Goal: Task Accomplishment & Management: Complete application form

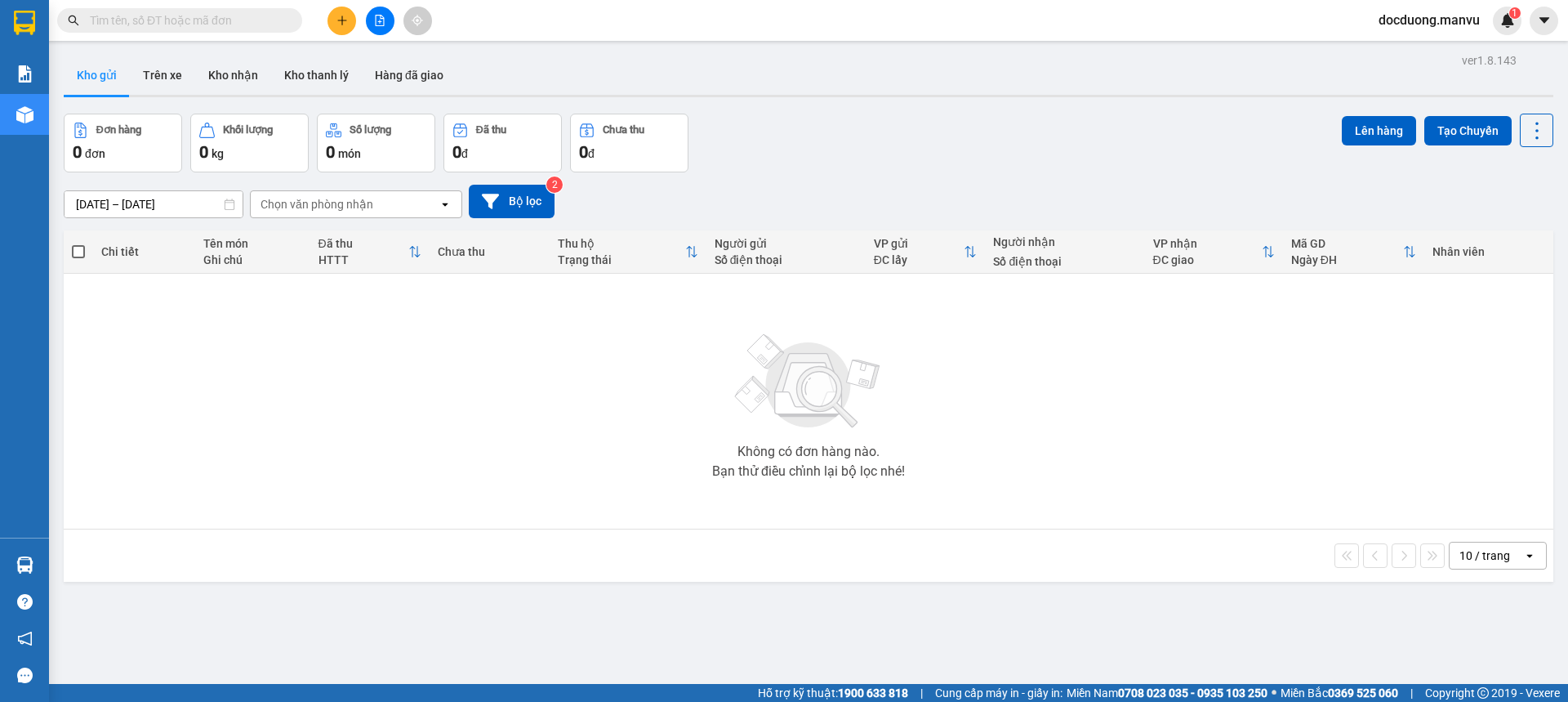
click at [340, 31] on button at bounding box center [342, 21] width 29 height 29
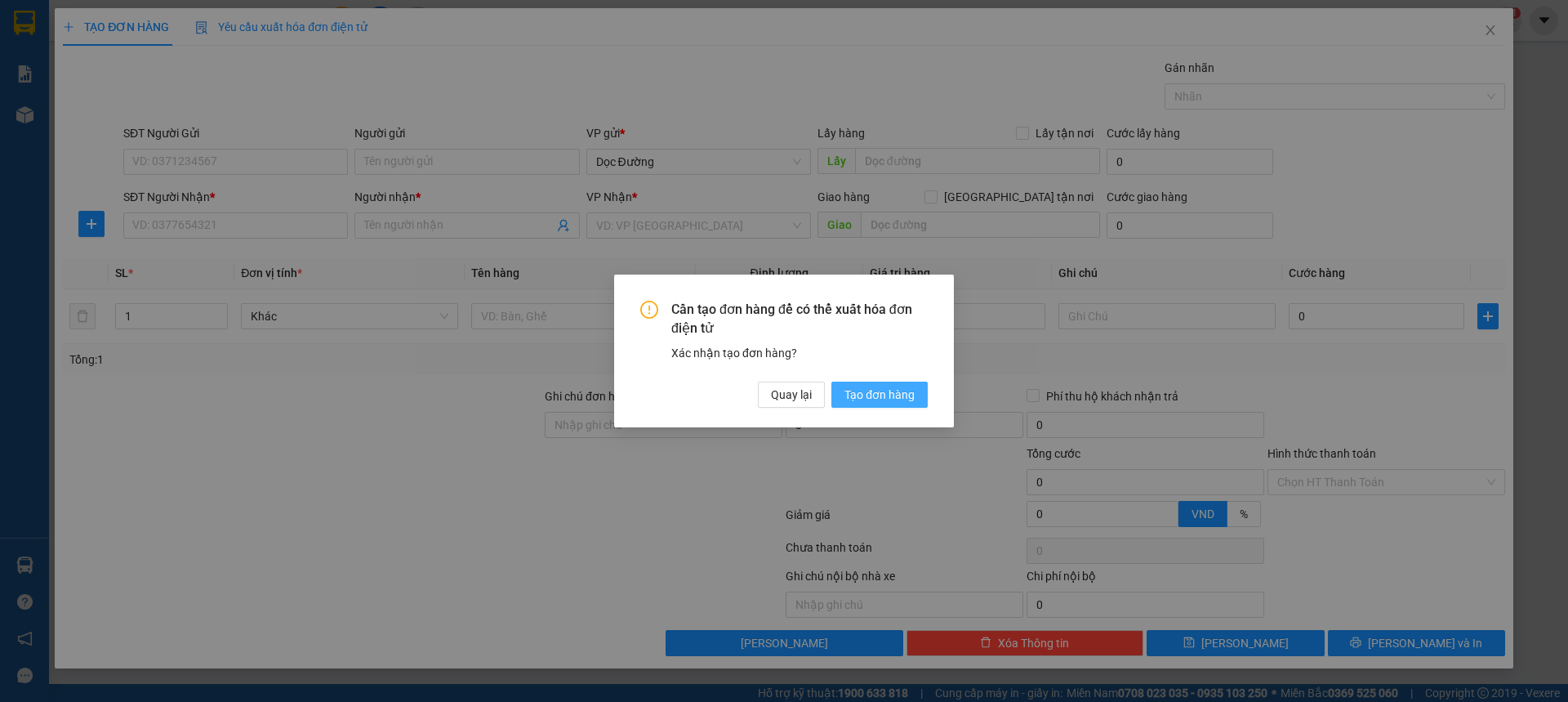
drag, startPoint x: 893, startPoint y: 418, endPoint x: 879, endPoint y: 400, distance: 22.8
click at [888, 414] on div "Cần tạo đơn hàng để có thể xuất hóa đơn điện tử Xác nhận tạo đơn hàng? Quay lại…" at bounding box center [784, 351] width 339 height 153
drag, startPoint x: 879, startPoint y: 400, endPoint x: 294, endPoint y: 229, distance: 609.5
click at [878, 399] on span "Tạo đơn hàng" at bounding box center [879, 394] width 70 height 18
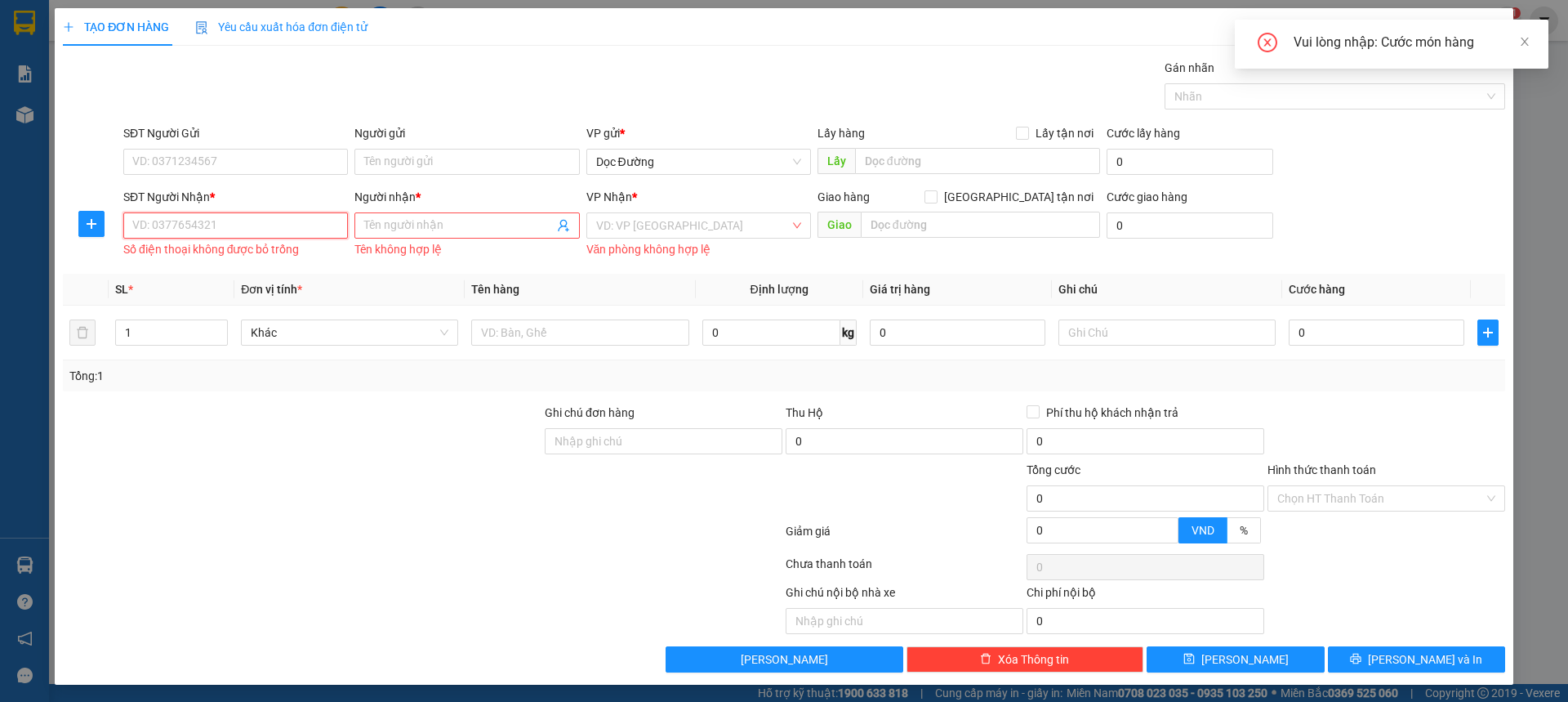
drag, startPoint x: 179, startPoint y: 218, endPoint x: 177, endPoint y: 233, distance: 15.1
click at [179, 219] on input "SĐT Người Nhận *" at bounding box center [235, 225] width 225 height 26
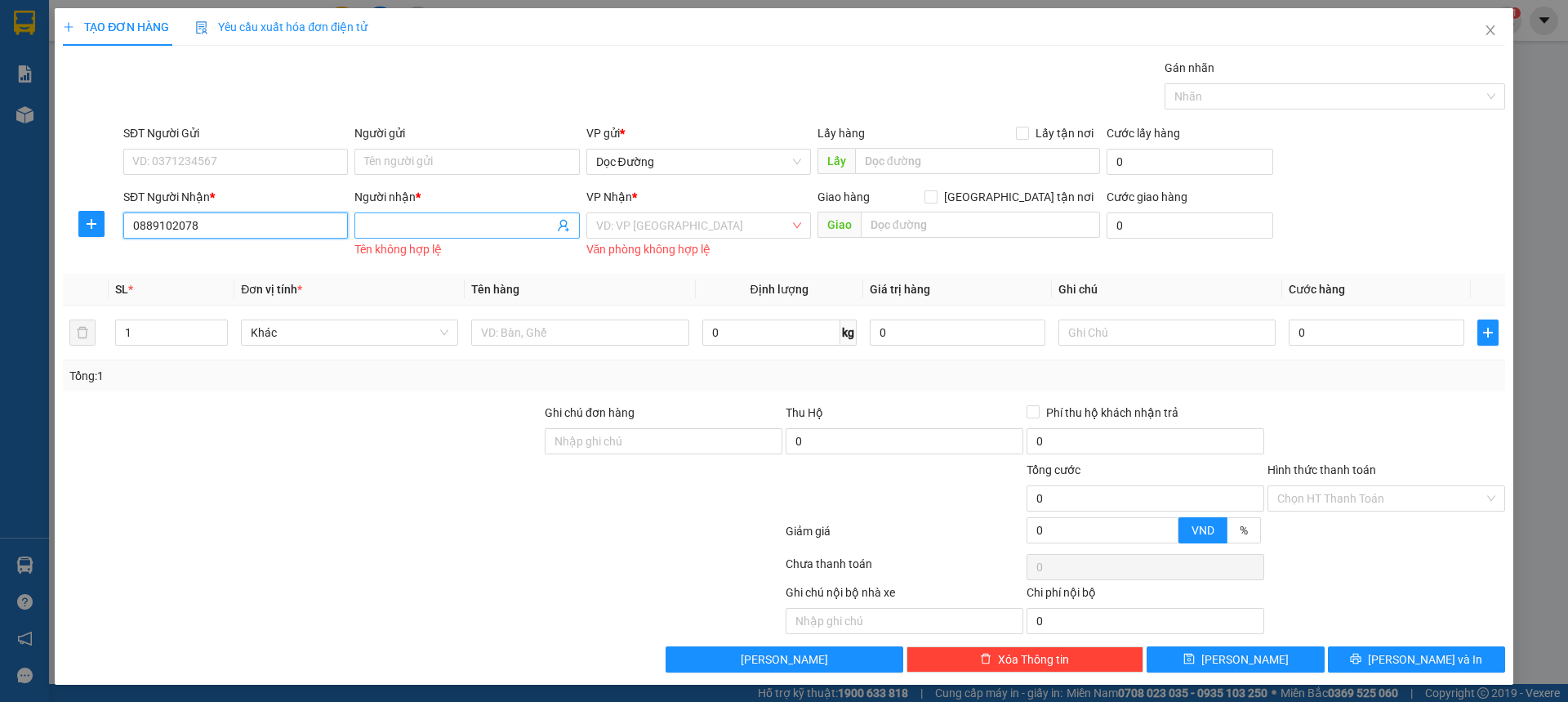
type input "0889102078"
click at [392, 217] on input "Người nhận *" at bounding box center [458, 225] width 188 height 18
type input "kt"
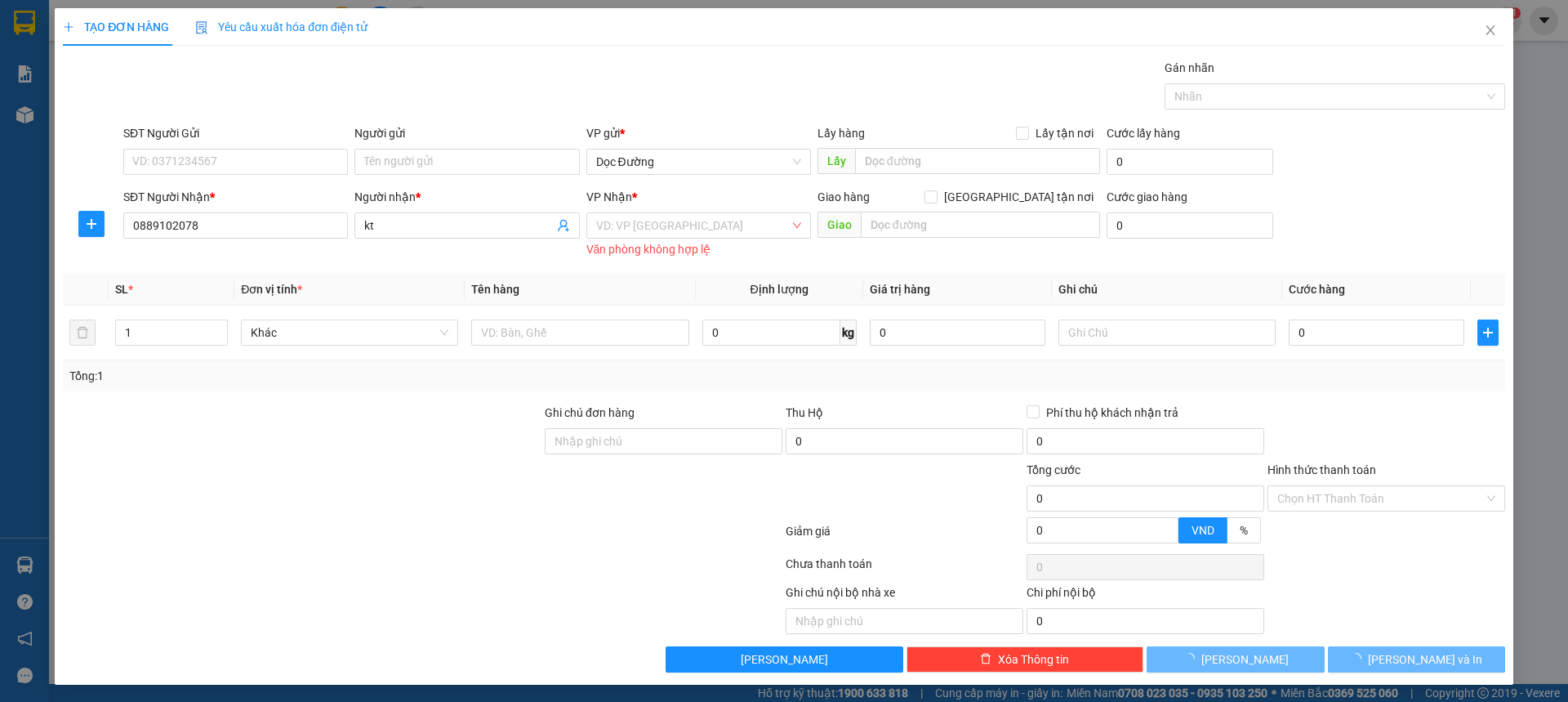
click at [685, 207] on div "VP Nhận *" at bounding box center [698, 199] width 225 height 25
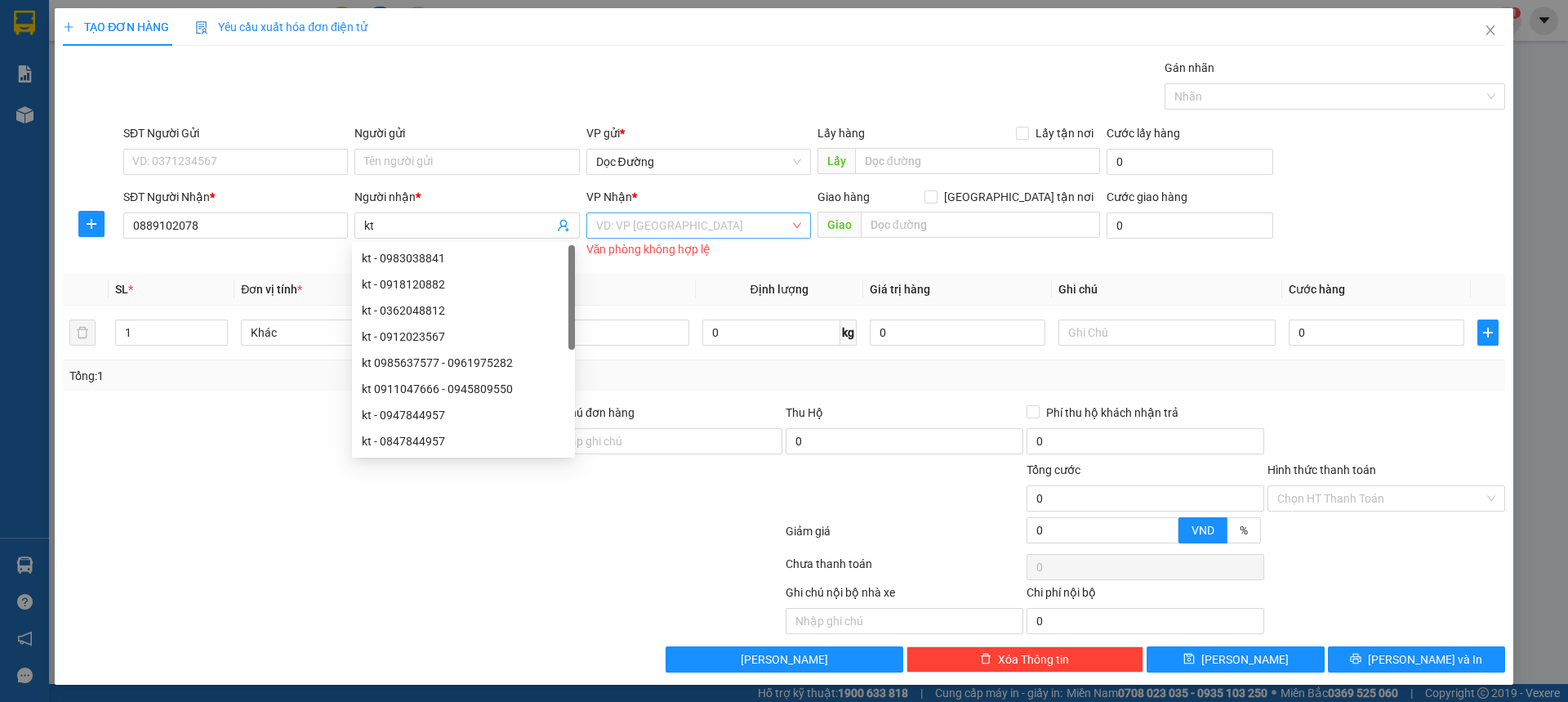
click at [673, 228] on input "search" at bounding box center [693, 225] width 193 height 25
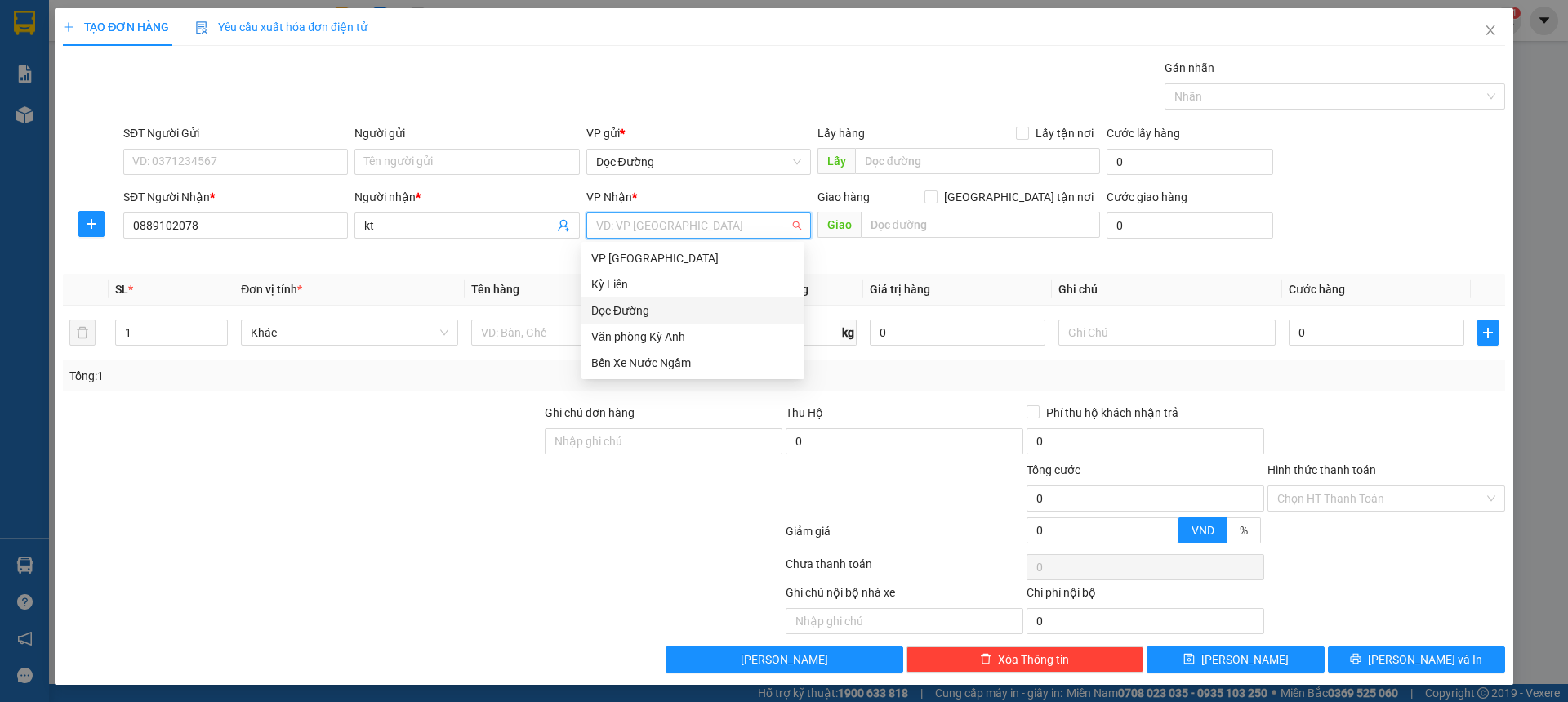
click at [641, 305] on div "Dọc Đường" at bounding box center [693, 310] width 204 height 18
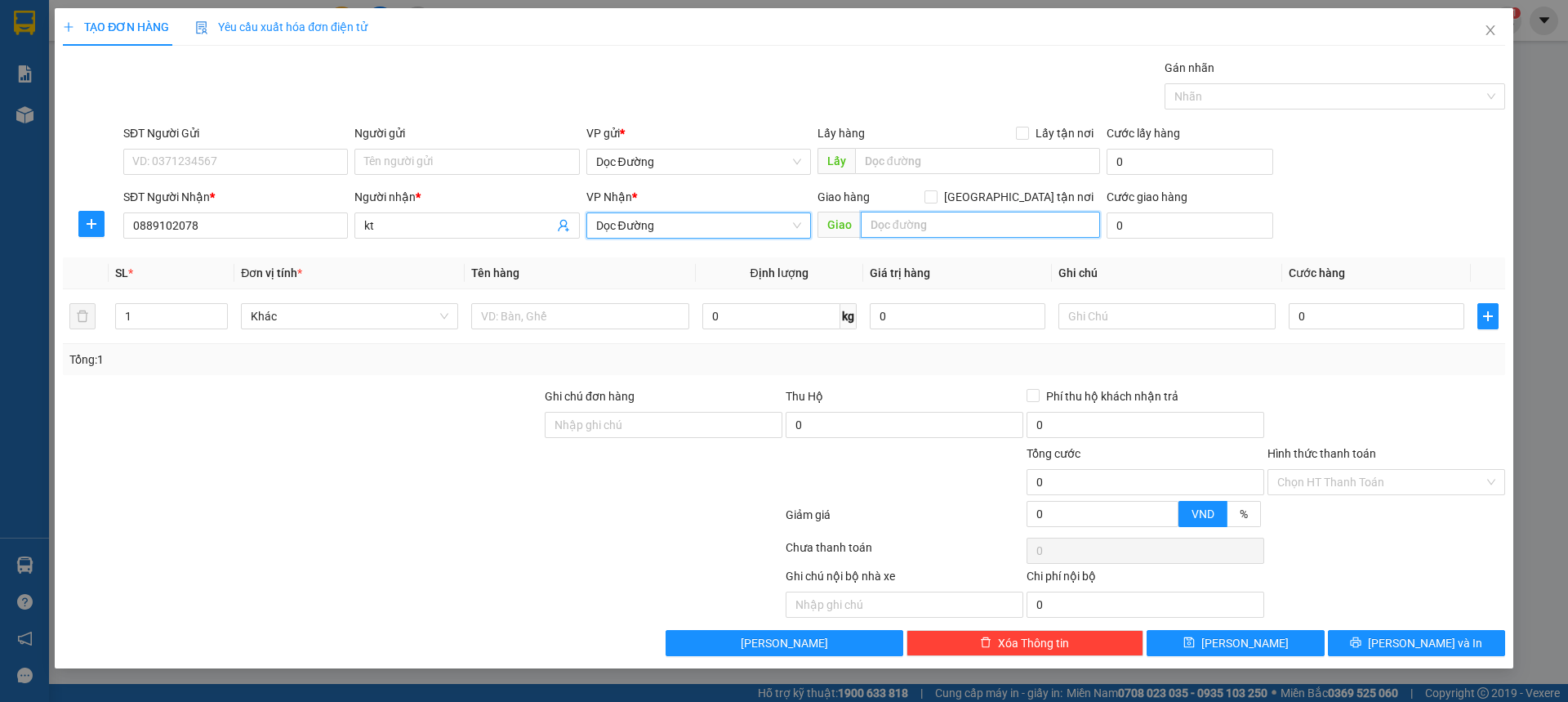
click at [881, 235] on input "text" at bounding box center [980, 224] width 239 height 26
type input "k đồng"
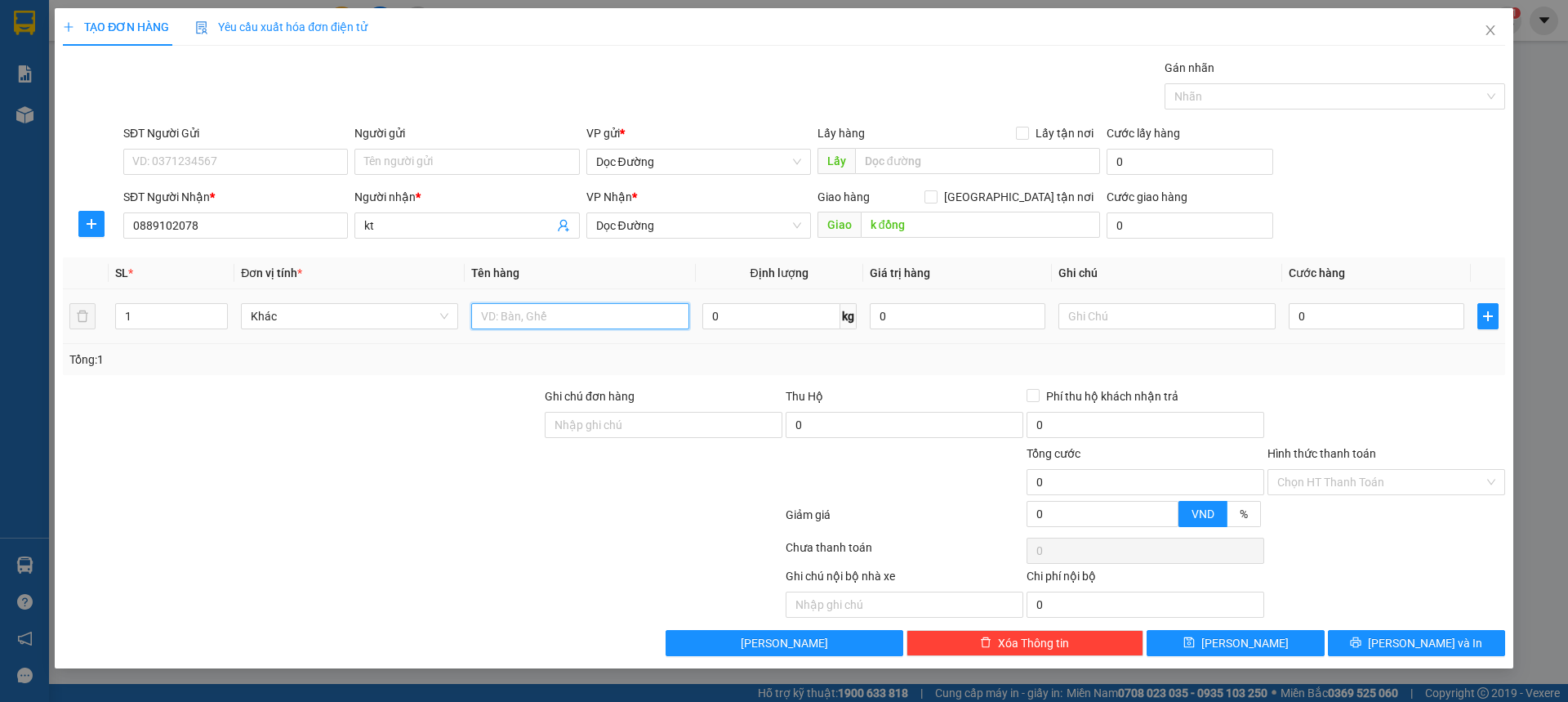
click at [630, 315] on input "text" at bounding box center [580, 316] width 217 height 26
type input "1 thùng"
click at [1408, 317] on input "0" at bounding box center [1376, 316] width 176 height 26
type input "001"
type input "1"
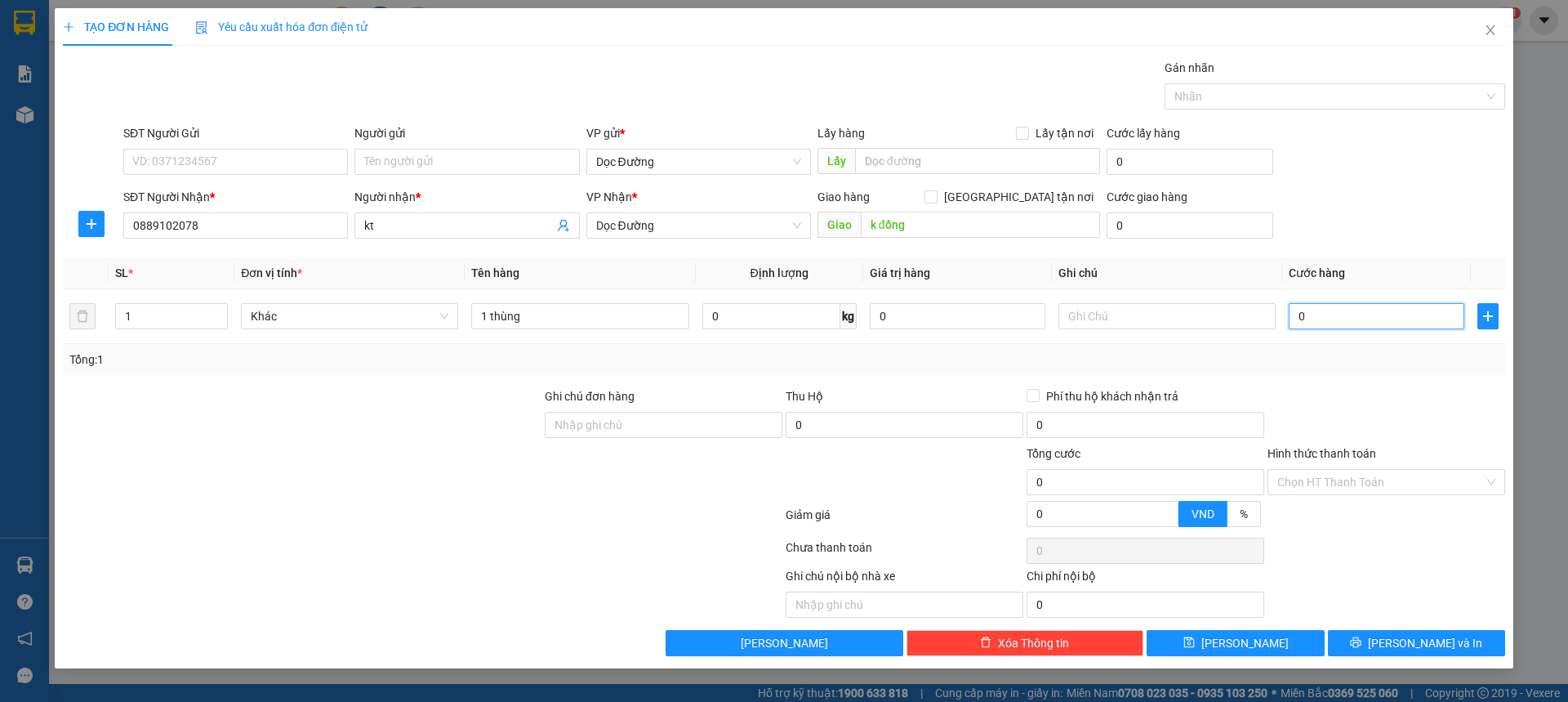
type input "1"
type input "0.010"
type input "10"
type input "00.100"
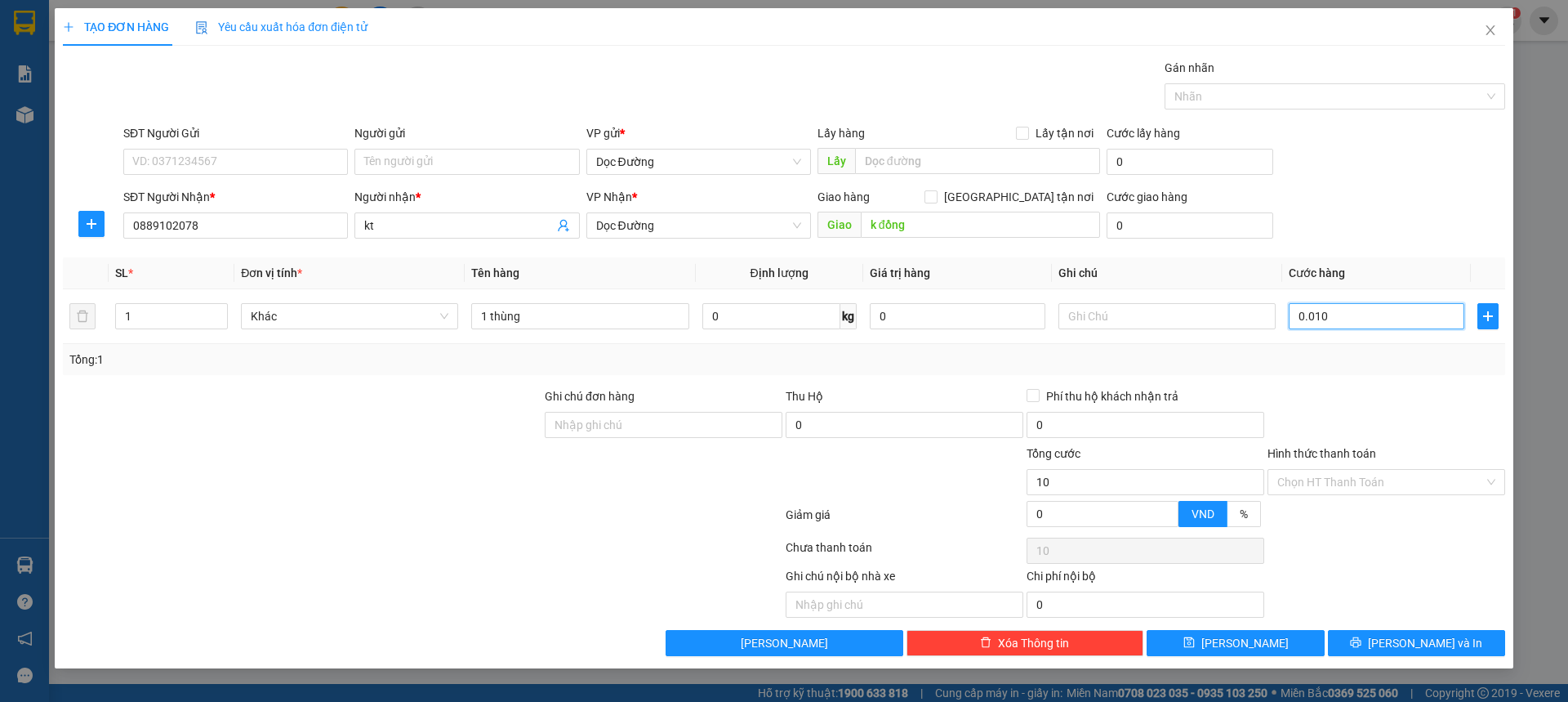
type input "100"
type input "0.001.000"
type input "1.000"
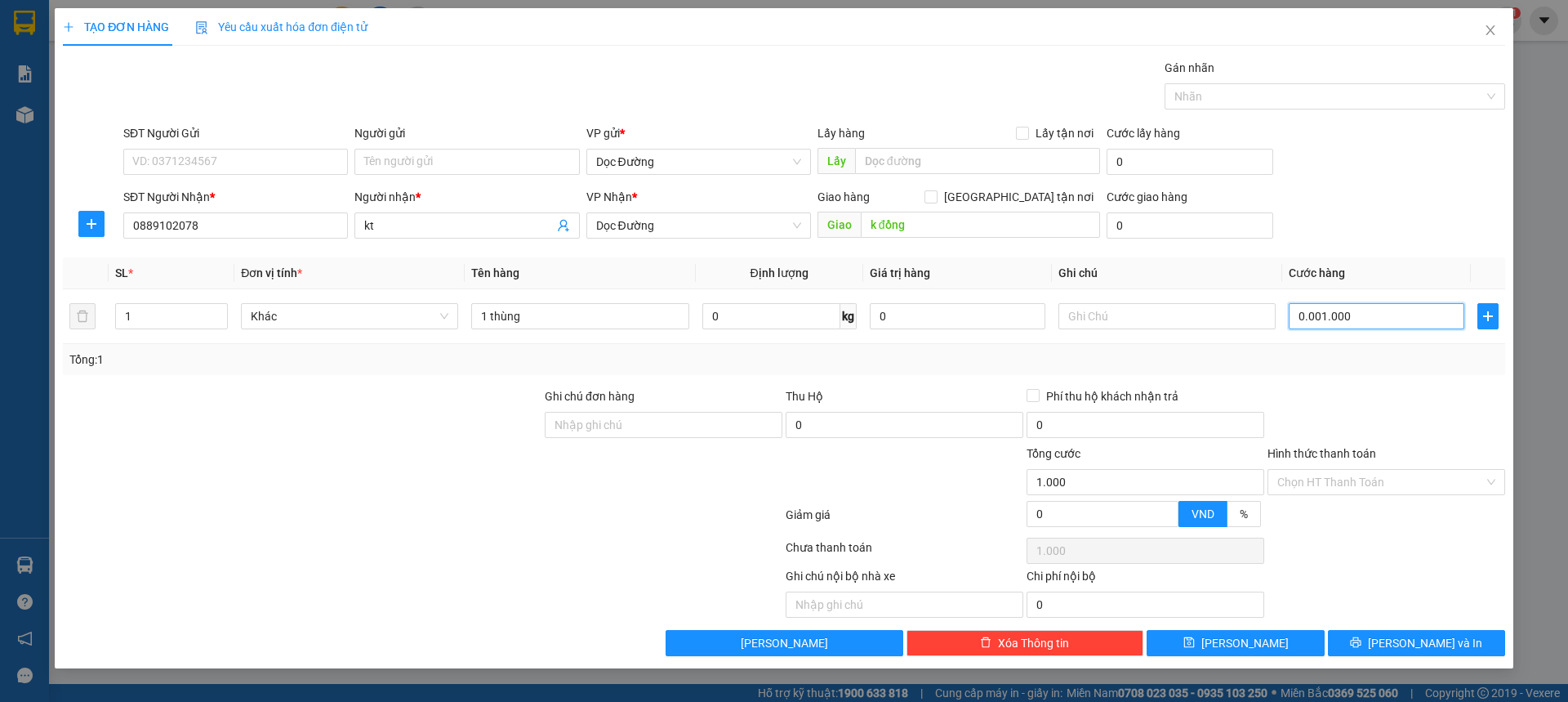
type input "0.000.010.000"
type input "10.000"
type input "00.000.100.000"
type input "100.000"
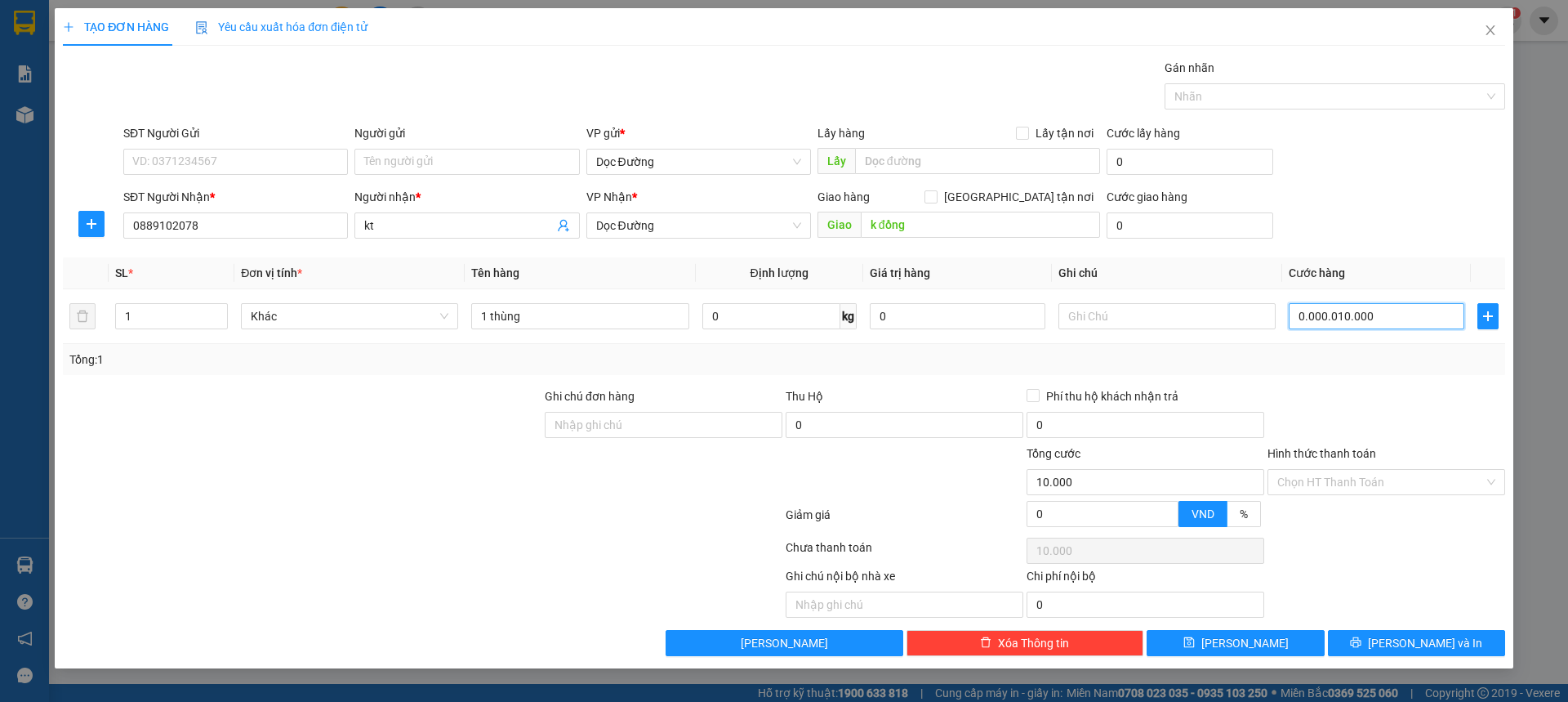
type input "100.000"
type input "1.000.000"
click at [1235, 643] on span "[PERSON_NAME]" at bounding box center [1245, 643] width 87 height 18
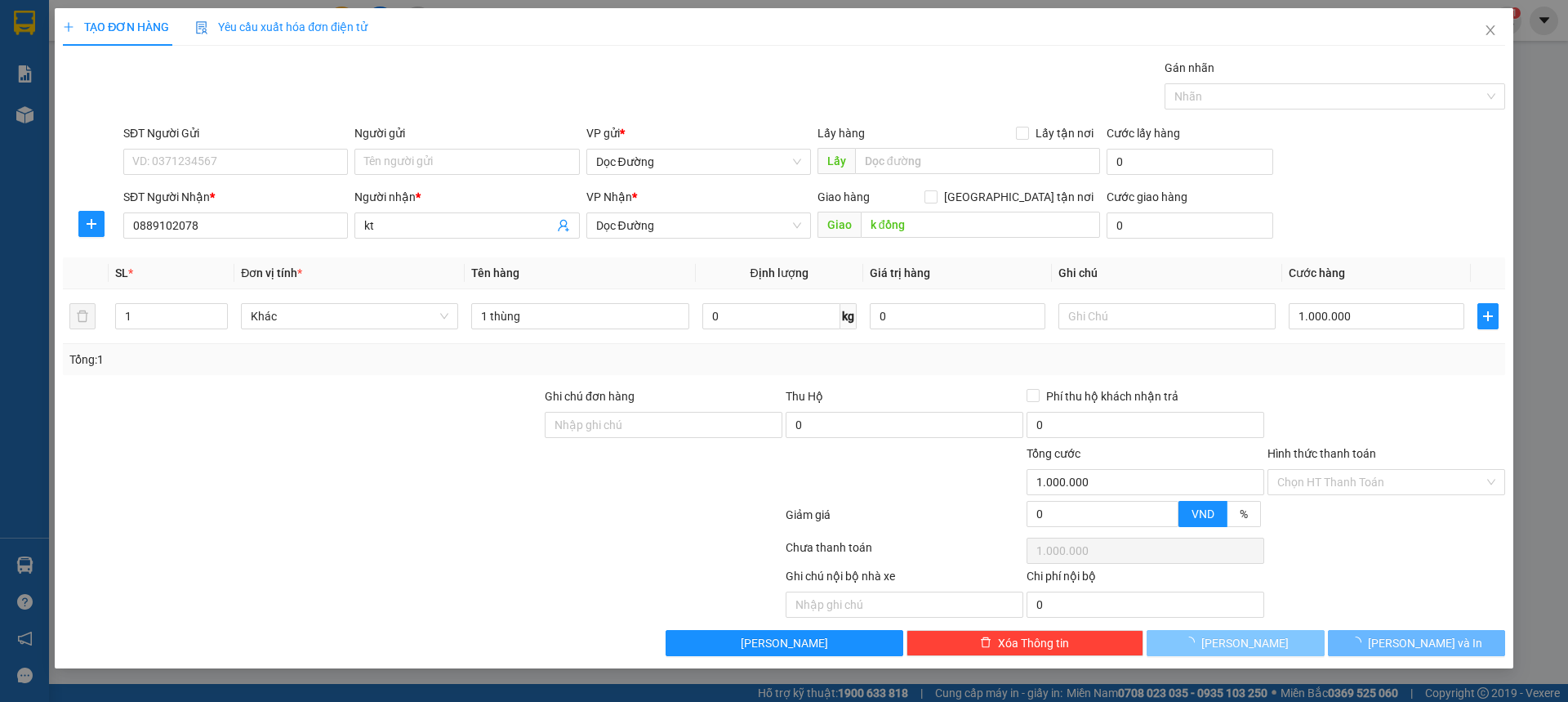
type input "0"
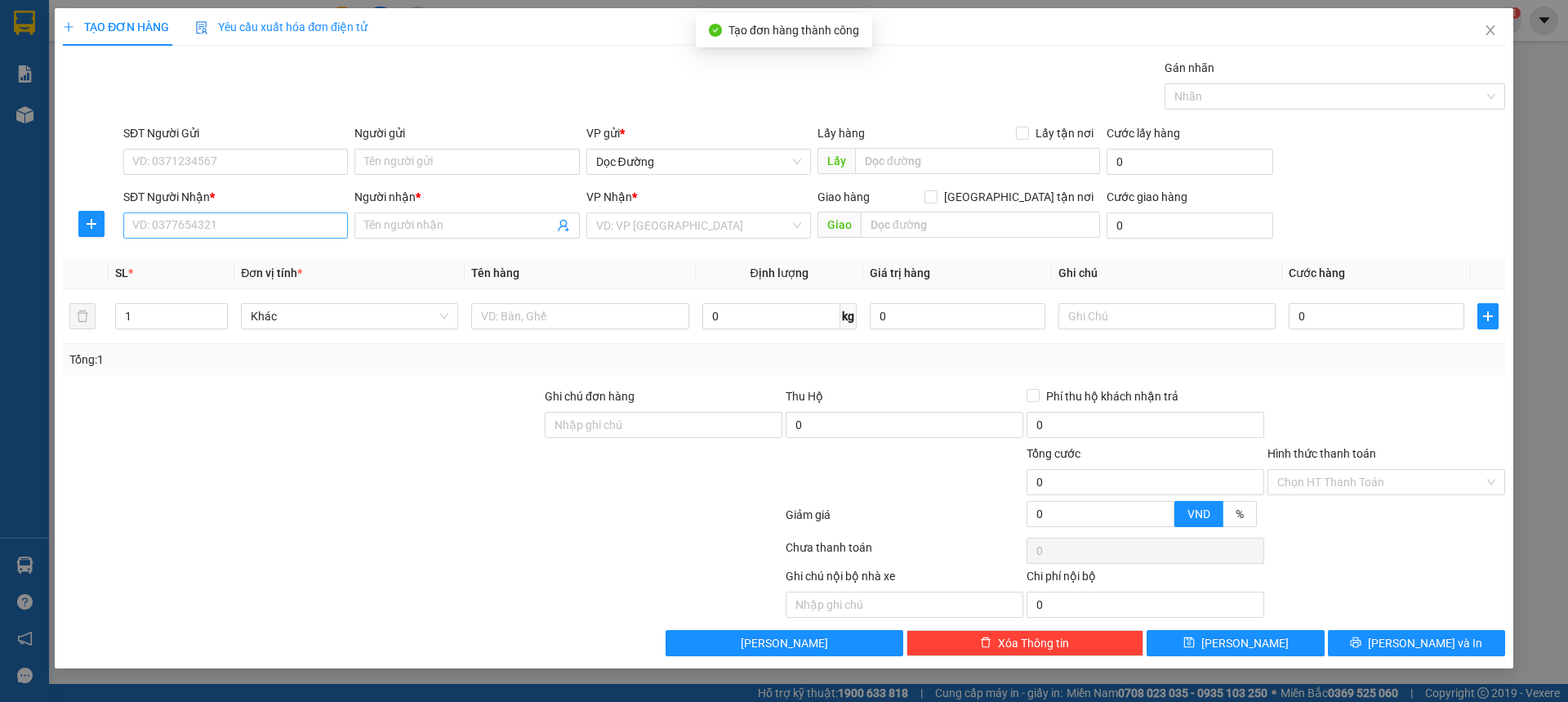
drag, startPoint x: 304, startPoint y: 206, endPoint x: 298, endPoint y: 213, distance: 9.2
click at [299, 212] on div "SĐT Người Nhận * VD: 0377654321" at bounding box center [235, 216] width 225 height 57
click at [298, 213] on input "SĐT Người Nhận *" at bounding box center [235, 225] width 225 height 26
click at [178, 233] on input "039640637" at bounding box center [235, 225] width 225 height 26
type input "0396406037"
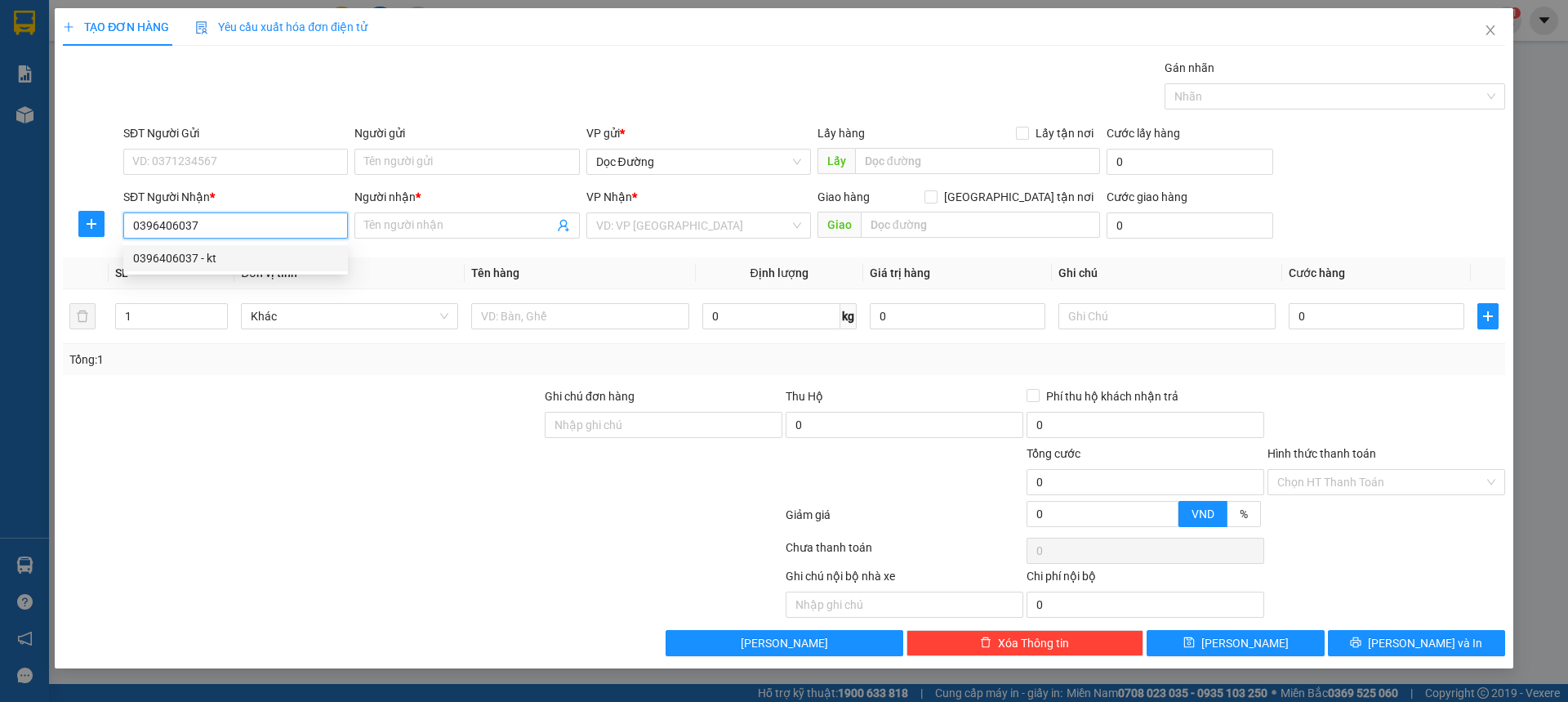
click at [294, 256] on div "0396406037 - kt" at bounding box center [236, 258] width 205 height 18
type input "kt"
type input "n3c"
type input "0396406037"
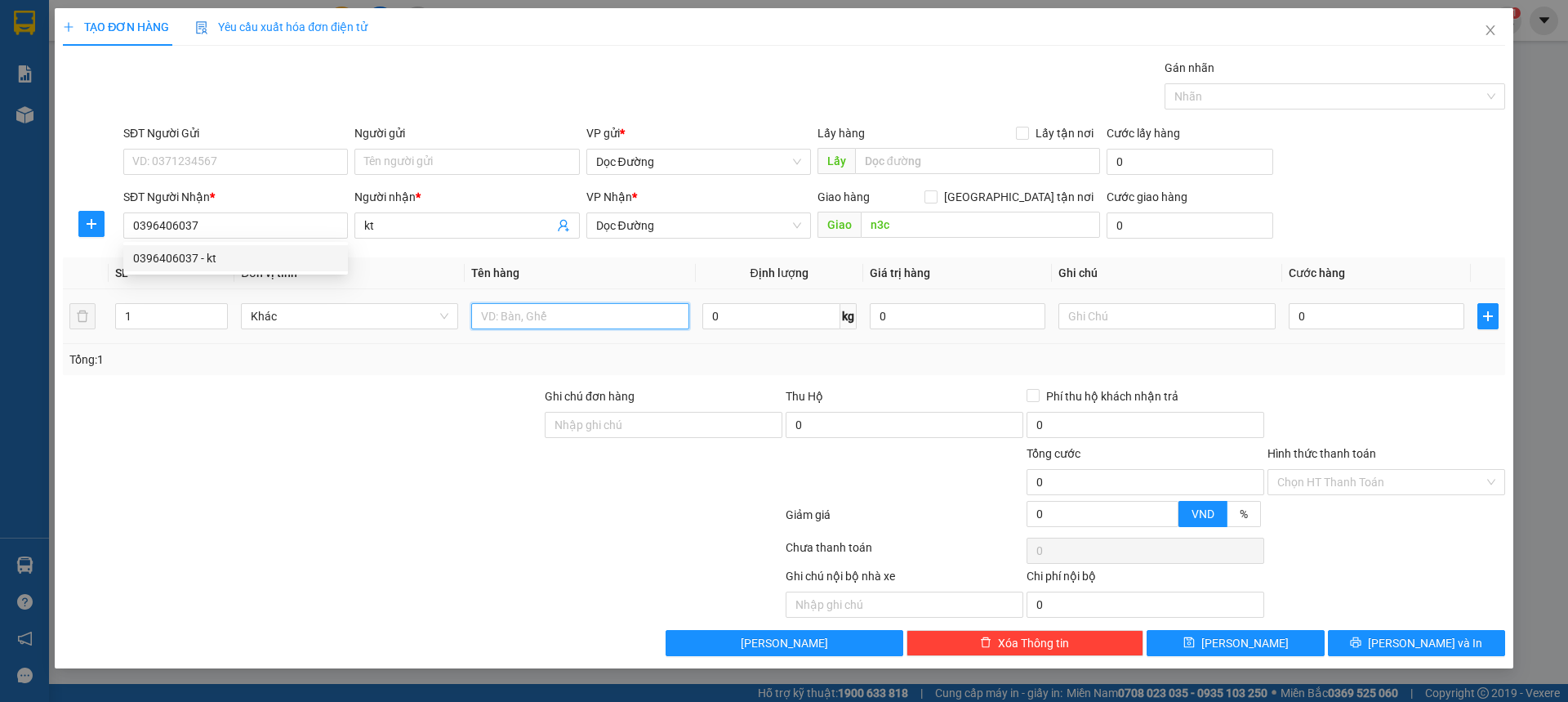
click at [579, 316] on input "text" at bounding box center [580, 316] width 217 height 26
type input "1"
type input "2 t sơn"
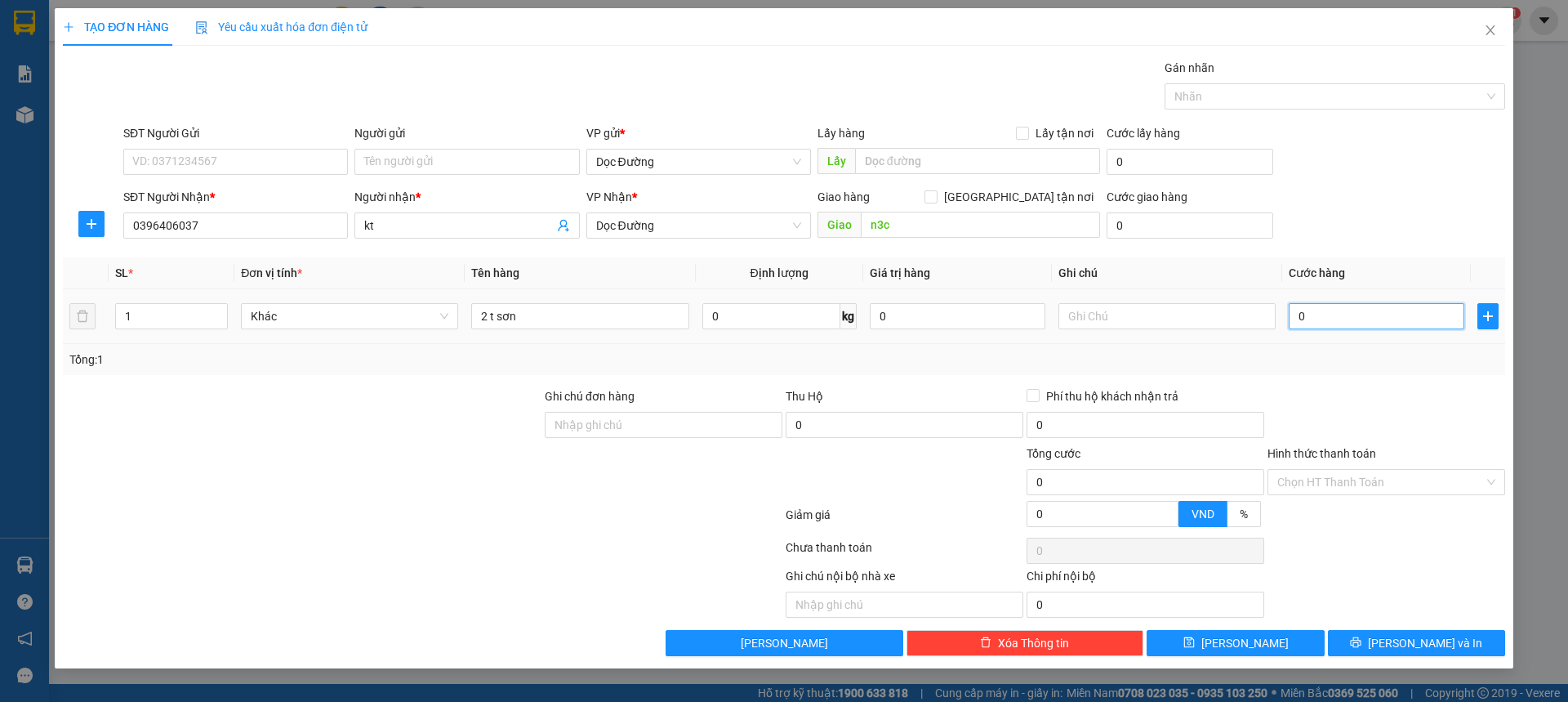
click at [1349, 320] on input "0" at bounding box center [1376, 316] width 176 height 26
type input "001"
type input "1"
type input "0.010"
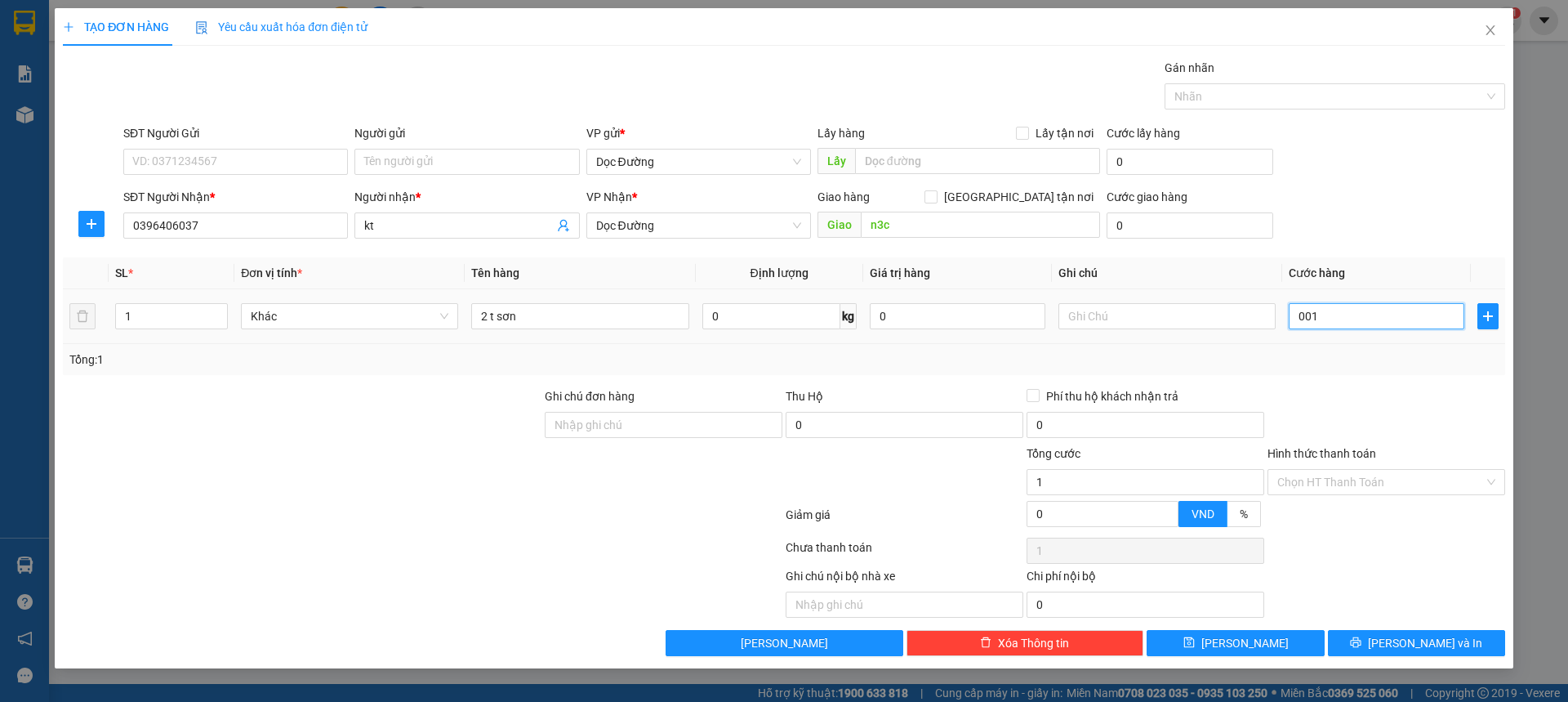
type input "10"
type input "00.100"
type input "100"
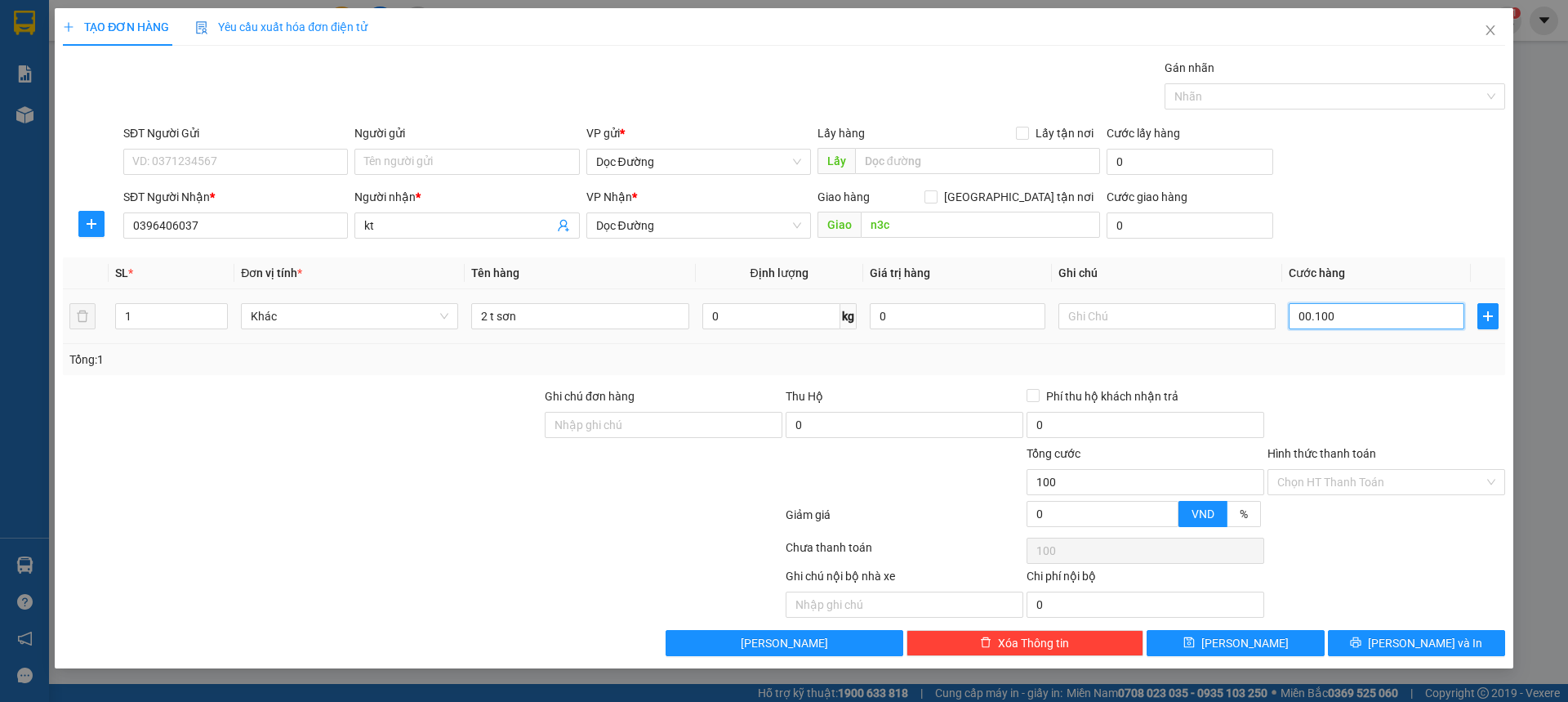
type input "0.001.000"
type input "1.000"
type input "000.010.000"
type input "10.000"
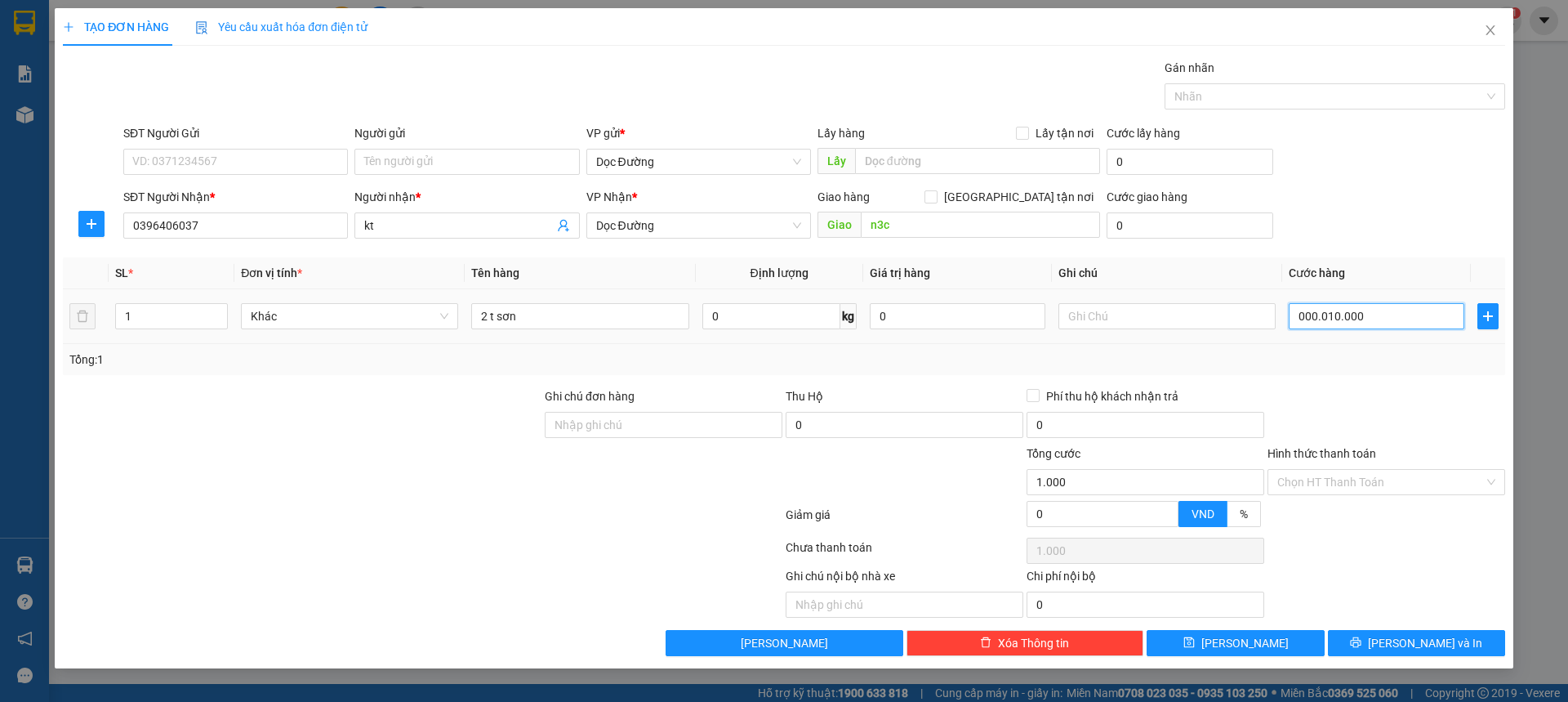
type input "10.000"
type input "00.000.100.000"
type input "100.000"
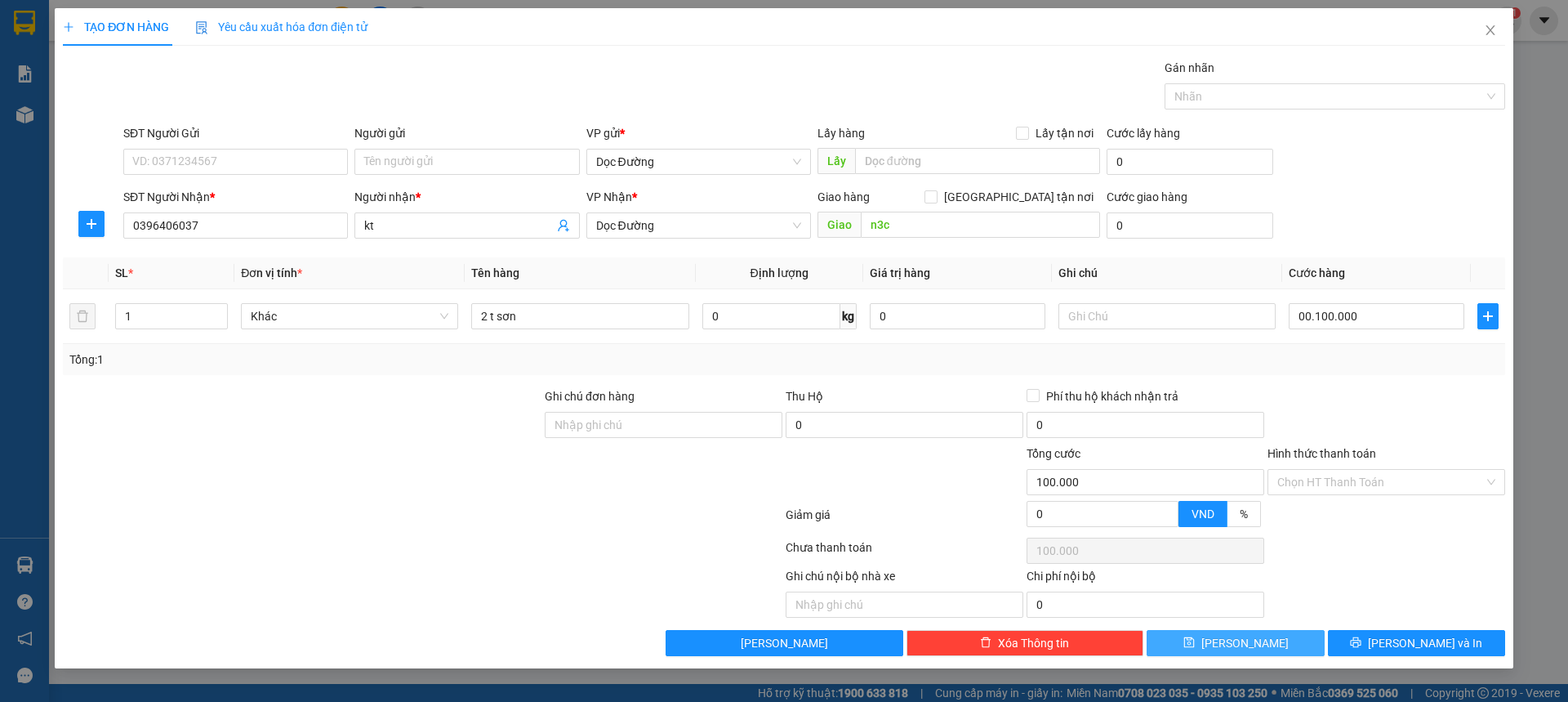
click at [1270, 642] on button "[PERSON_NAME]" at bounding box center [1235, 643] width 177 height 26
type input "100.000"
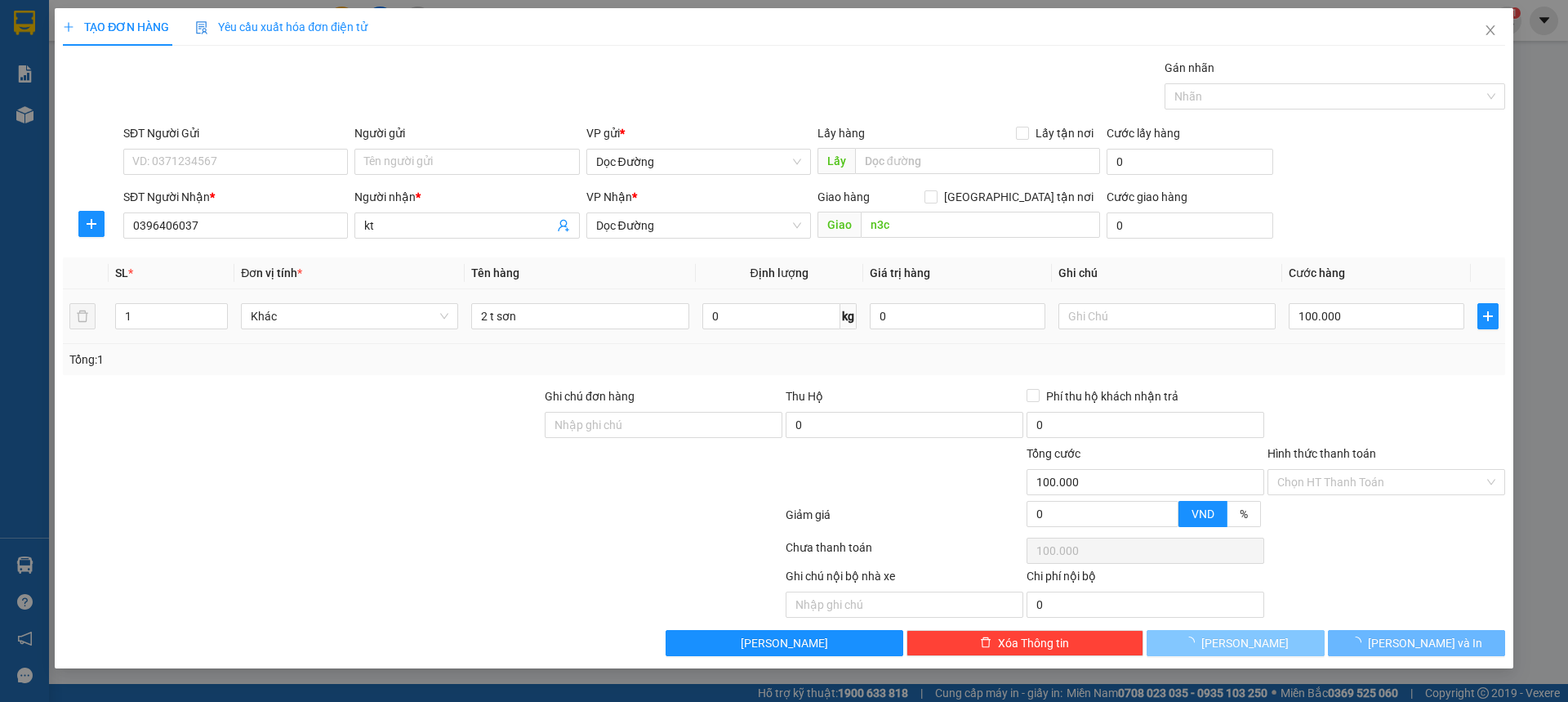
type input "0"
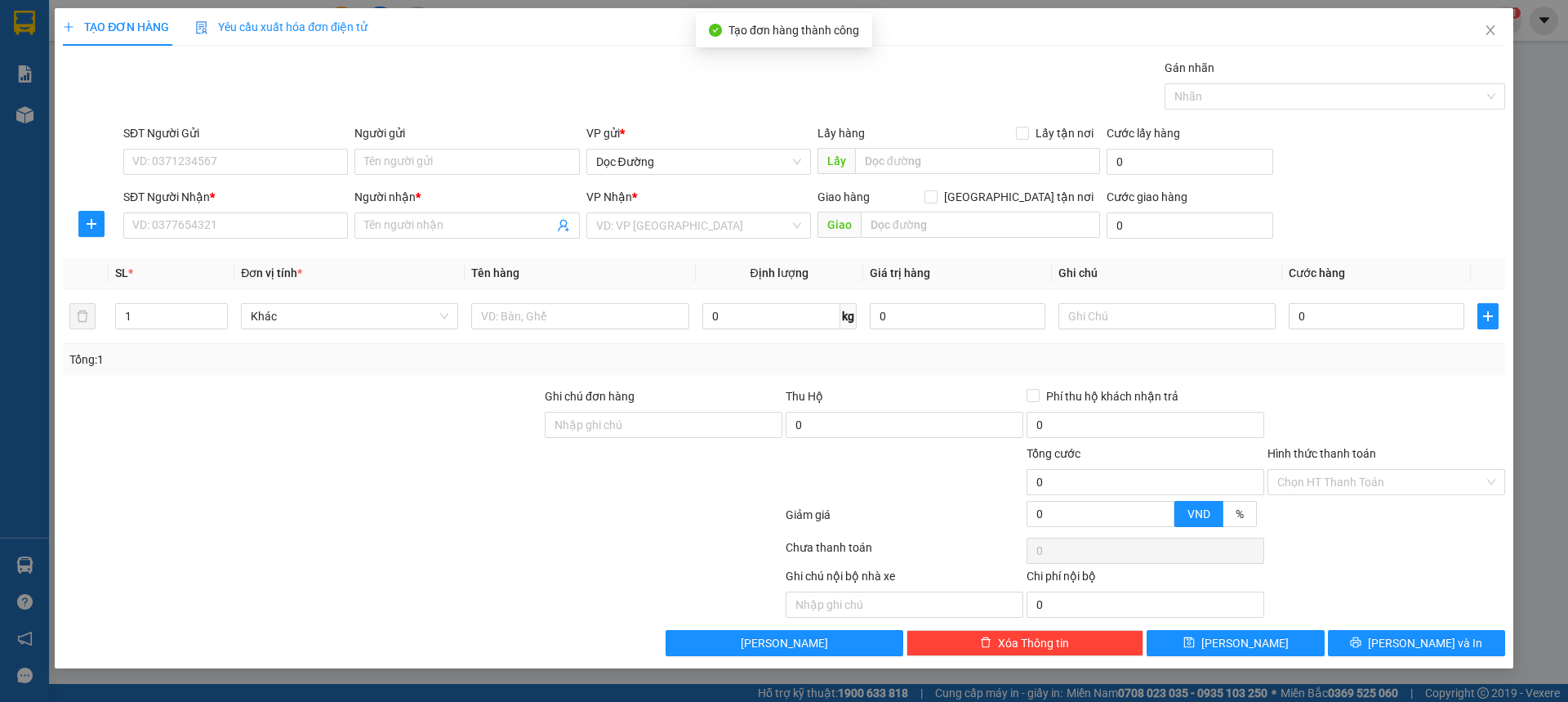
click at [364, 252] on div "Transit Pickup Surcharge Ids Transit Deliver Surcharge Ids Transit Deliver Surc…" at bounding box center [784, 357] width 1442 height 598
click at [344, 244] on div "Transit Pickup Surcharge Ids Transit Deliver Surcharge Ids Transit Deliver Surc…" at bounding box center [784, 357] width 1442 height 598
drag, startPoint x: 335, startPoint y: 238, endPoint x: 319, endPoint y: 233, distance: 16.8
click at [320, 235] on input "SĐT Người Nhận *" at bounding box center [235, 225] width 225 height 26
click at [319, 233] on input "SĐT Người Nhận *" at bounding box center [235, 225] width 225 height 26
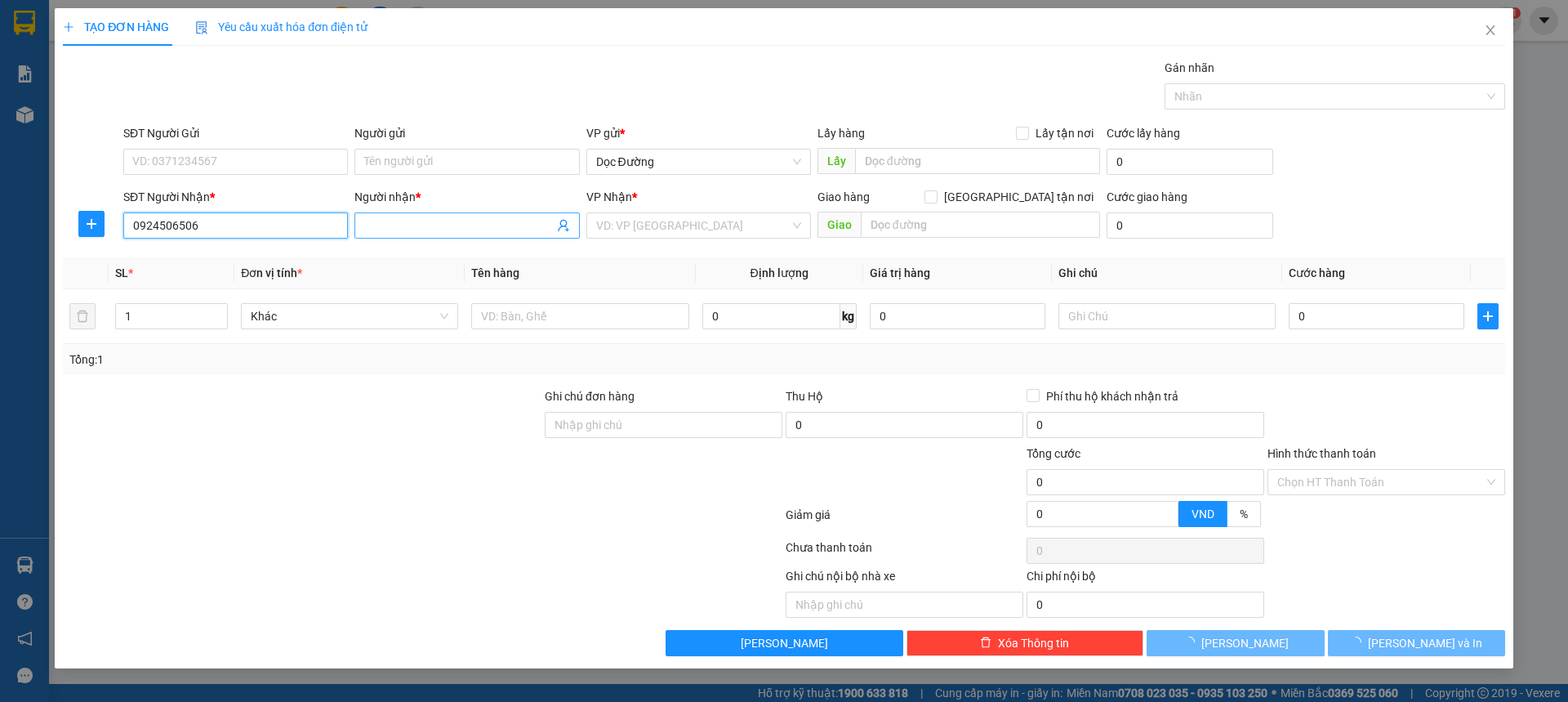
type input "0924506506"
click at [420, 220] on input "Người nhận *" at bounding box center [458, 225] width 188 height 18
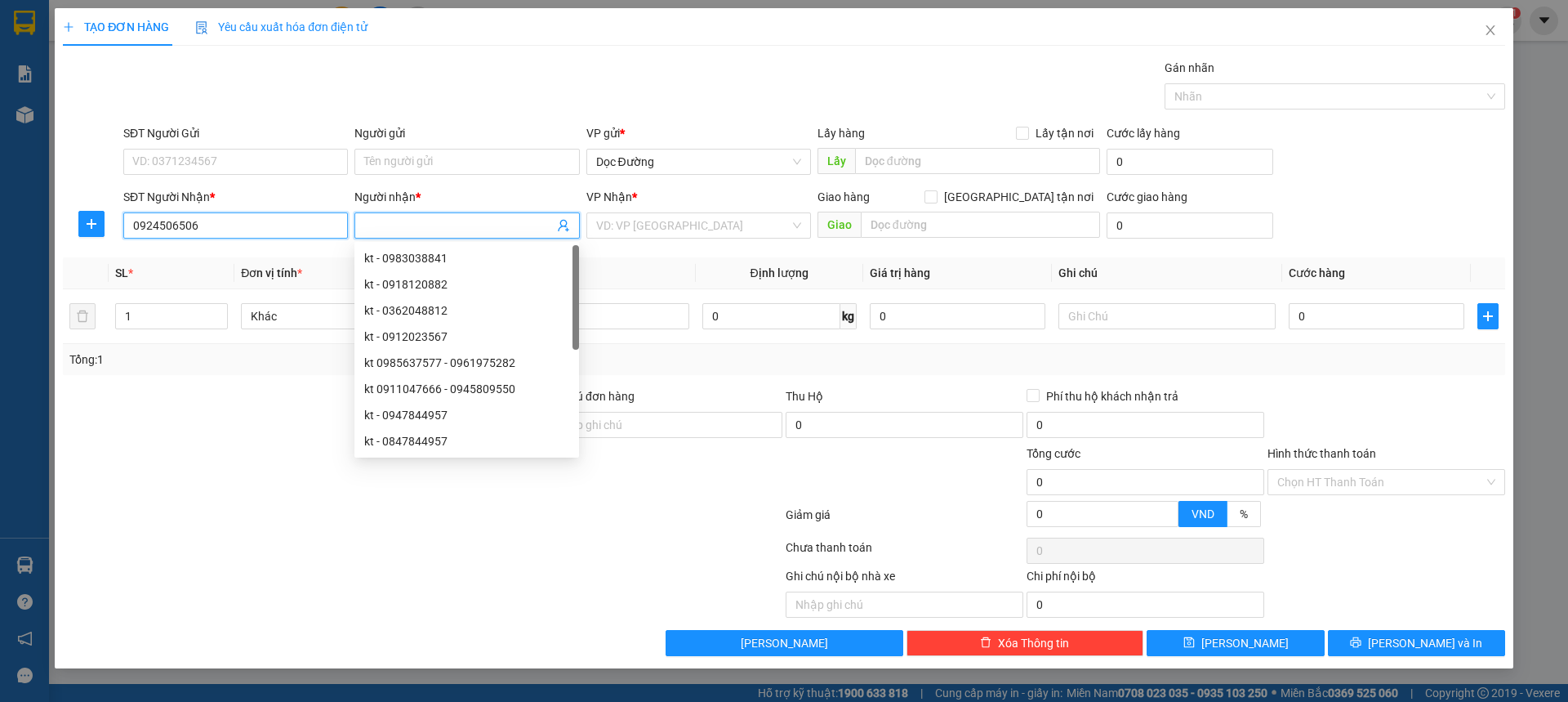
click at [324, 227] on input "0924506506" at bounding box center [235, 225] width 225 height 26
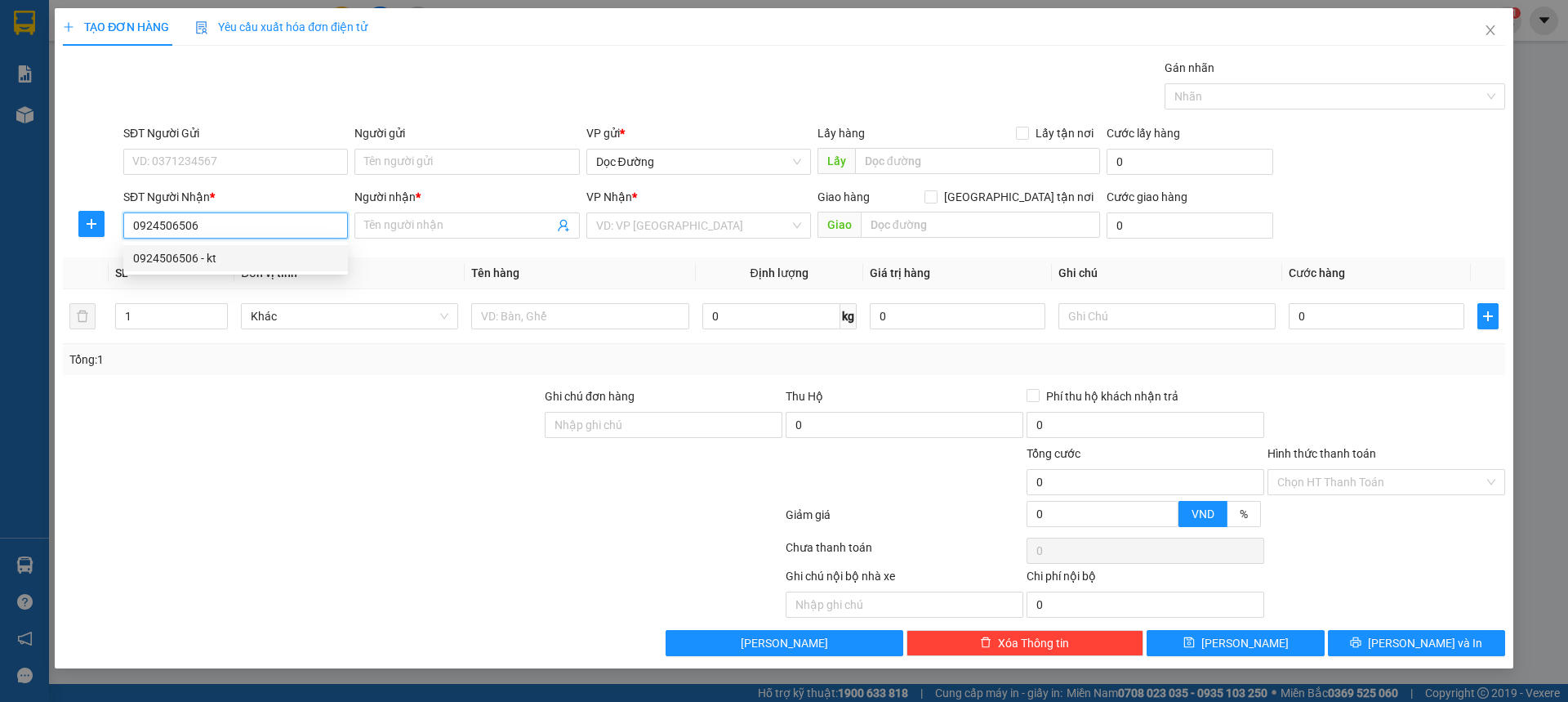
click at [271, 250] on div "0924506506 - kt" at bounding box center [236, 258] width 205 height 18
type input "kt"
type input "tp"
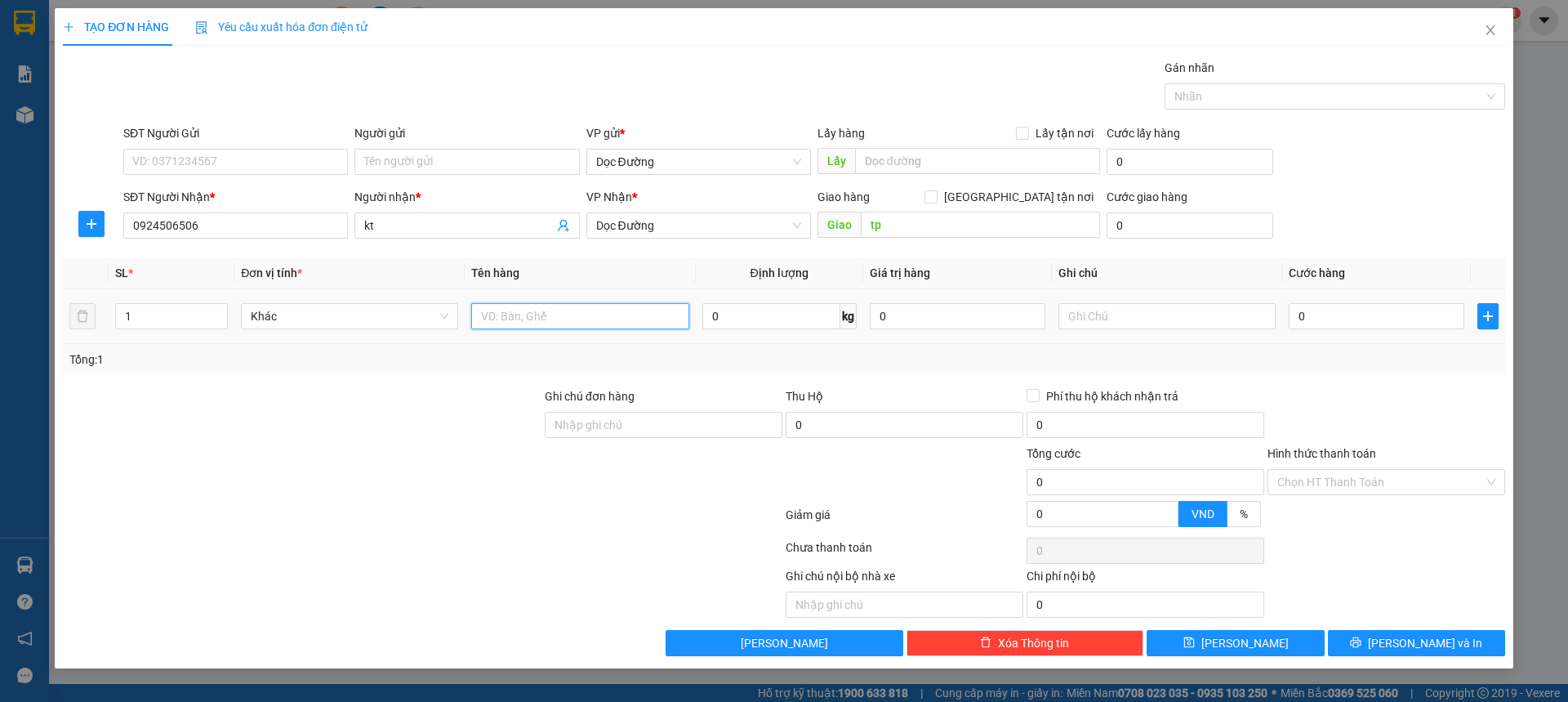
click at [568, 314] on input "text" at bounding box center [580, 316] width 217 height 26
type input "2 xốp"
click at [1336, 316] on input "0" at bounding box center [1376, 316] width 176 height 26
type input "001"
type input "1"
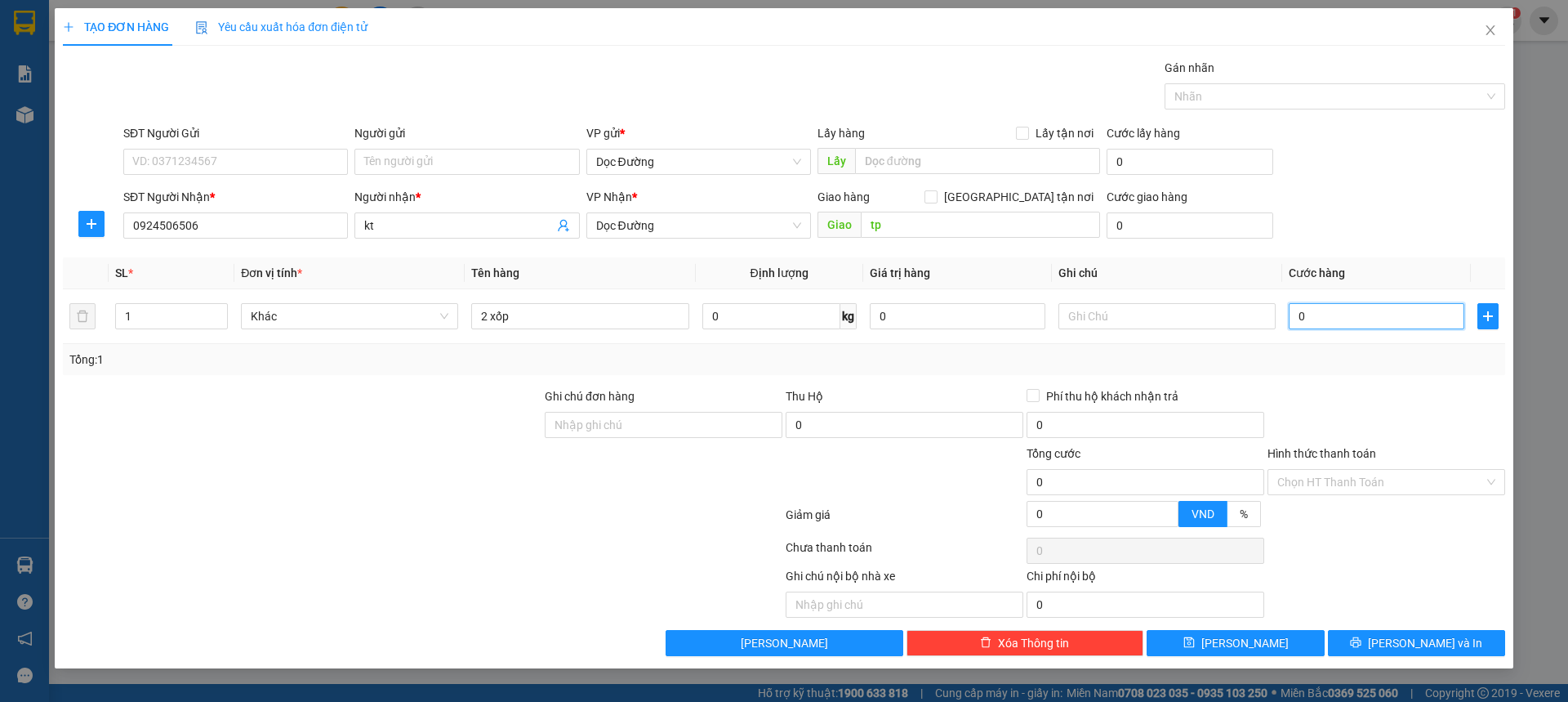
type input "1"
type input "0.015"
type input "15"
type input "00.150"
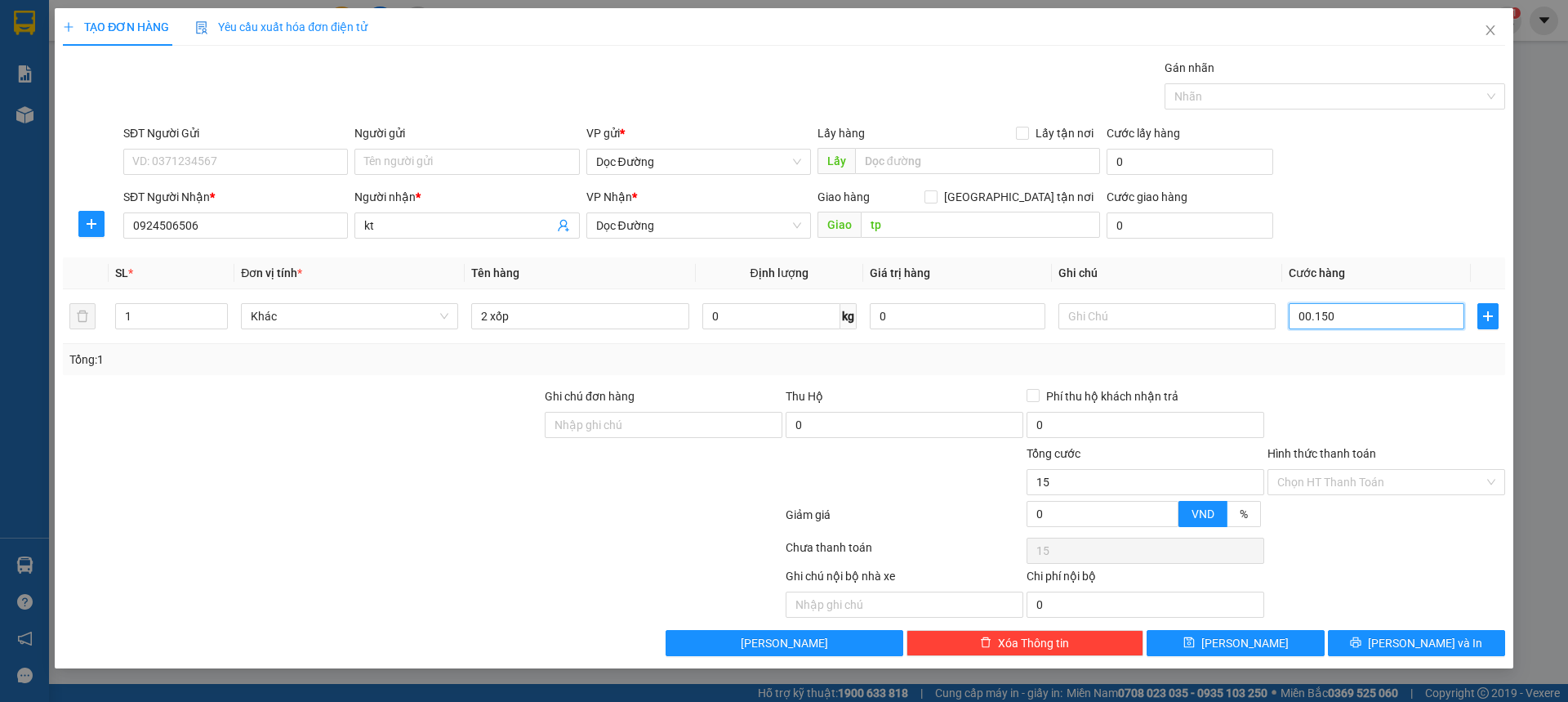
type input "150"
type input "0.001.500"
type input "1.500"
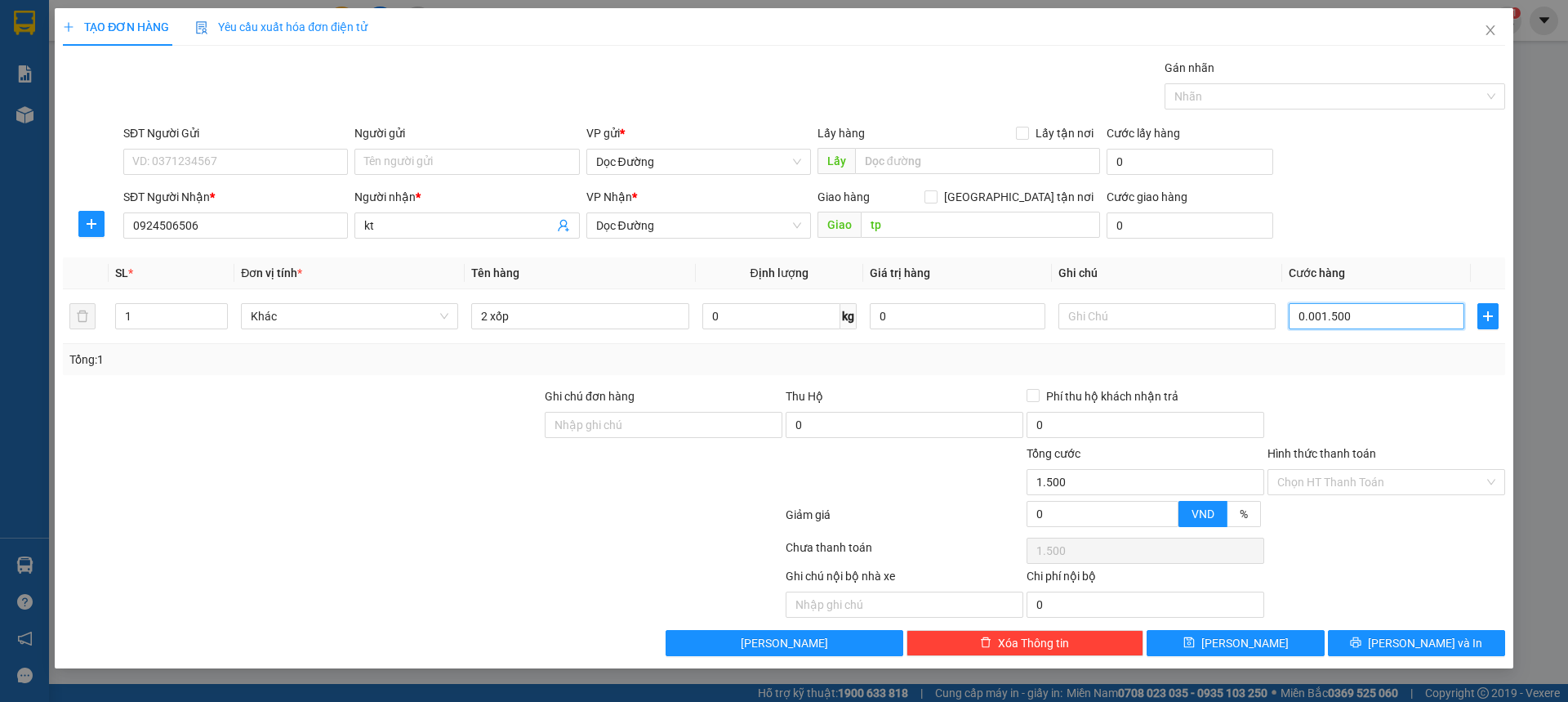
type input "000.015.000"
type input "15.000"
type input "00.000.150.000"
type input "150.000"
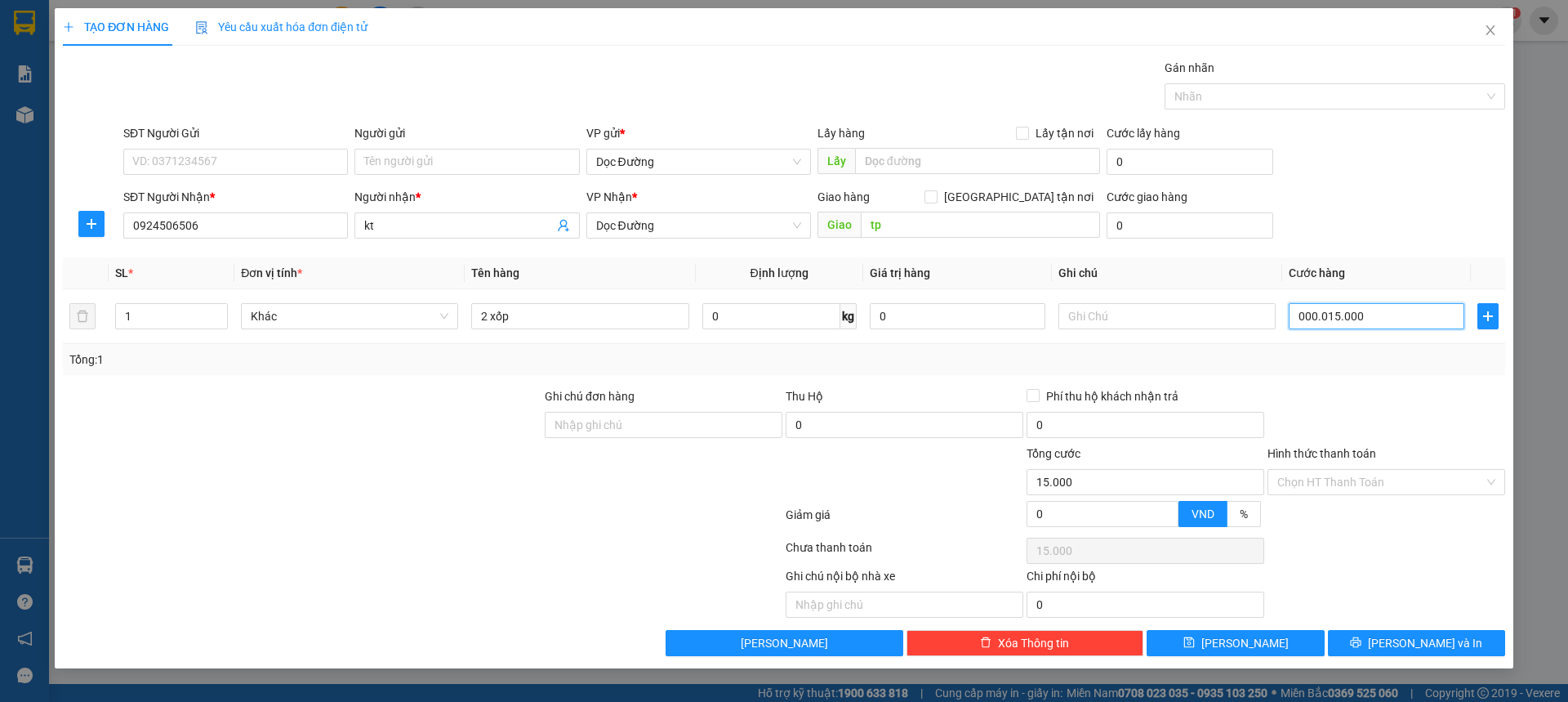
type input "150.000"
click at [1346, 480] on input "Hình thức thanh toán" at bounding box center [1380, 481] width 207 height 25
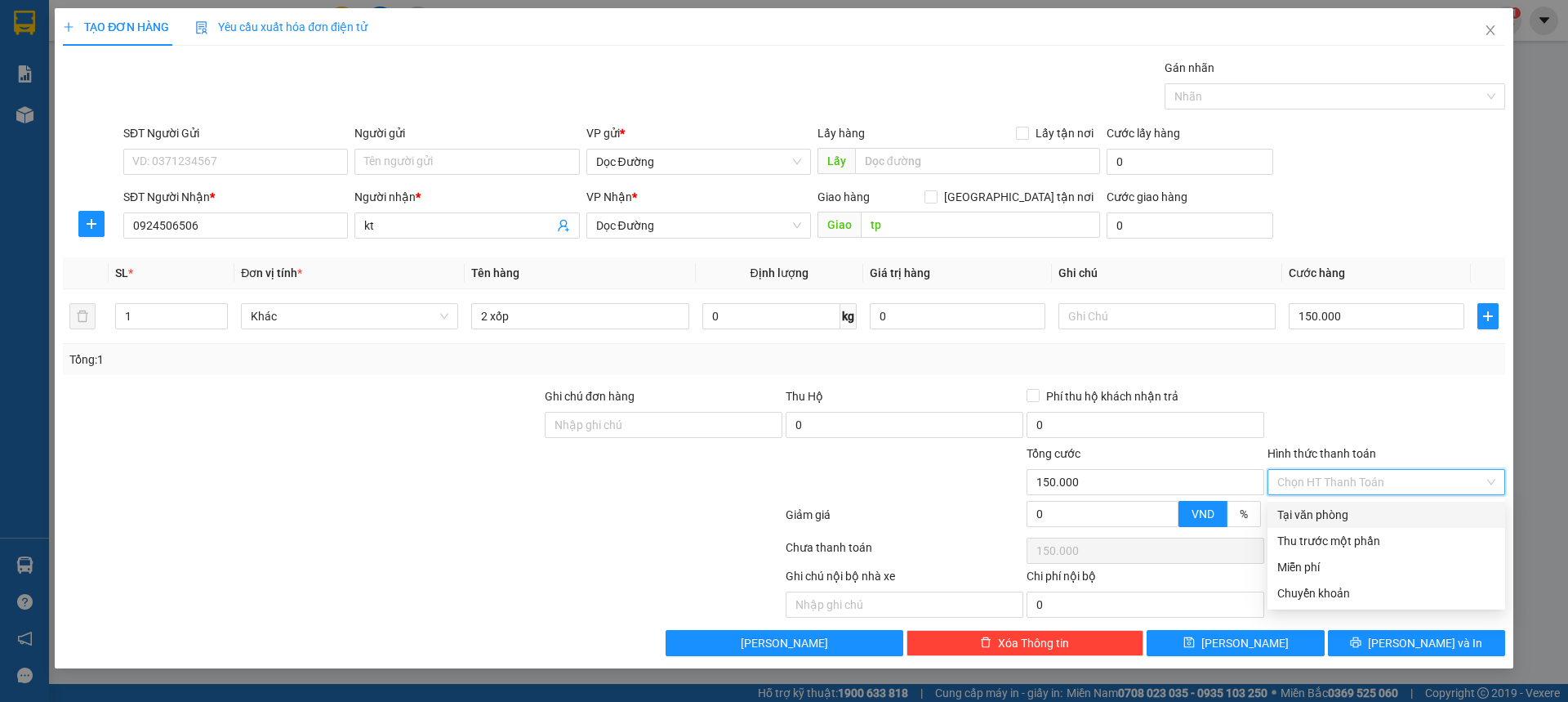
click at [1293, 518] on div "Tại văn phòng" at bounding box center [1386, 514] width 218 height 18
type input "0"
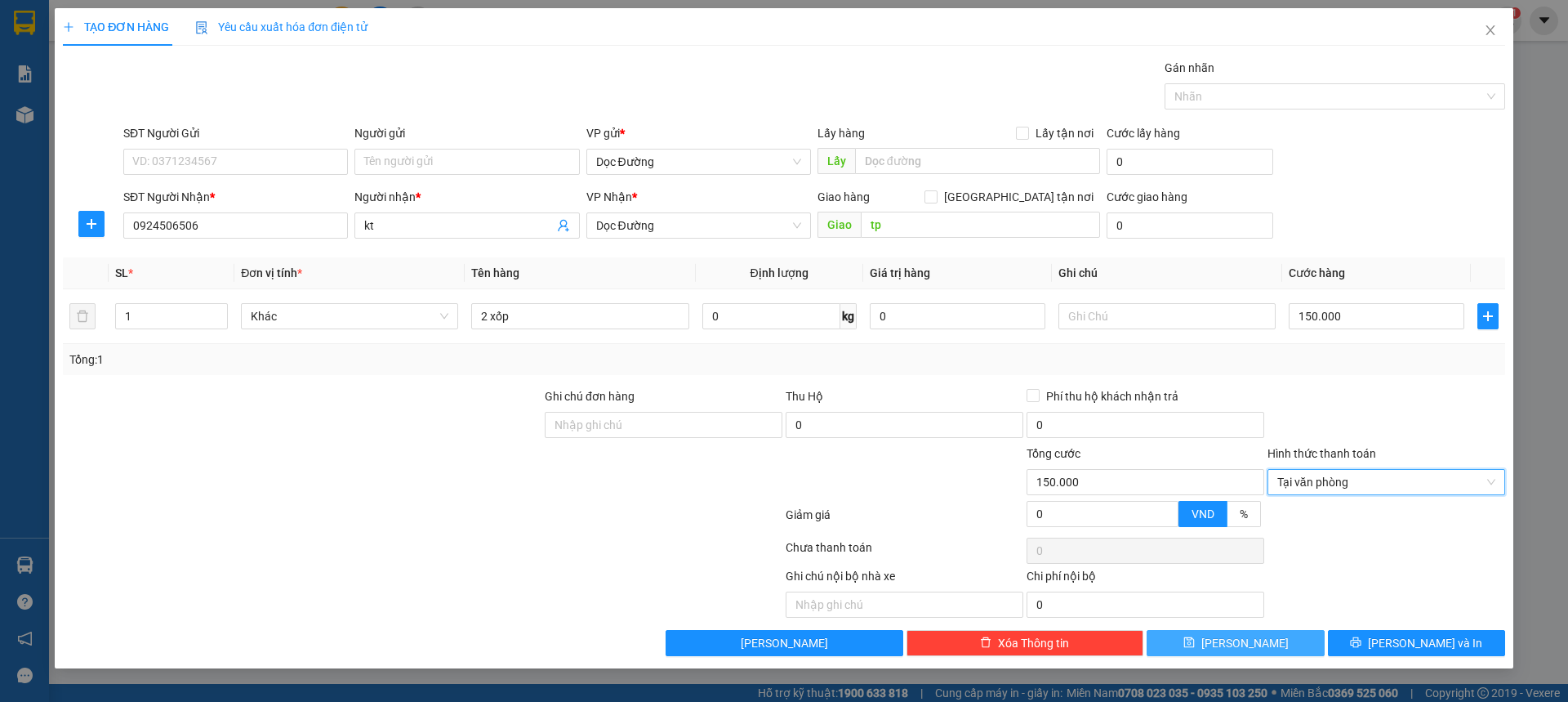
click at [1268, 636] on button "[PERSON_NAME]" at bounding box center [1235, 643] width 177 height 26
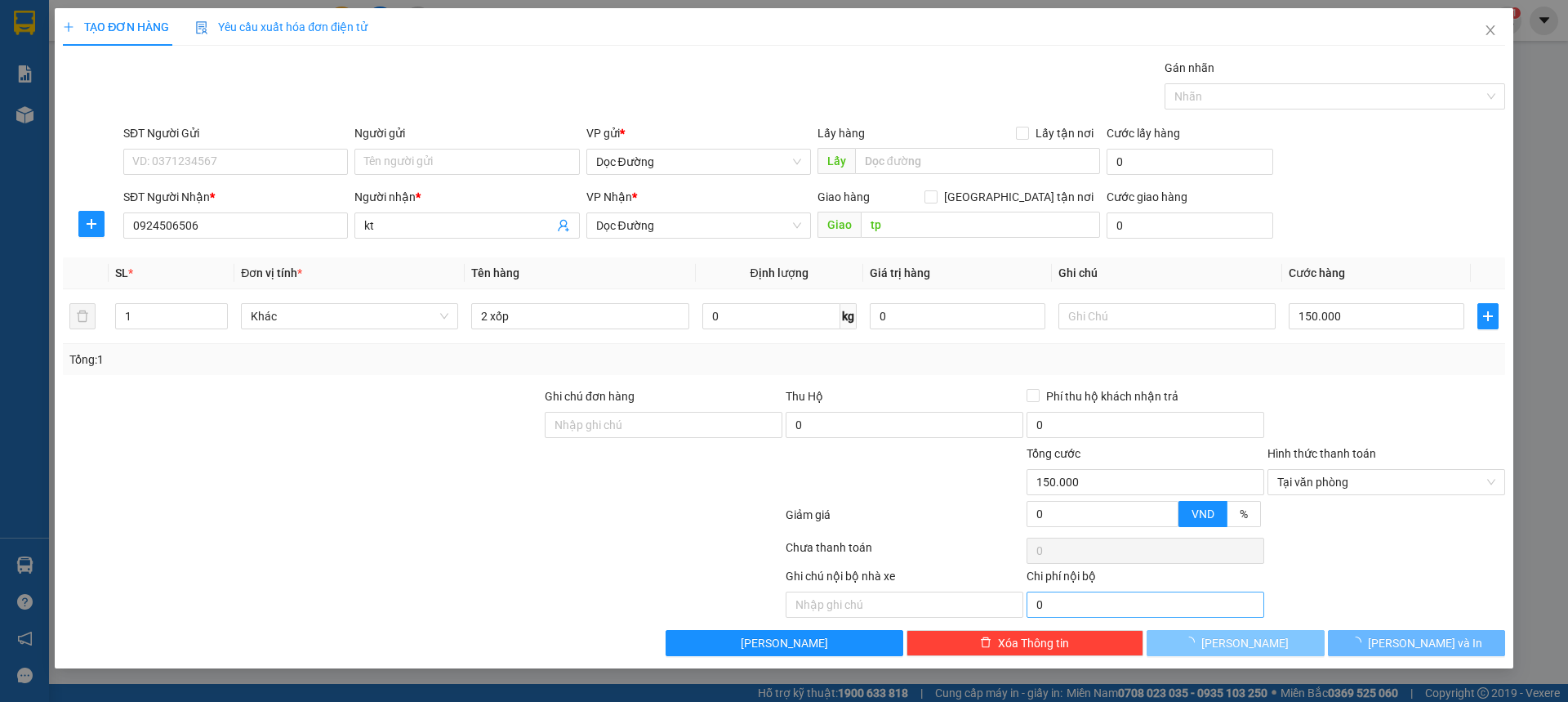
type input "0"
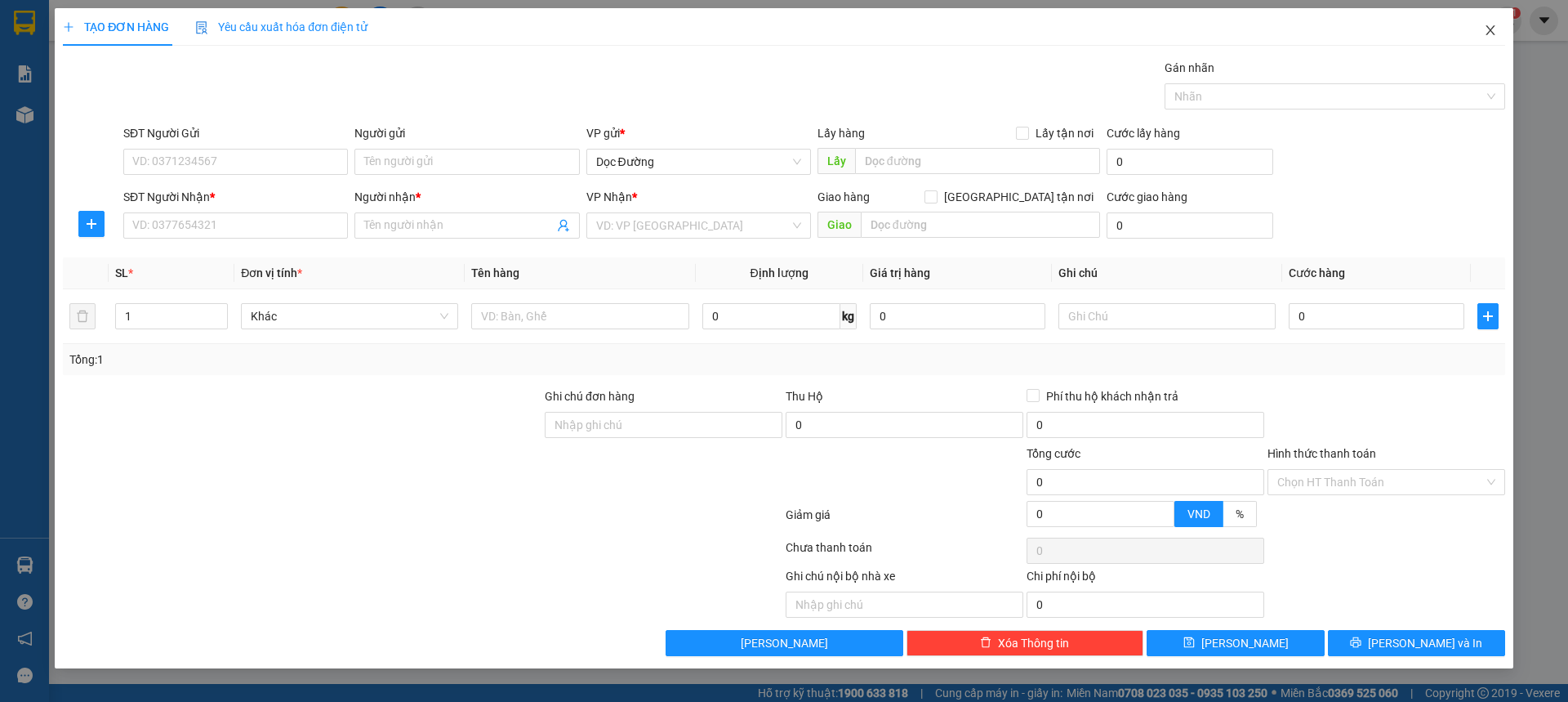
click at [1491, 32] on icon "close" at bounding box center [1490, 31] width 9 height 10
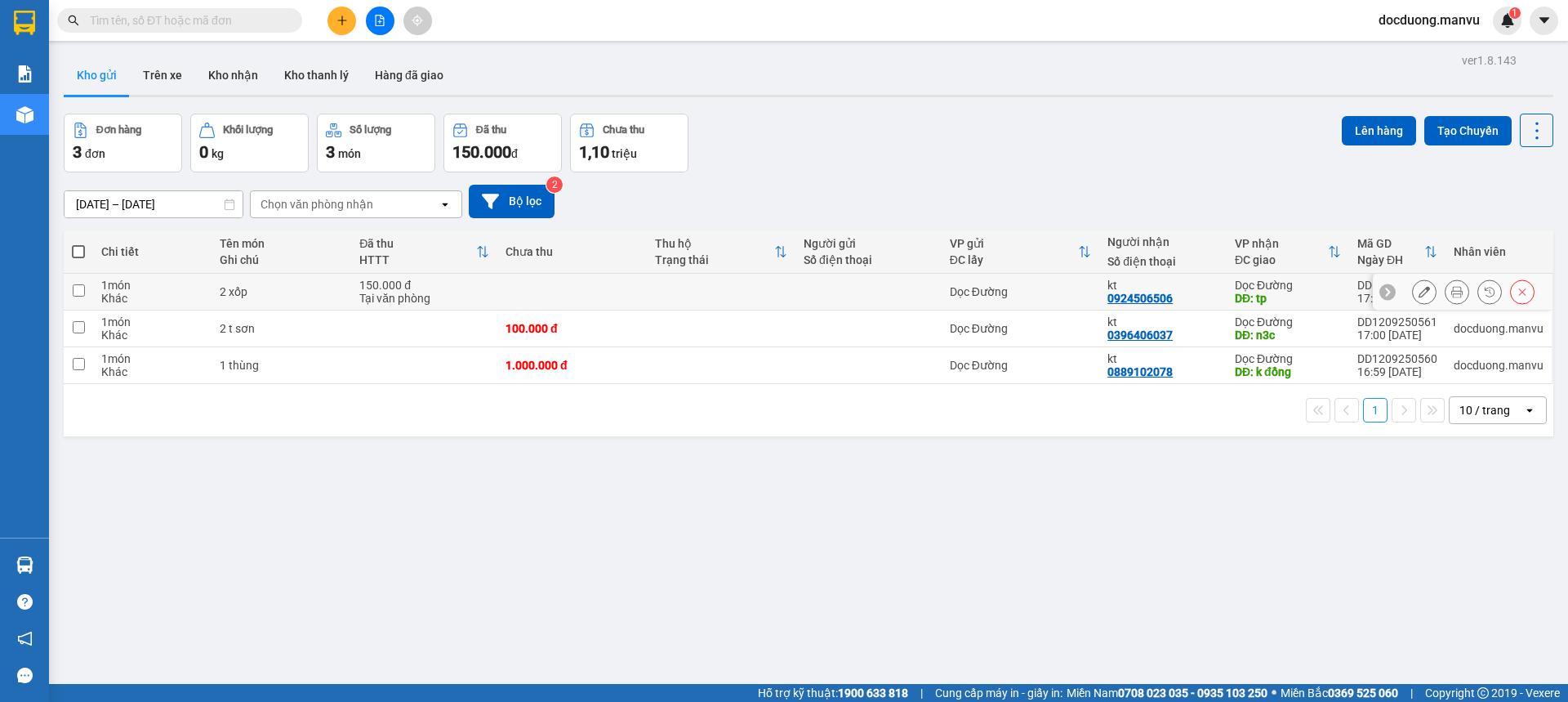
click at [759, 306] on td at bounding box center [720, 291] width 148 height 37
checkbox input "true"
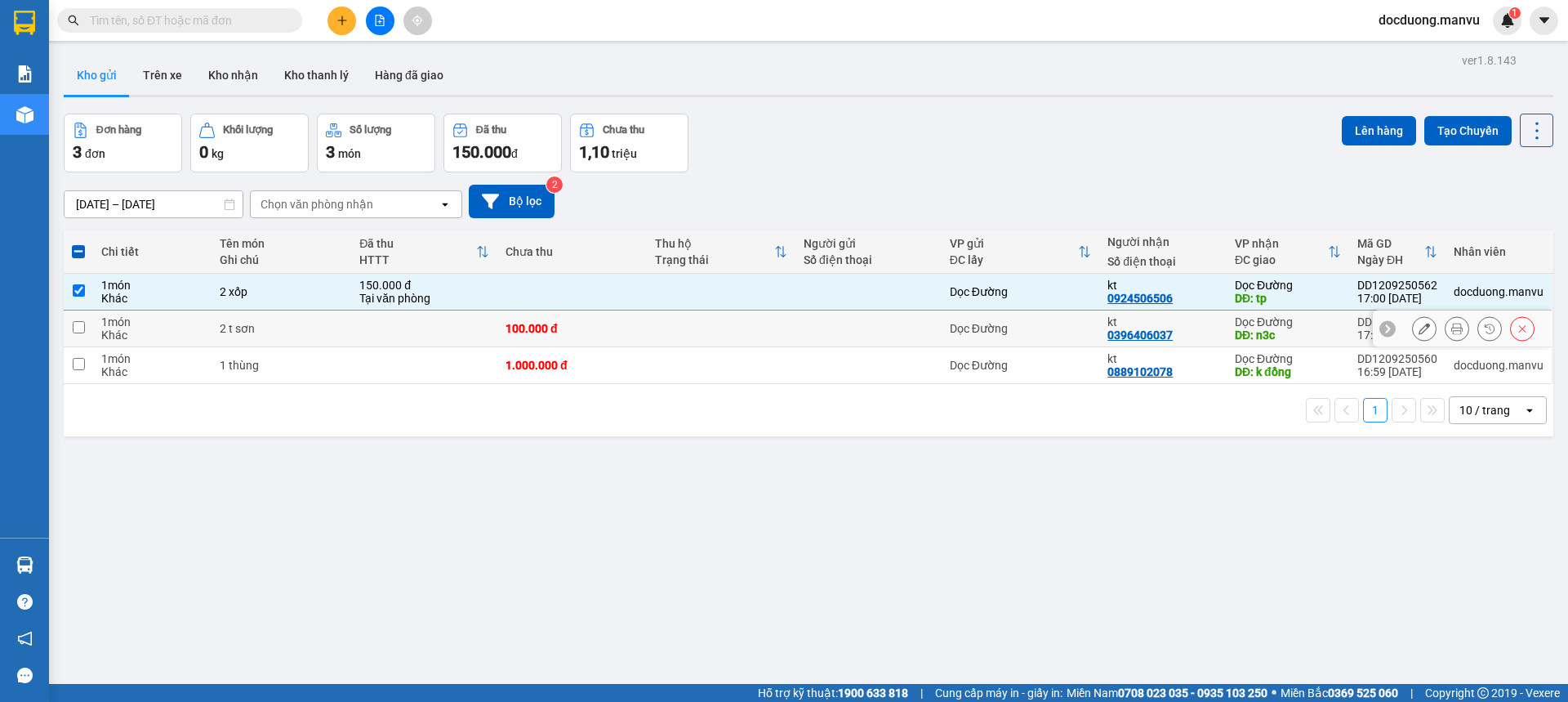
click at [731, 330] on td at bounding box center [720, 329] width 148 height 37
checkbox input "true"
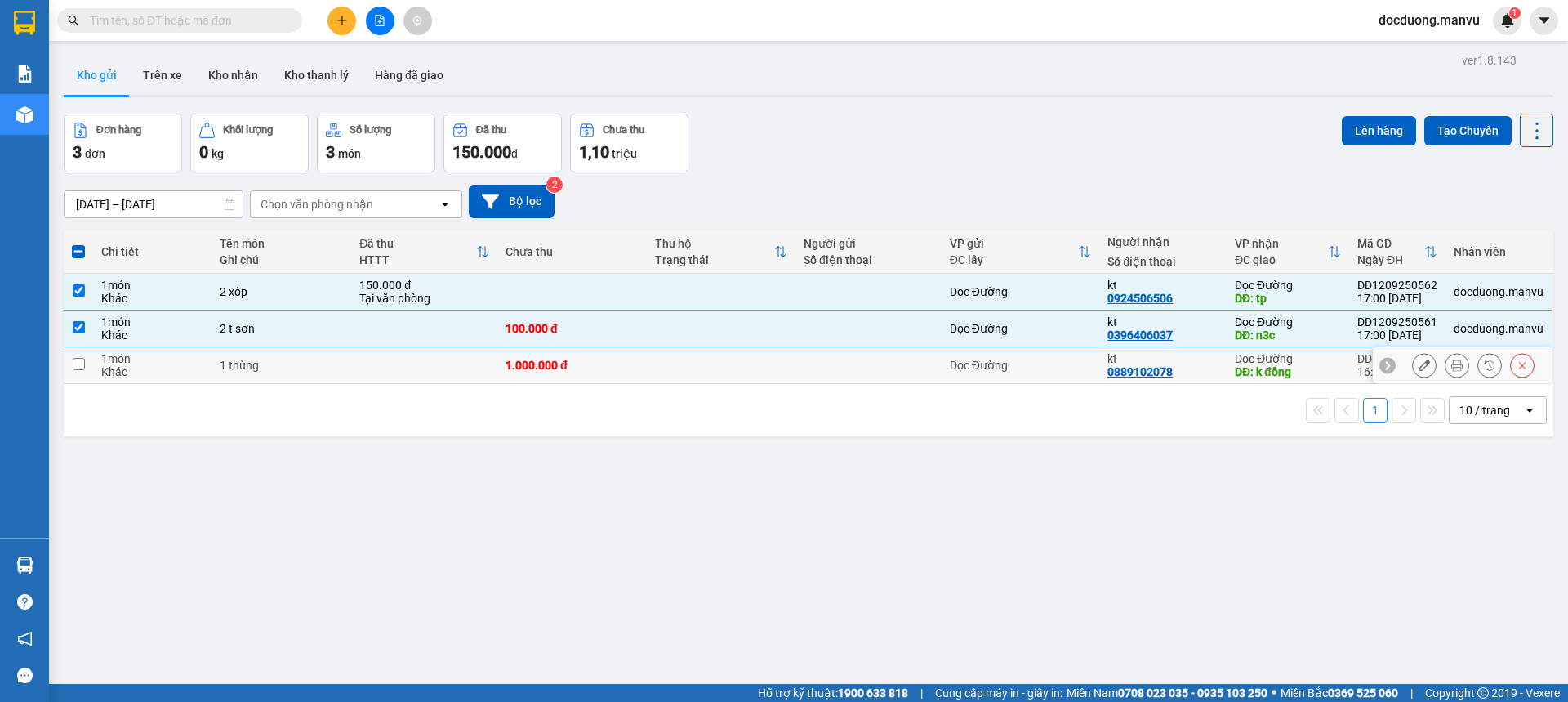
click at [707, 366] on td at bounding box center [720, 365] width 148 height 37
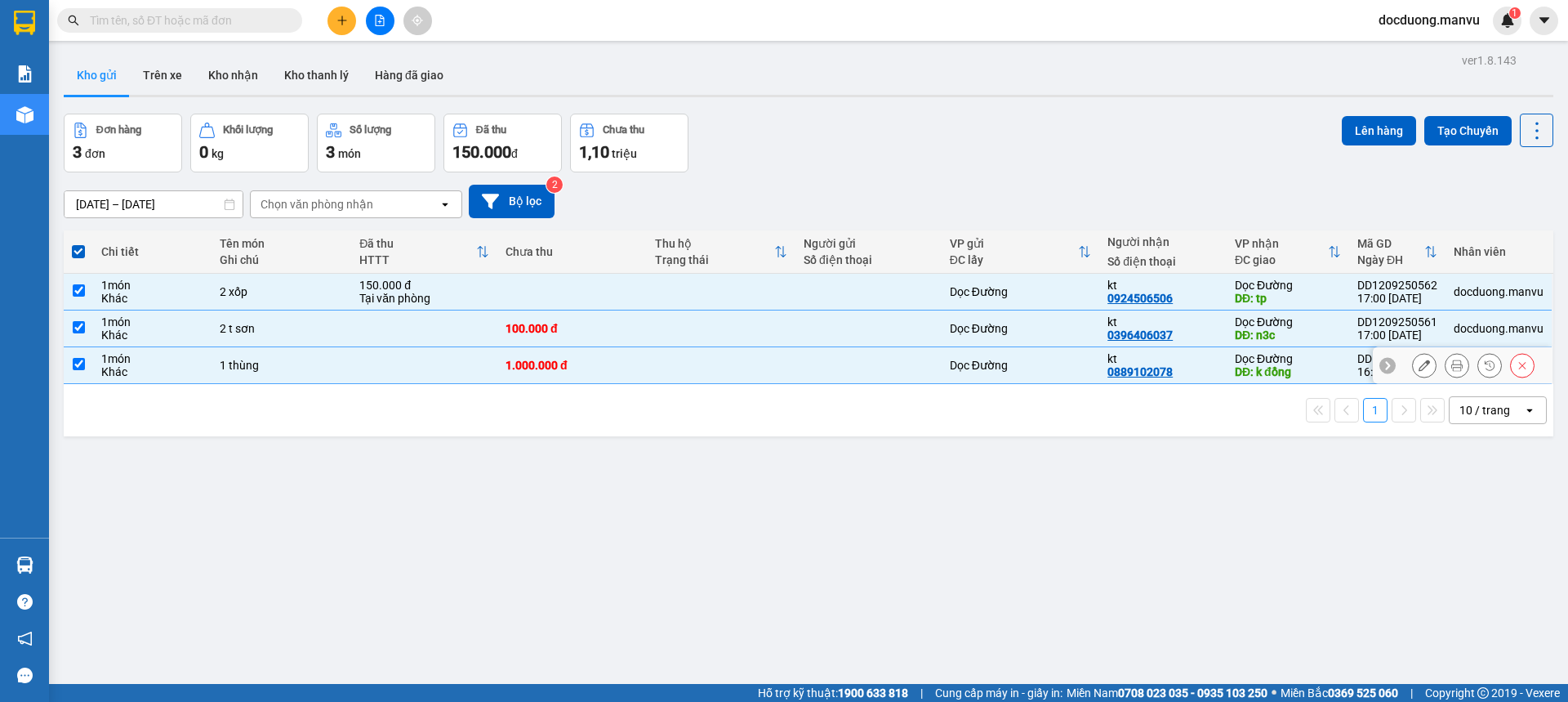
click at [1060, 357] on td "Dọc Đường" at bounding box center [1021, 365] width 159 height 37
checkbox input "false"
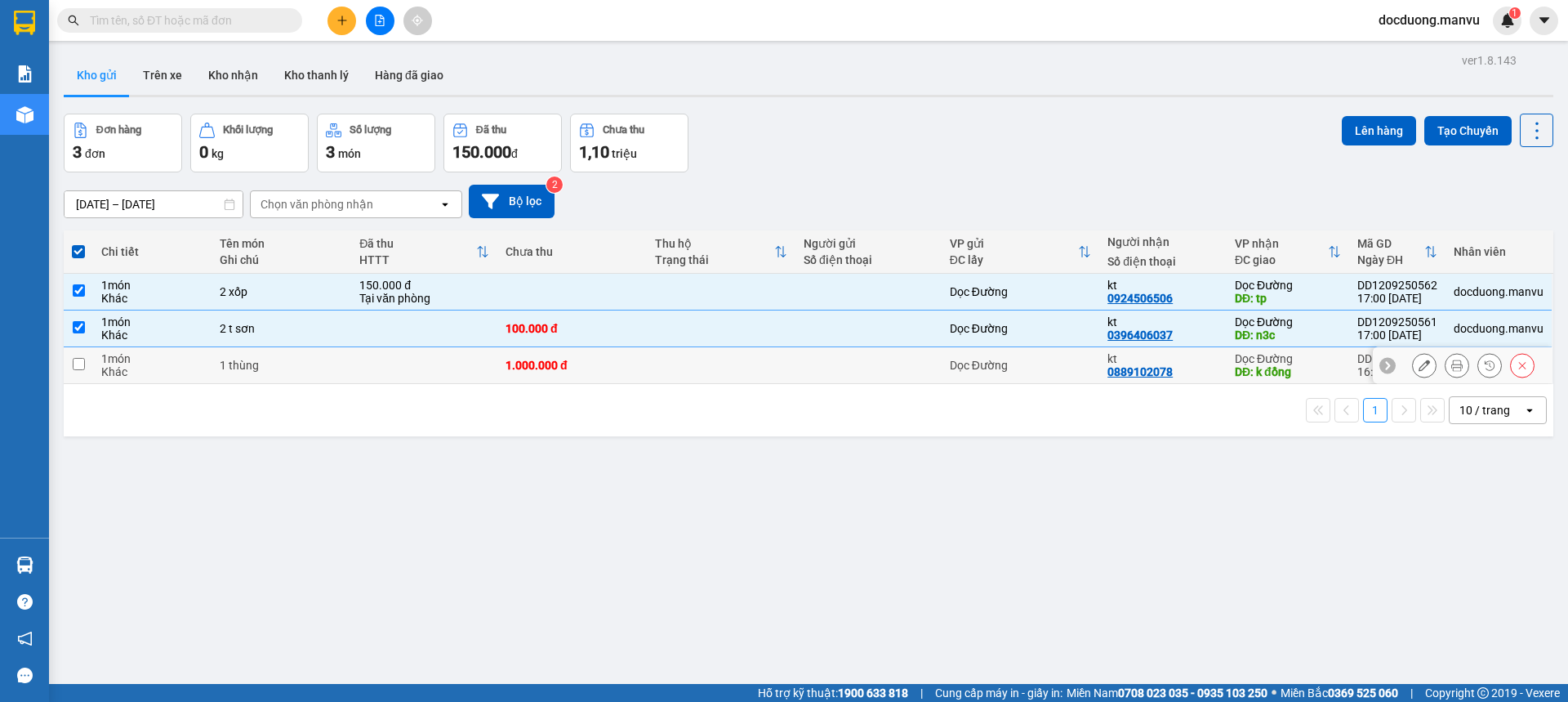
click at [1076, 328] on div "Dọc Đường" at bounding box center [1020, 328] width 142 height 13
checkbox input "false"
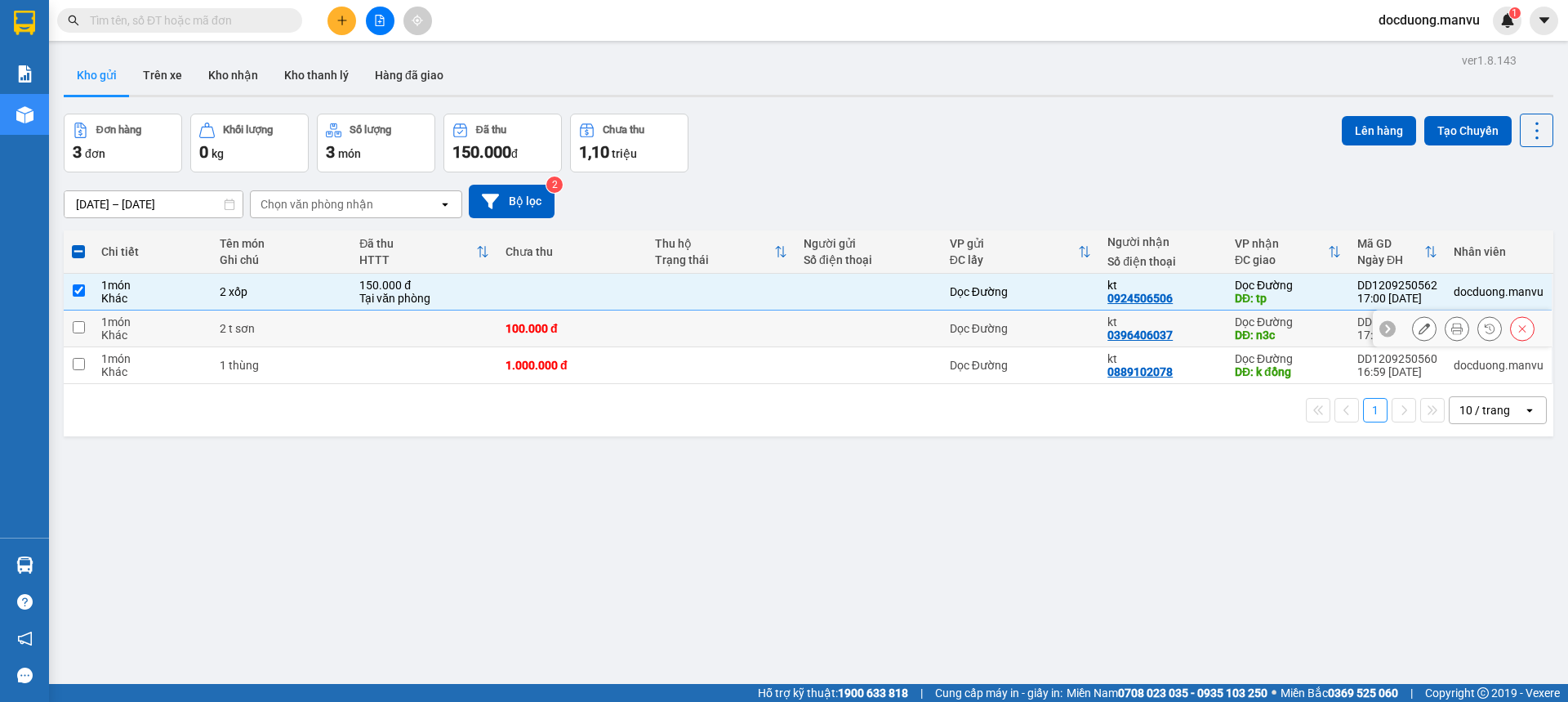
click at [1107, 294] on div "0924506506" at bounding box center [1140, 298] width 65 height 13
click at [1336, 284] on td "Dọc Đường DĐ: tp" at bounding box center [1288, 291] width 122 height 37
checkbox input "false"
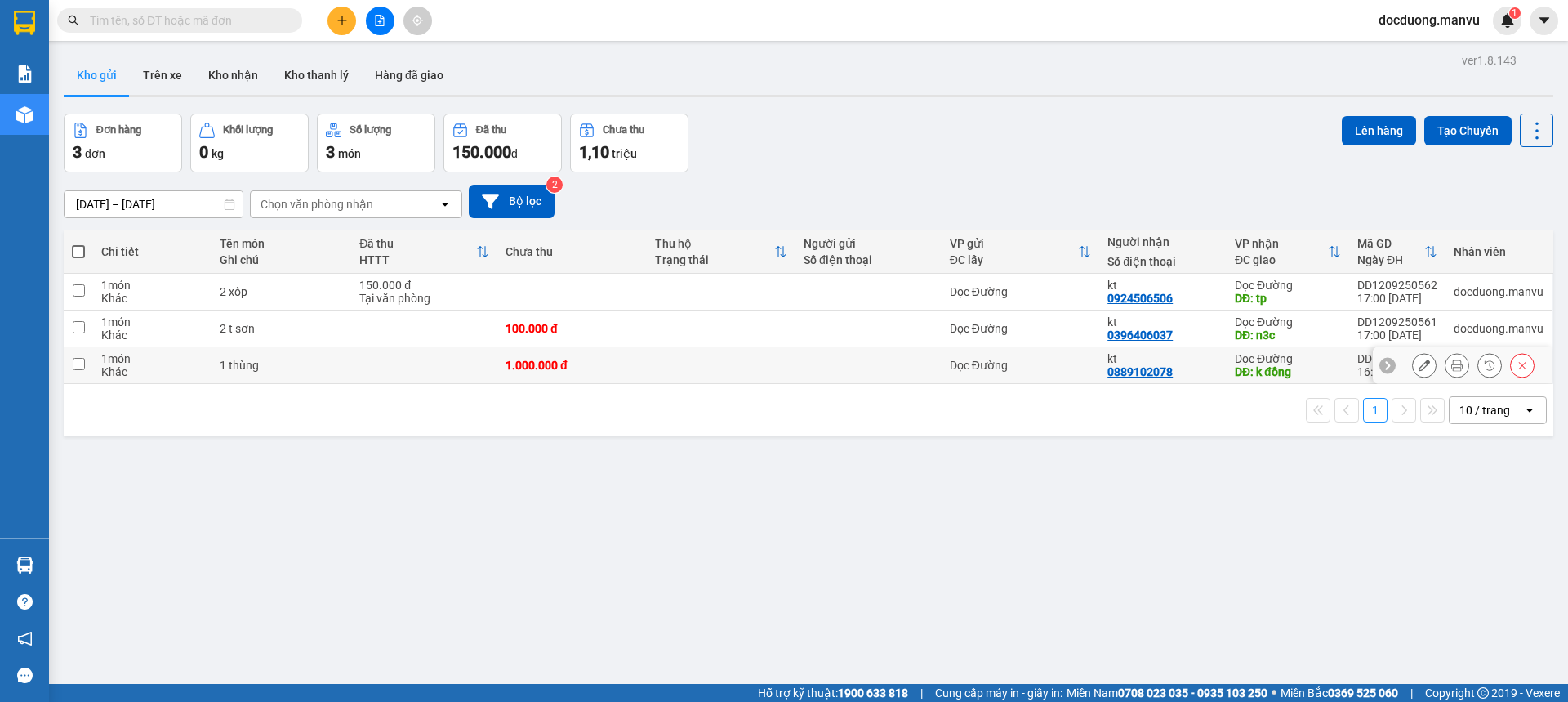
click at [1419, 360] on icon at bounding box center [1424, 364] width 11 height 11
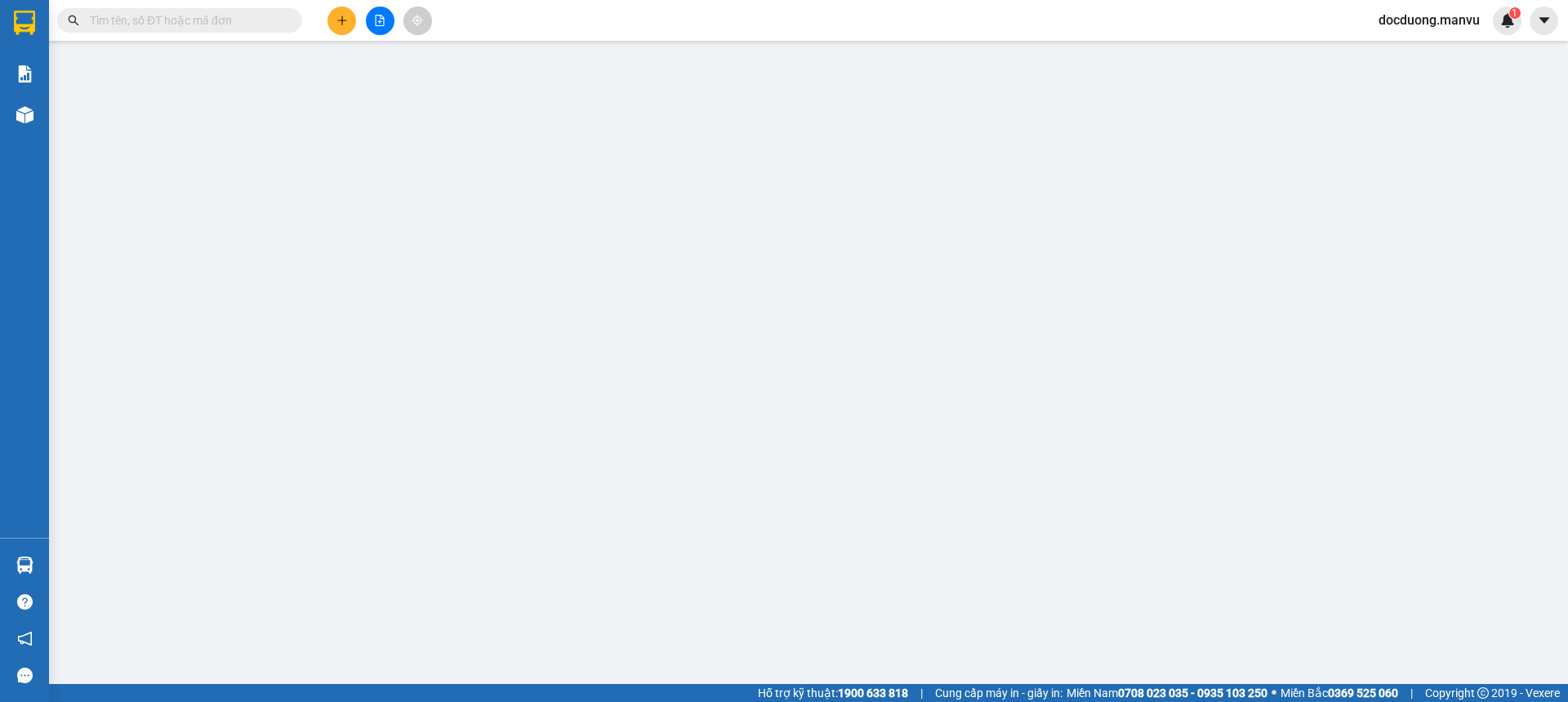
type input "0889102078"
type input "kt"
type input "k đồng"
type input "1.000.000"
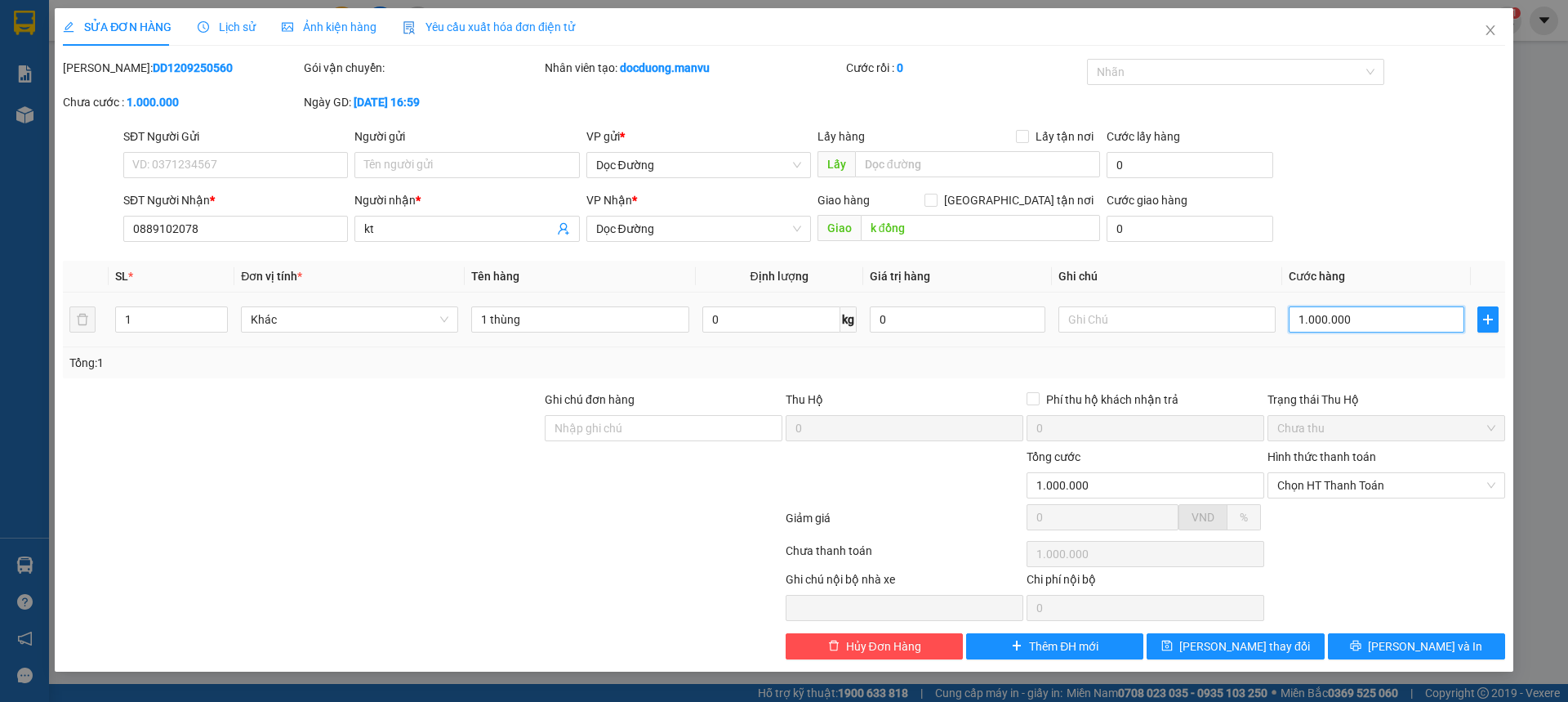
click at [1362, 324] on input "1.000.000" at bounding box center [1376, 319] width 176 height 26
type input "0"
type input "001"
type input "1"
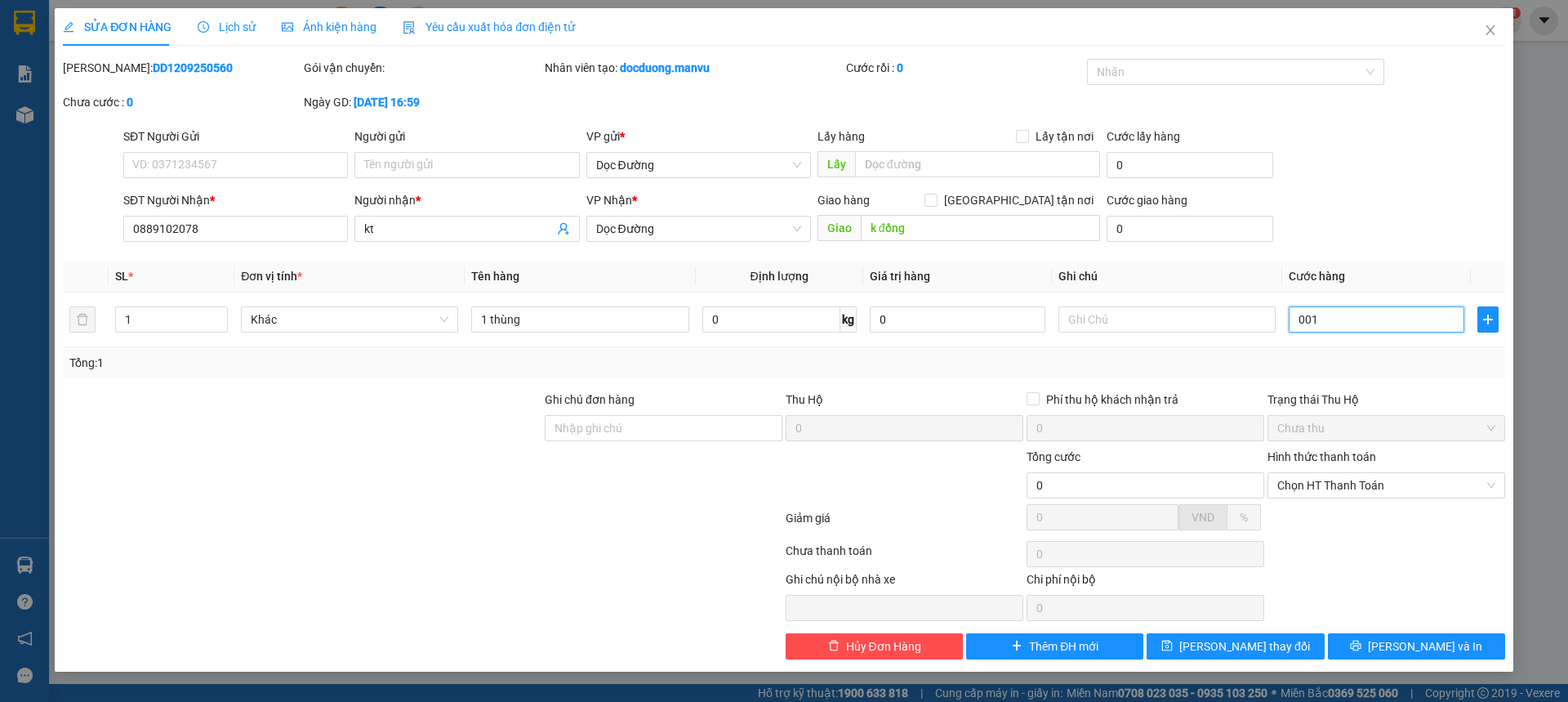
type input "1"
type input "10"
type input "000.100"
type input "100"
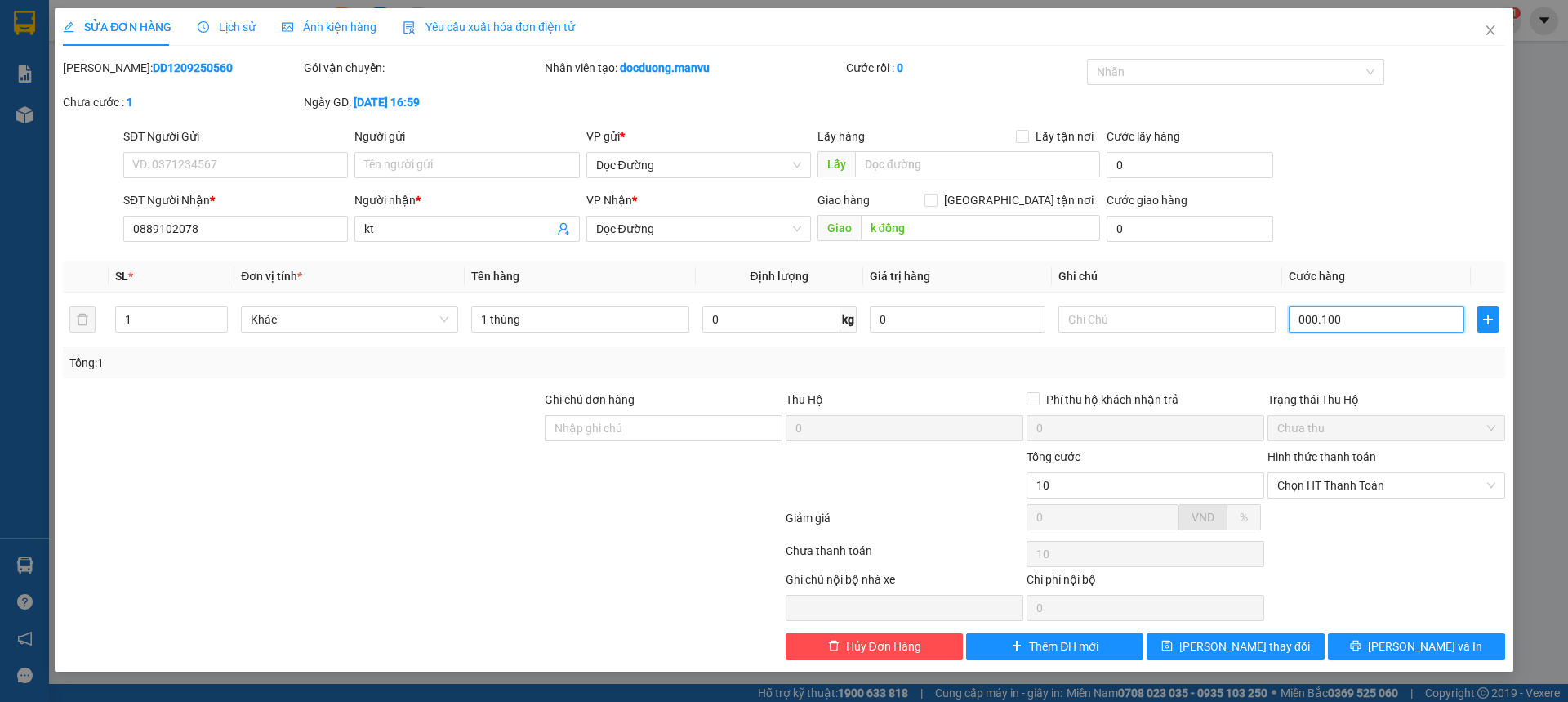
type input "100"
type input "1.000"
type input "0.001.000"
type input "110.000"
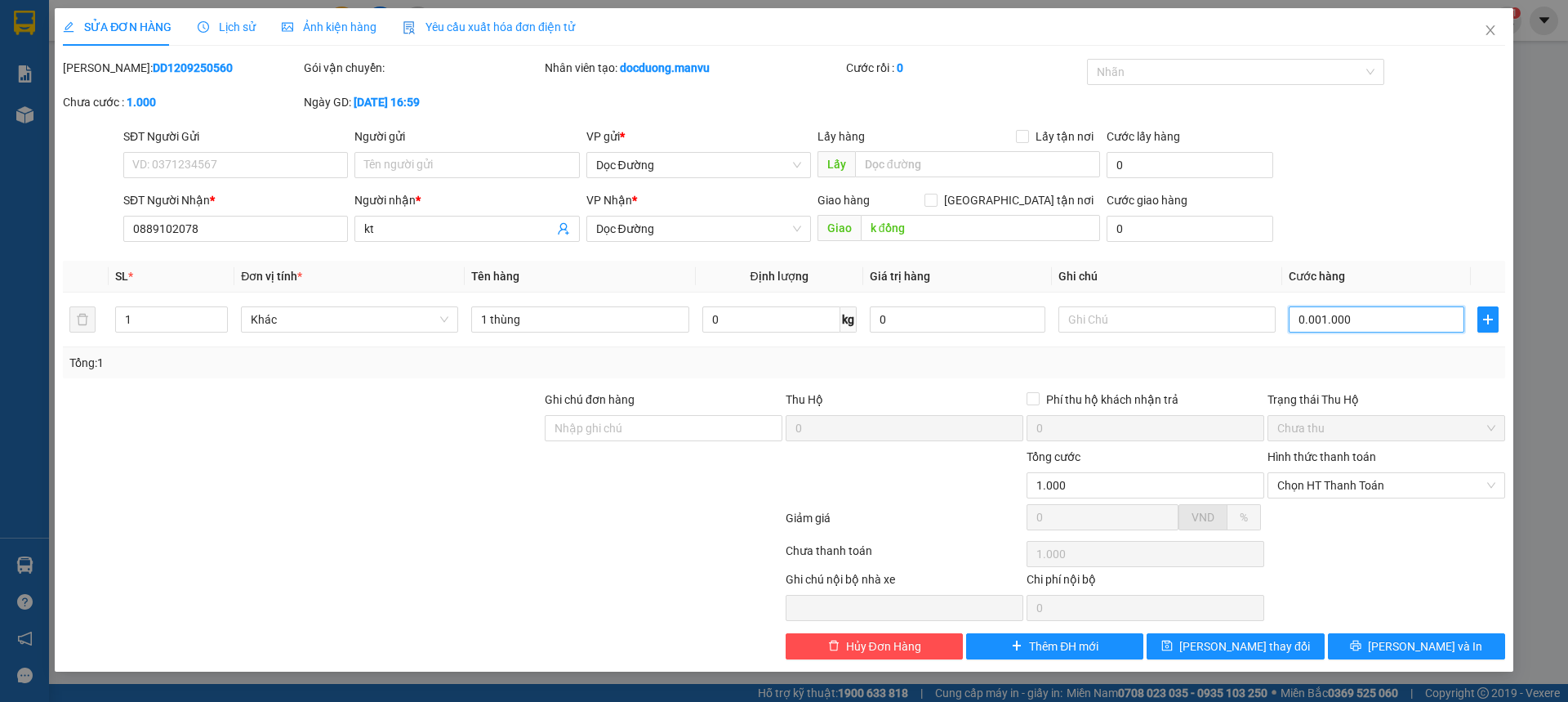
type input "110.000"
type input "000.110.000"
type input "11.100.000"
type input "000.100.000"
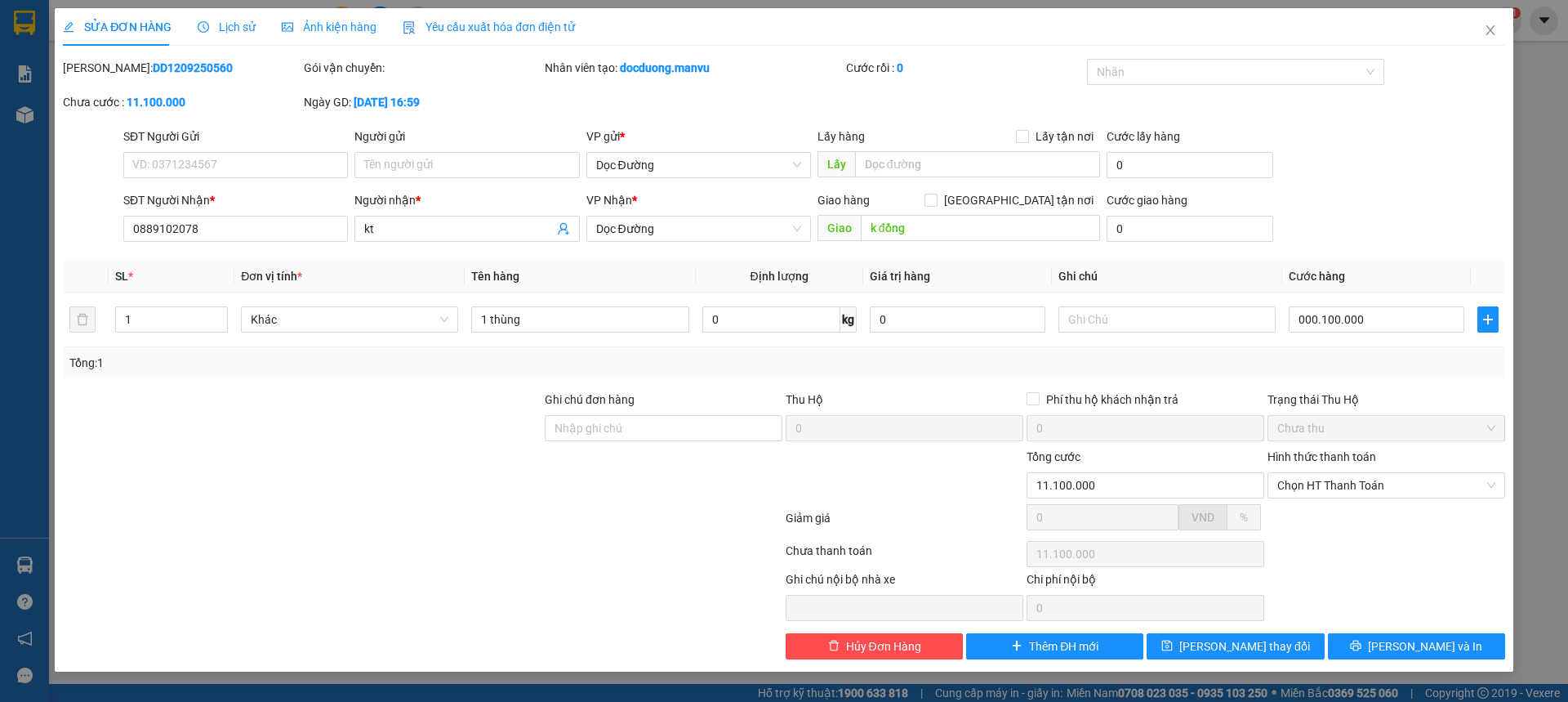
type input "100.000"
drag, startPoint x: 1317, startPoint y: 239, endPoint x: 1291, endPoint y: 221, distance: 31.6
click at [1319, 239] on div "SĐT Người Nhận * 0889102078 Người nhận * kt VP Nhận * Dọc Đường Giao hàng [GEOG…" at bounding box center [814, 219] width 1388 height 57
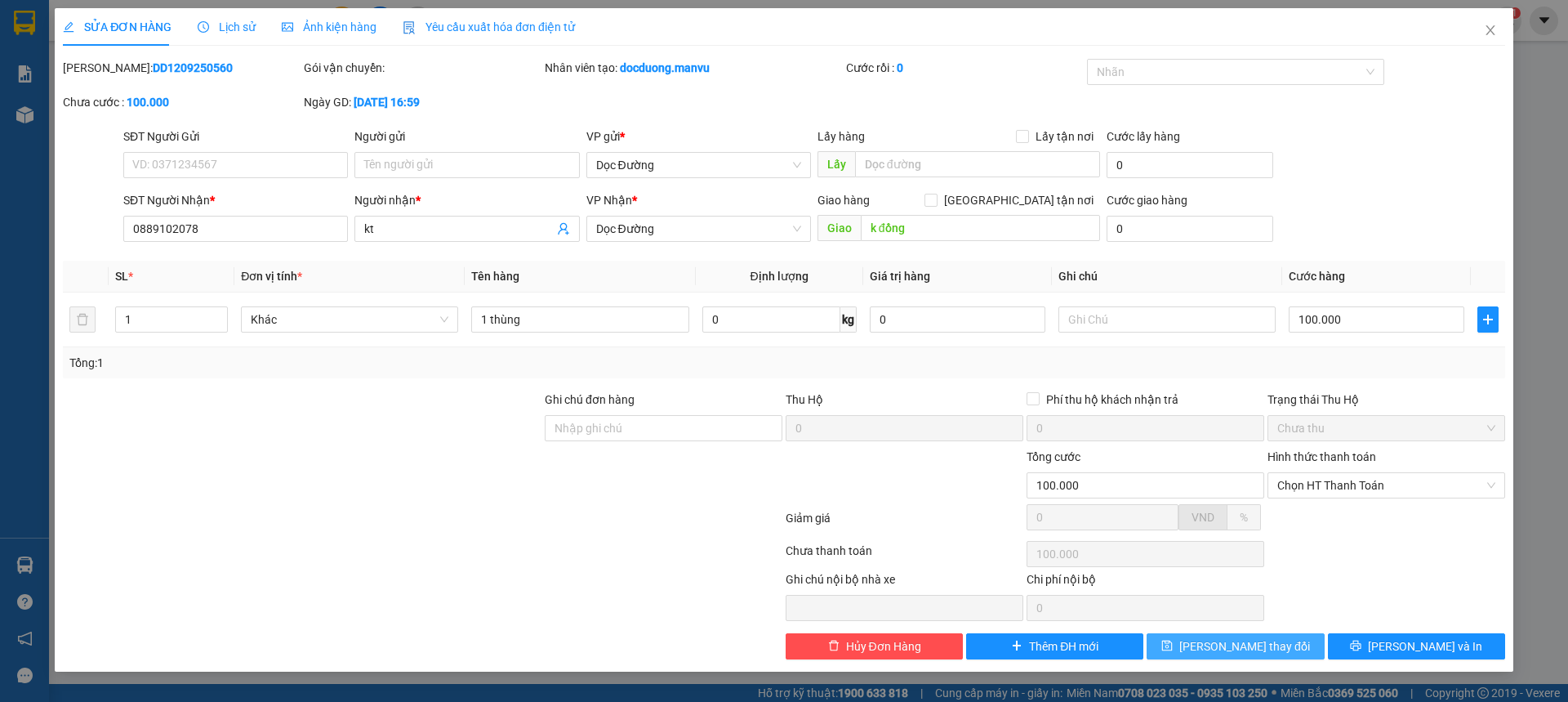
click at [1256, 640] on span "[PERSON_NAME] thay đổi" at bounding box center [1245, 646] width 131 height 18
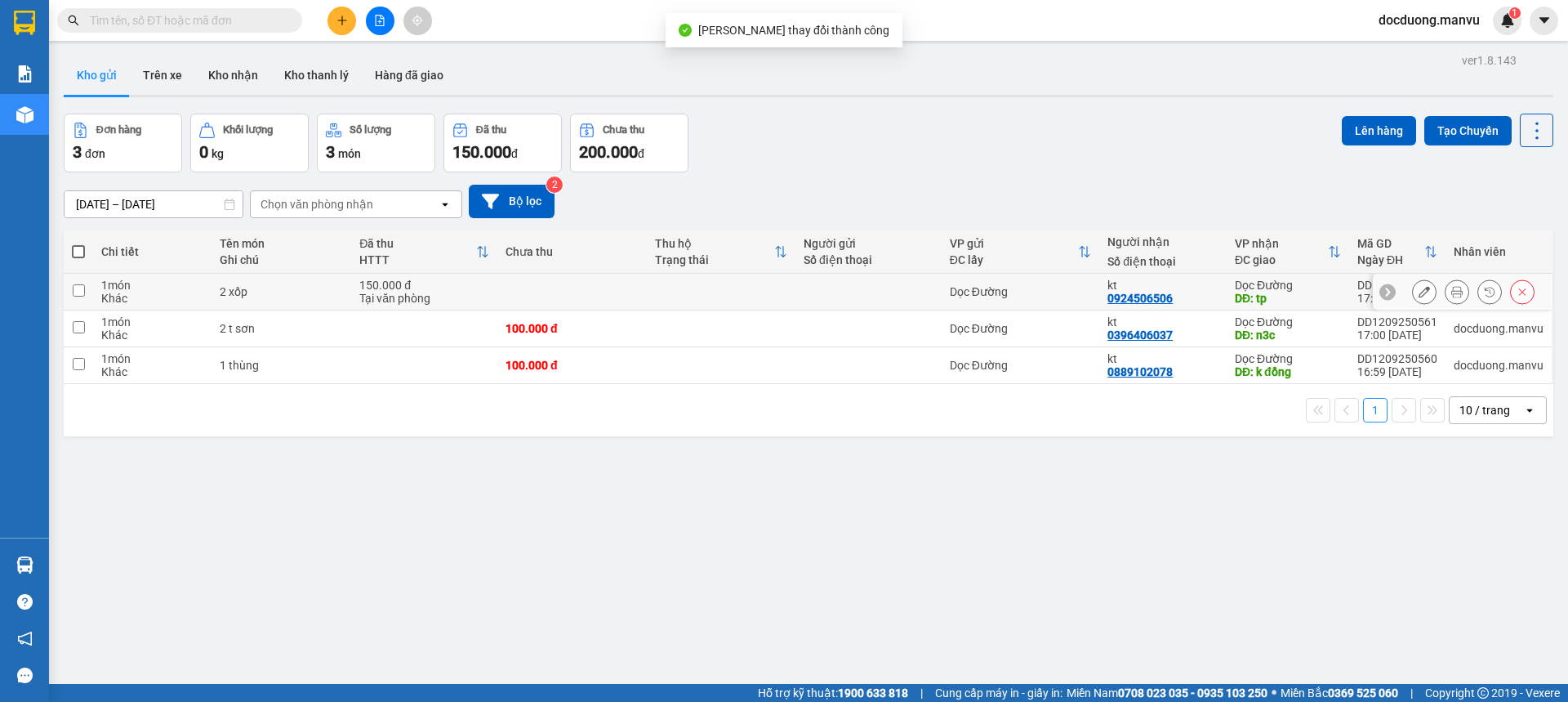
click at [1070, 290] on div "Dọc Đường" at bounding box center [1020, 291] width 142 height 13
checkbox input "true"
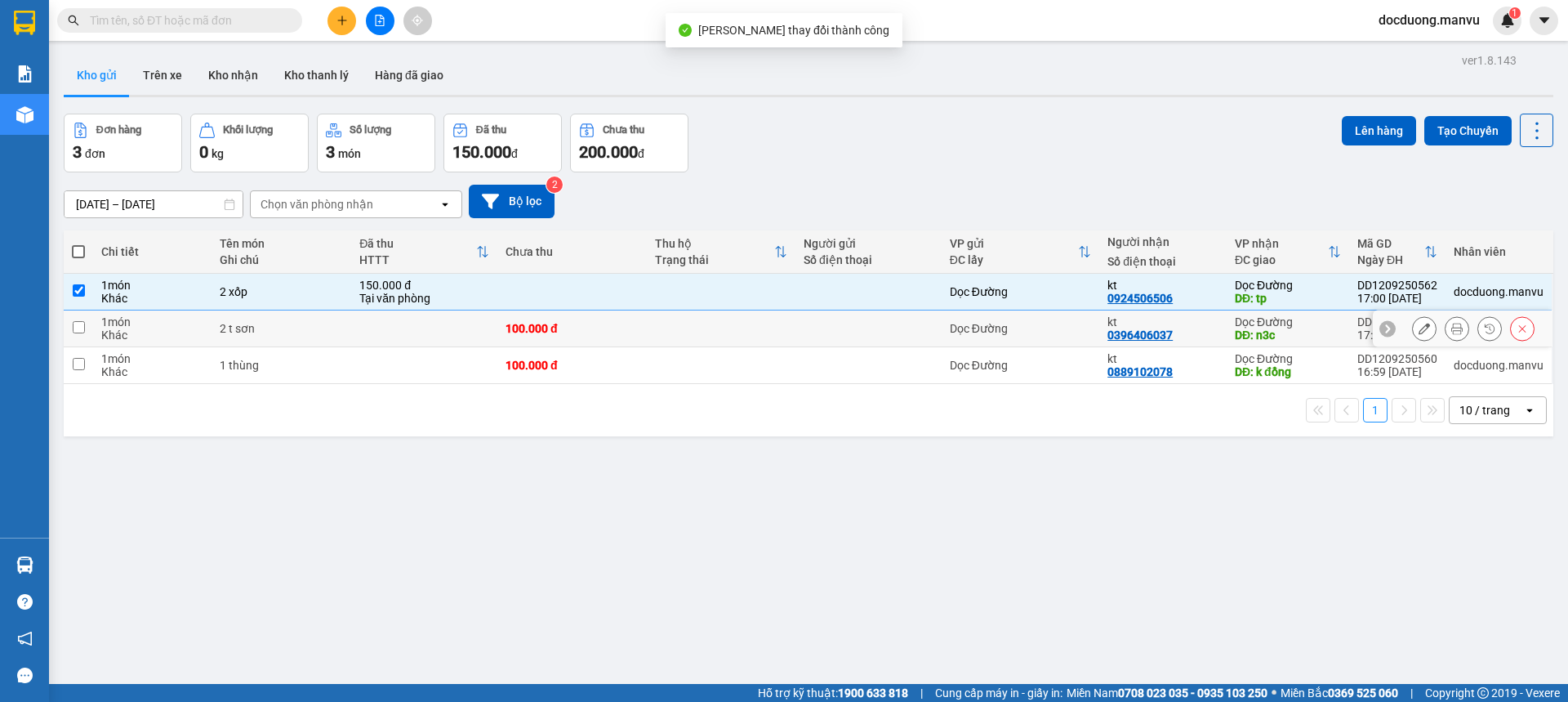
click at [1058, 327] on div "Dọc Đường" at bounding box center [1020, 328] width 142 height 13
checkbox input "true"
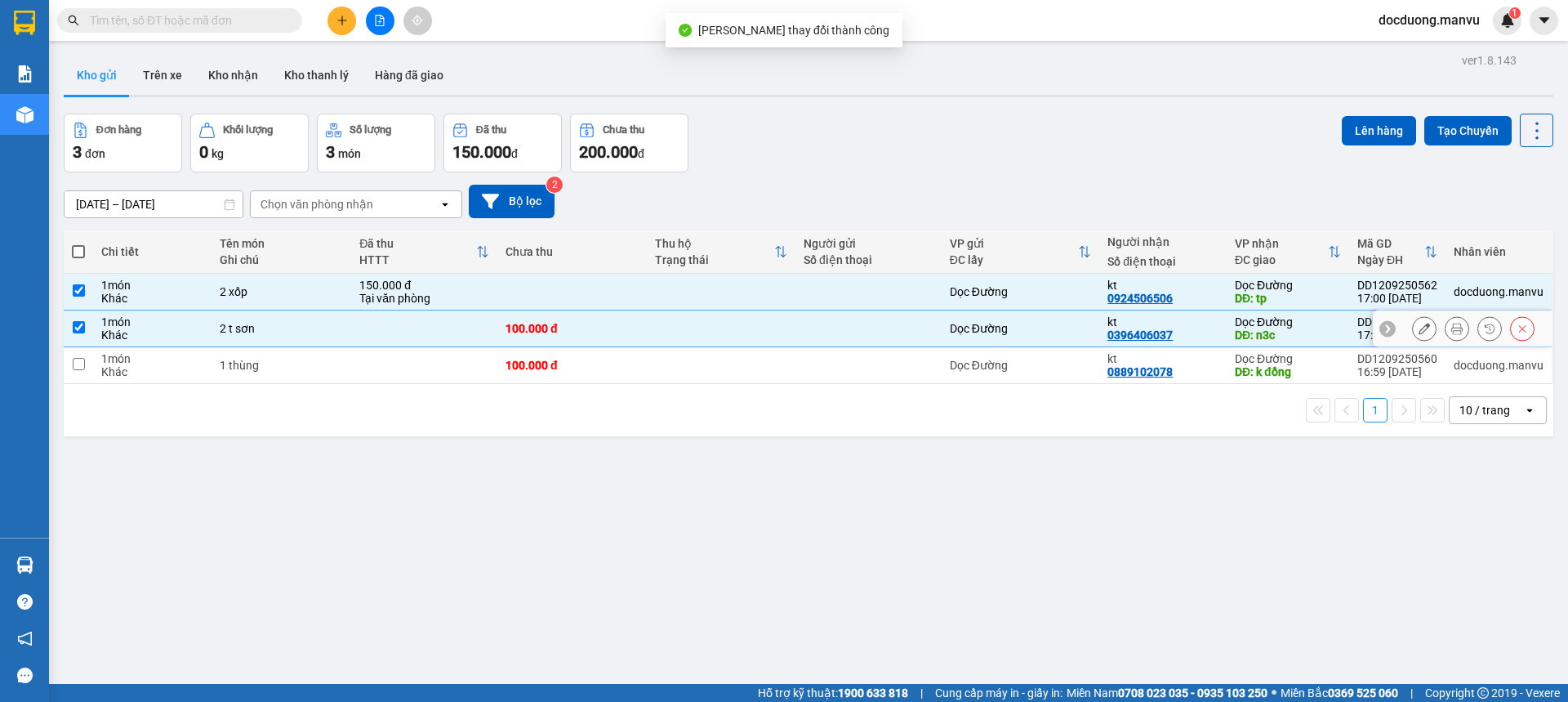
click at [1051, 363] on div "Dọc Đường" at bounding box center [1020, 365] width 142 height 13
checkbox input "true"
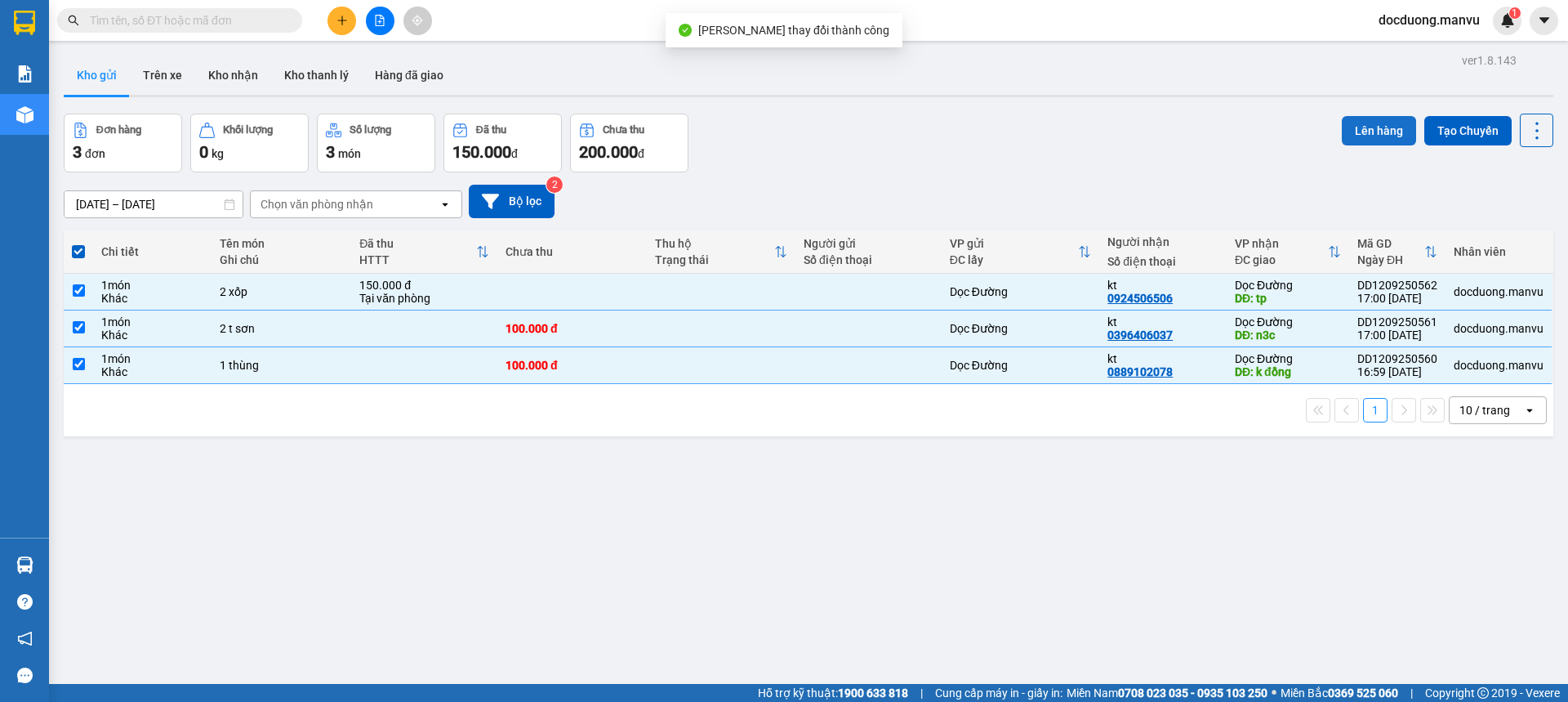
click at [1384, 119] on button "Lên hàng" at bounding box center [1379, 131] width 75 height 30
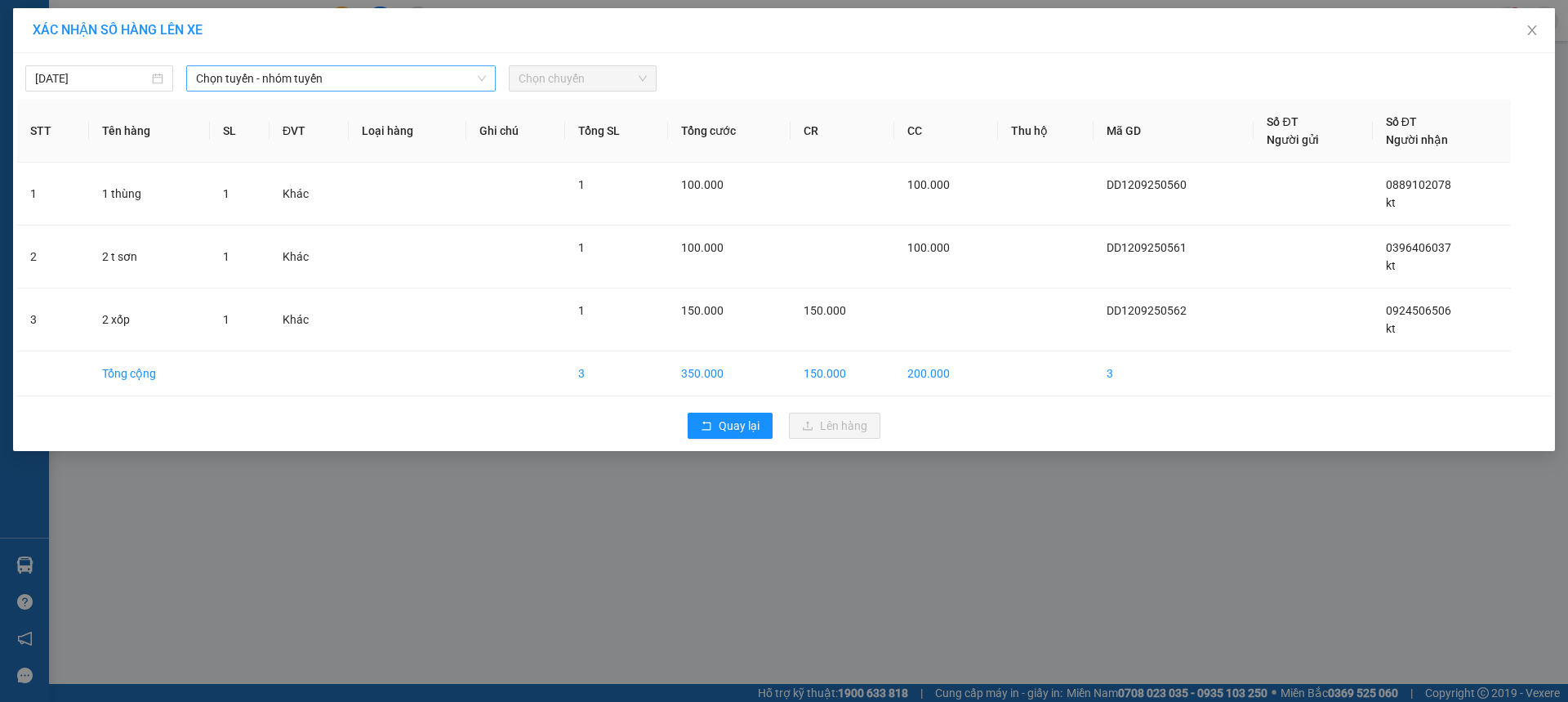
click at [215, 79] on span "Chọn tuyến - nhóm tuyến" at bounding box center [341, 78] width 290 height 25
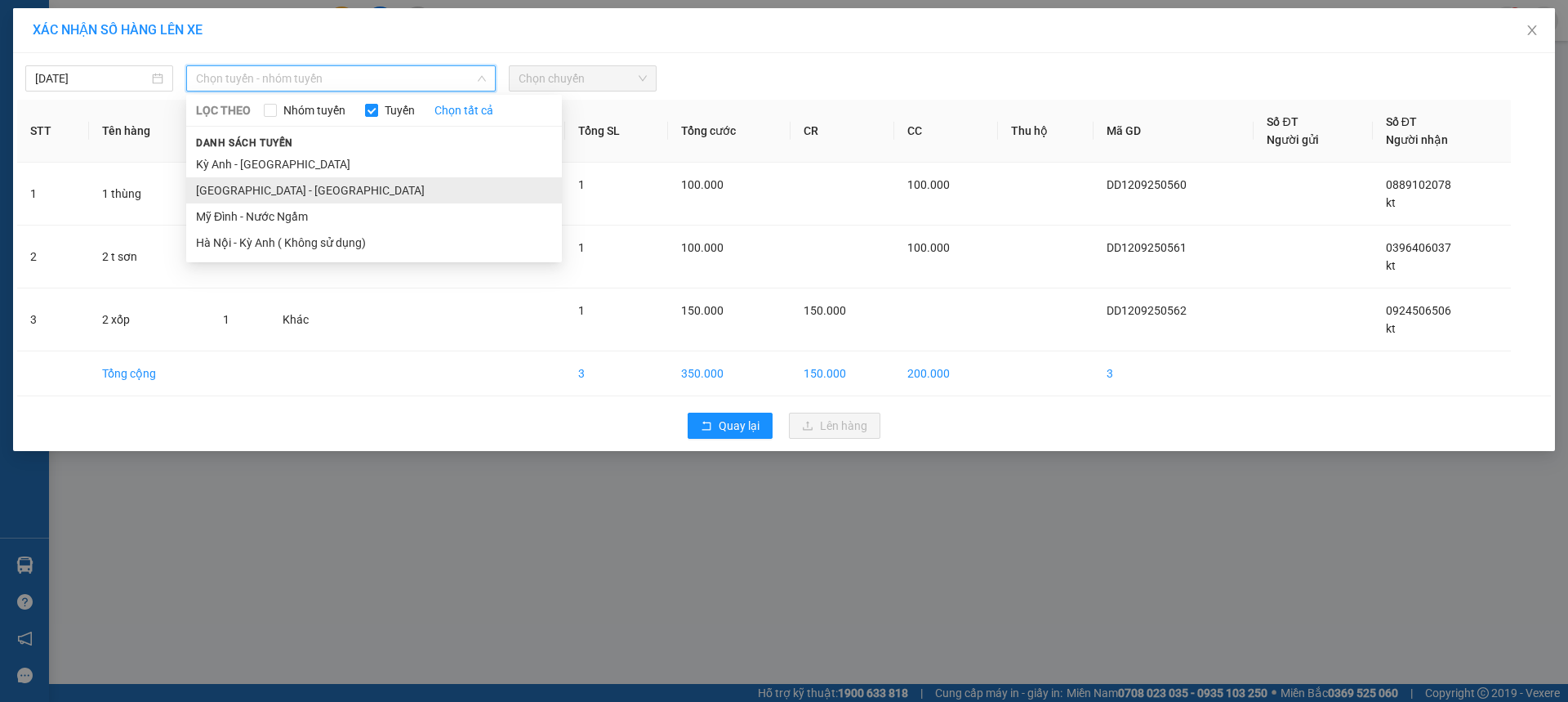
click at [209, 193] on li "[GEOGRAPHIC_DATA] - [GEOGRAPHIC_DATA]" at bounding box center [373, 190] width 376 height 26
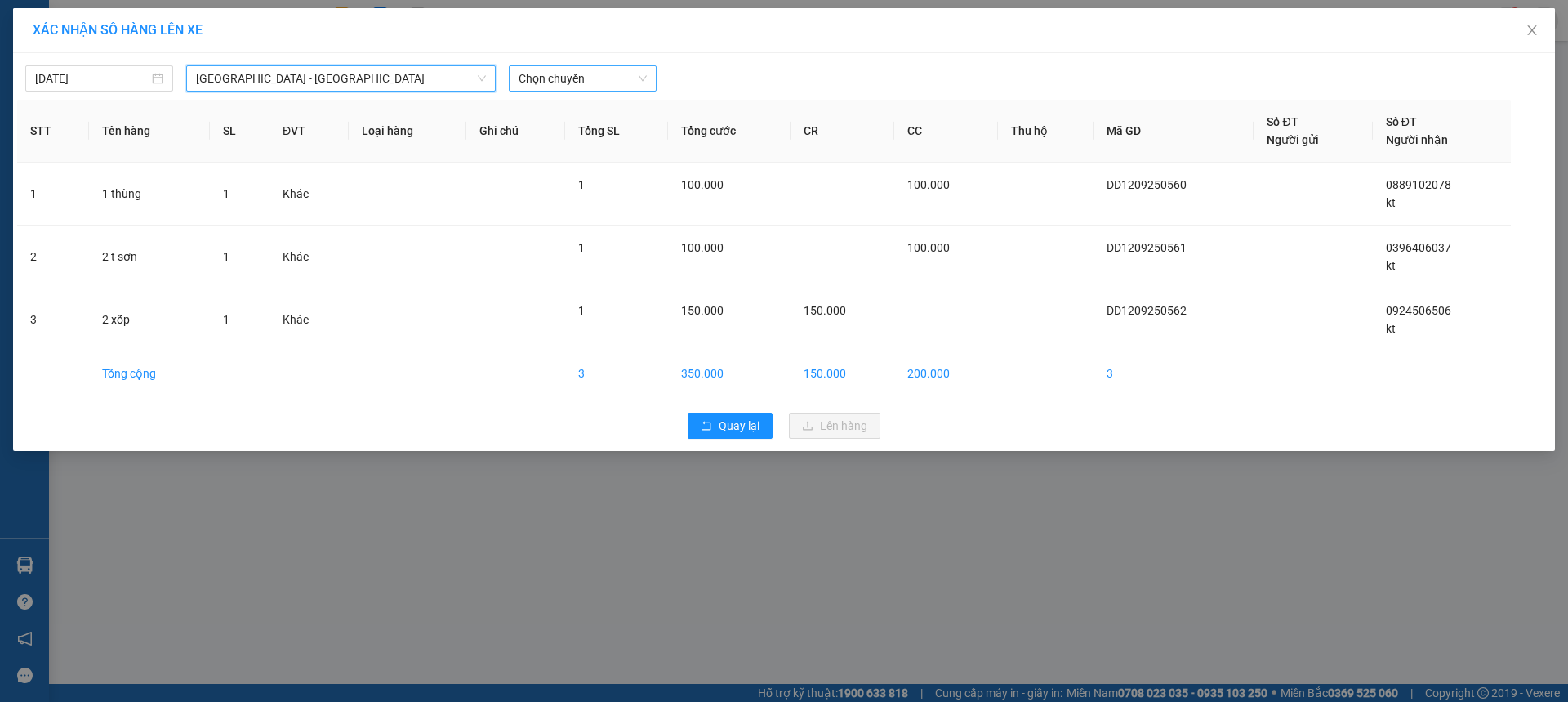
click at [583, 84] on span "Chọn chuyến" at bounding box center [582, 78] width 128 height 25
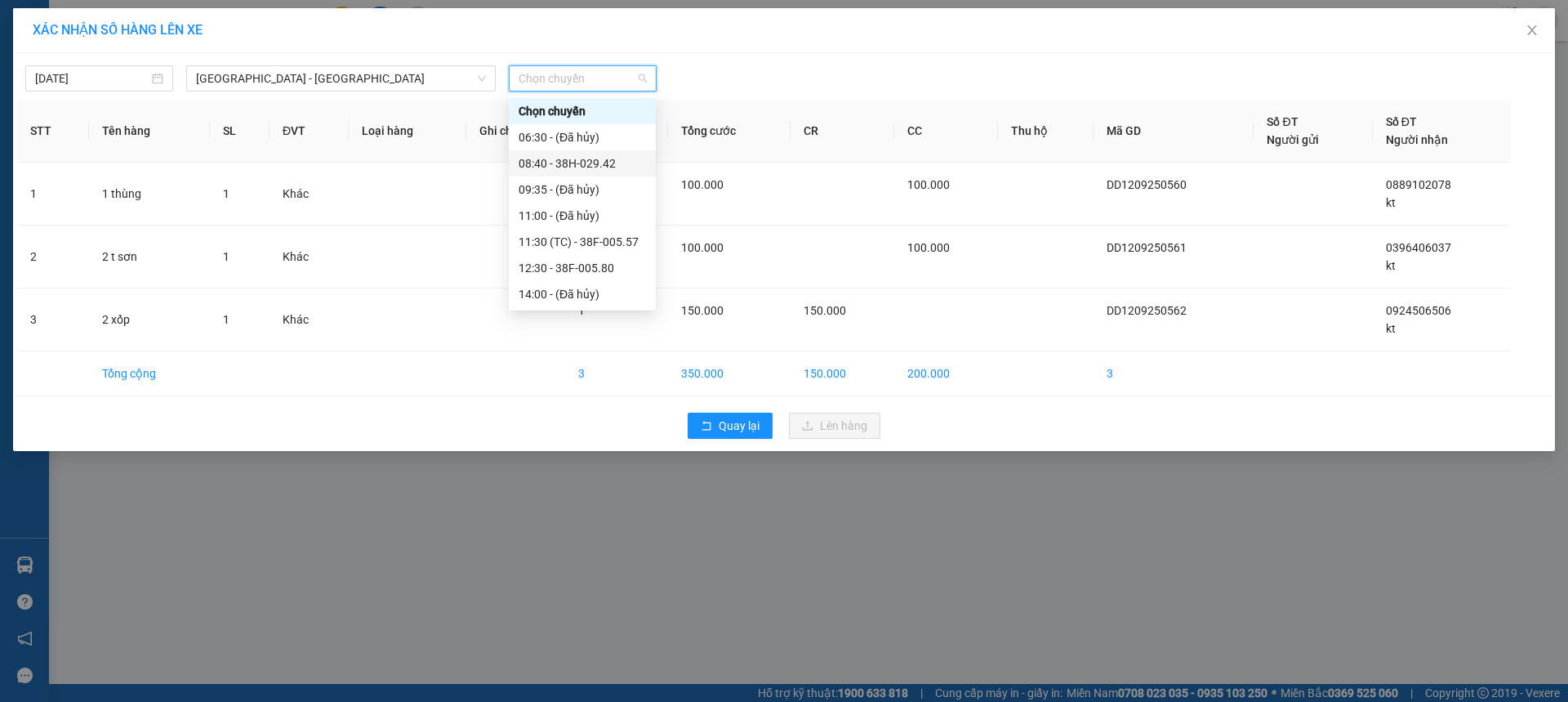
click at [615, 163] on div "08:40 - 38H-029.42" at bounding box center [582, 163] width 127 height 18
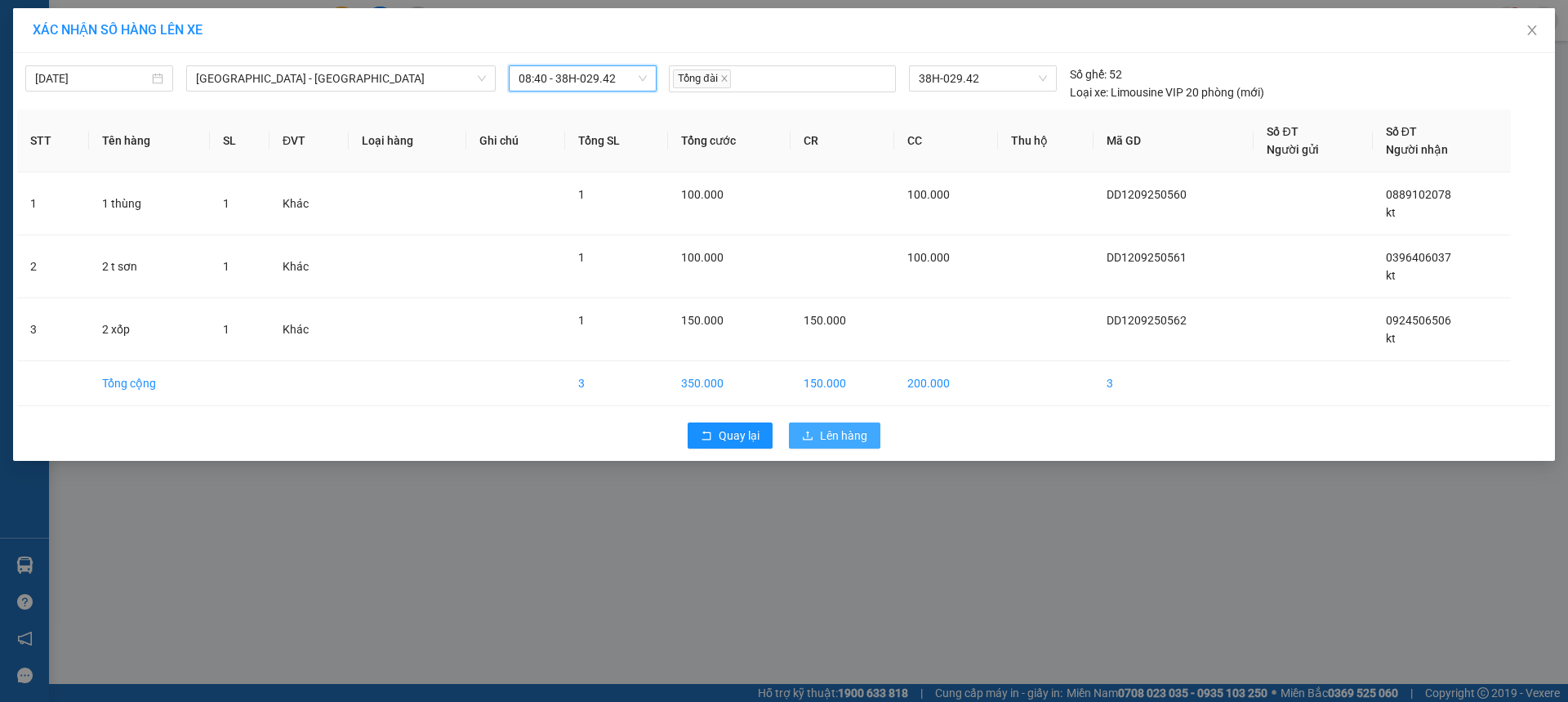
click at [876, 437] on button "Lên hàng" at bounding box center [835, 435] width 92 height 26
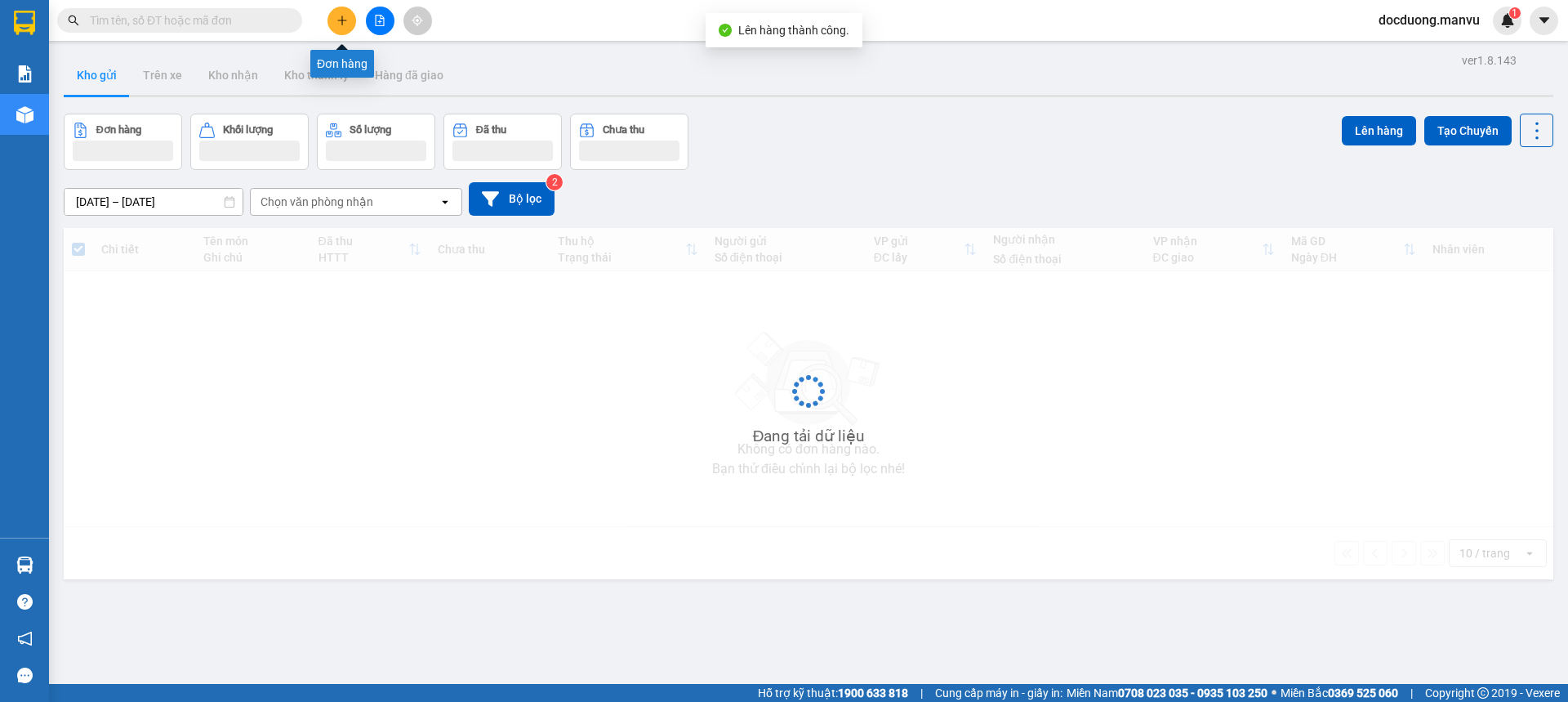
click at [354, 24] on button at bounding box center [342, 21] width 29 height 29
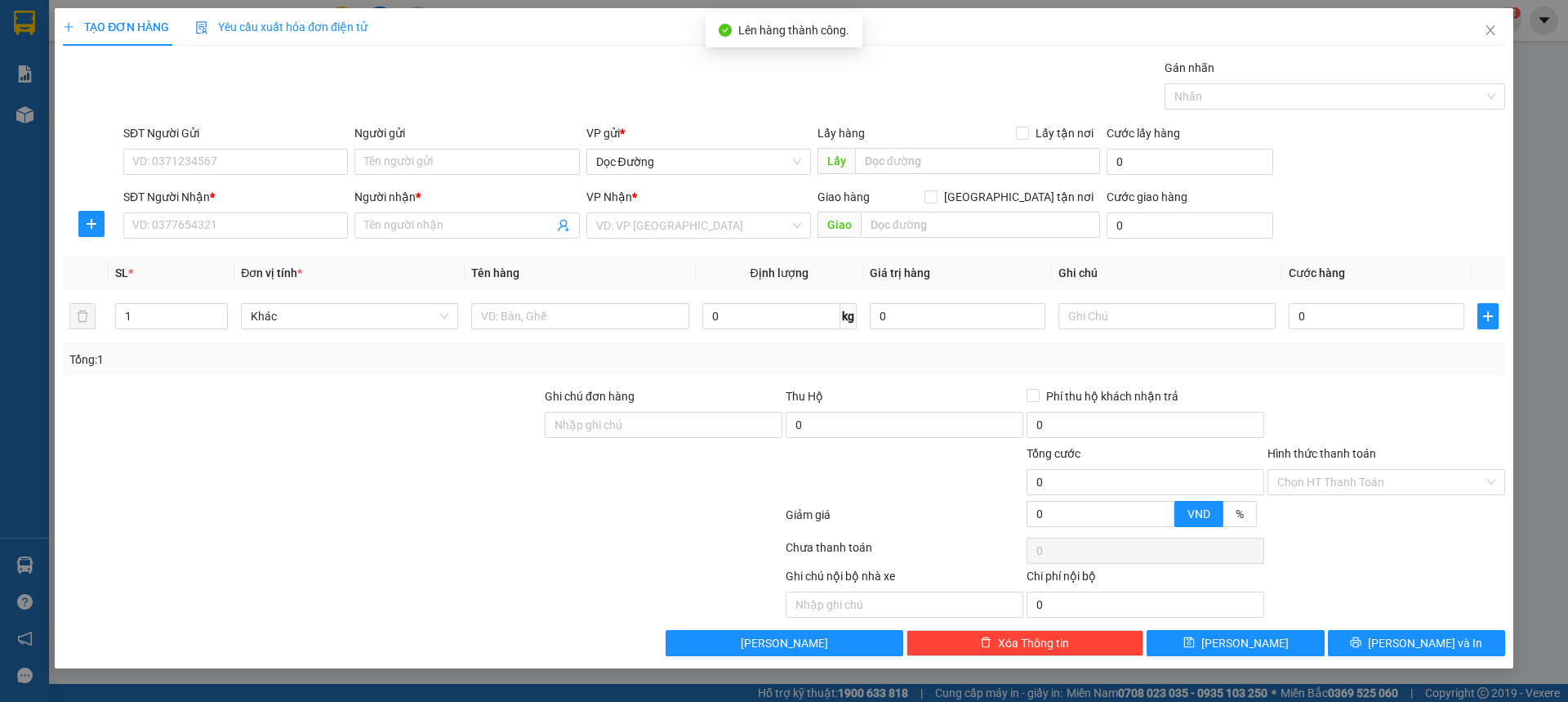
click at [221, 244] on div "SĐT Người Nhận * VD: 0377654321" at bounding box center [235, 216] width 225 height 57
click at [225, 233] on input "SĐT Người Nhận *" at bounding box center [235, 225] width 225 height 26
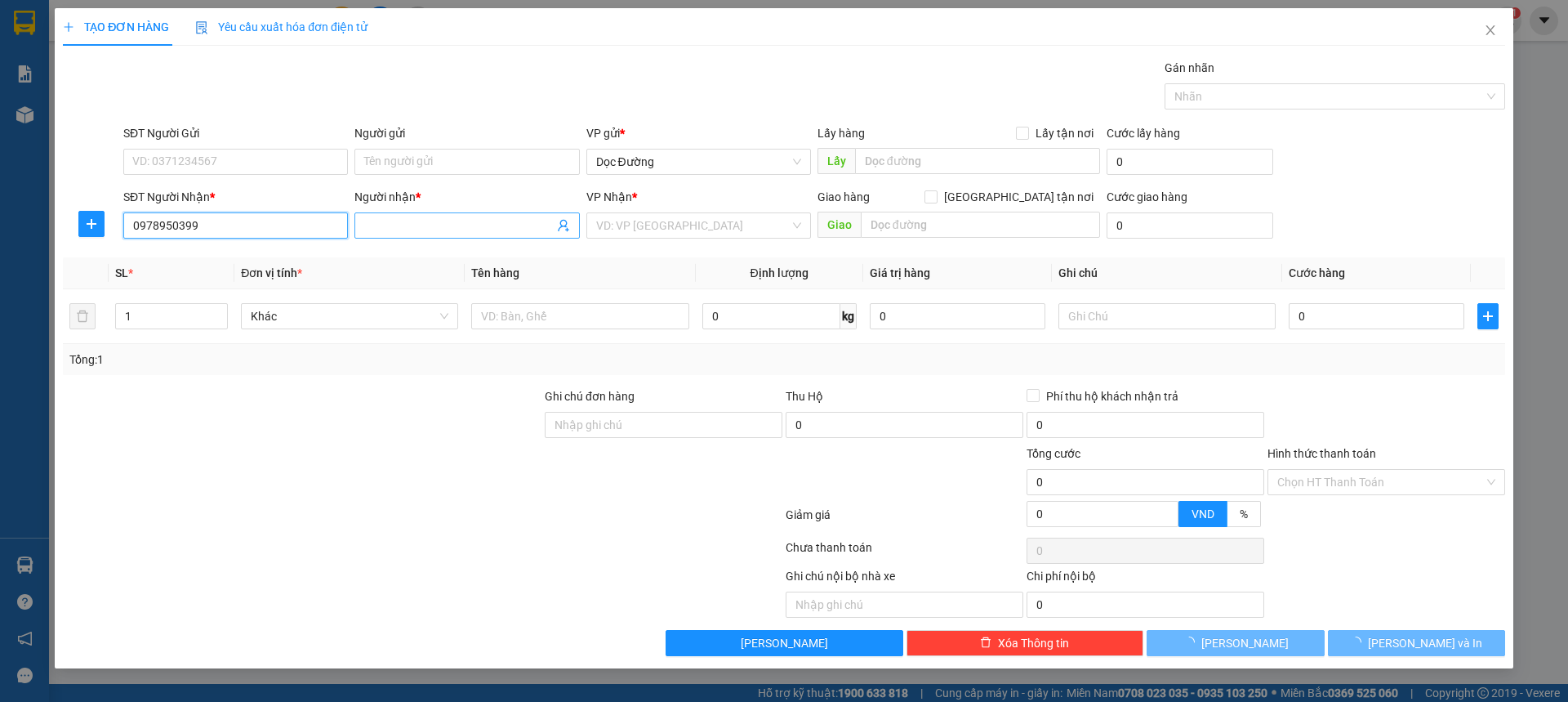
type input "0978950399"
click at [418, 221] on input "Người nhận *" at bounding box center [458, 225] width 188 height 18
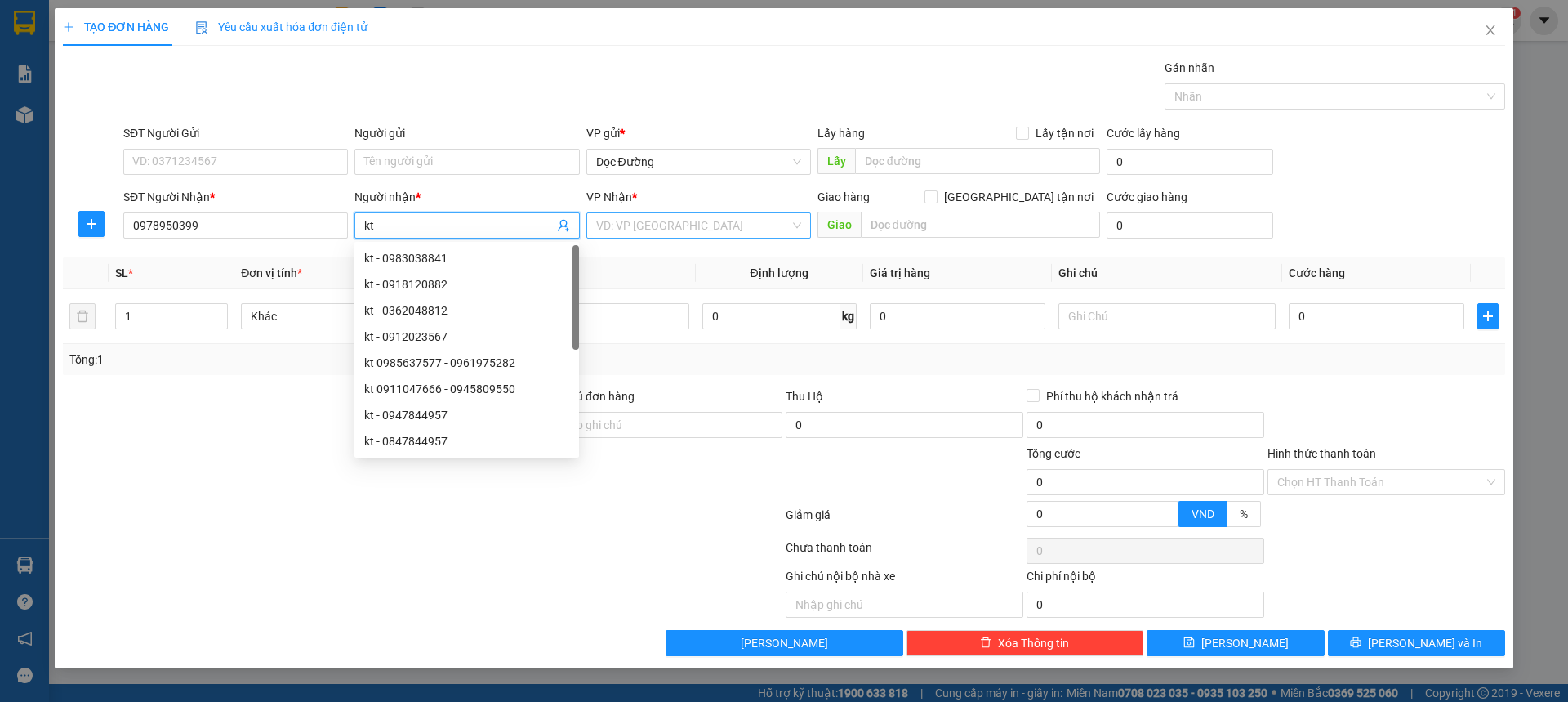
type input "kt"
click at [694, 216] on input "search" at bounding box center [693, 225] width 193 height 25
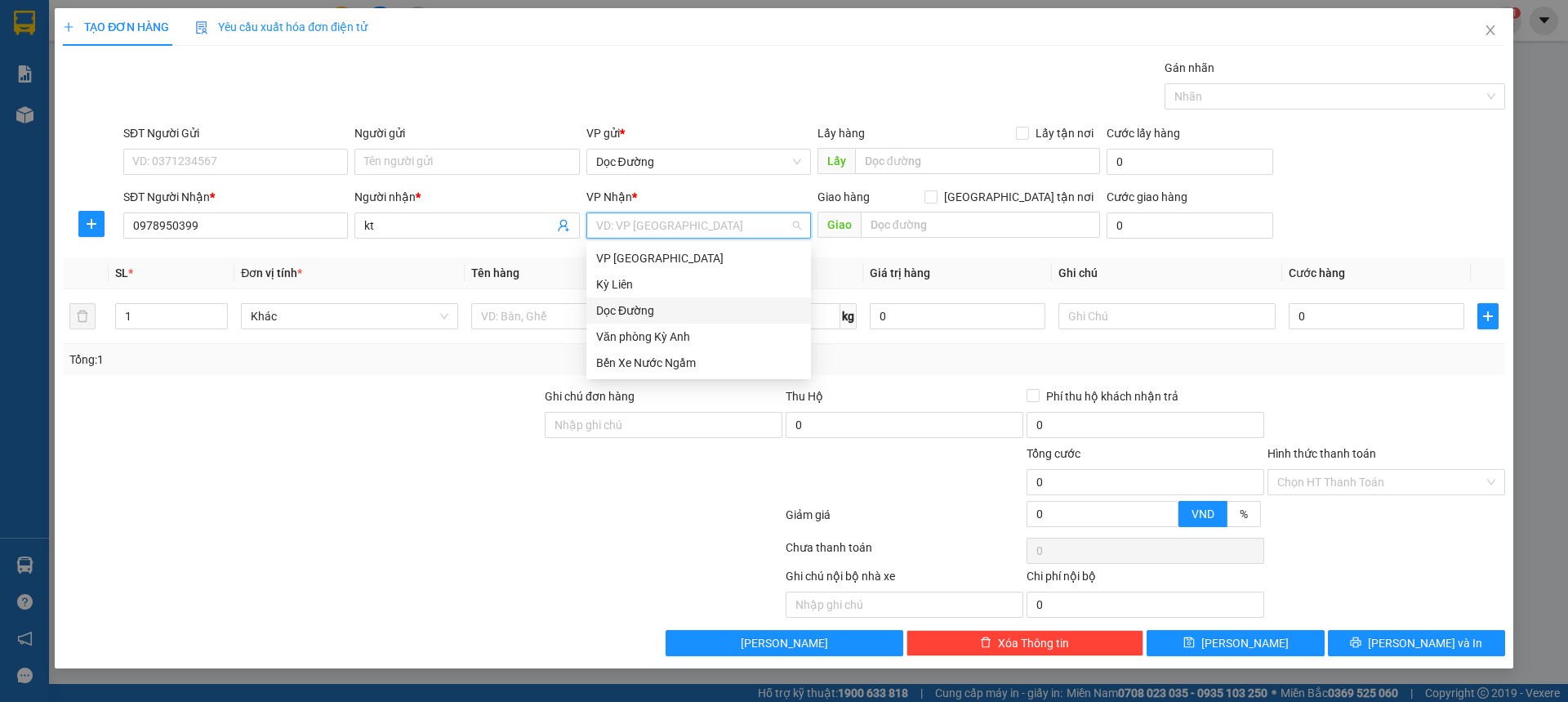
click at [663, 317] on div "Dọc Đường" at bounding box center [699, 310] width 205 height 18
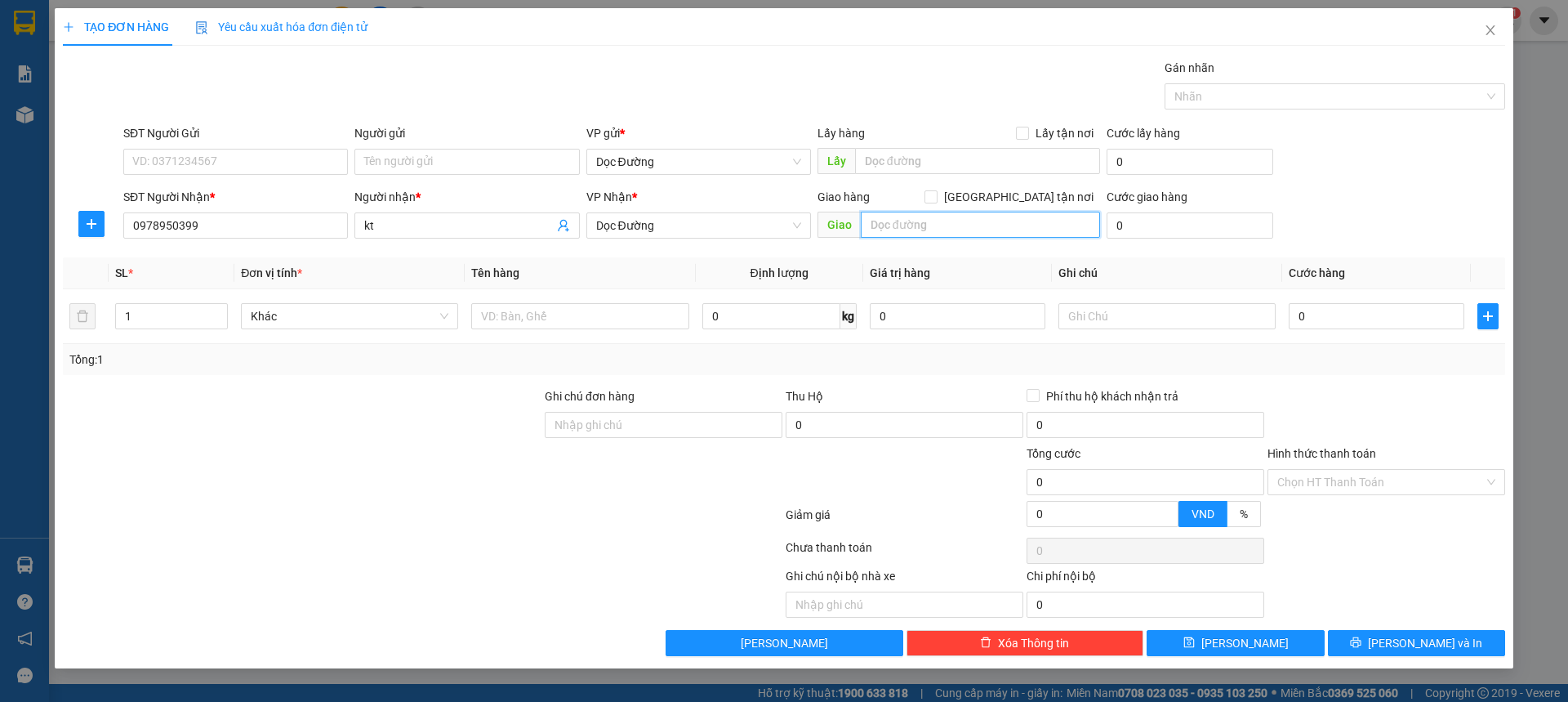
click at [952, 214] on input "text" at bounding box center [980, 224] width 239 height 26
type input "ka"
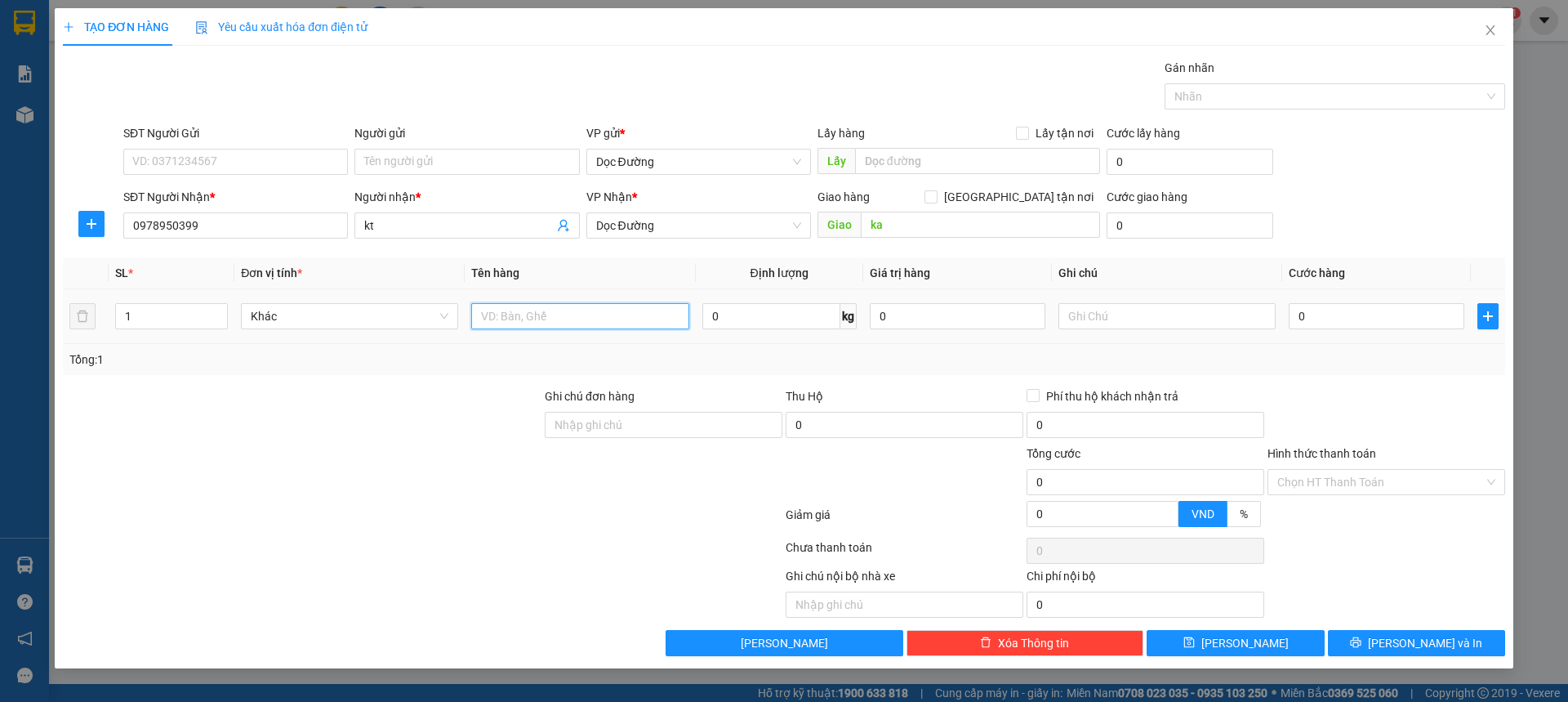
click at [572, 316] on input "text" at bounding box center [580, 316] width 217 height 26
type input "1 xôp[s"
drag, startPoint x: 1281, startPoint y: 331, endPoint x: 1296, endPoint y: 325, distance: 16.2
click at [1285, 329] on td "0" at bounding box center [1376, 317] width 188 height 54
click at [1296, 325] on input "0" at bounding box center [1376, 316] width 176 height 26
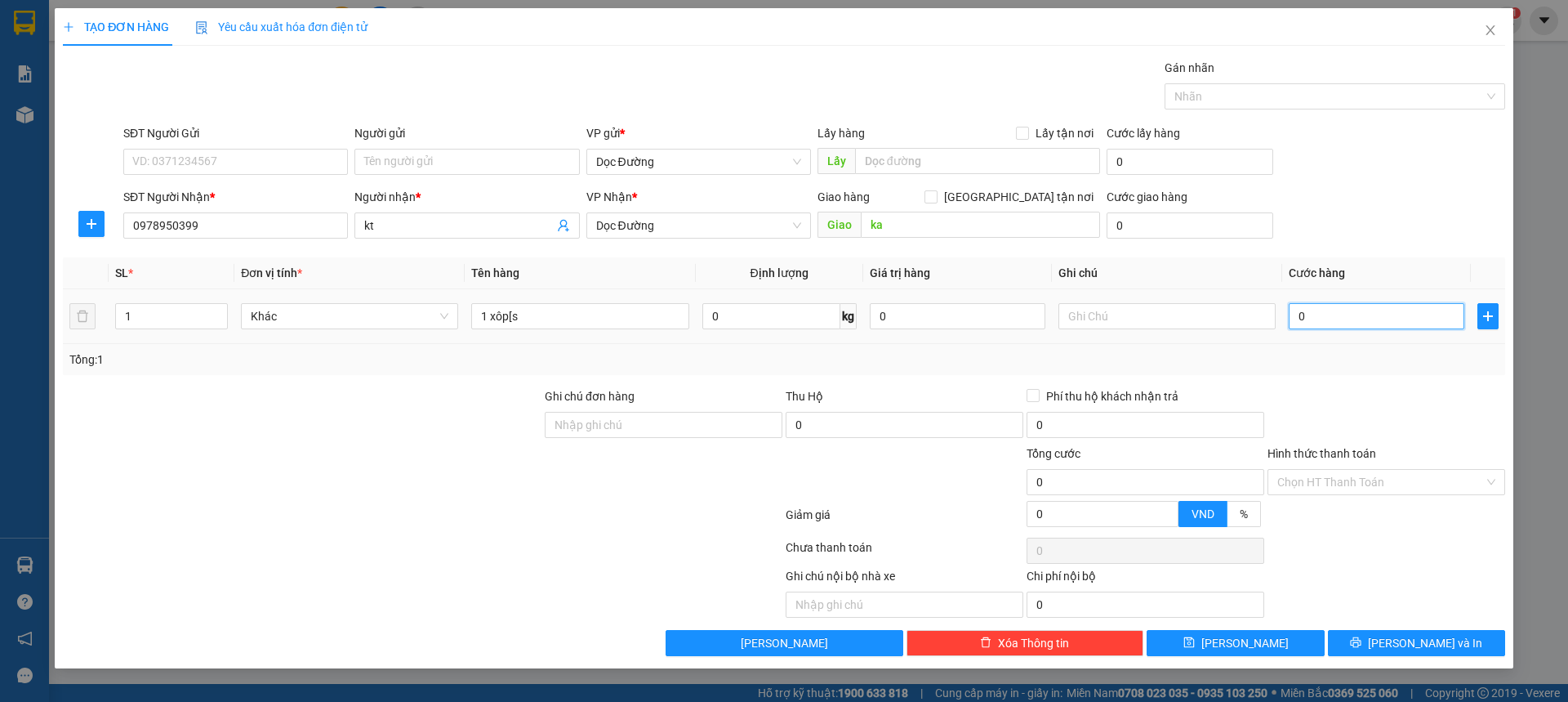
type input "001"
type input "1"
type input "0.010"
type input "10"
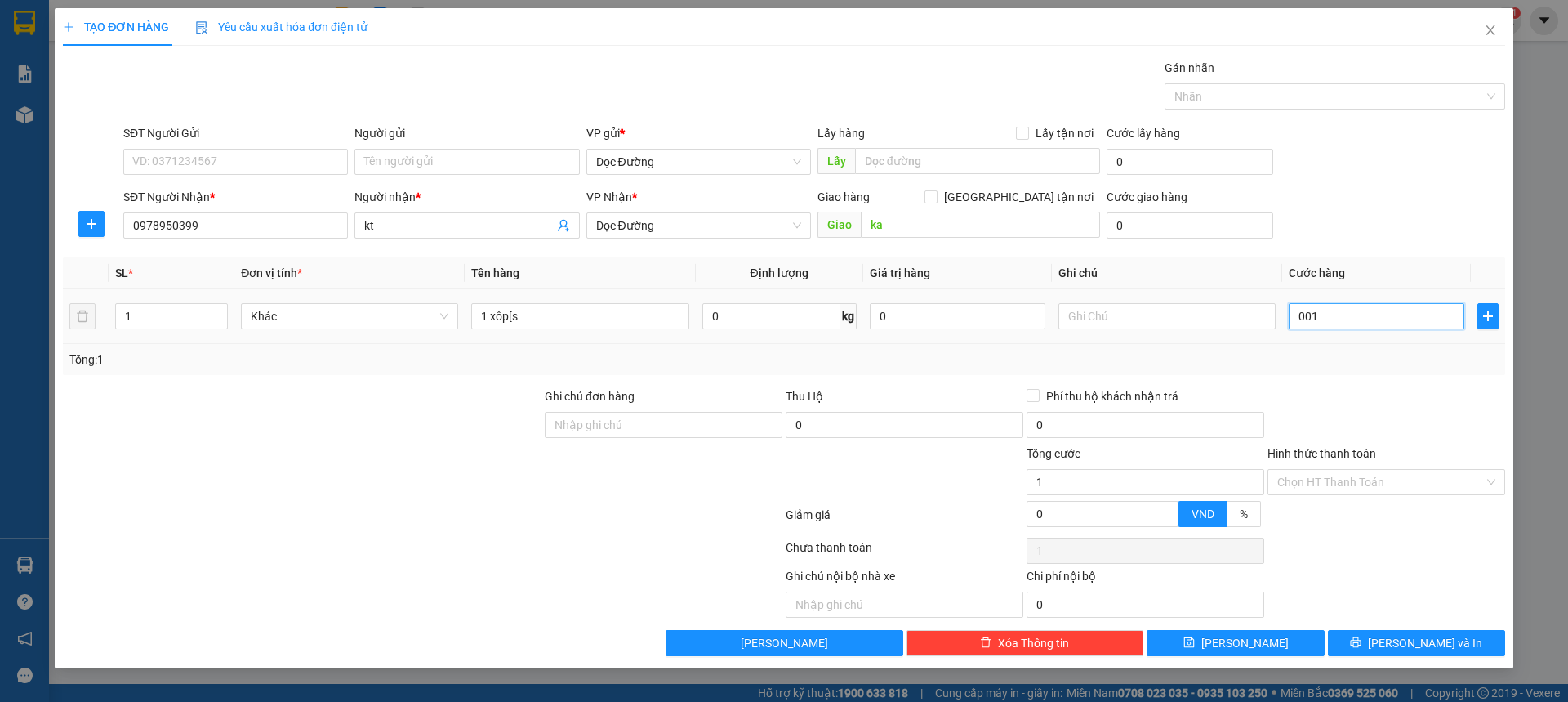
type input "10"
type input "00.100"
type input "100"
type input "0.001.000"
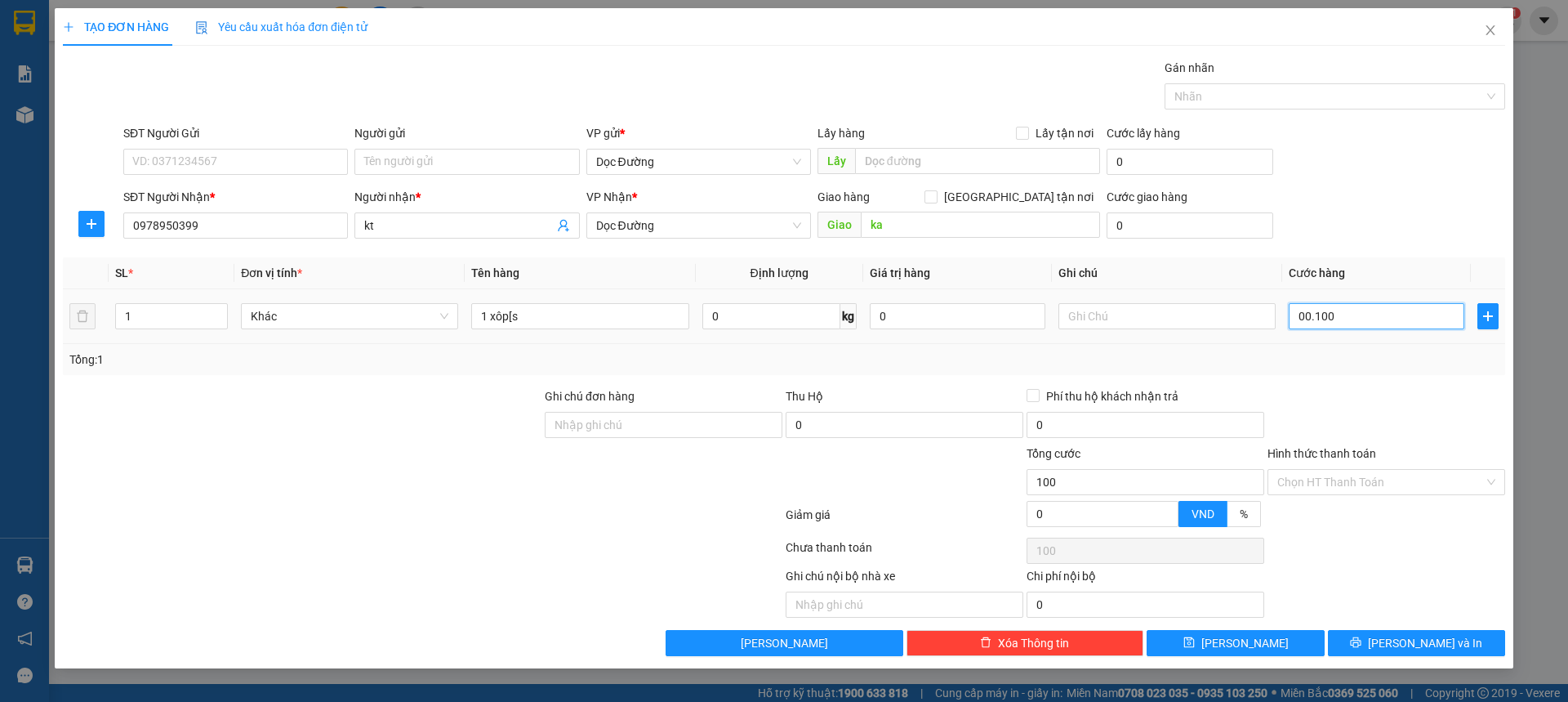
type input "1.000"
type input "000.010.000"
type input "10.000"
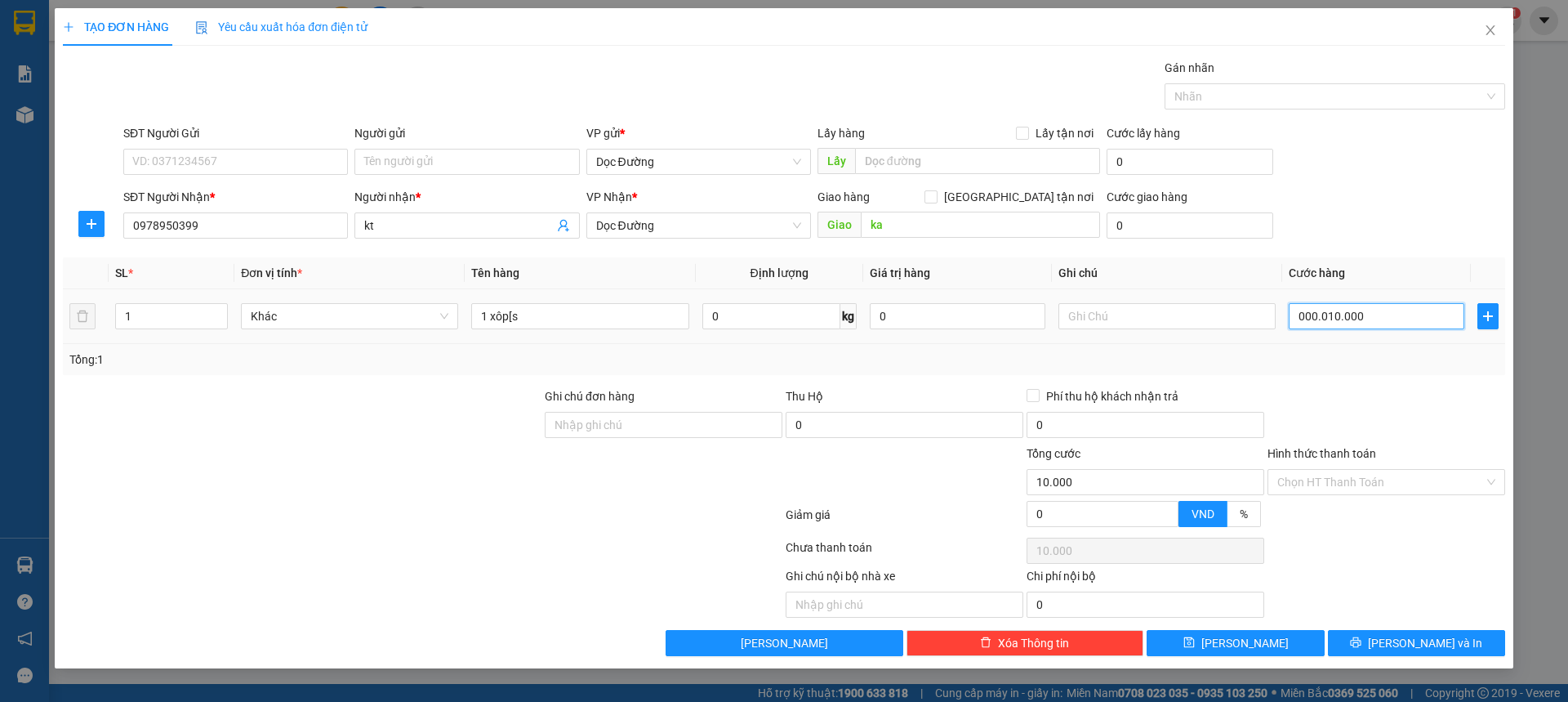
type input "00.000.100.000"
type input "100.000"
click at [1319, 367] on div "Tổng: 1" at bounding box center [784, 359] width 1429 height 18
type input "100.000"
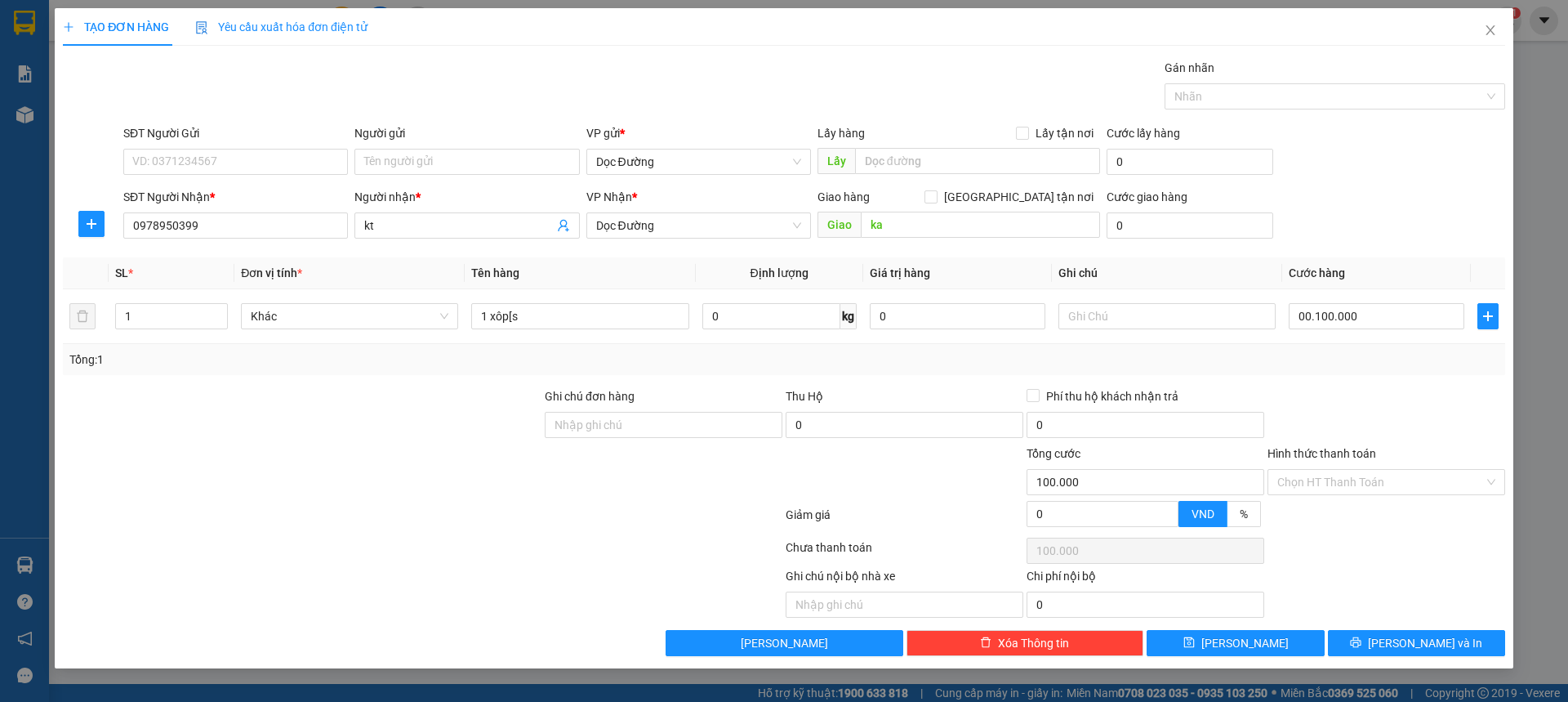
type input "100.000"
click at [1235, 646] on span "[PERSON_NAME]" at bounding box center [1245, 643] width 87 height 18
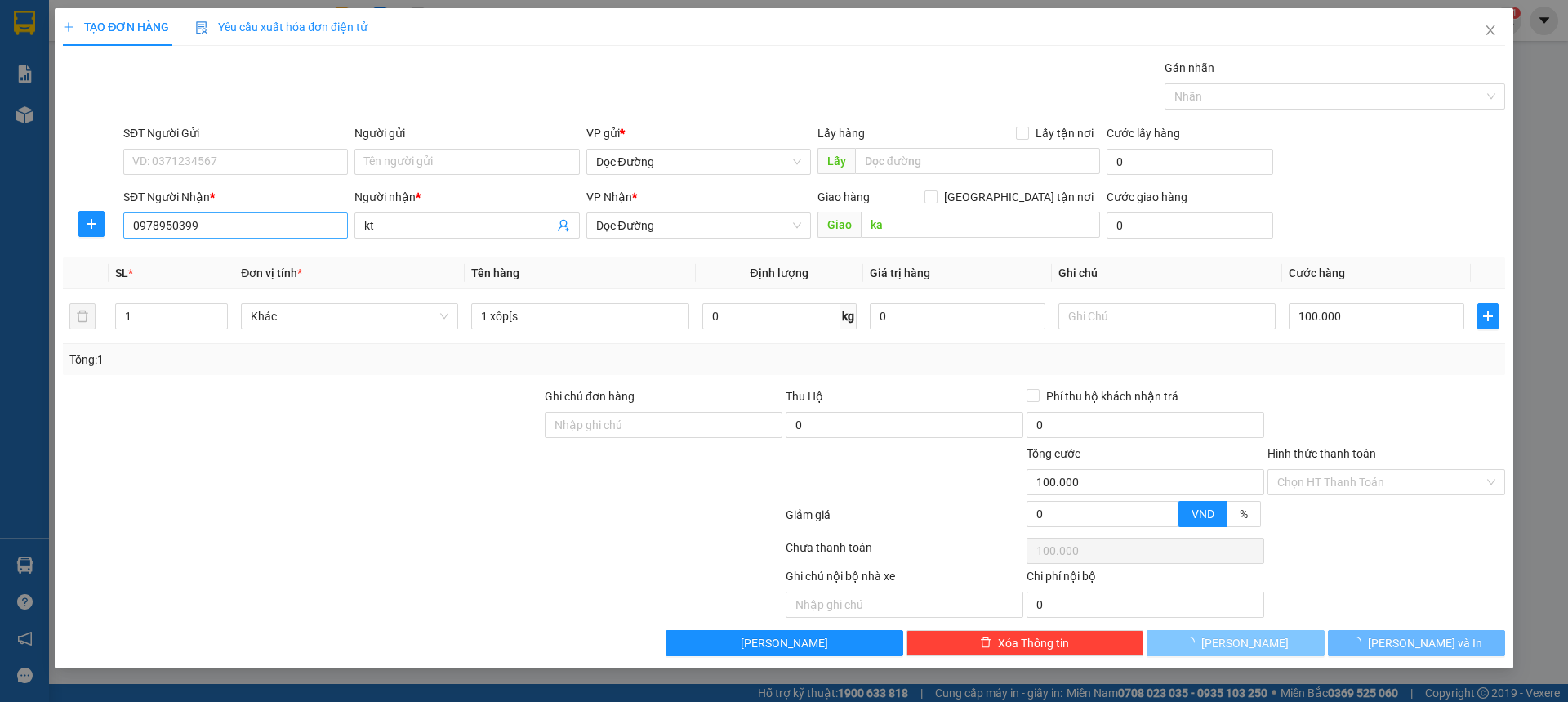
type input "0"
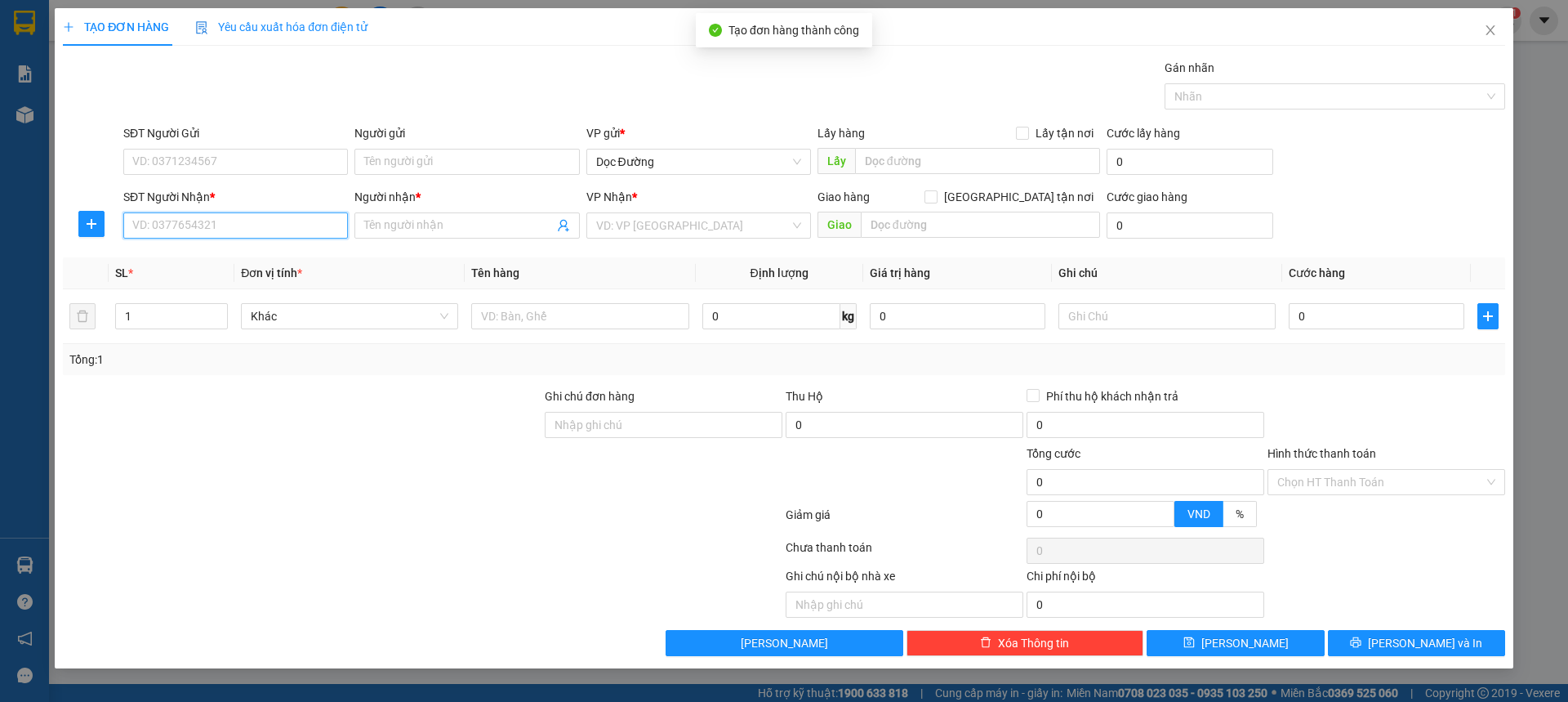
click at [163, 235] on input "SĐT Người Nhận *" at bounding box center [235, 225] width 225 height 26
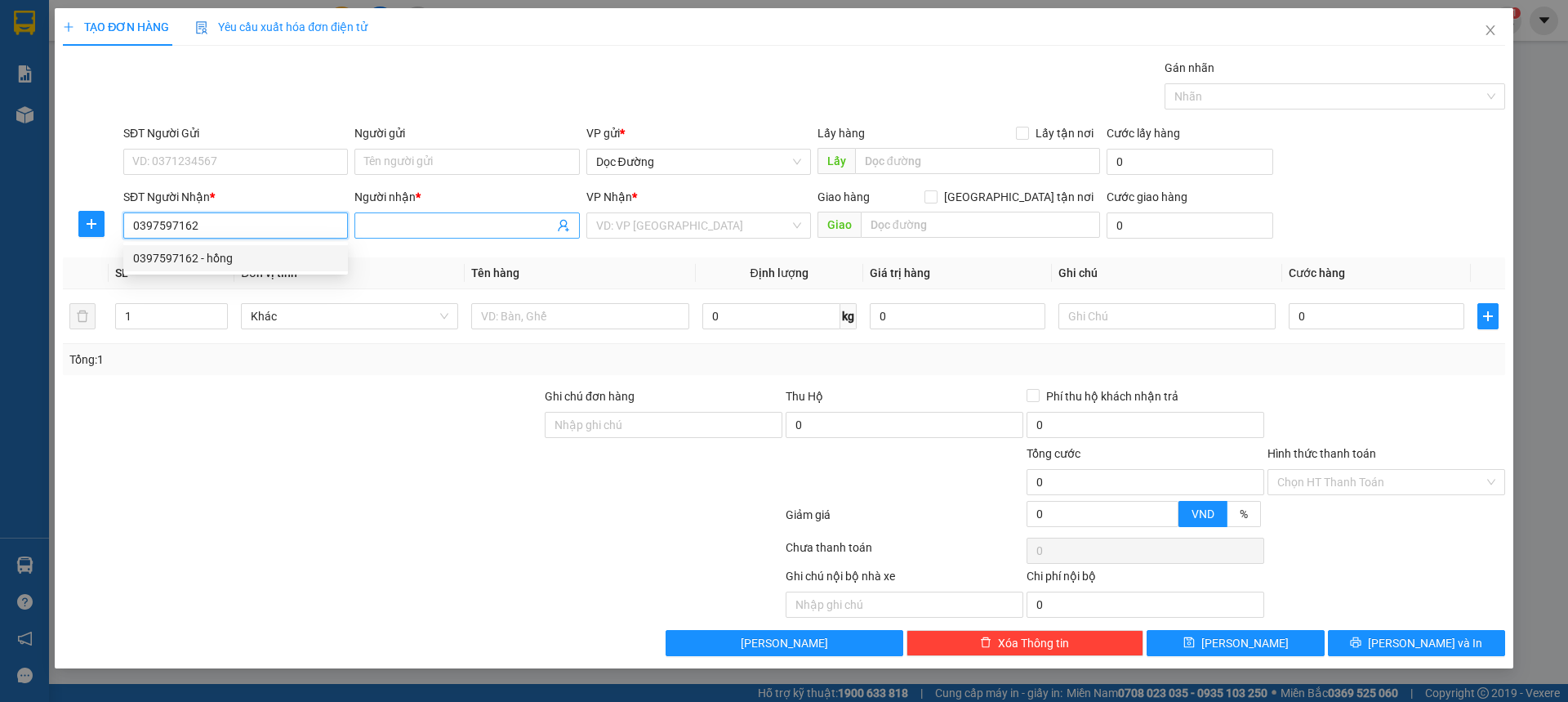
type input "0397597162"
click at [382, 219] on input "Người nhận *" at bounding box center [458, 225] width 188 height 18
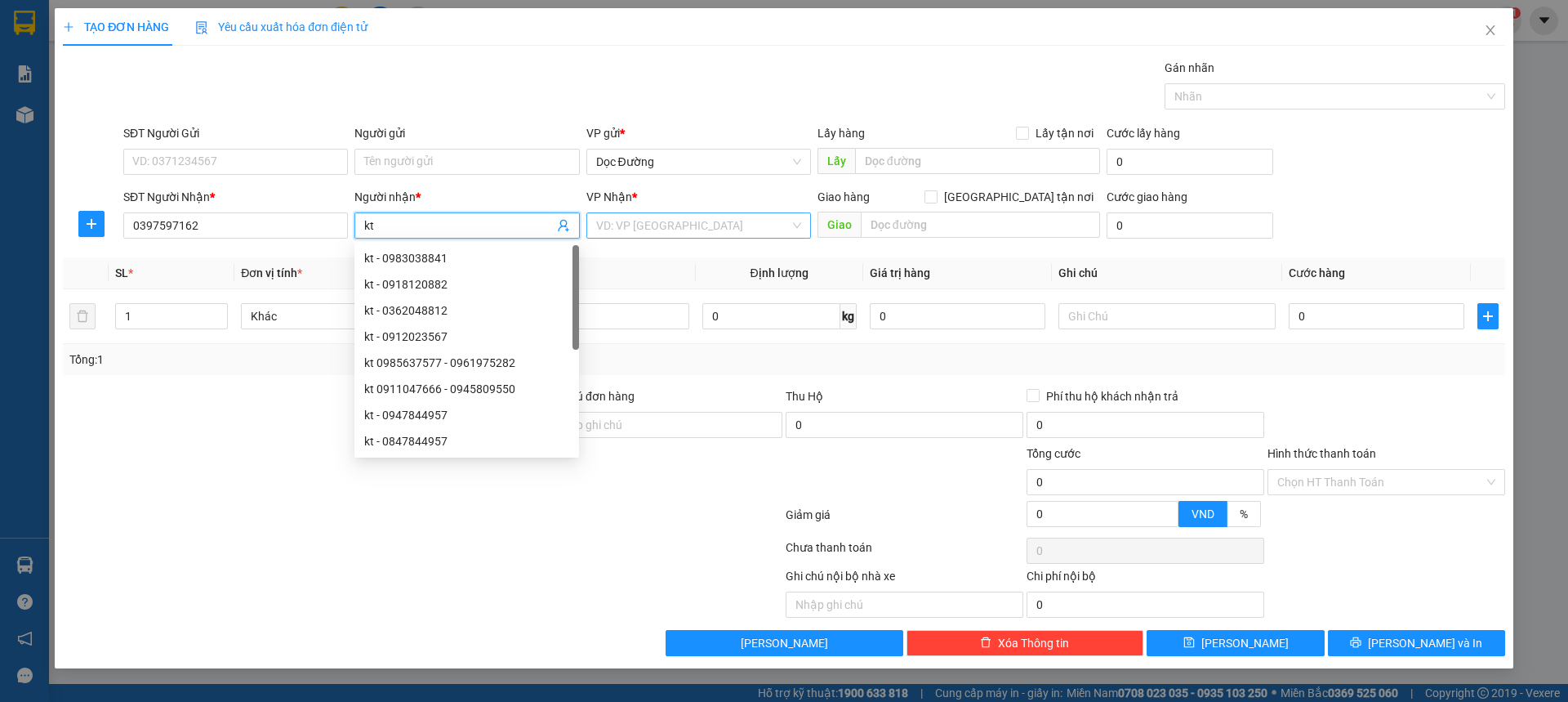
type input "kt"
drag, startPoint x: 651, startPoint y: 227, endPoint x: 646, endPoint y: 254, distance: 27.5
click at [651, 226] on input "search" at bounding box center [693, 225] width 193 height 25
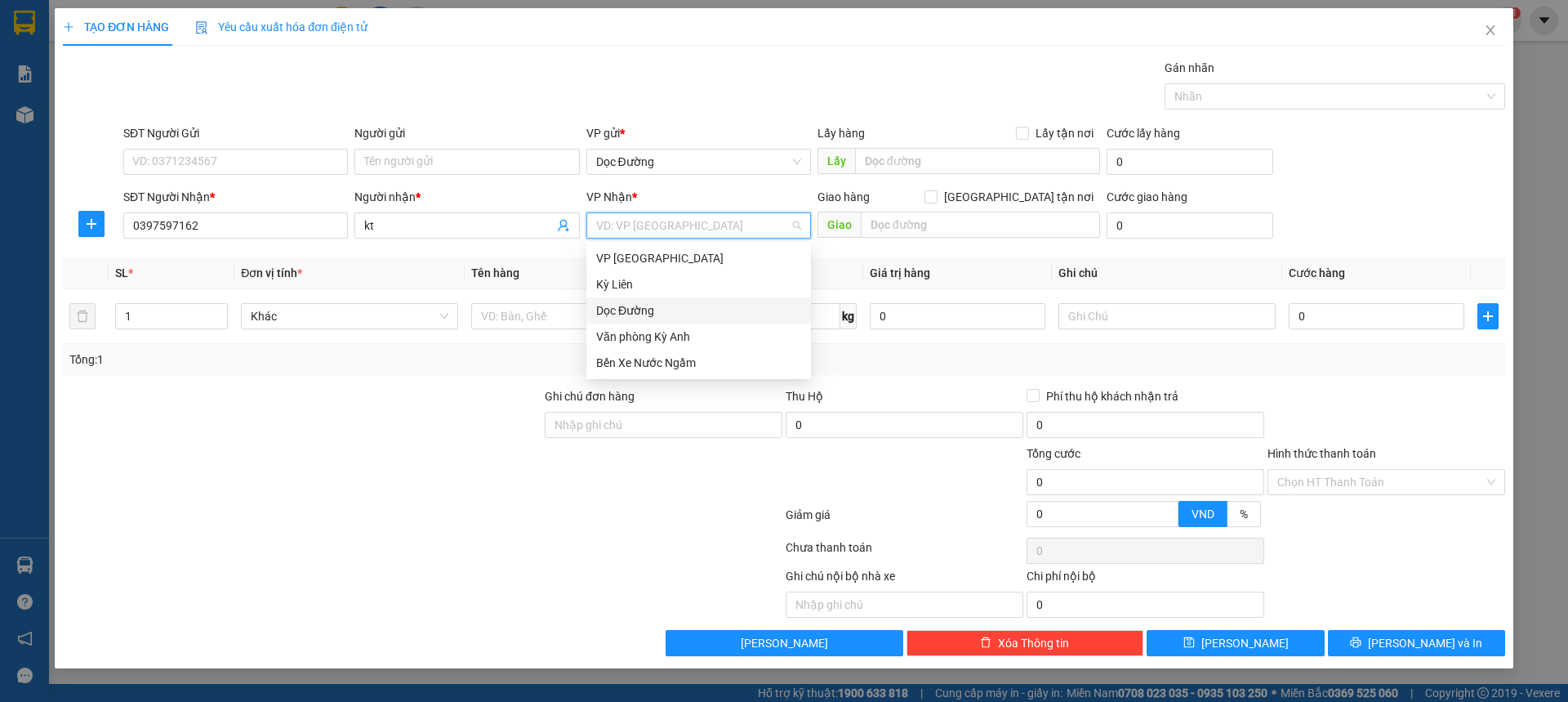
click at [645, 300] on div "Dọc Đường" at bounding box center [698, 310] width 225 height 26
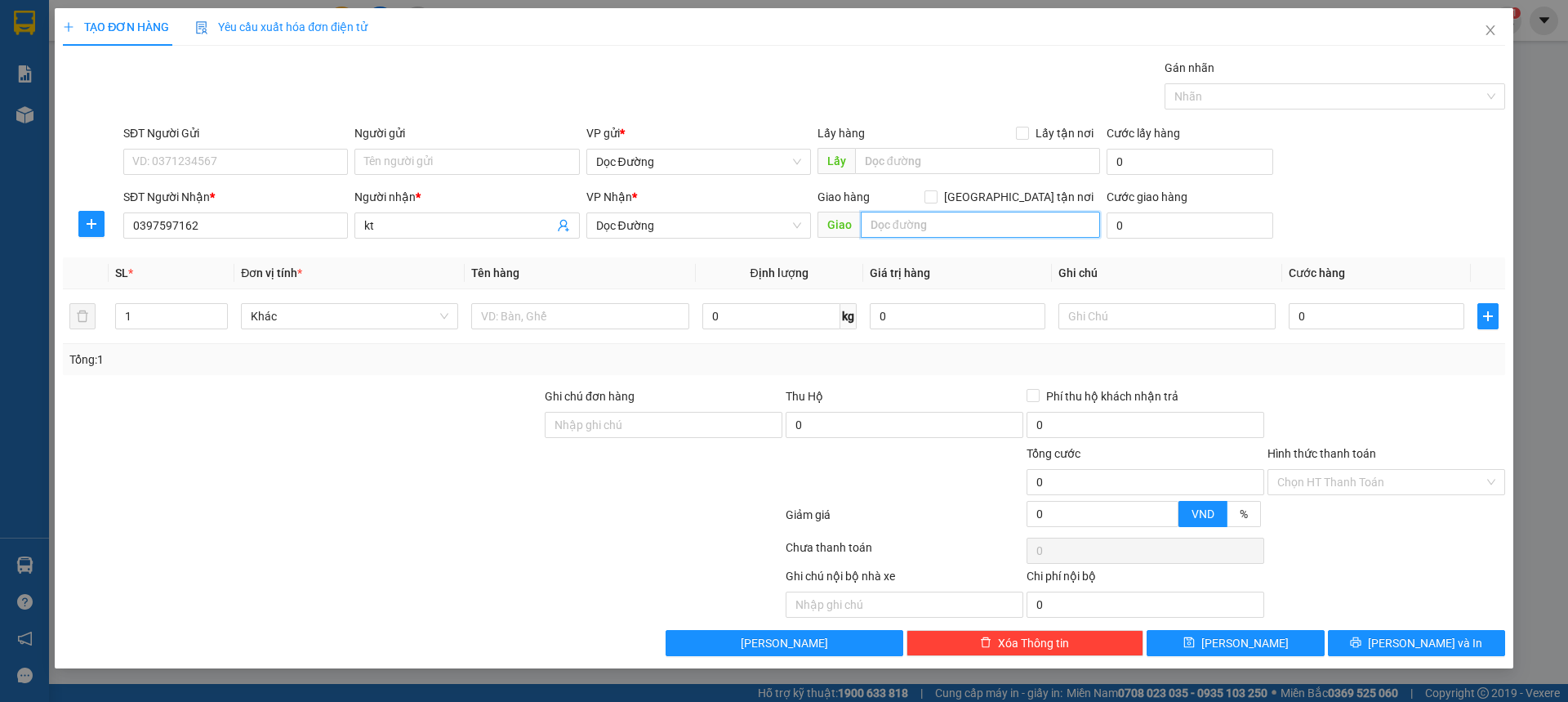
click at [928, 227] on input "text" at bounding box center [980, 224] width 239 height 26
type input "fo"
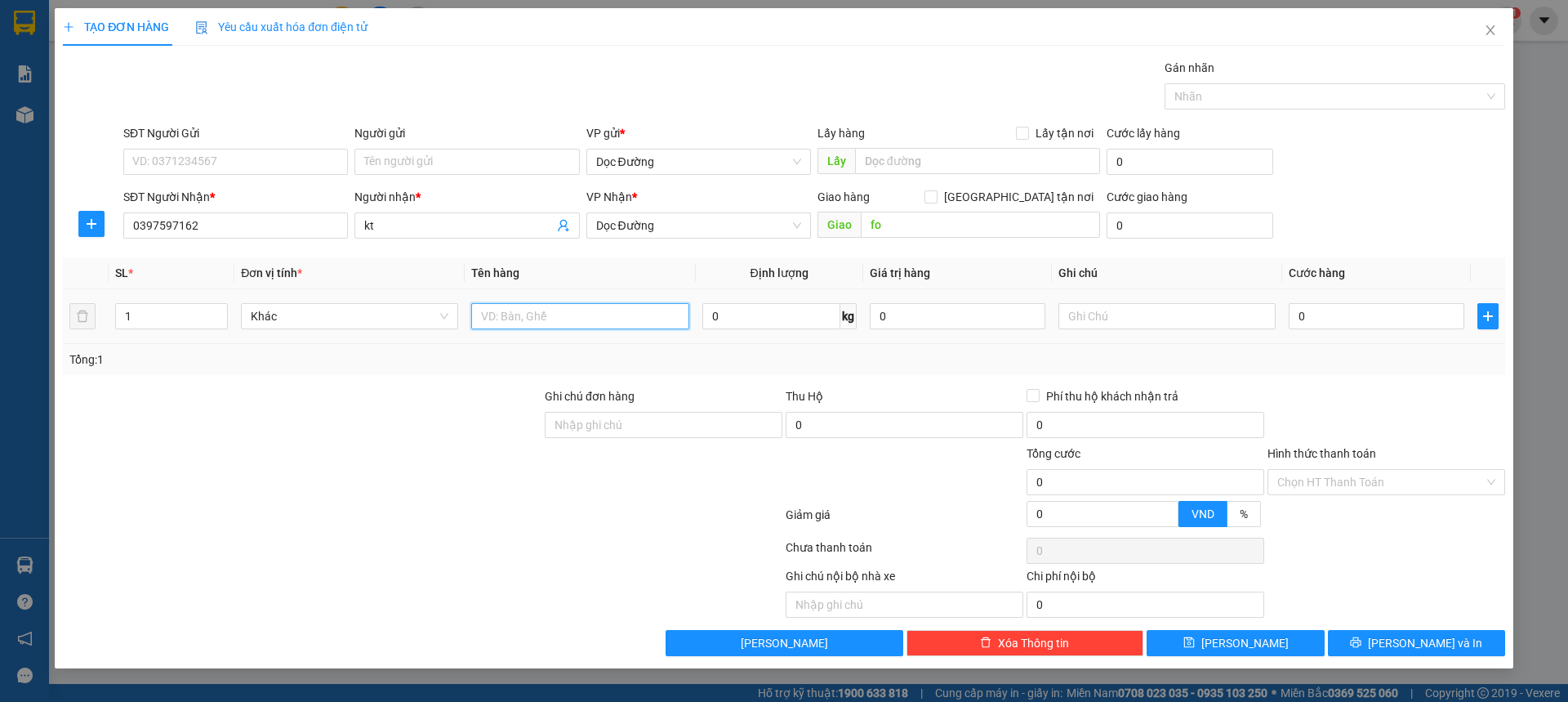
click at [544, 303] on input "text" at bounding box center [580, 316] width 217 height 26
type input "1 xốp"
click at [1336, 325] on input "0" at bounding box center [1376, 316] width 176 height 26
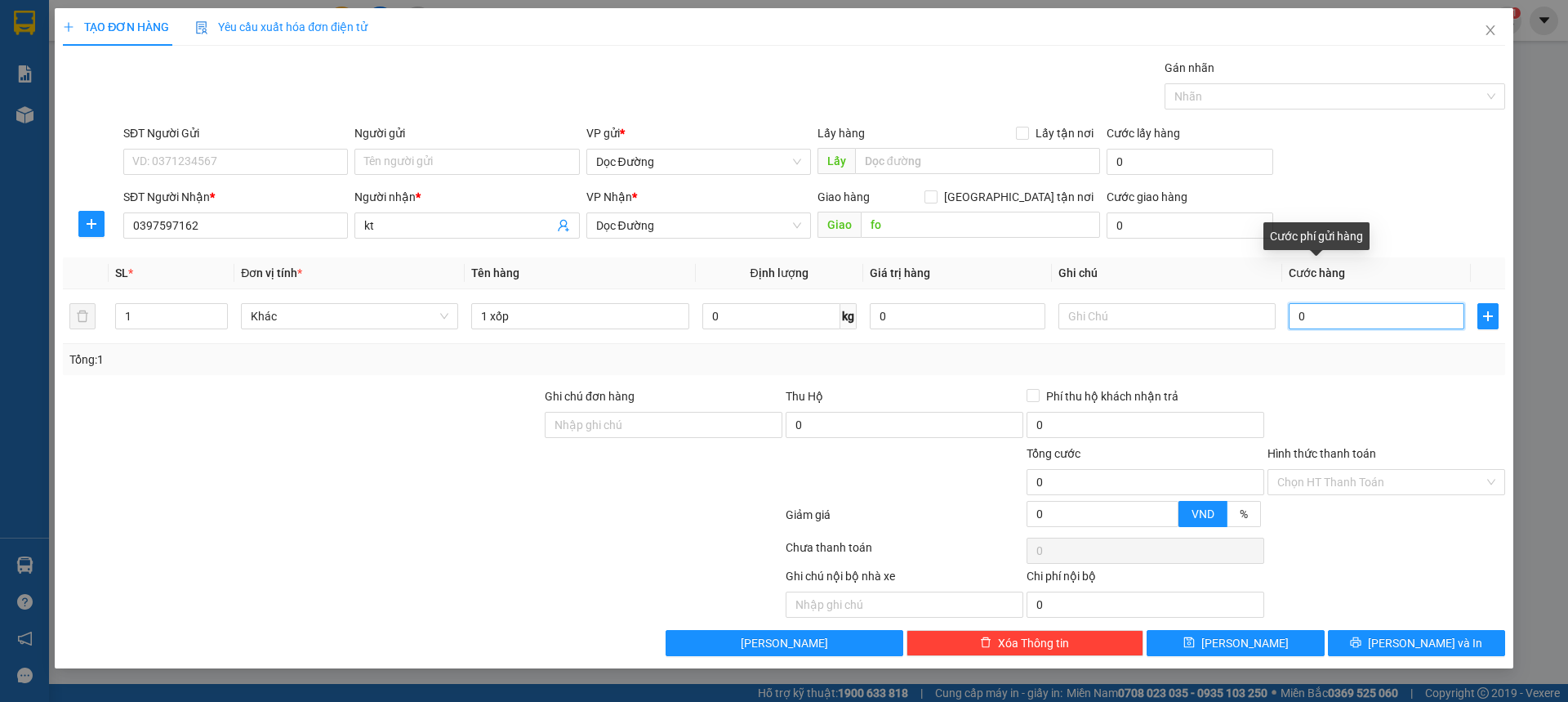
type input "001"
type input "1"
type input "0.010"
type input "10"
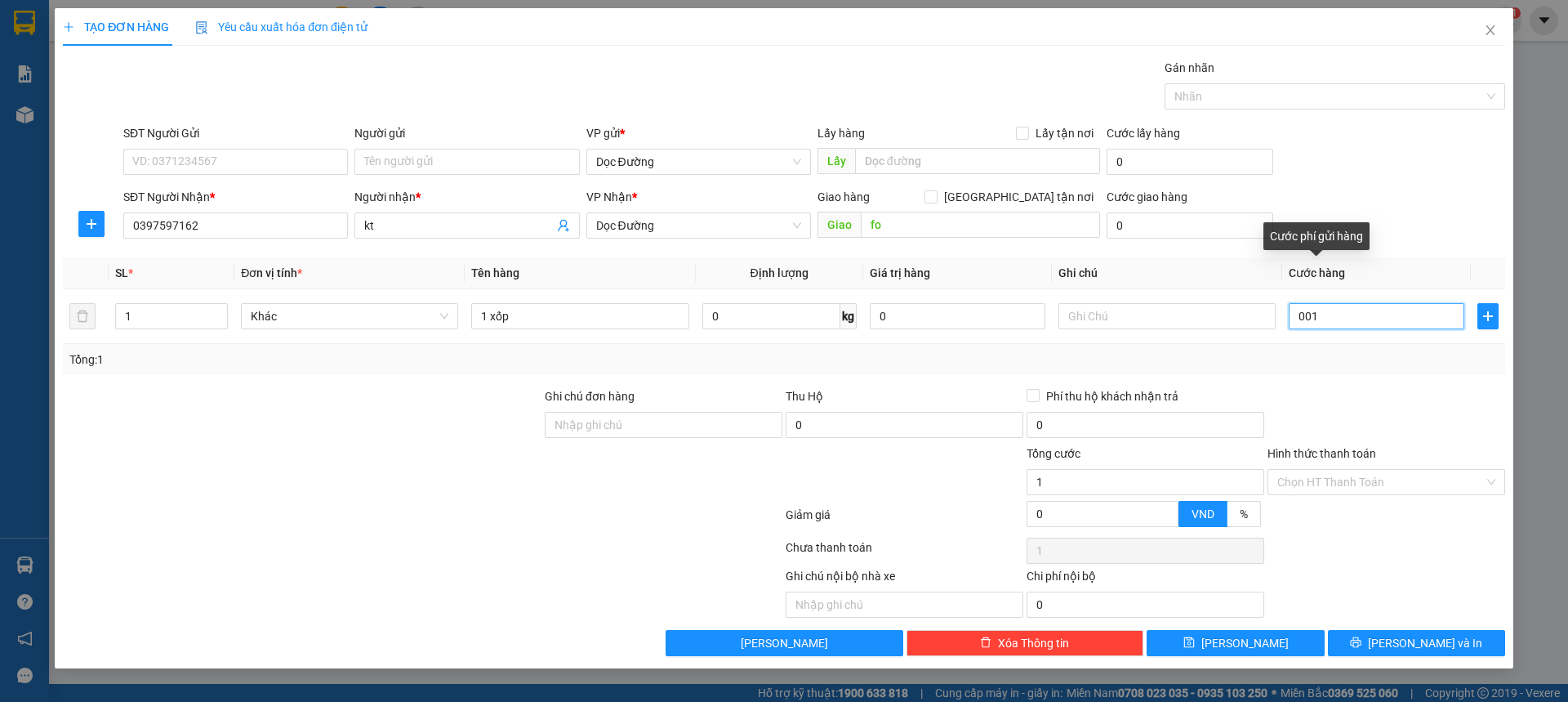
type input "10"
type input "00.100"
type input "100"
type input "0.001.000"
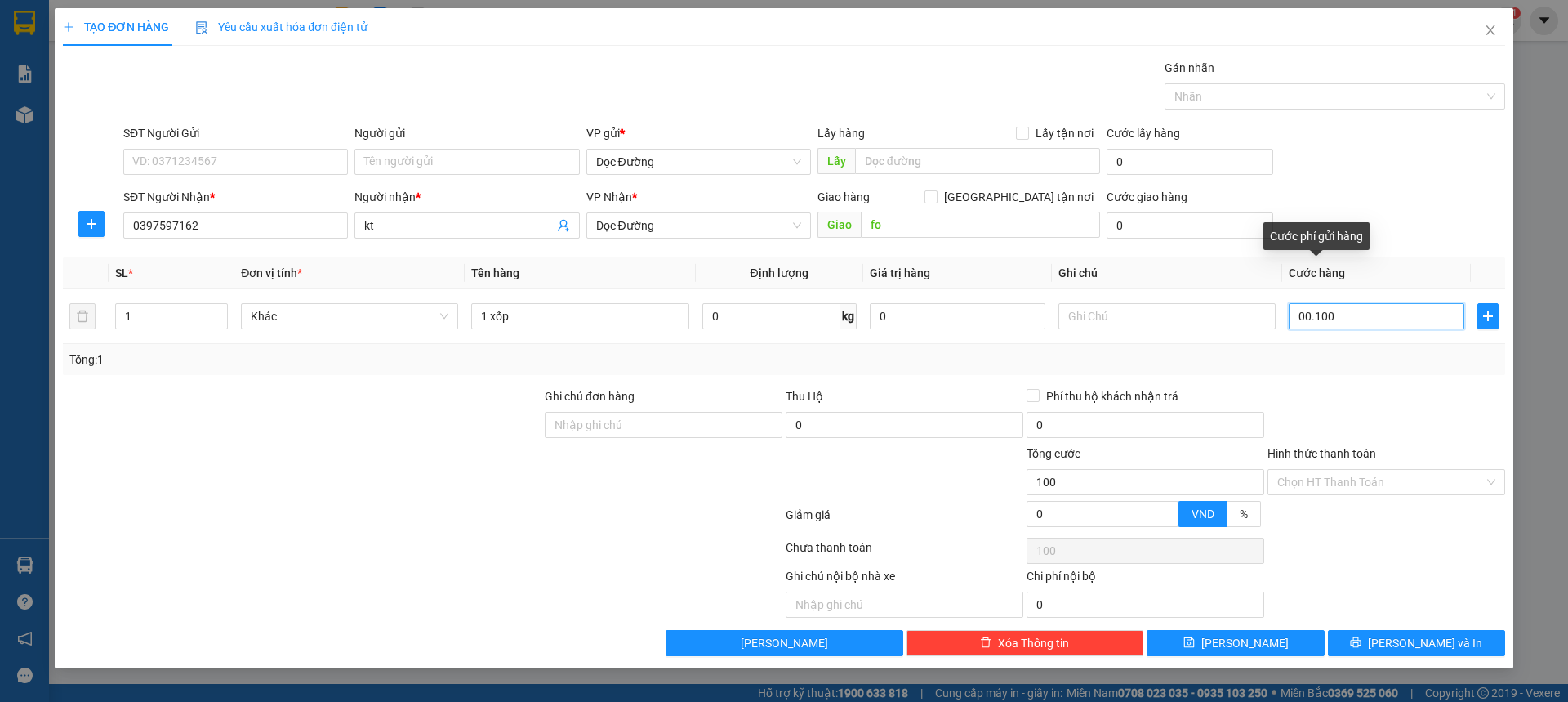
type input "1.000"
type input "000.010.000"
type input "10.000"
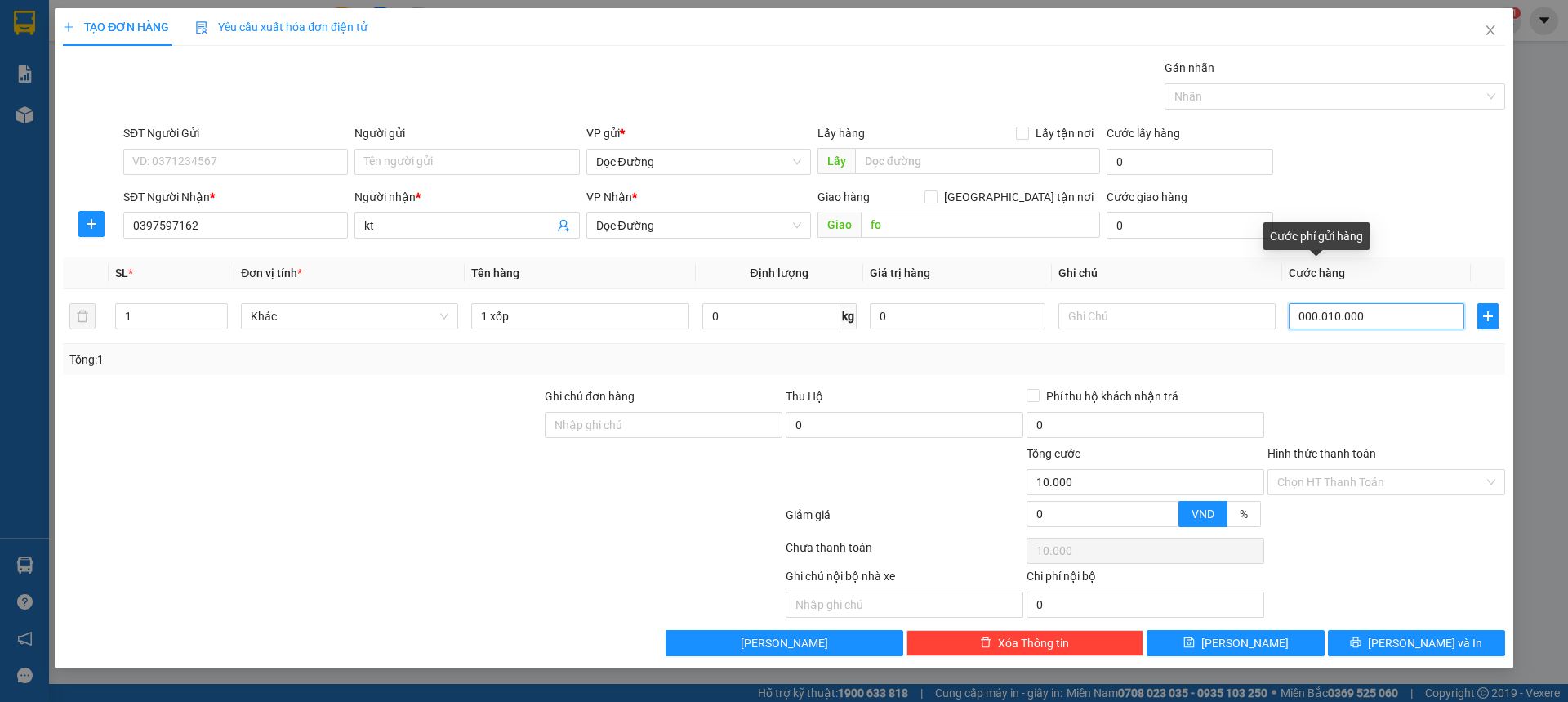
type input "00.000.100.000"
type input "100.000"
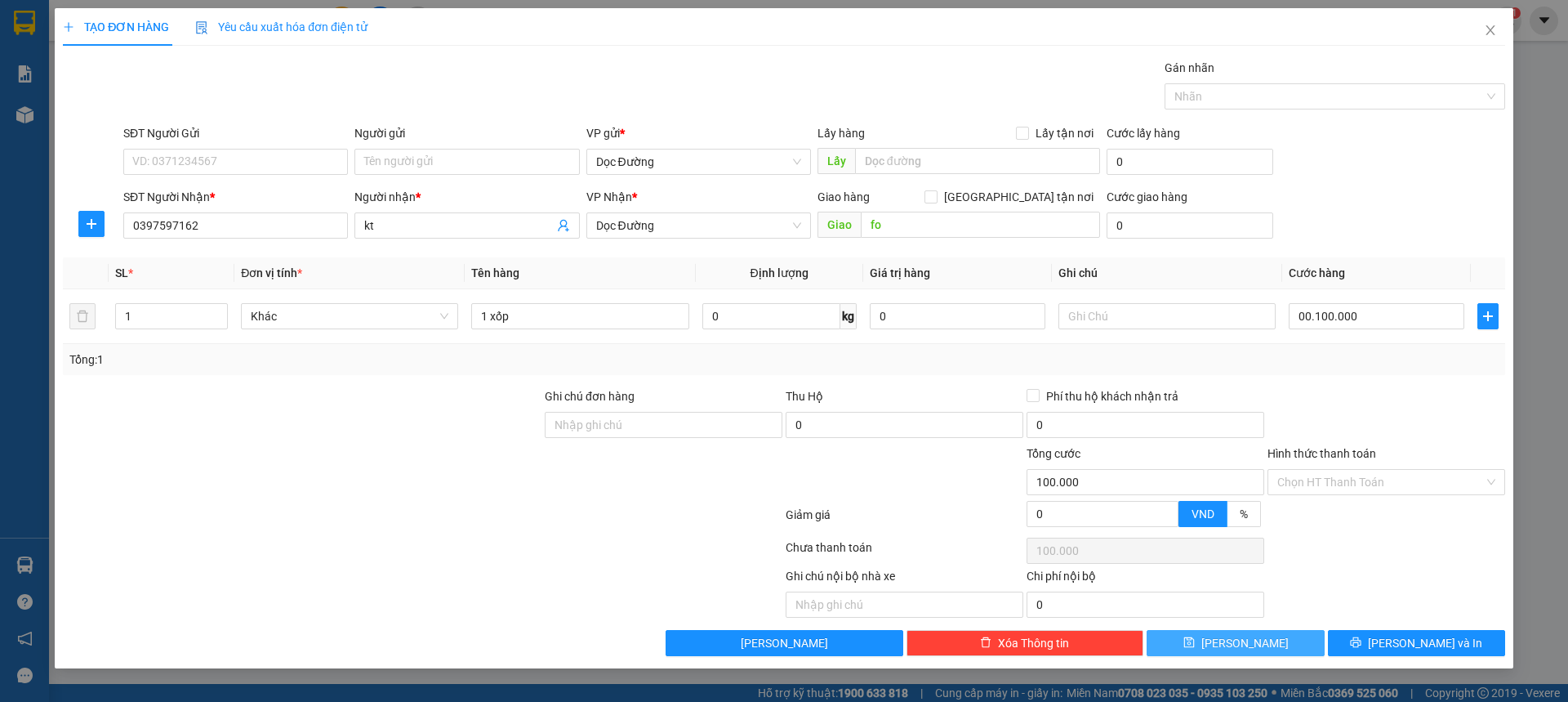
type input "100.000"
click at [1273, 643] on button "[PERSON_NAME]" at bounding box center [1235, 643] width 177 height 26
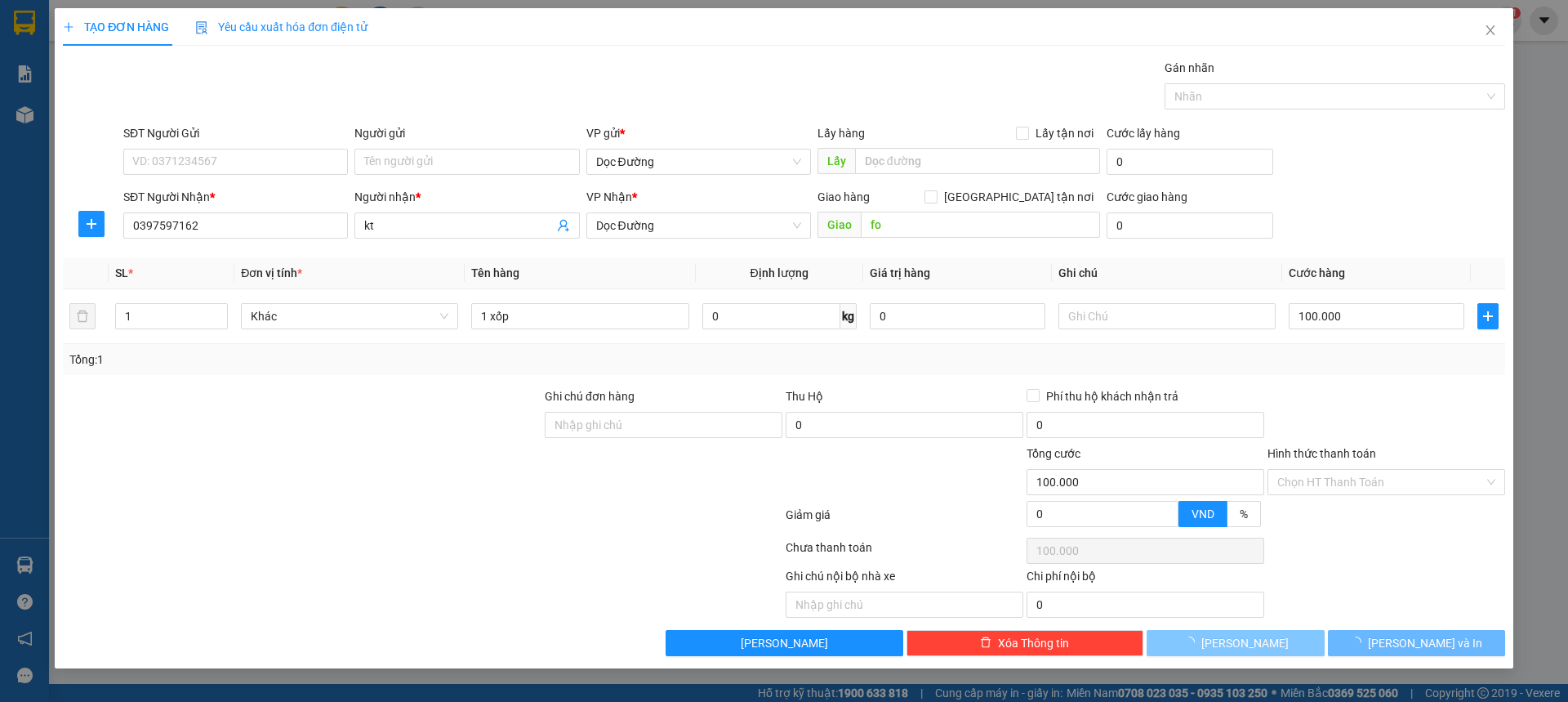
type input "0"
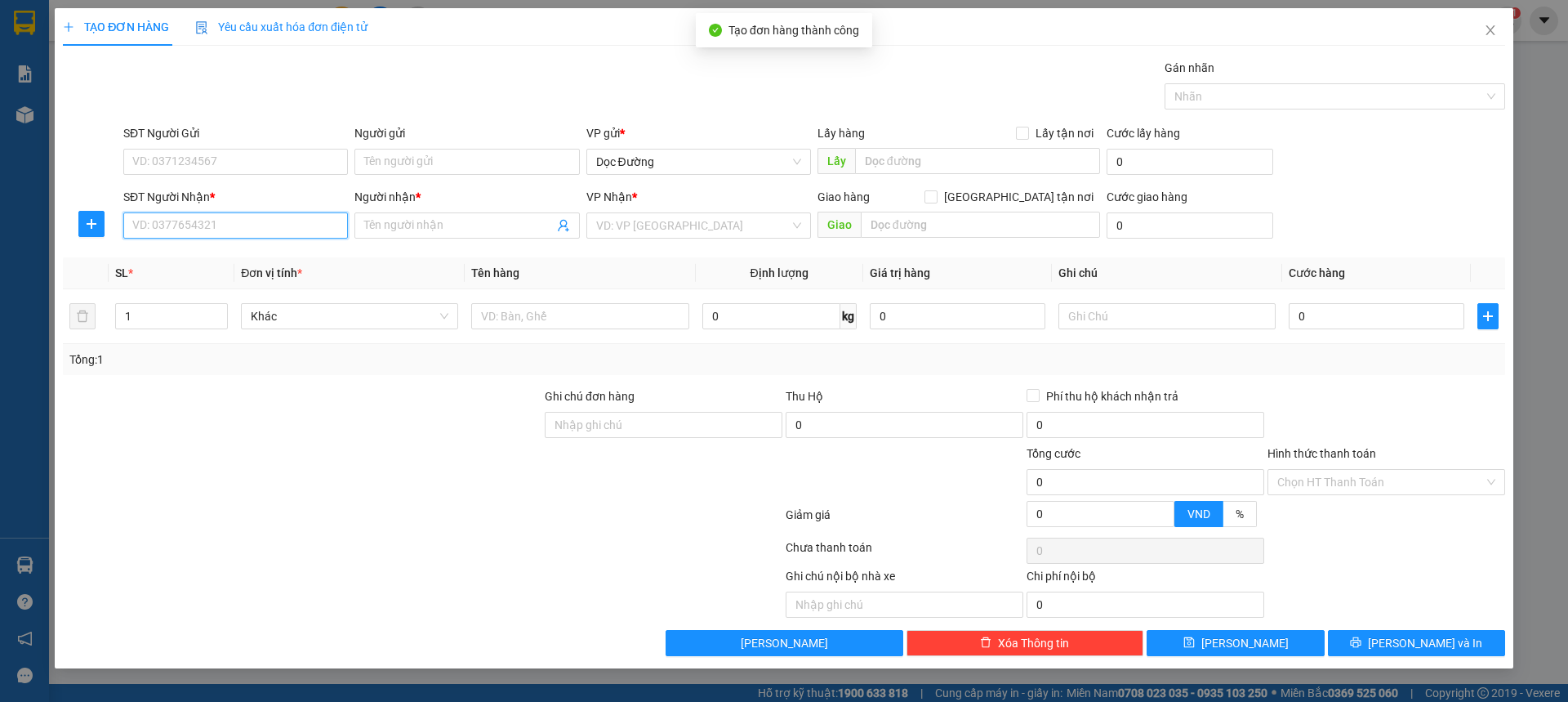
click at [230, 226] on input "SĐT Người Nhận *" at bounding box center [235, 225] width 225 height 26
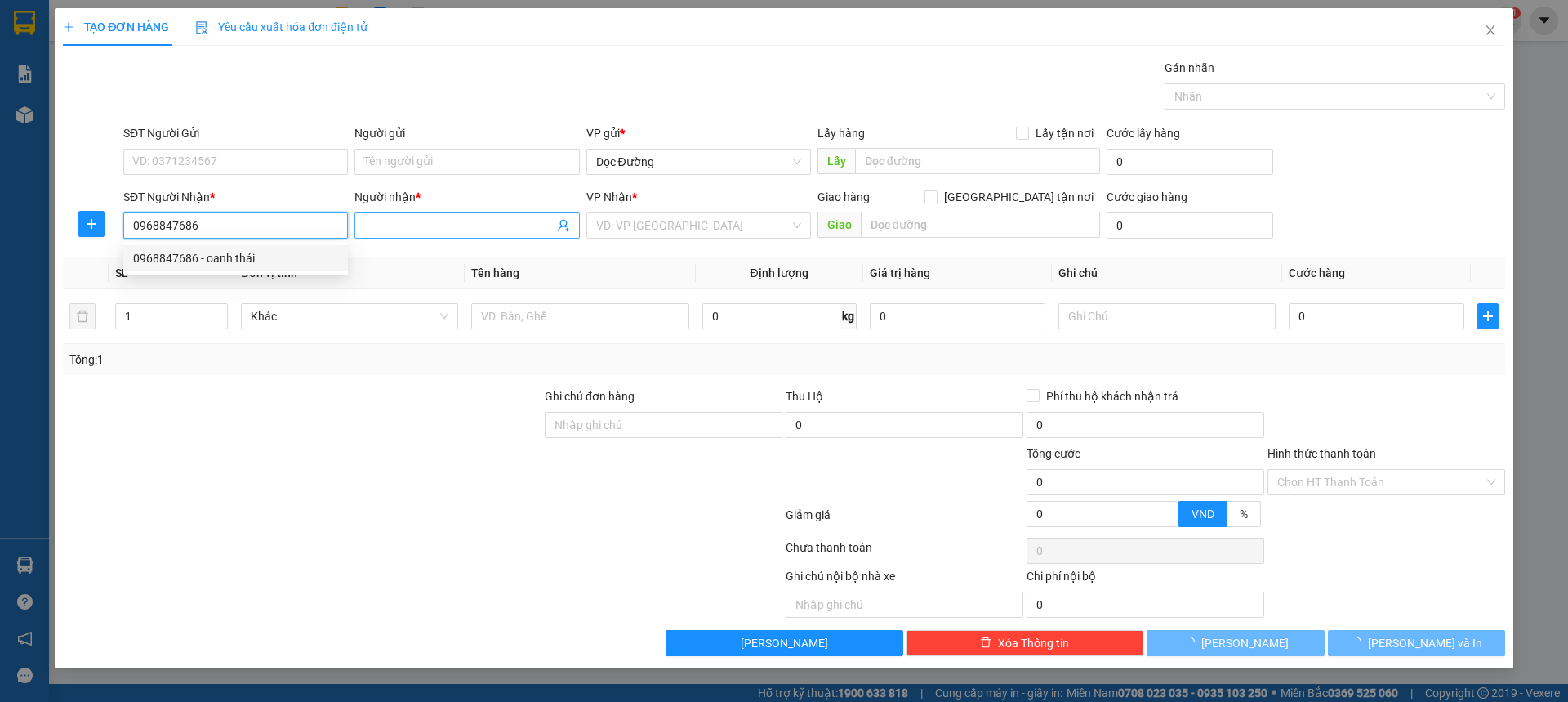
type input "0968847686"
click at [478, 216] on input "Người nhận *" at bounding box center [458, 225] width 188 height 18
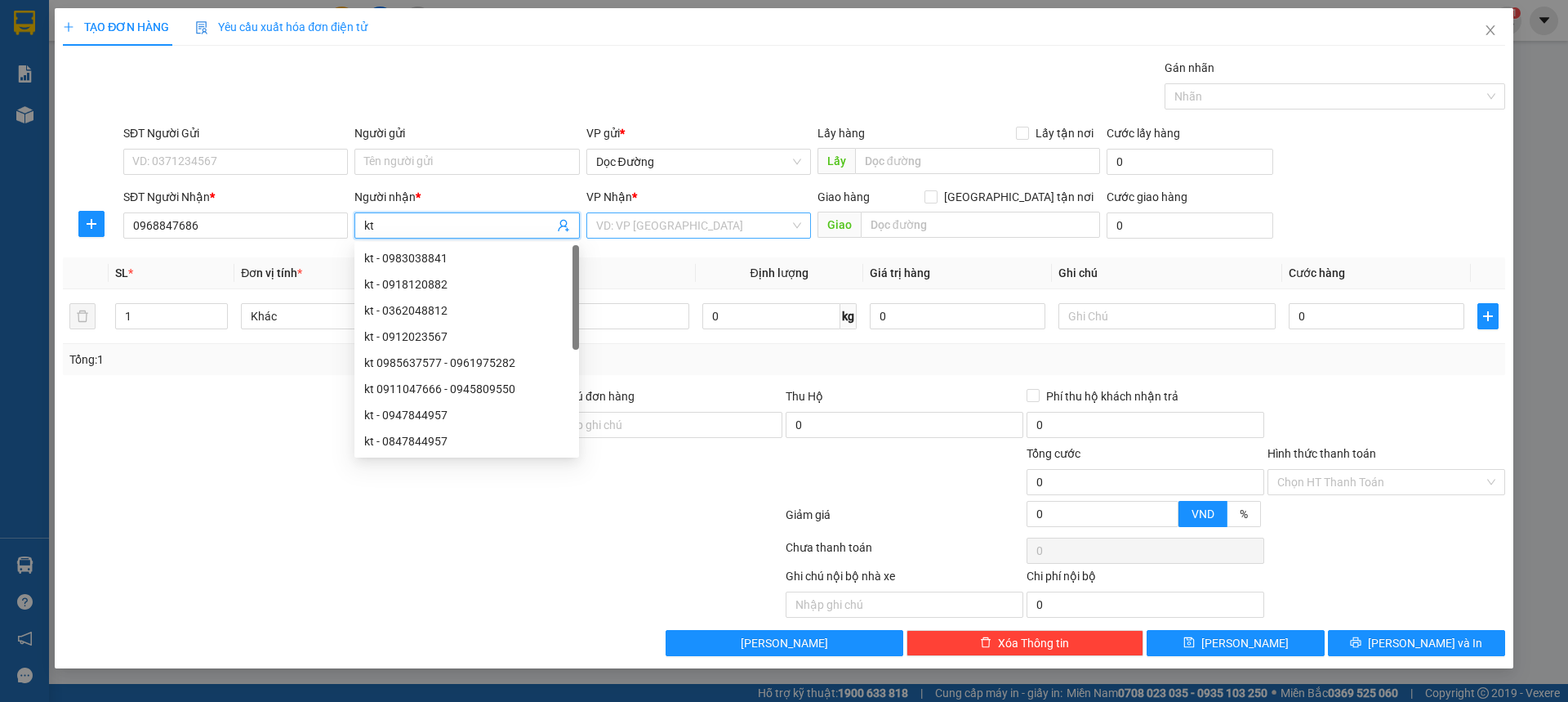
type input "kt"
click at [664, 216] on input "search" at bounding box center [693, 225] width 193 height 25
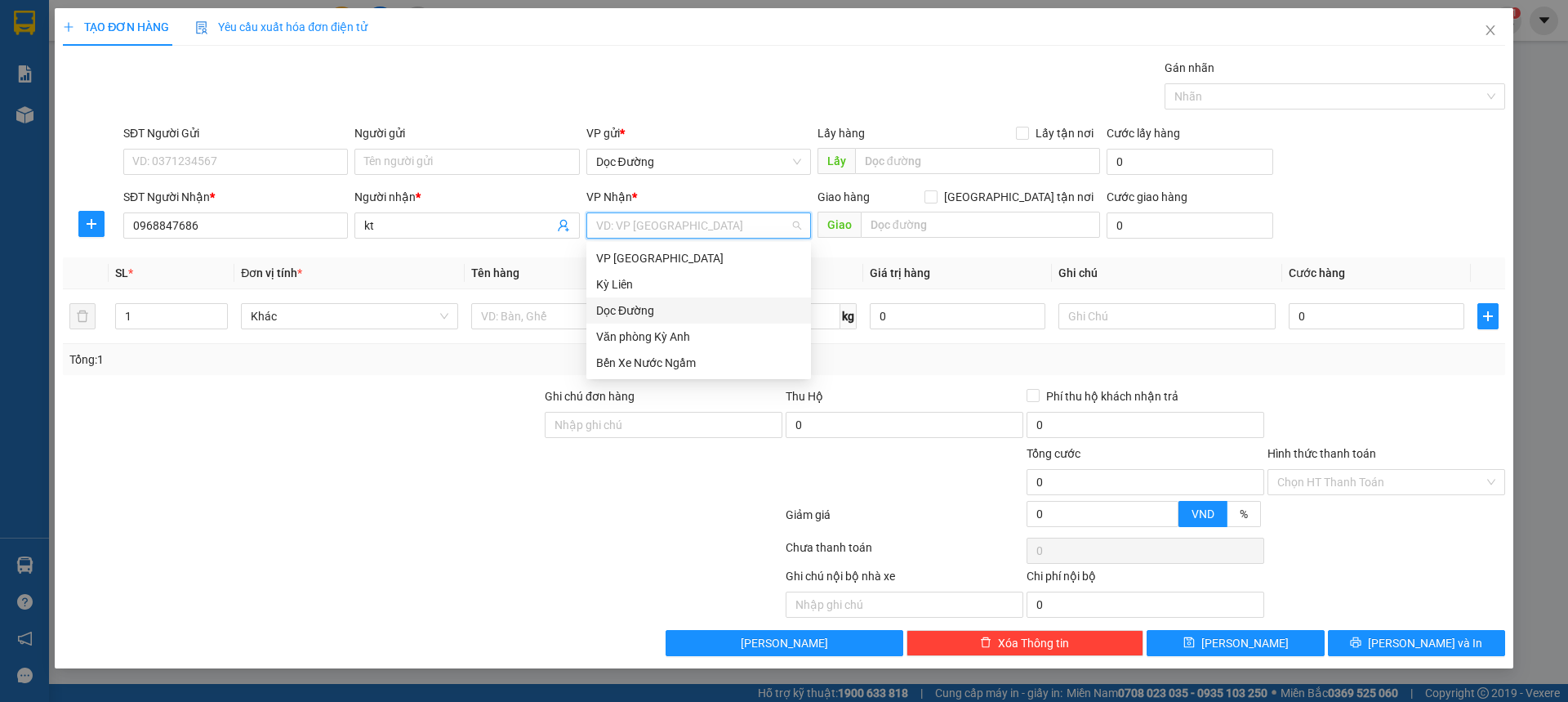
click at [622, 298] on div "Dọc Đường" at bounding box center [698, 310] width 225 height 26
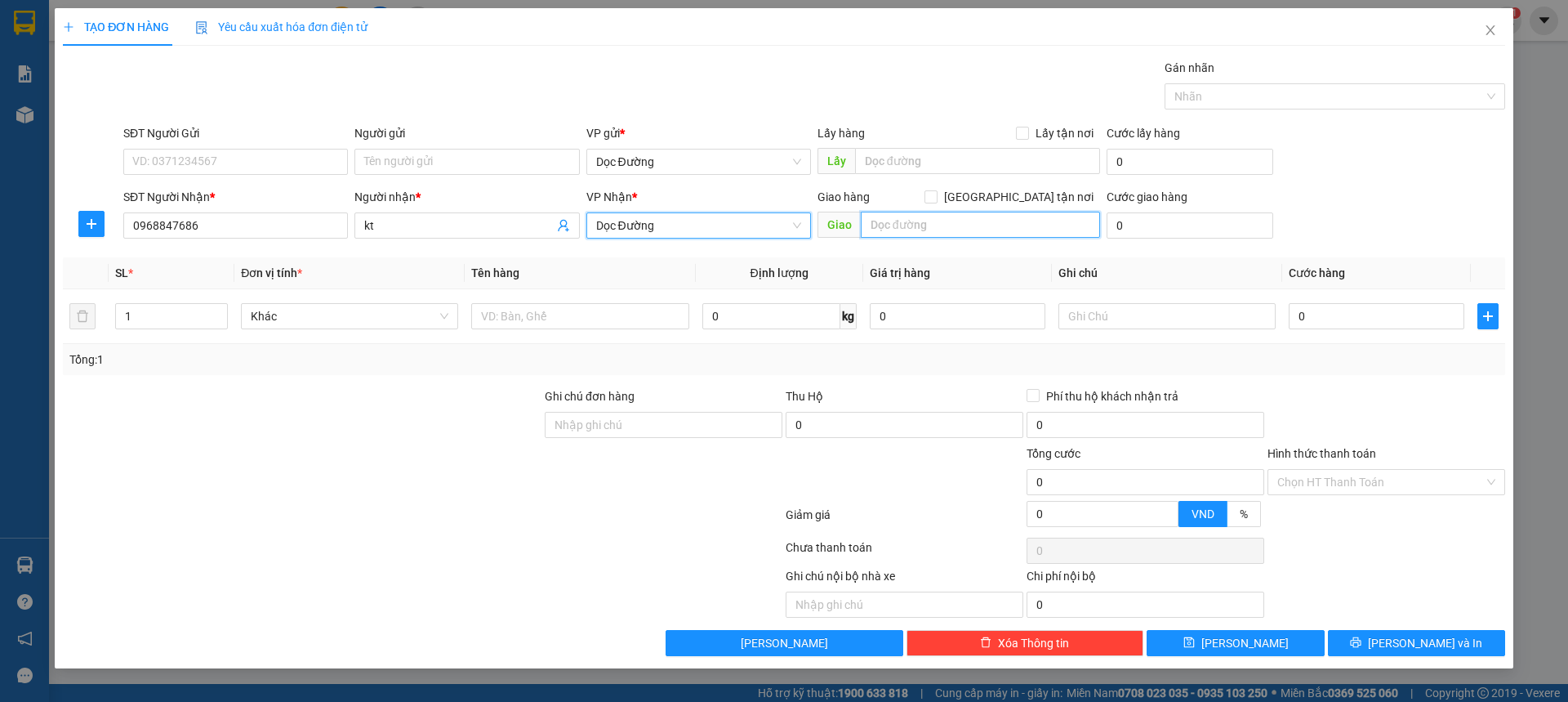
click at [919, 233] on input "text" at bounding box center [980, 224] width 239 height 26
type input "ka"
click at [535, 300] on div at bounding box center [580, 316] width 217 height 32
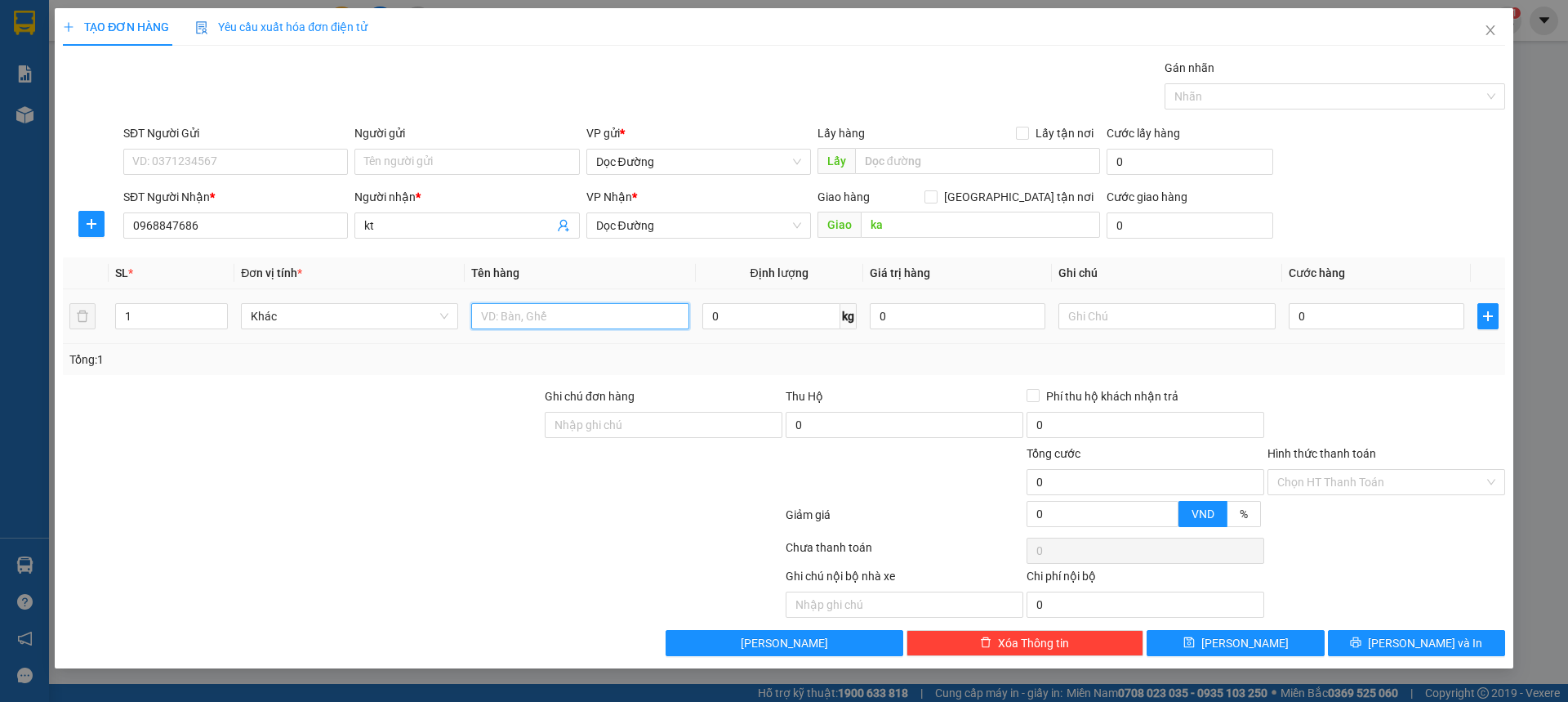
click at [535, 313] on input "text" at bounding box center [580, 316] width 217 height 26
type input "1 xốp"
click at [1328, 323] on input "0" at bounding box center [1376, 316] width 176 height 26
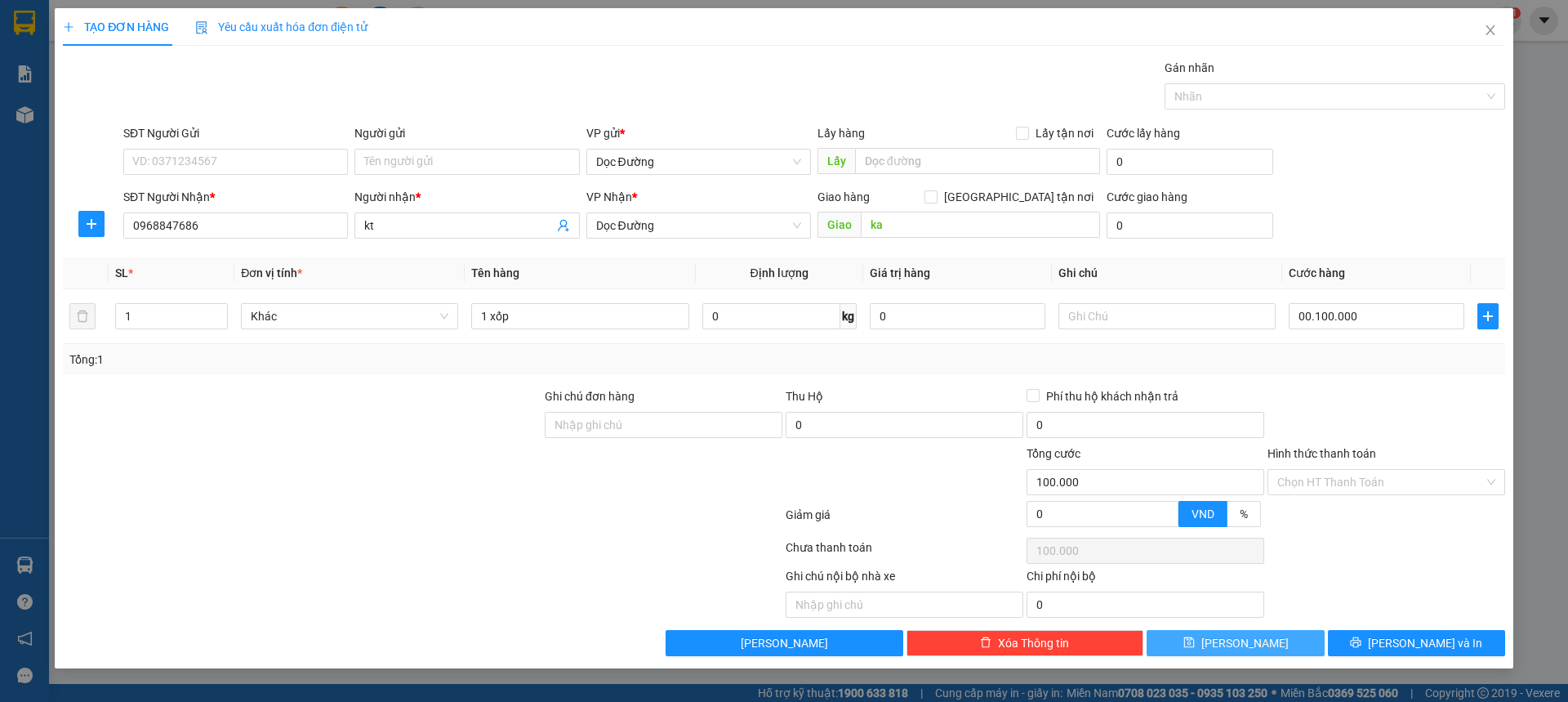
click at [1250, 632] on button "[PERSON_NAME]" at bounding box center [1235, 643] width 177 height 26
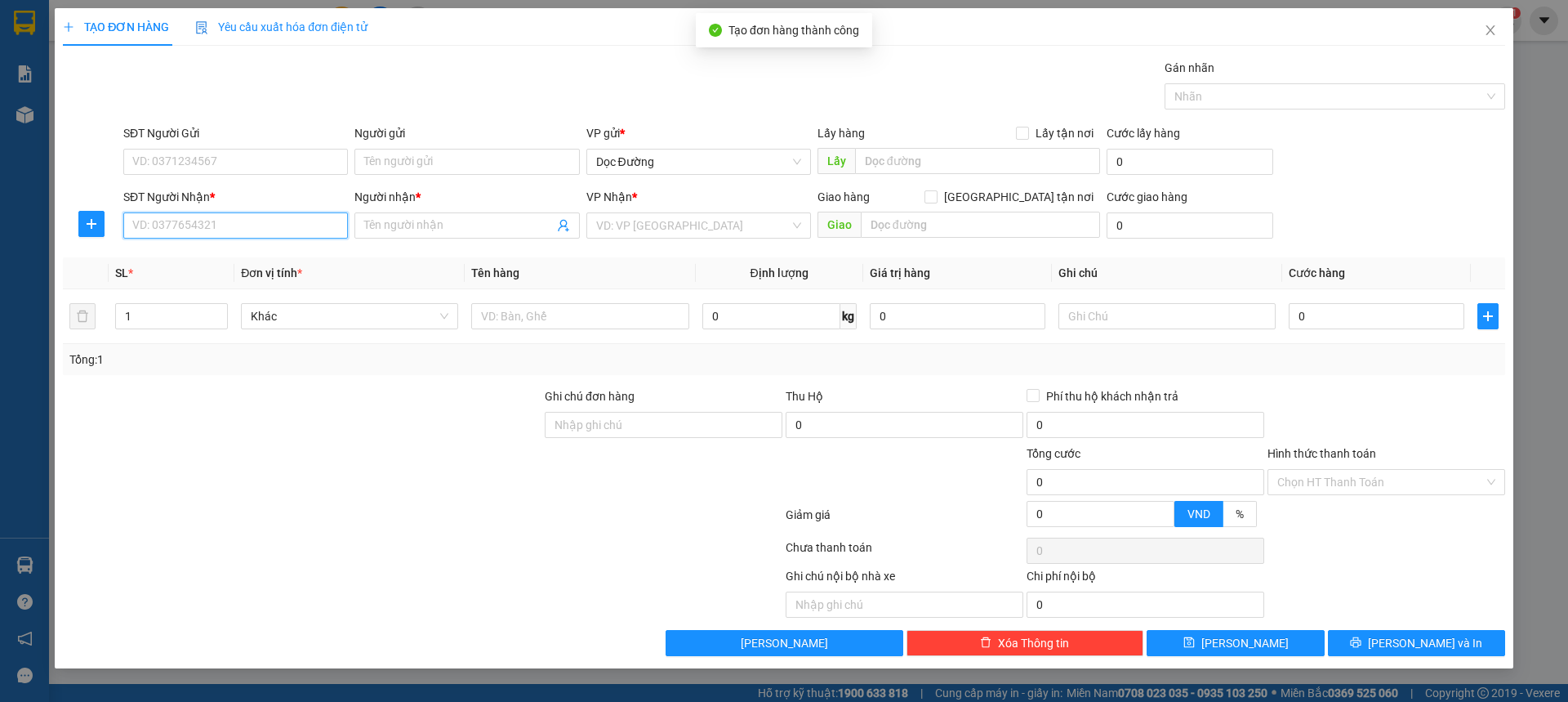
click at [273, 228] on input "SĐT Người Nhận *" at bounding box center [235, 225] width 225 height 26
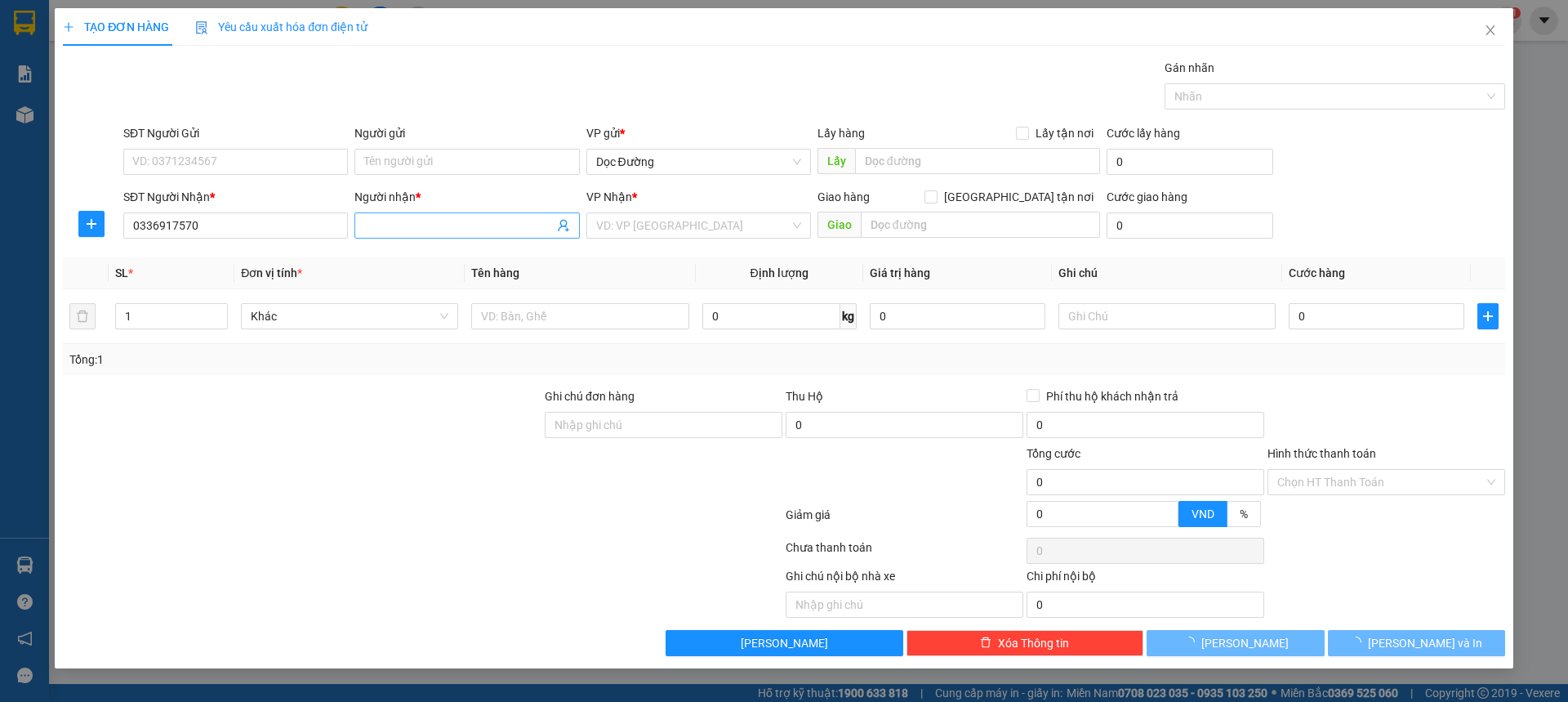
click at [423, 221] on input "Người nhận *" at bounding box center [458, 225] width 188 height 18
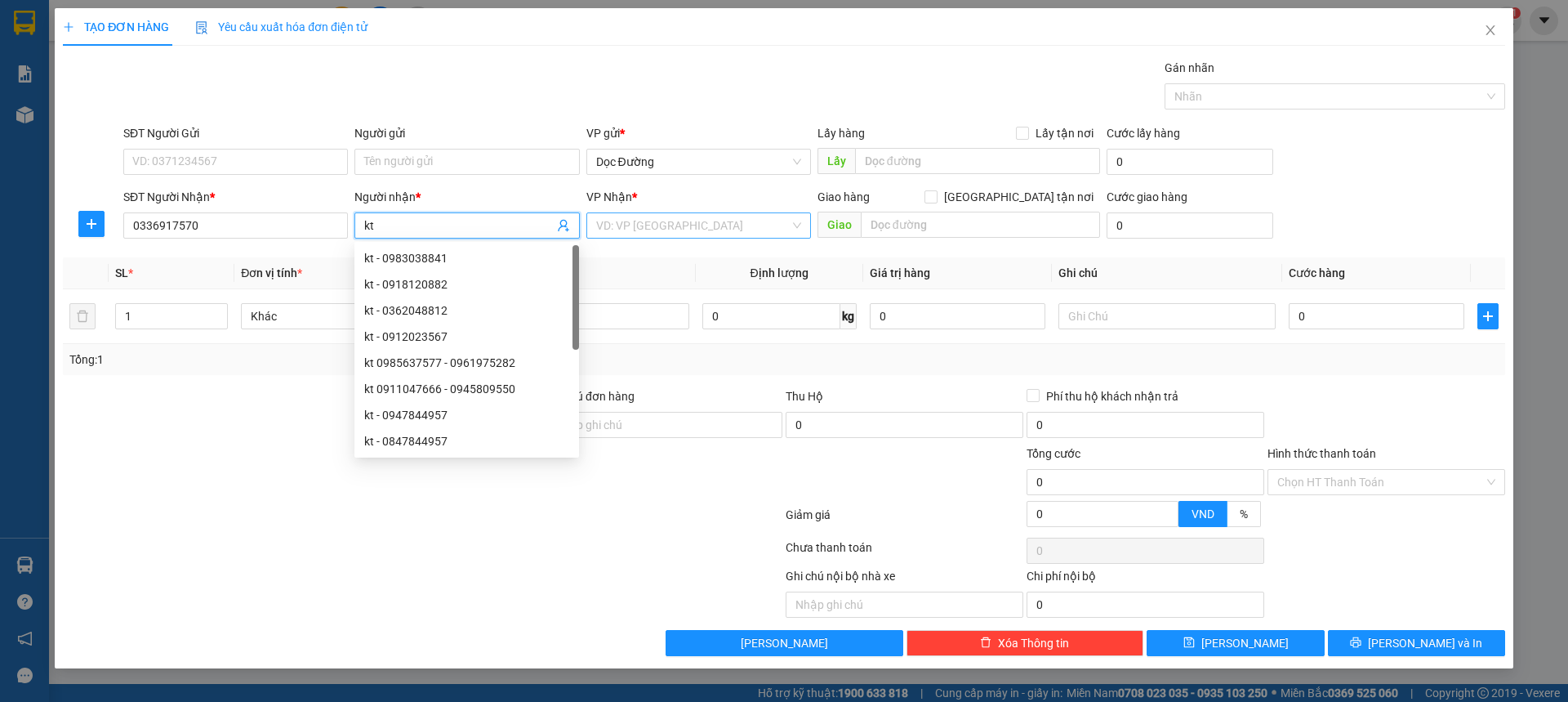
click at [667, 223] on input "search" at bounding box center [693, 225] width 193 height 25
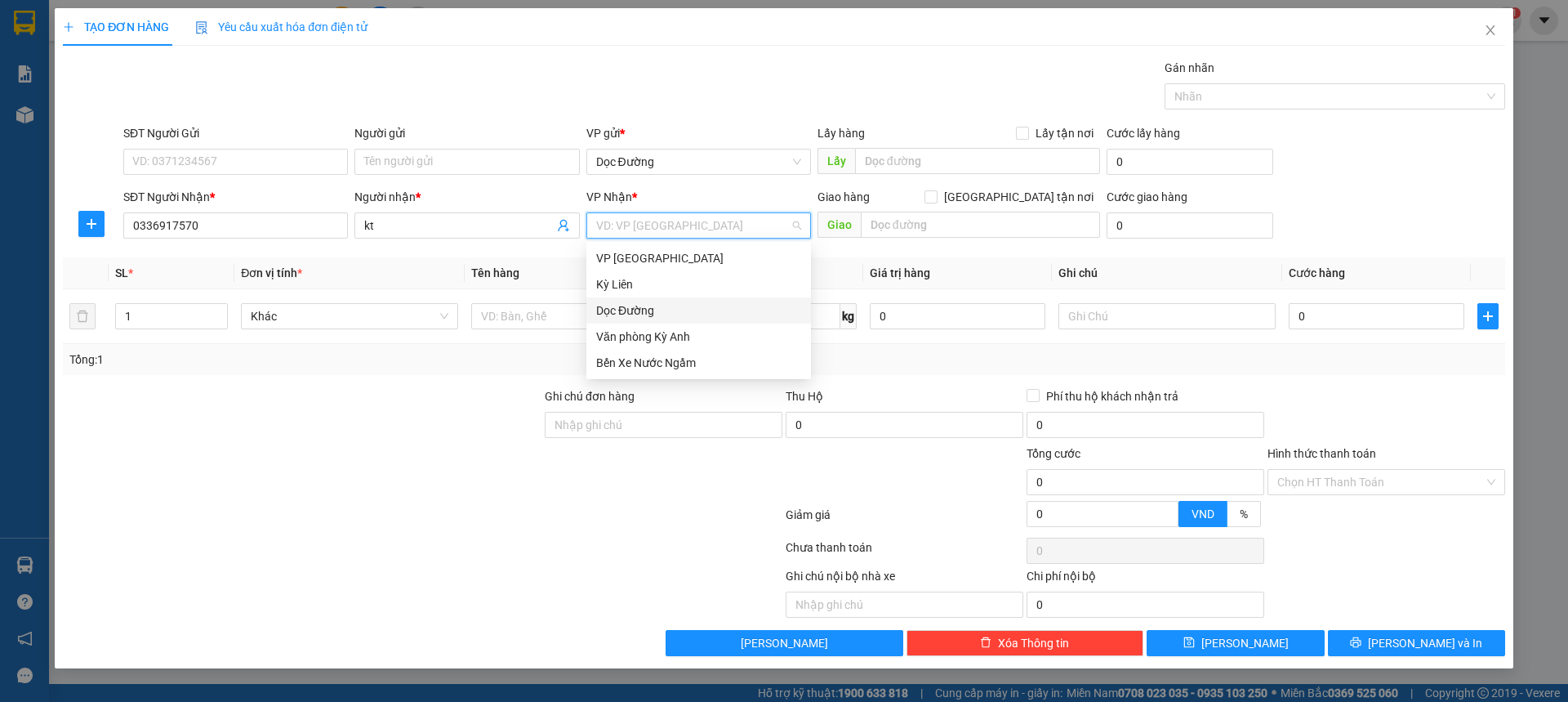
click at [664, 305] on div "Dọc Đường" at bounding box center [699, 310] width 205 height 18
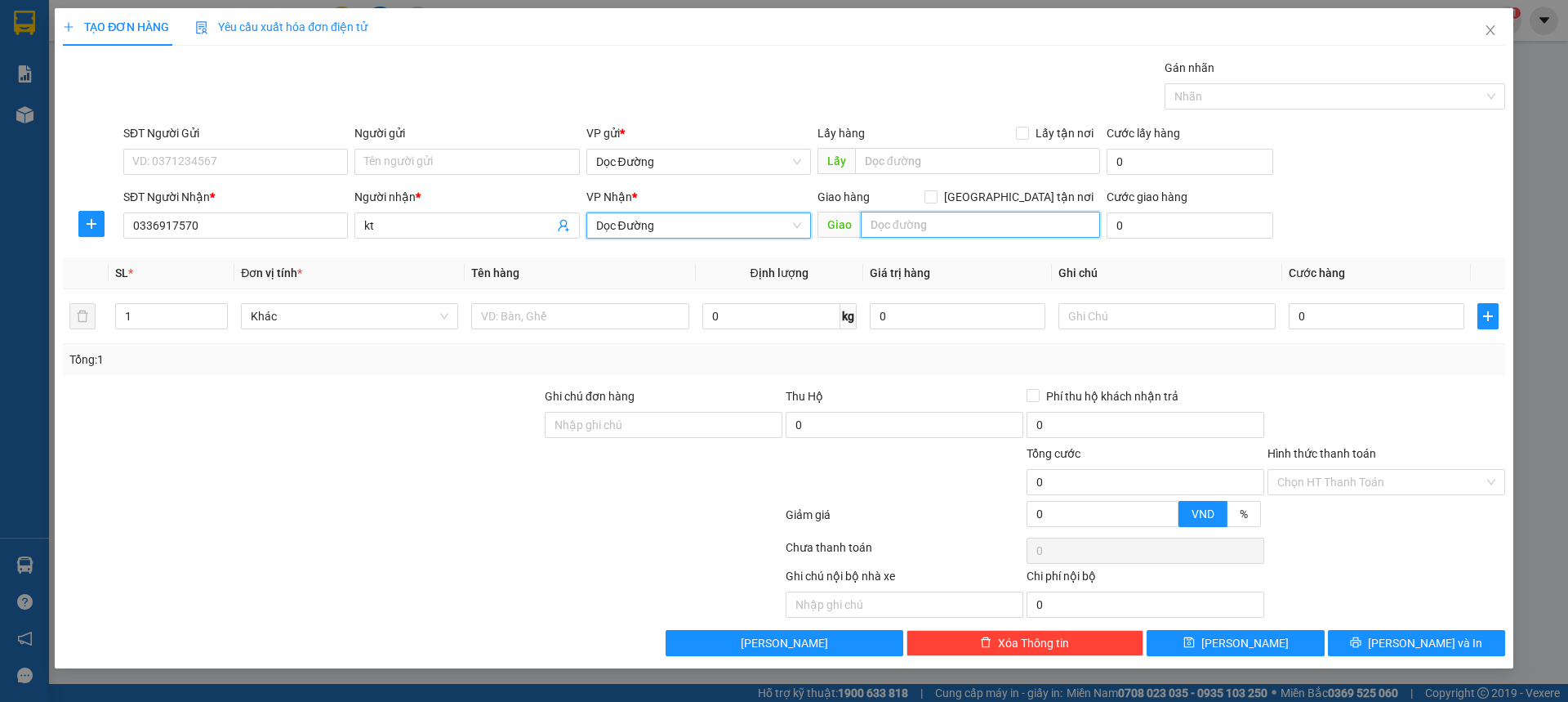
click at [860, 233] on input "text" at bounding box center [980, 224] width 239 height 26
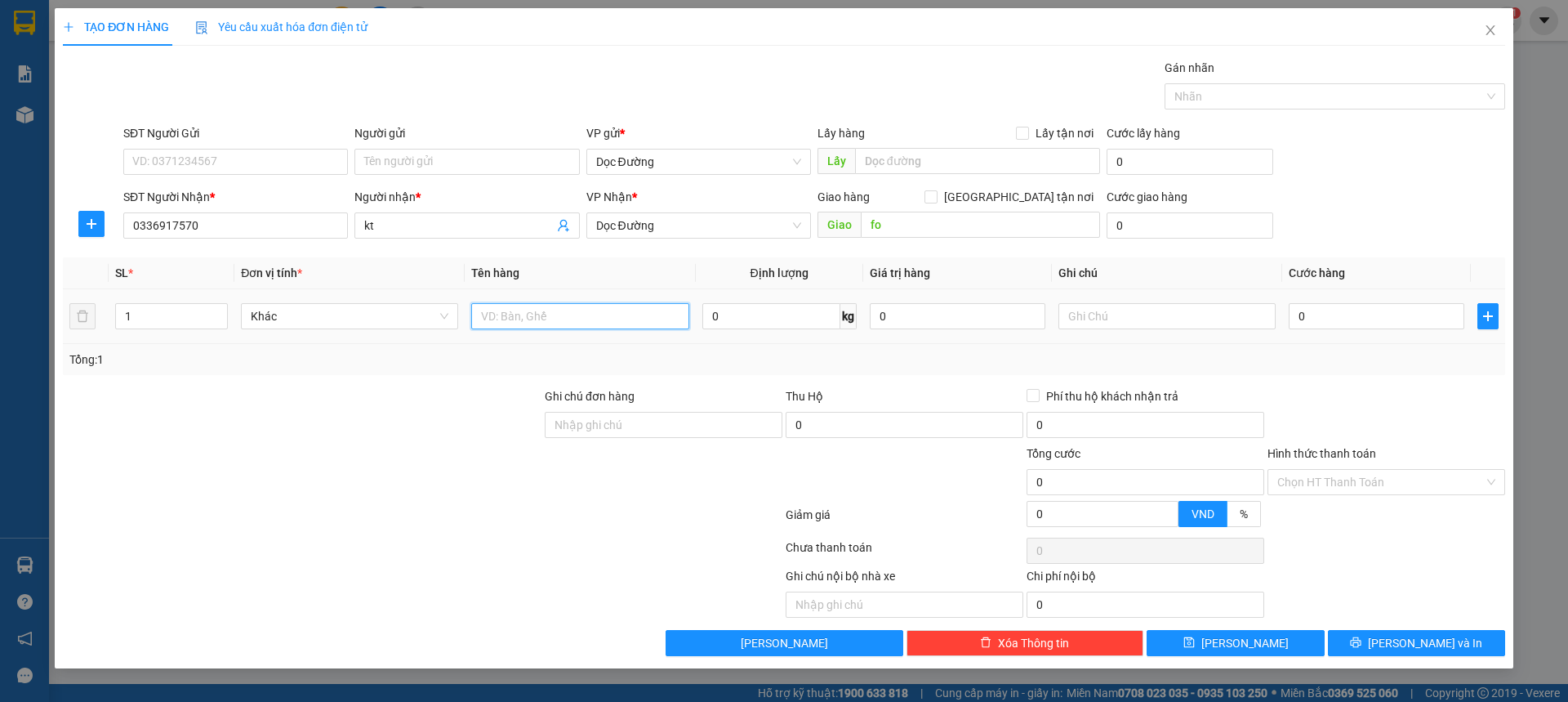
click at [649, 322] on input "text" at bounding box center [580, 316] width 217 height 26
click at [1310, 305] on input "0" at bounding box center [1376, 316] width 176 height 26
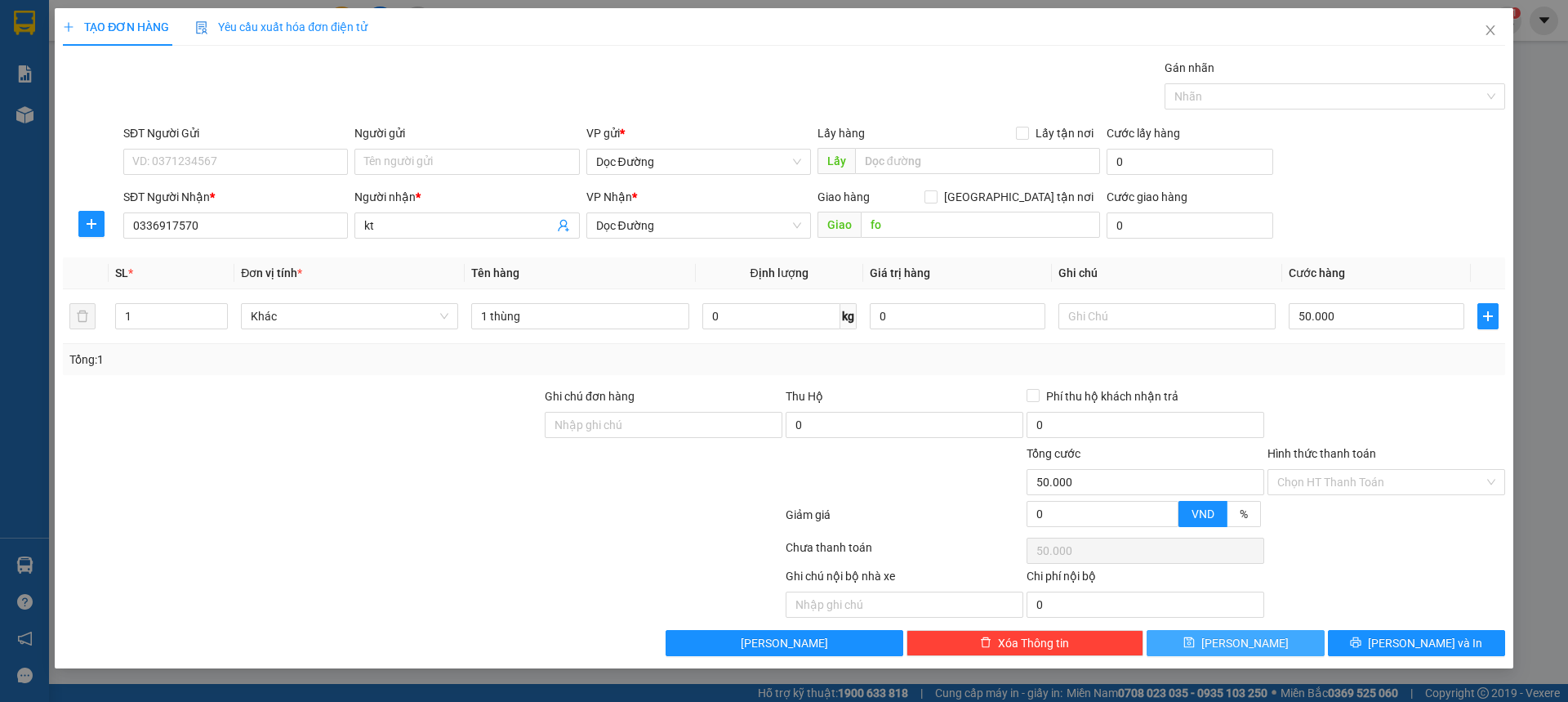
click at [1270, 632] on div "Transit Pickup Surcharge Ids Transit Deliver Surcharge Ids Transit Deliver Surc…" at bounding box center [784, 357] width 1442 height 598
click at [1280, 637] on button "[PERSON_NAME]" at bounding box center [1235, 643] width 177 height 26
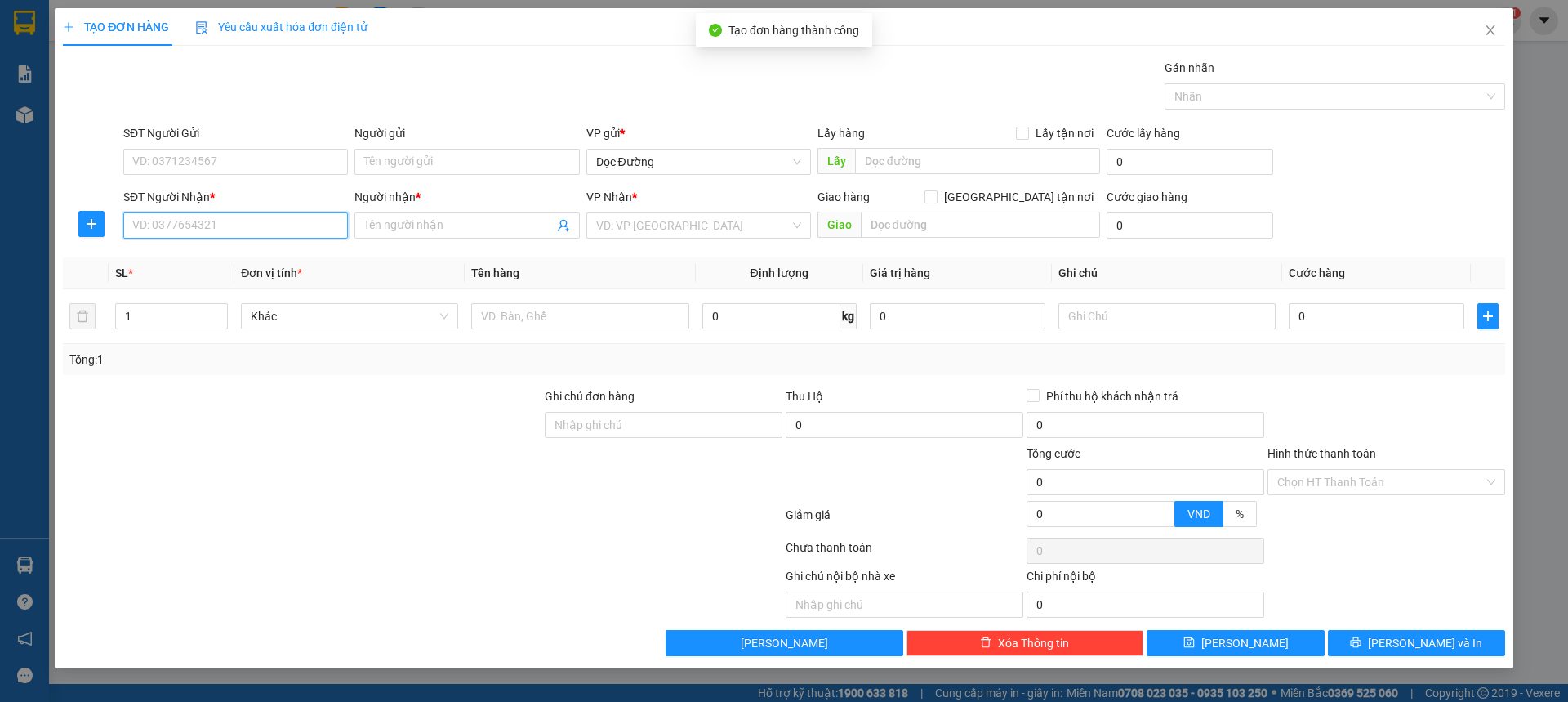
click at [251, 220] on input "SĐT Người Nhận *" at bounding box center [235, 225] width 225 height 26
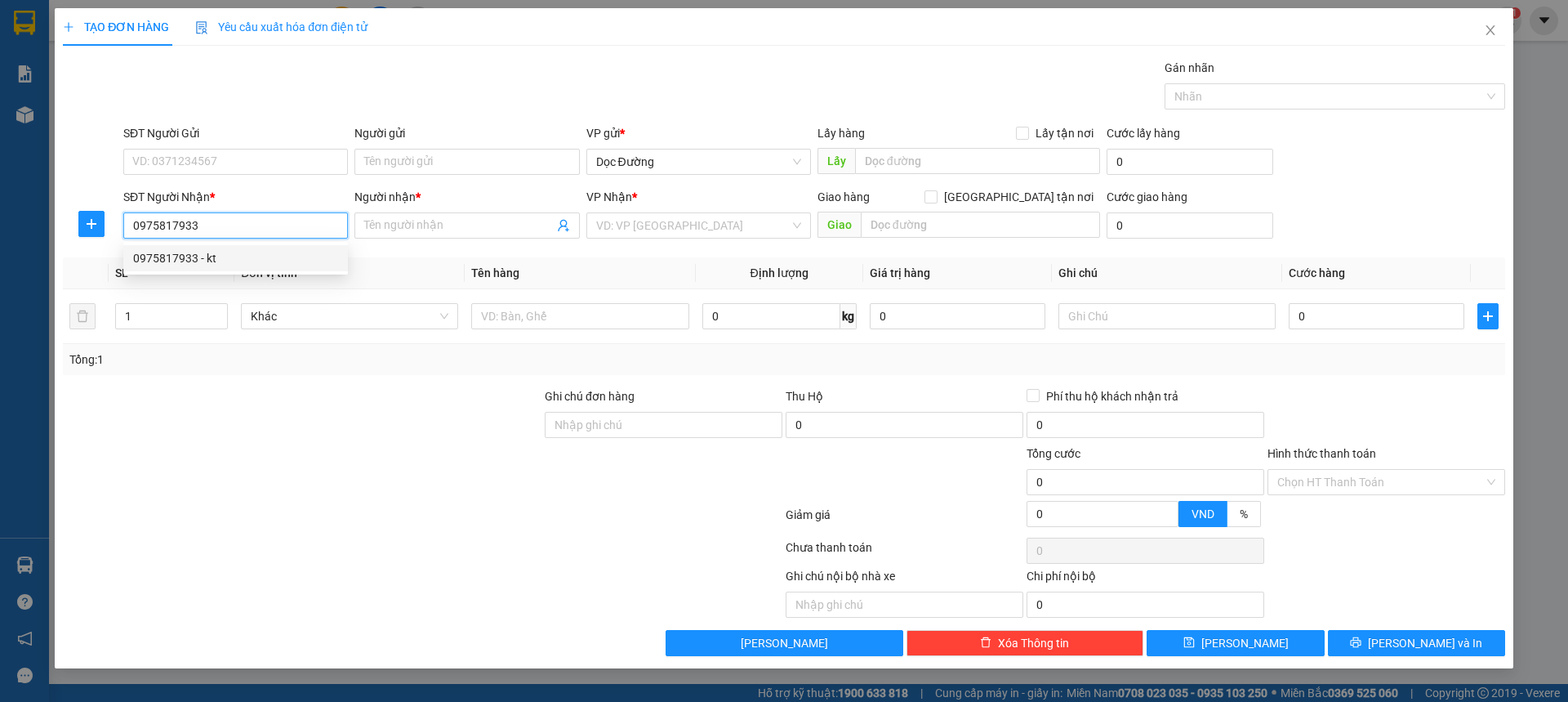
click at [211, 251] on div "0975817933 - kt" at bounding box center [236, 258] width 205 height 18
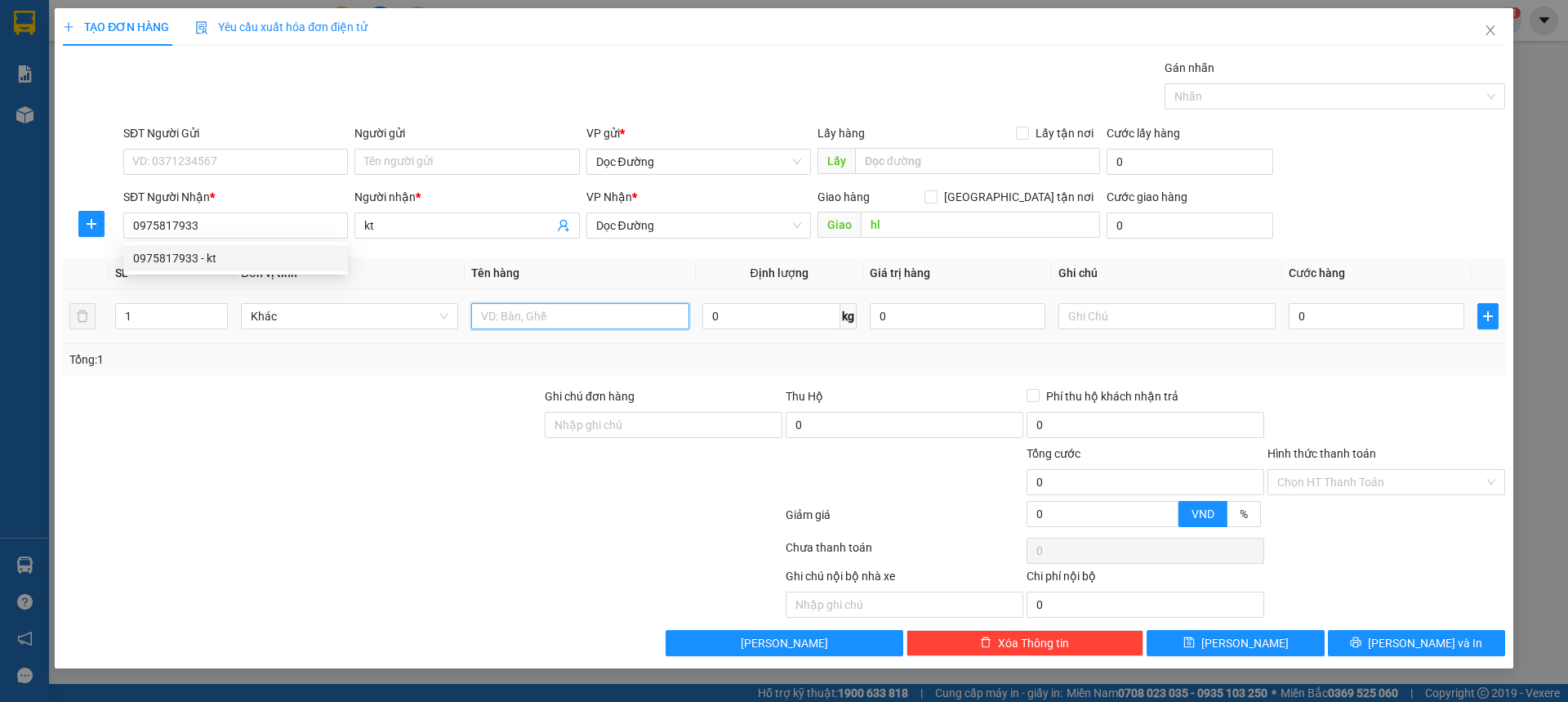
click at [574, 315] on input "text" at bounding box center [580, 316] width 217 height 26
click at [1383, 331] on div "0" at bounding box center [1376, 316] width 176 height 32
click at [1368, 329] on div "0" at bounding box center [1376, 316] width 176 height 32
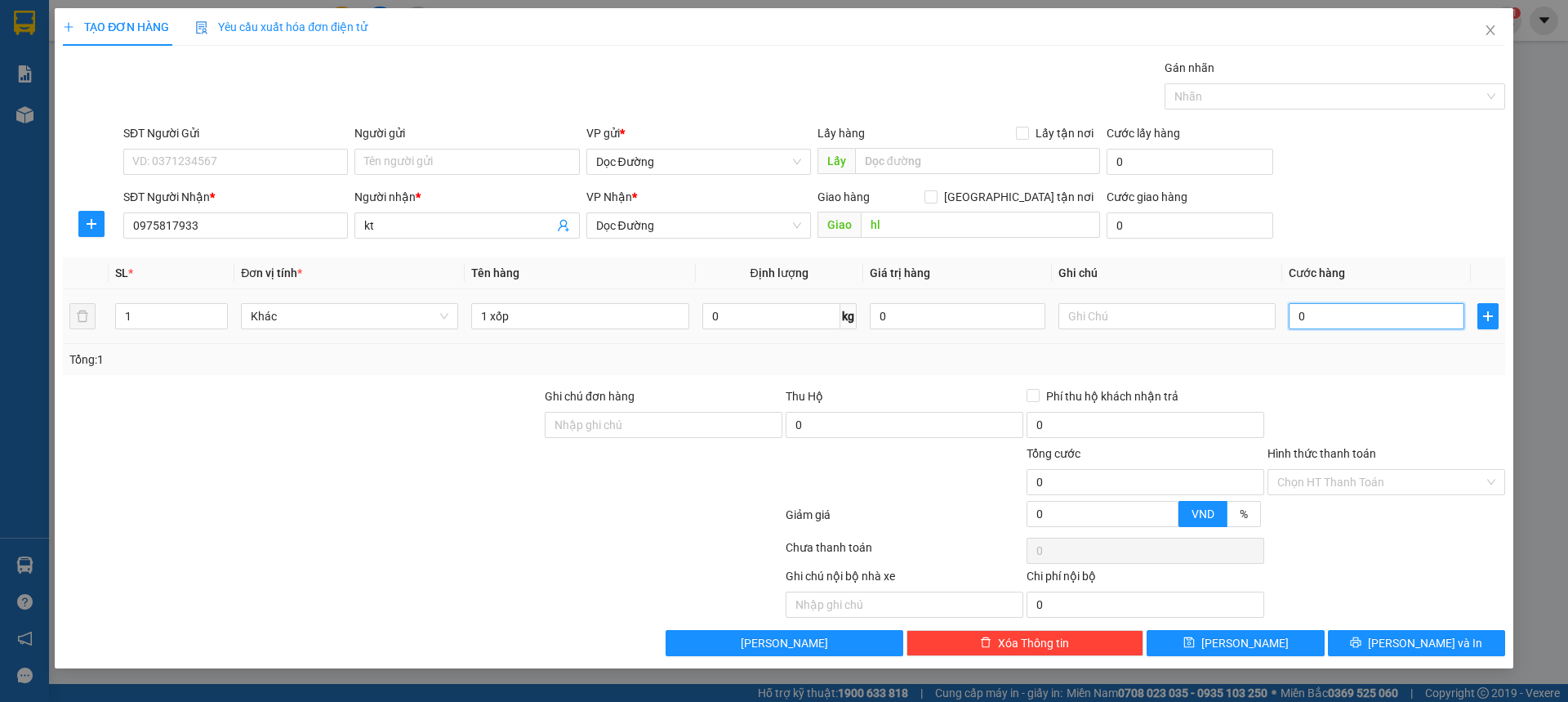
click at [1368, 321] on input "0" at bounding box center [1376, 316] width 176 height 26
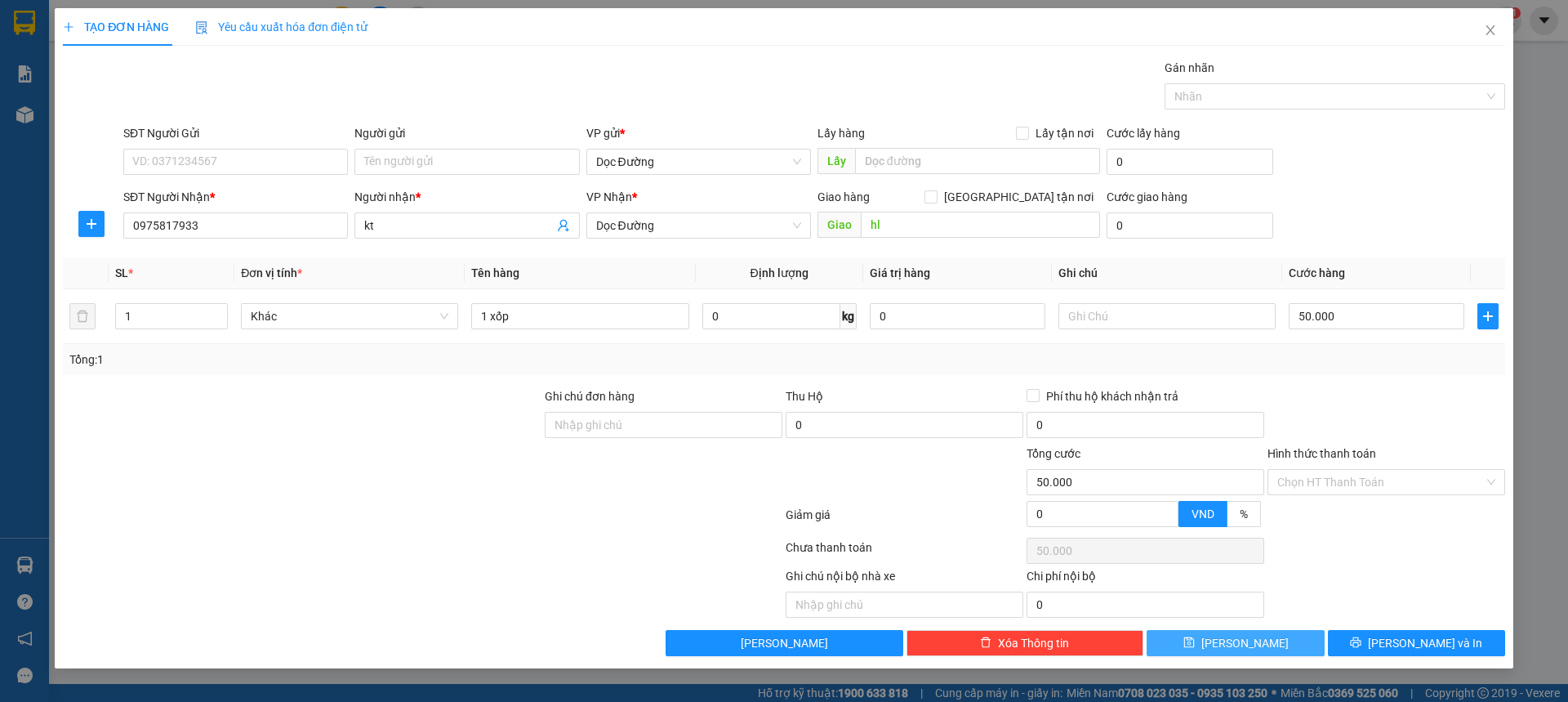
click at [1195, 637] on icon "save" at bounding box center [1189, 642] width 11 height 11
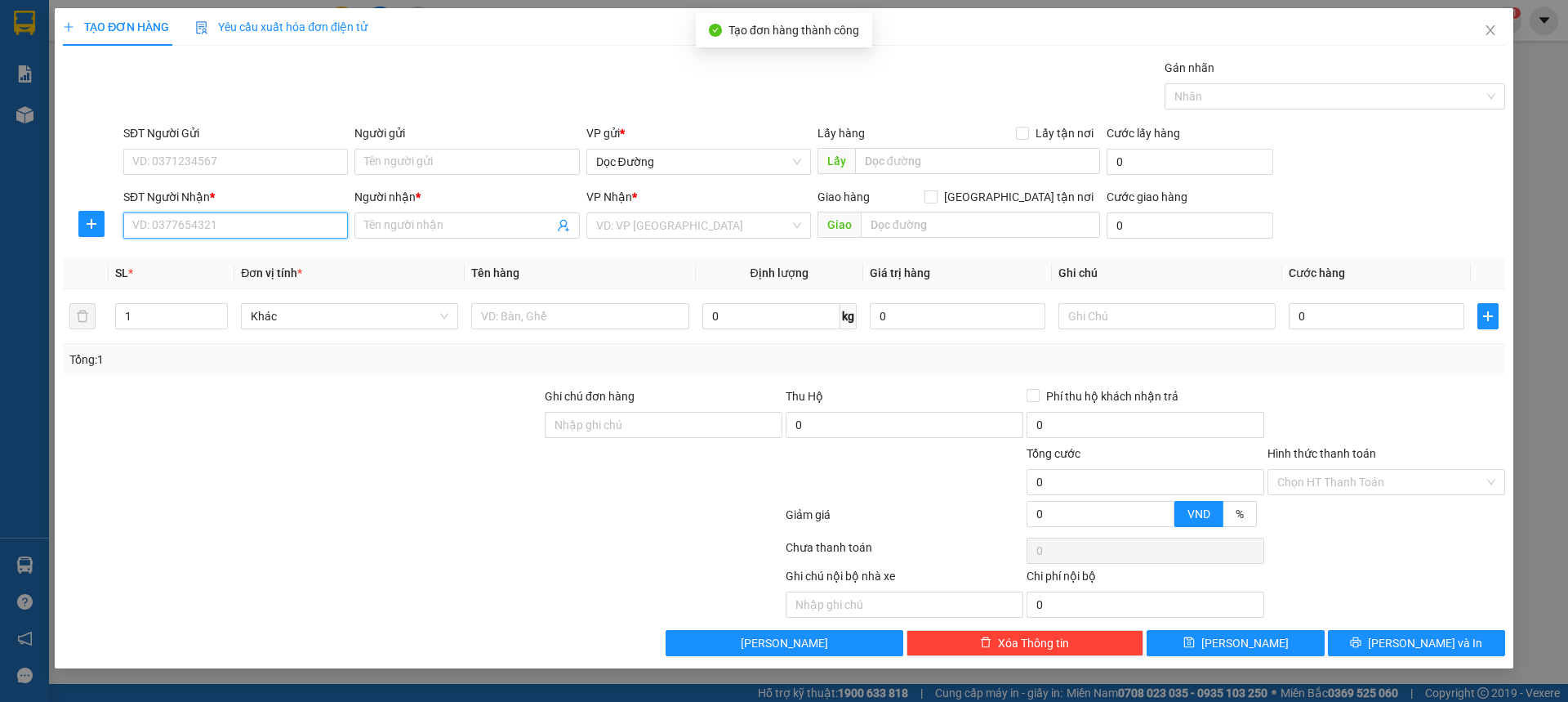
click at [272, 233] on input "SĐT Người Nhận *" at bounding box center [235, 225] width 225 height 26
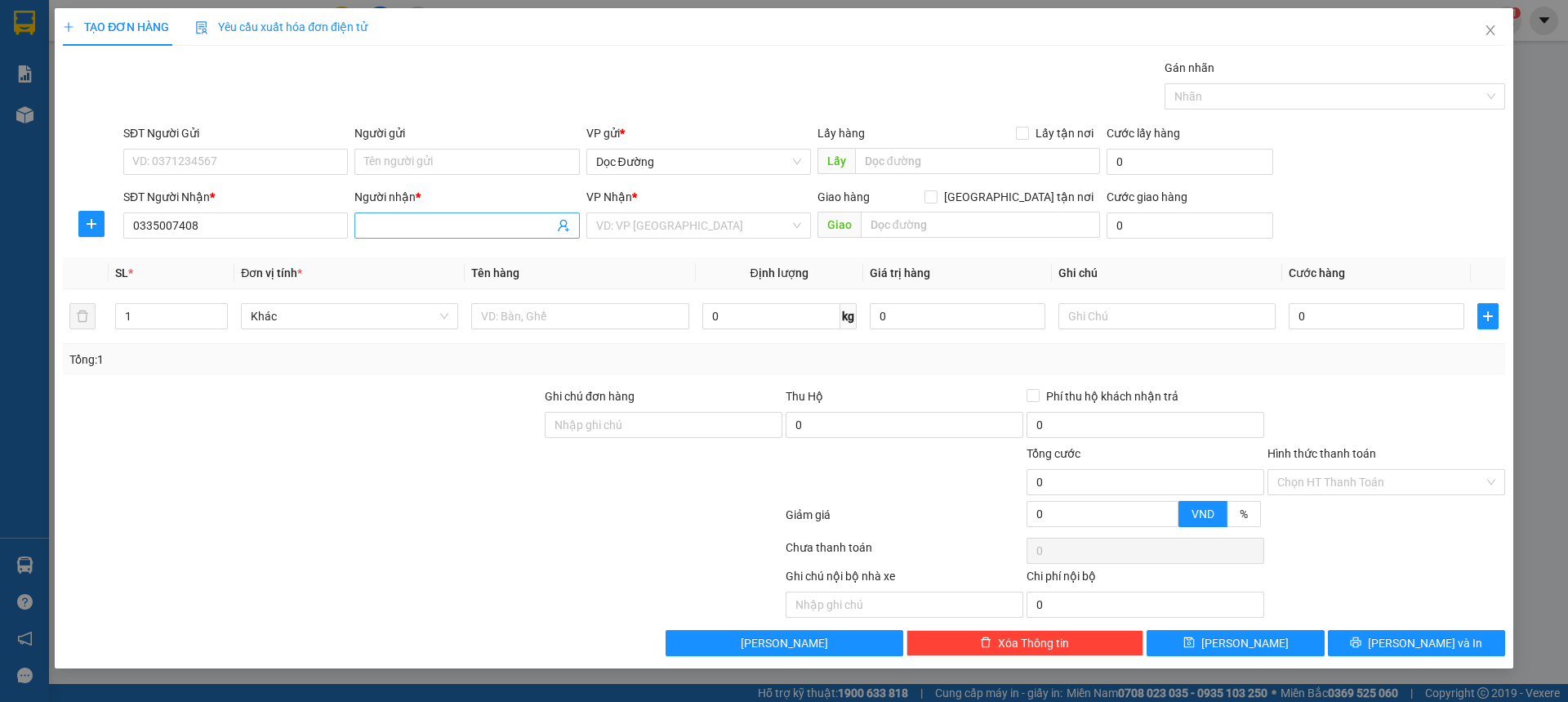
click at [415, 225] on input "Người nhận *" at bounding box center [458, 225] width 188 height 18
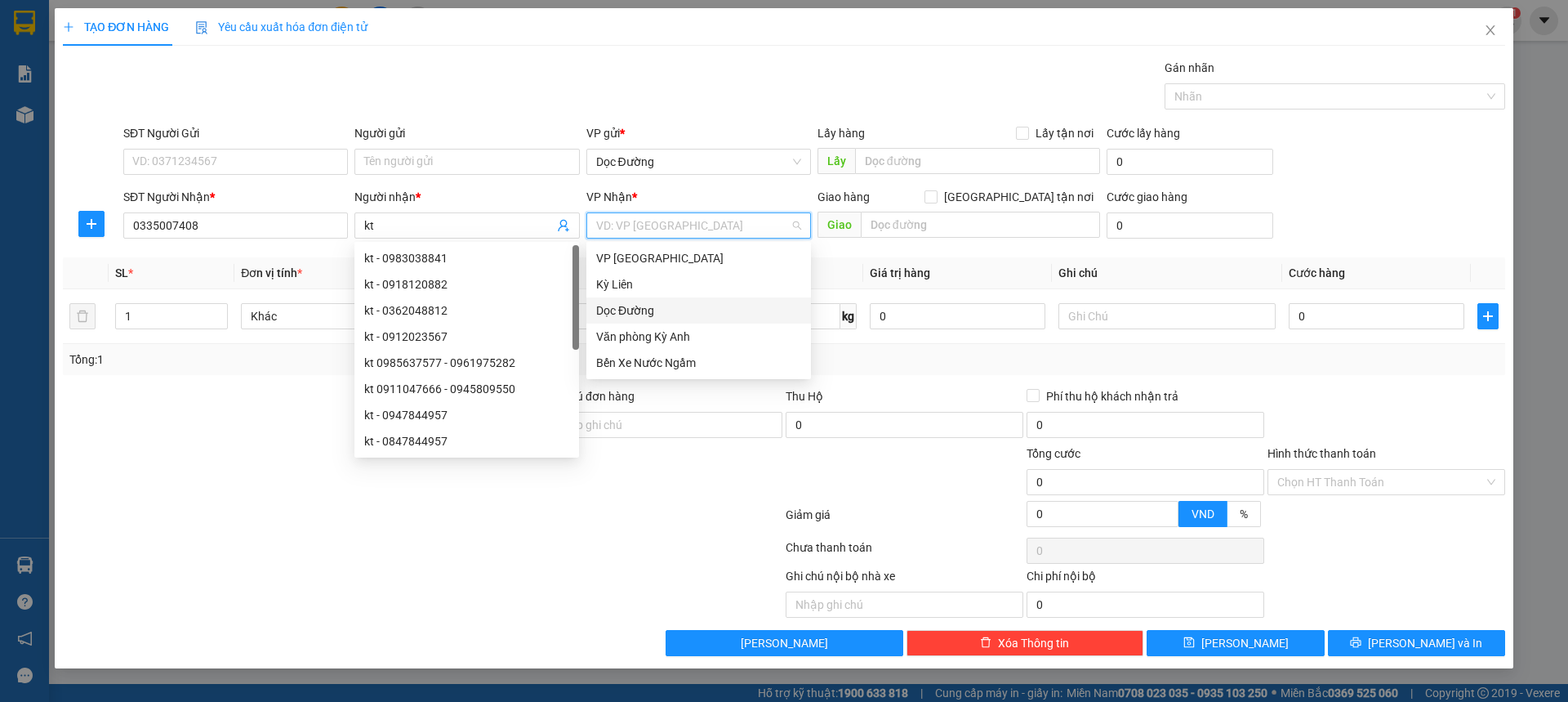
drag, startPoint x: 617, startPoint y: 233, endPoint x: 722, endPoint y: 274, distance: 112.7
click at [652, 233] on input "search" at bounding box center [693, 225] width 193 height 25
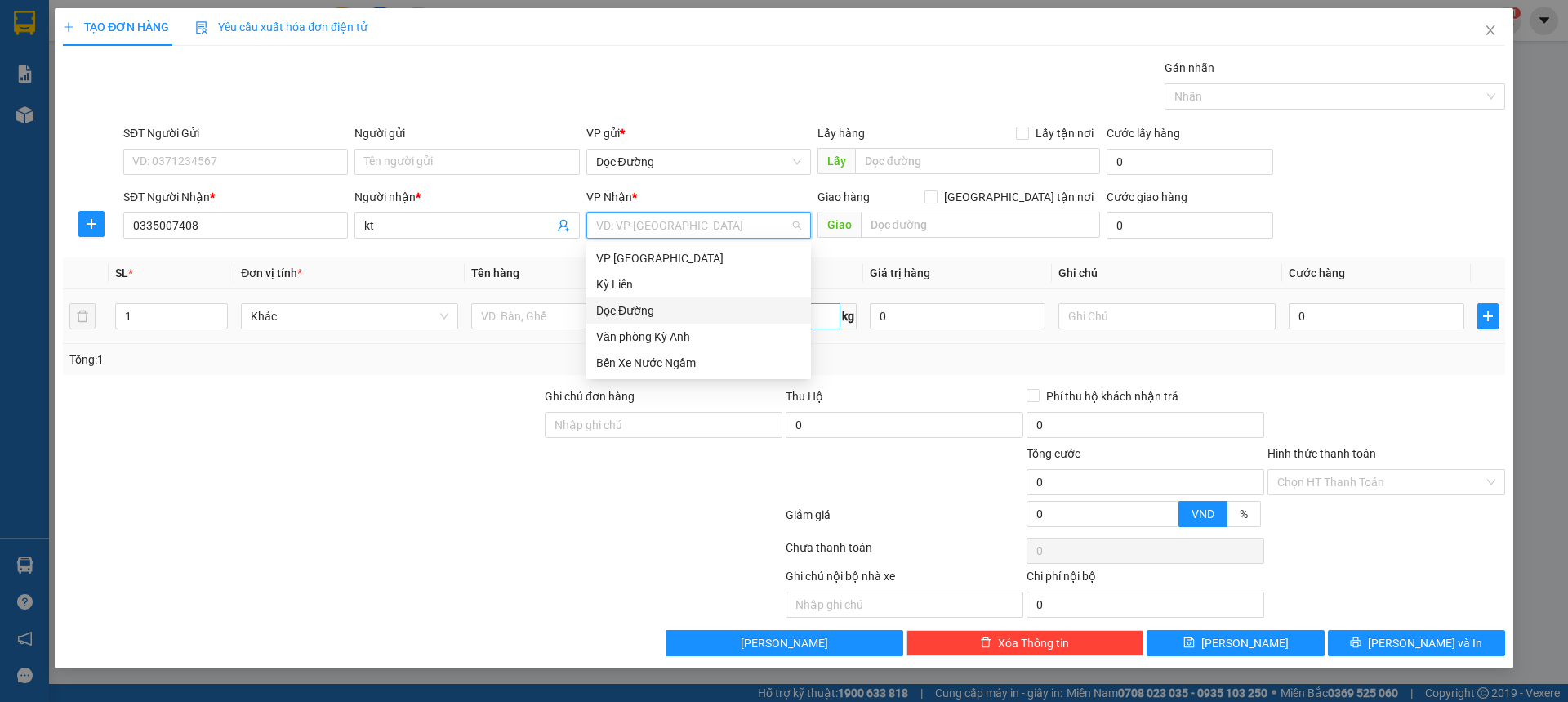
click at [702, 320] on div "Dọc Đường" at bounding box center [698, 310] width 225 height 26
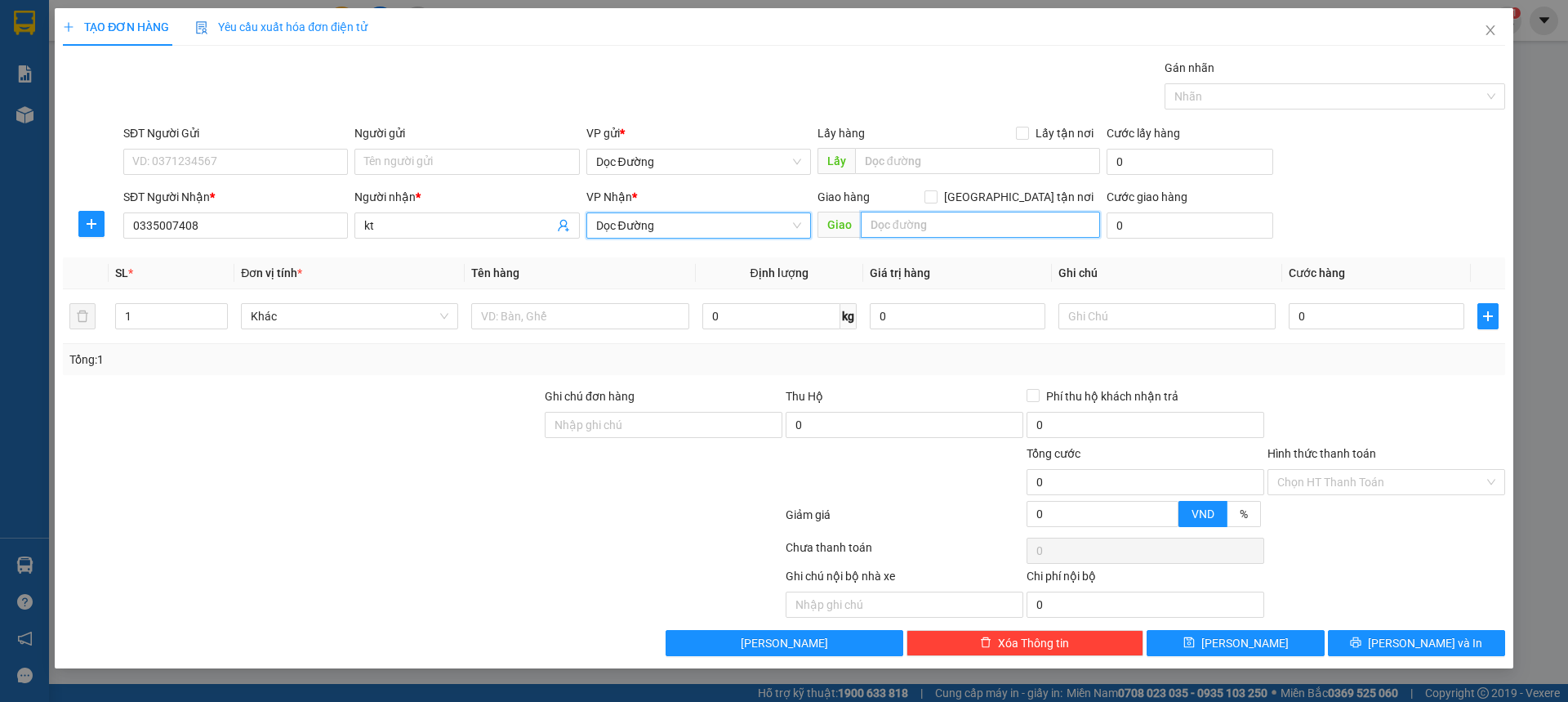
click at [955, 227] on input "text" at bounding box center [980, 224] width 239 height 26
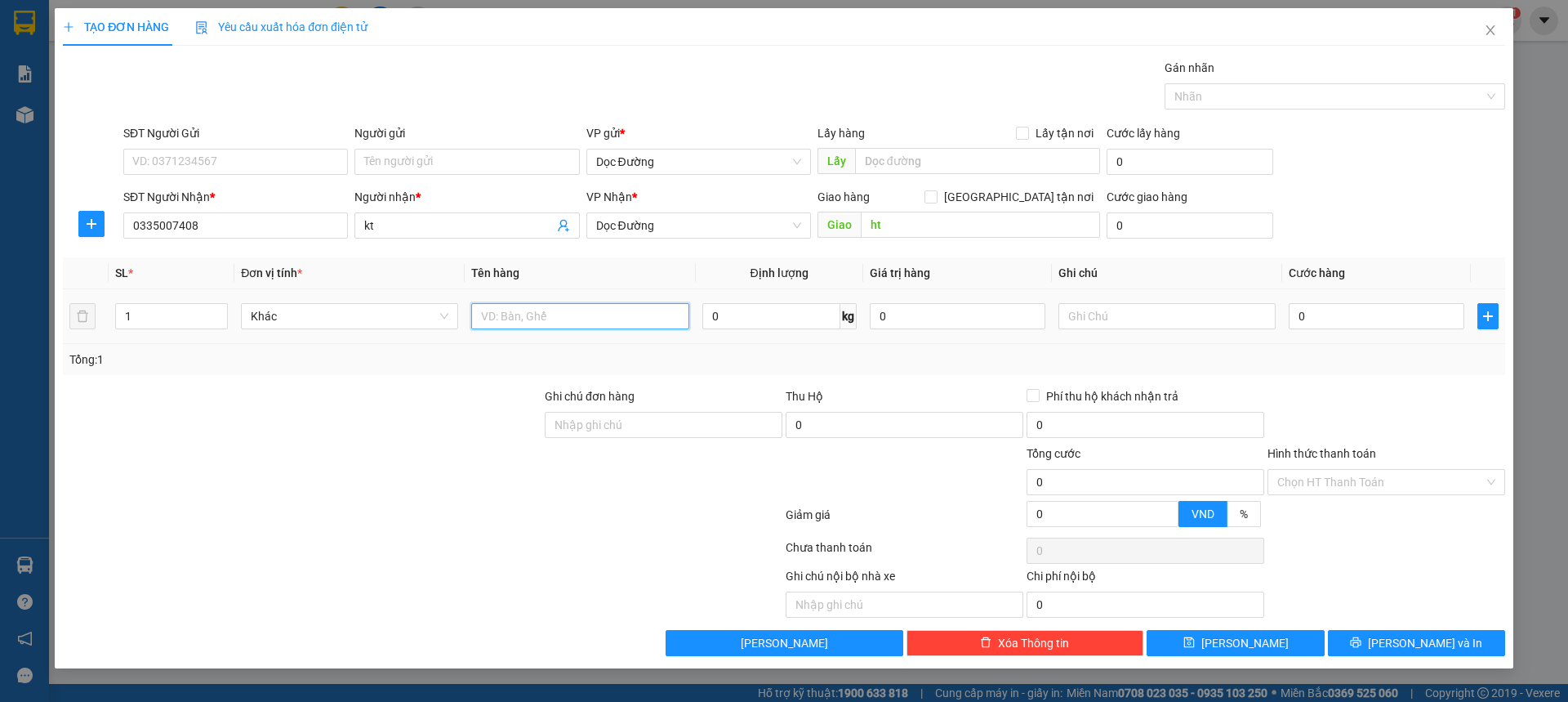
click at [587, 321] on input "text" at bounding box center [580, 316] width 217 height 26
click at [1331, 327] on input "0" at bounding box center [1376, 316] width 176 height 26
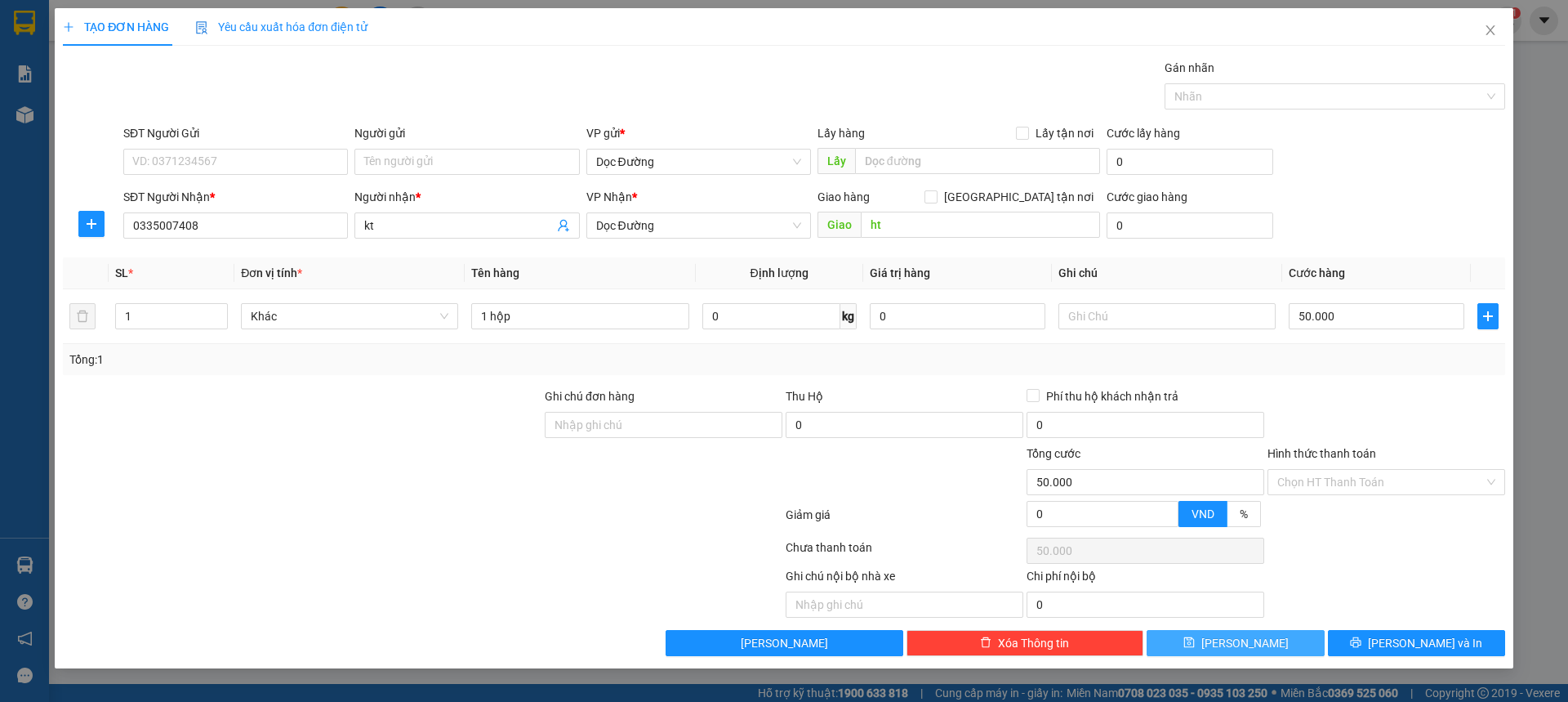
click at [1207, 645] on button "[PERSON_NAME]" at bounding box center [1235, 643] width 177 height 26
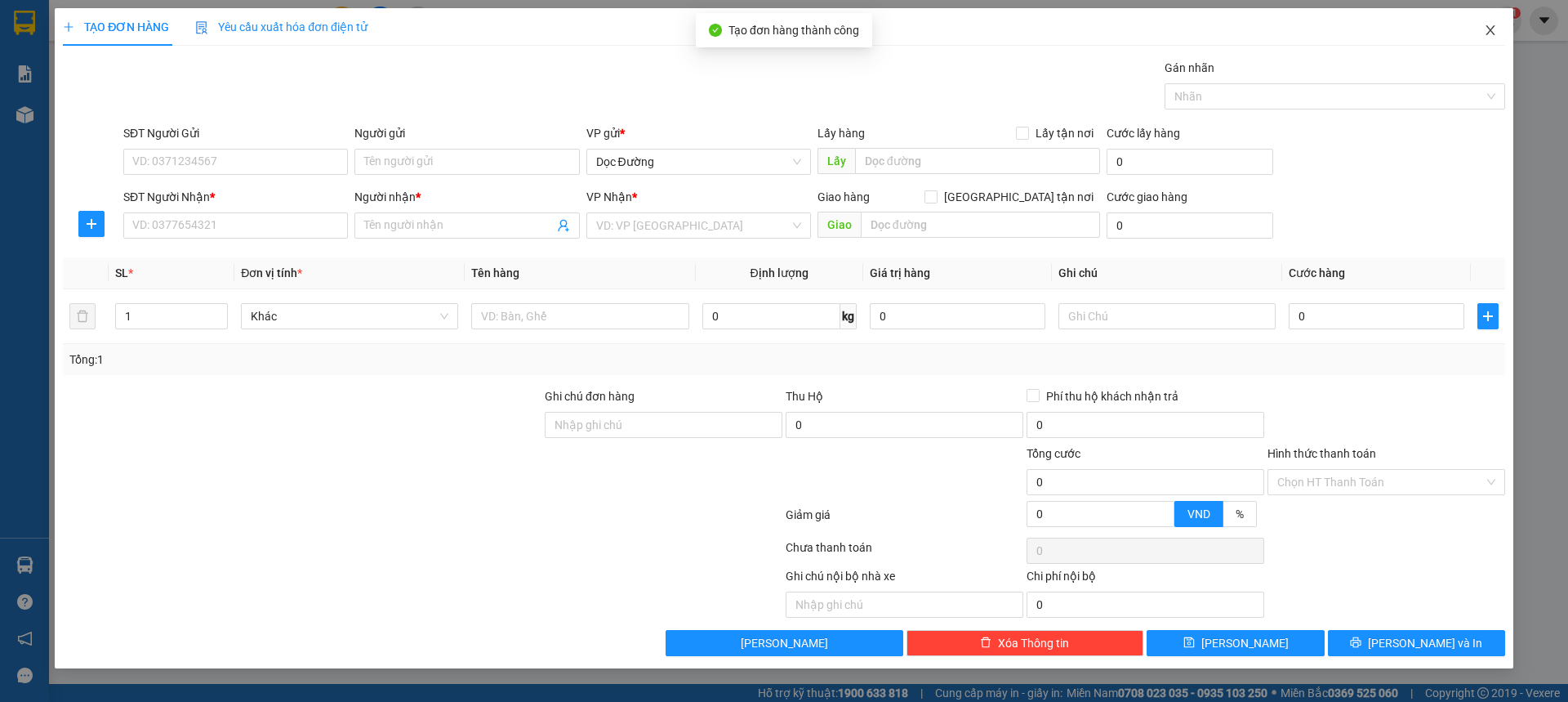
click at [1481, 34] on span "Close" at bounding box center [1491, 31] width 46 height 46
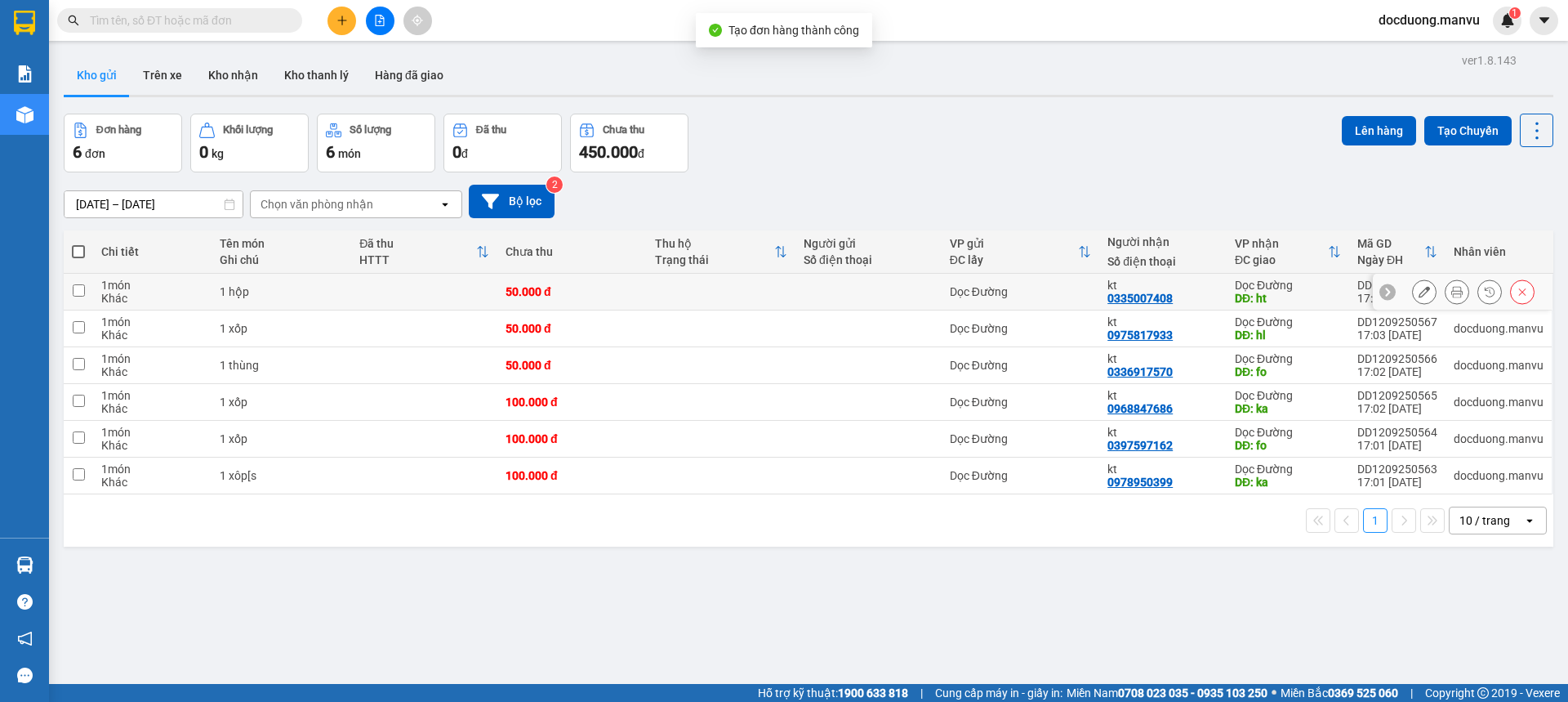
click at [605, 290] on div "50.000 đ" at bounding box center [572, 291] width 132 height 13
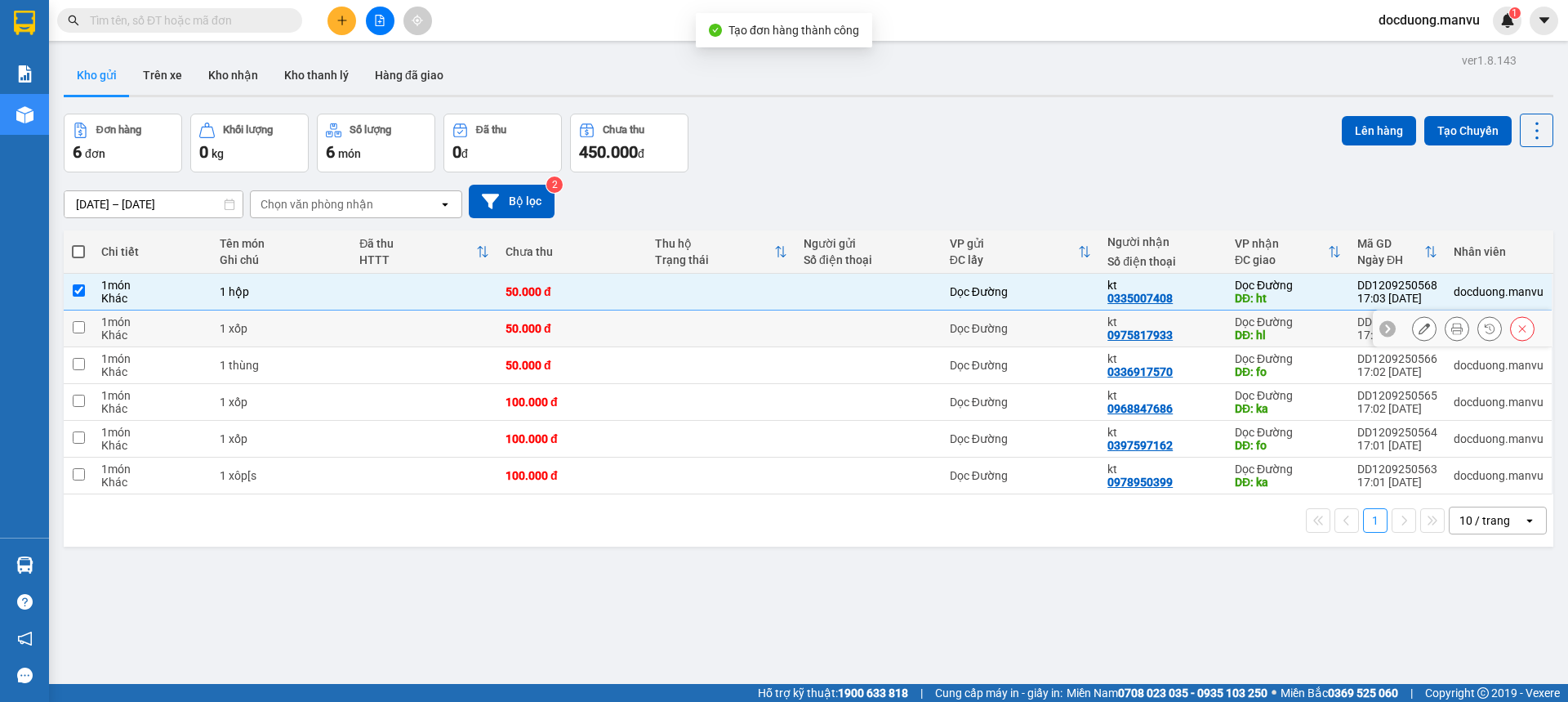
click at [591, 317] on td "50.000 đ" at bounding box center [571, 329] width 148 height 37
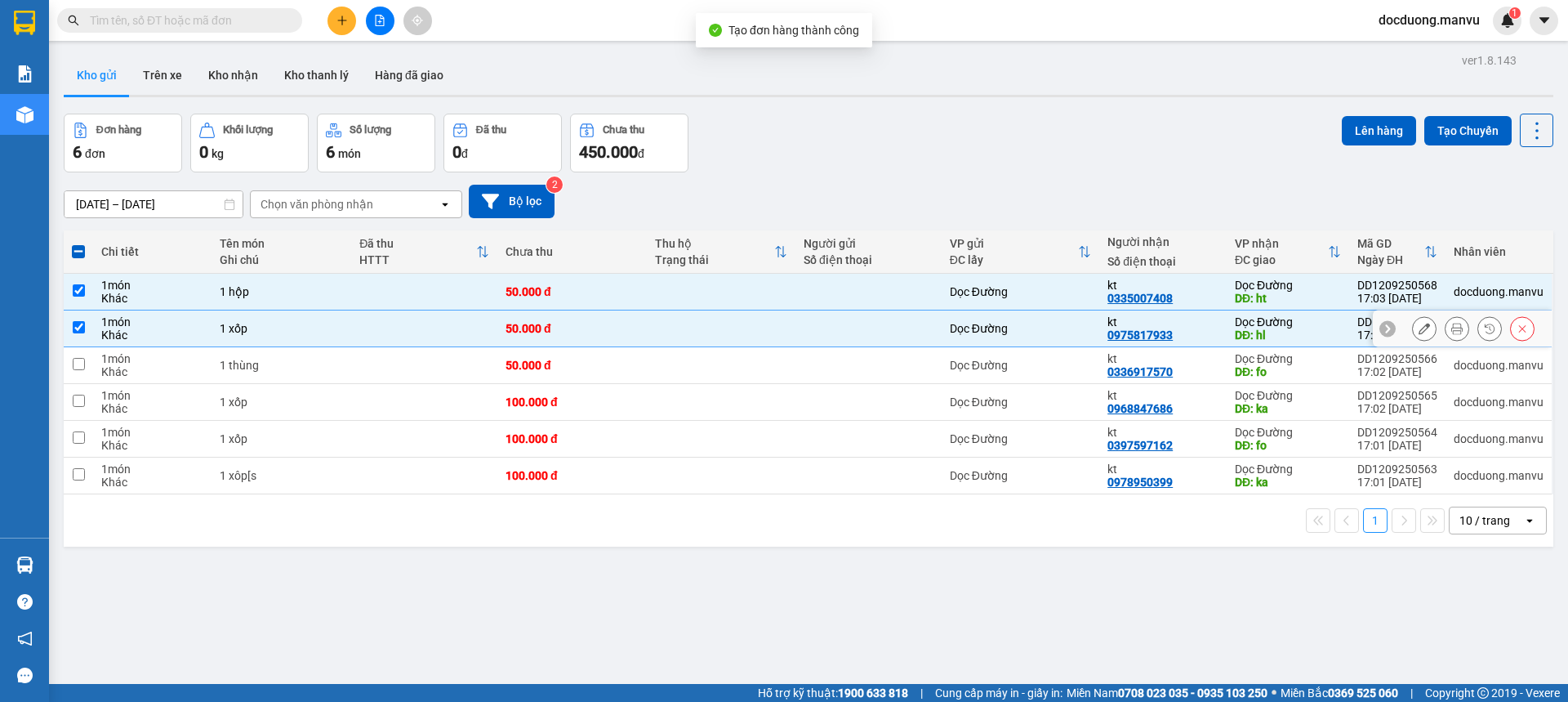
click at [567, 360] on div "50.000 đ" at bounding box center [572, 365] width 132 height 13
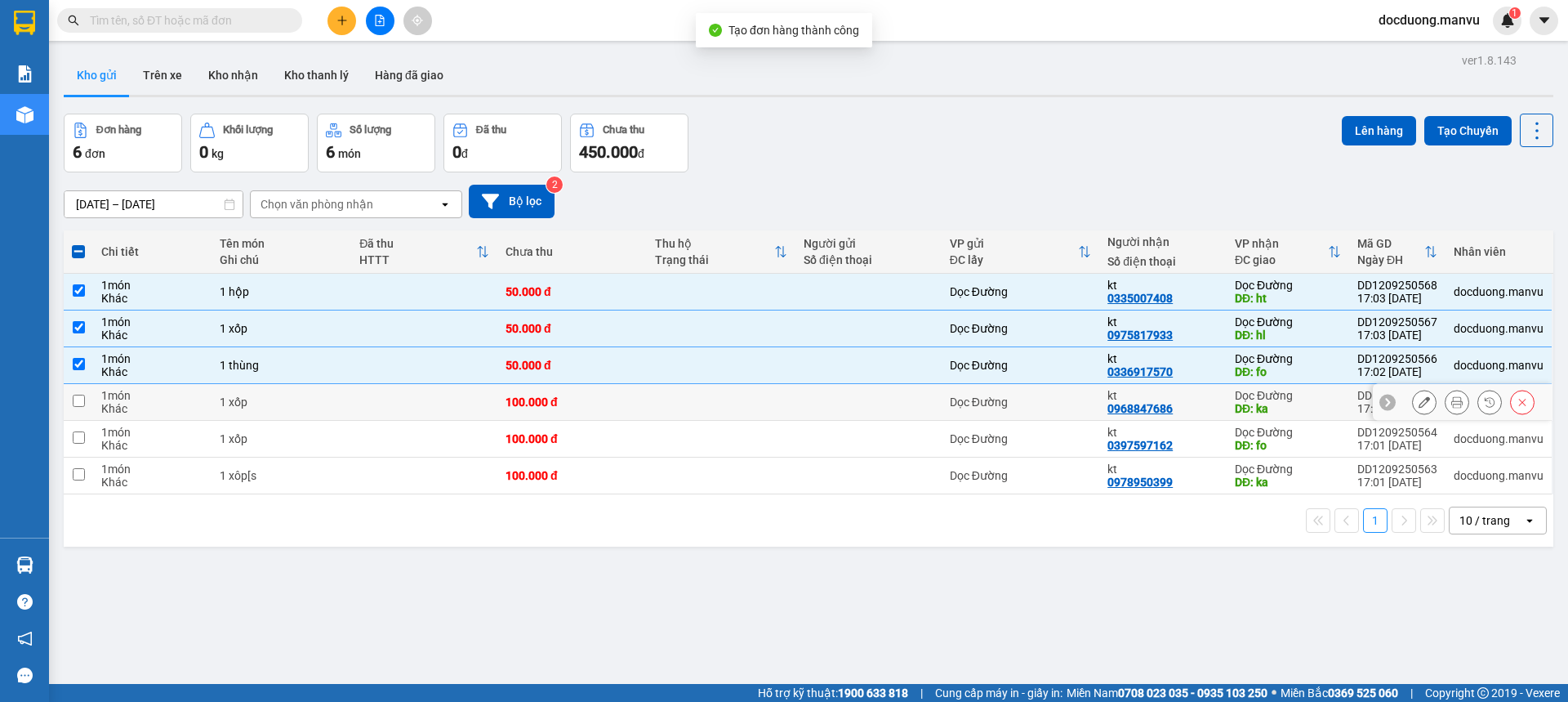
click at [556, 384] on td "100.000 đ" at bounding box center [571, 402] width 148 height 37
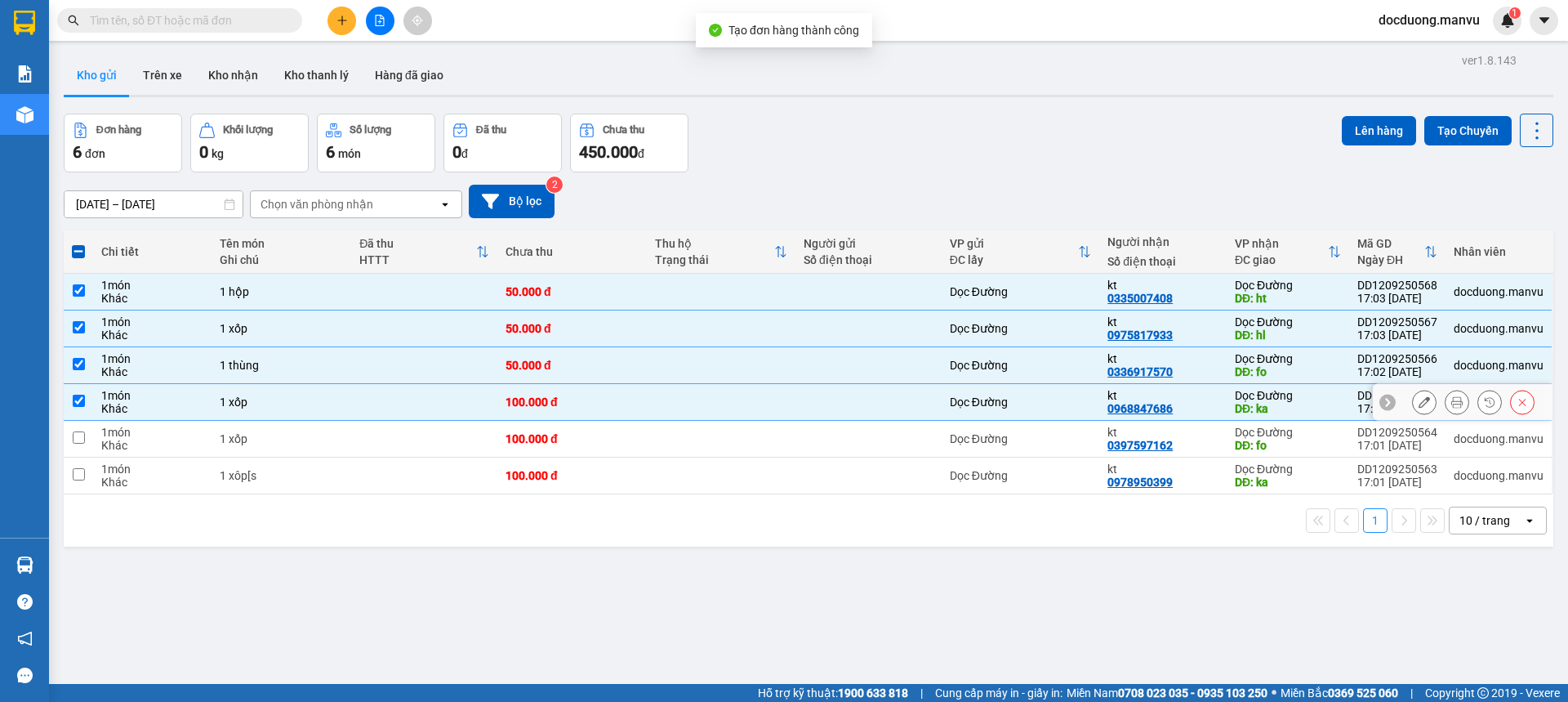
click at [551, 420] on tbody "1 món Khác 1 hộp 50.000 đ Dọc Đường kt 0335007408 Dọc Đường DĐ: ht DD1209250568…" at bounding box center [809, 384] width 1490 height 221
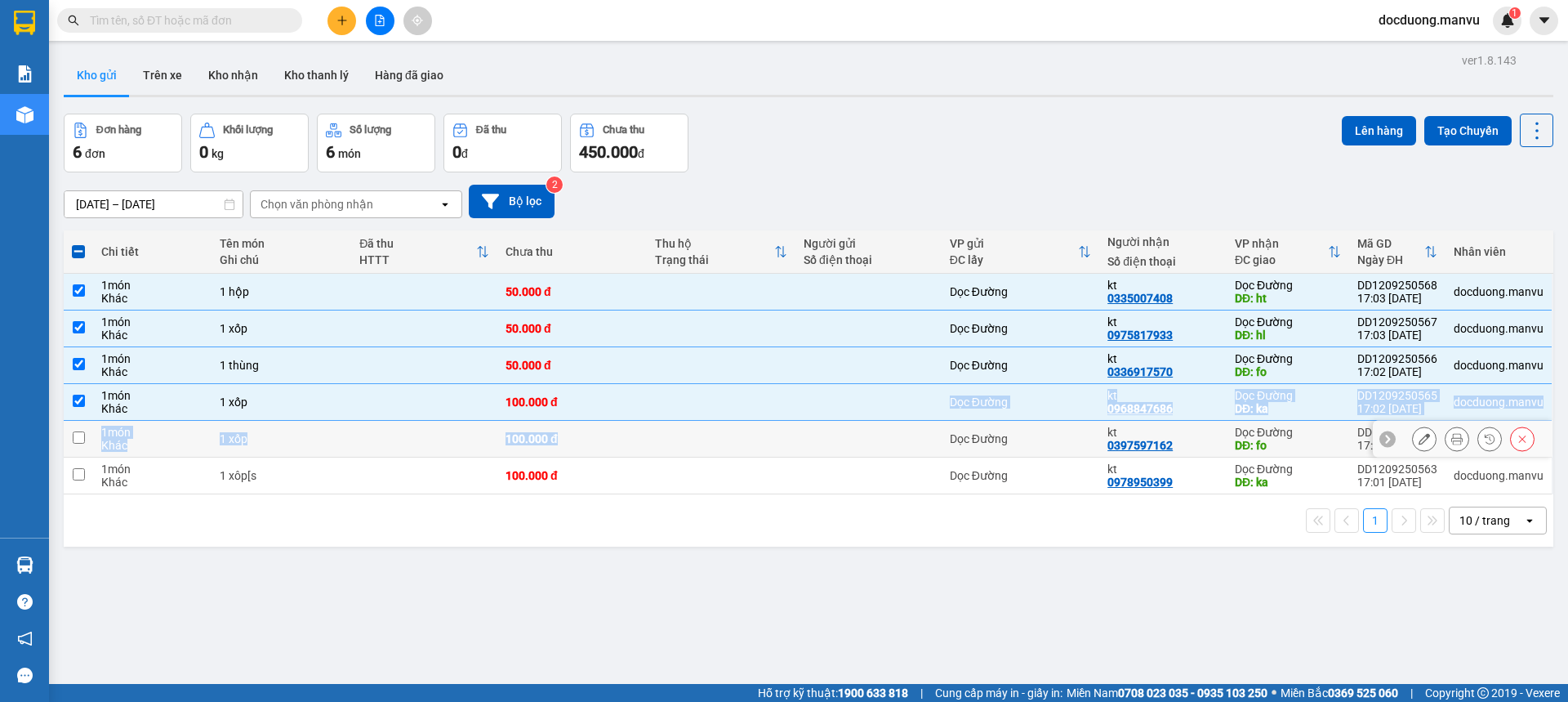
click at [553, 450] on td "100.000 đ" at bounding box center [571, 439] width 148 height 37
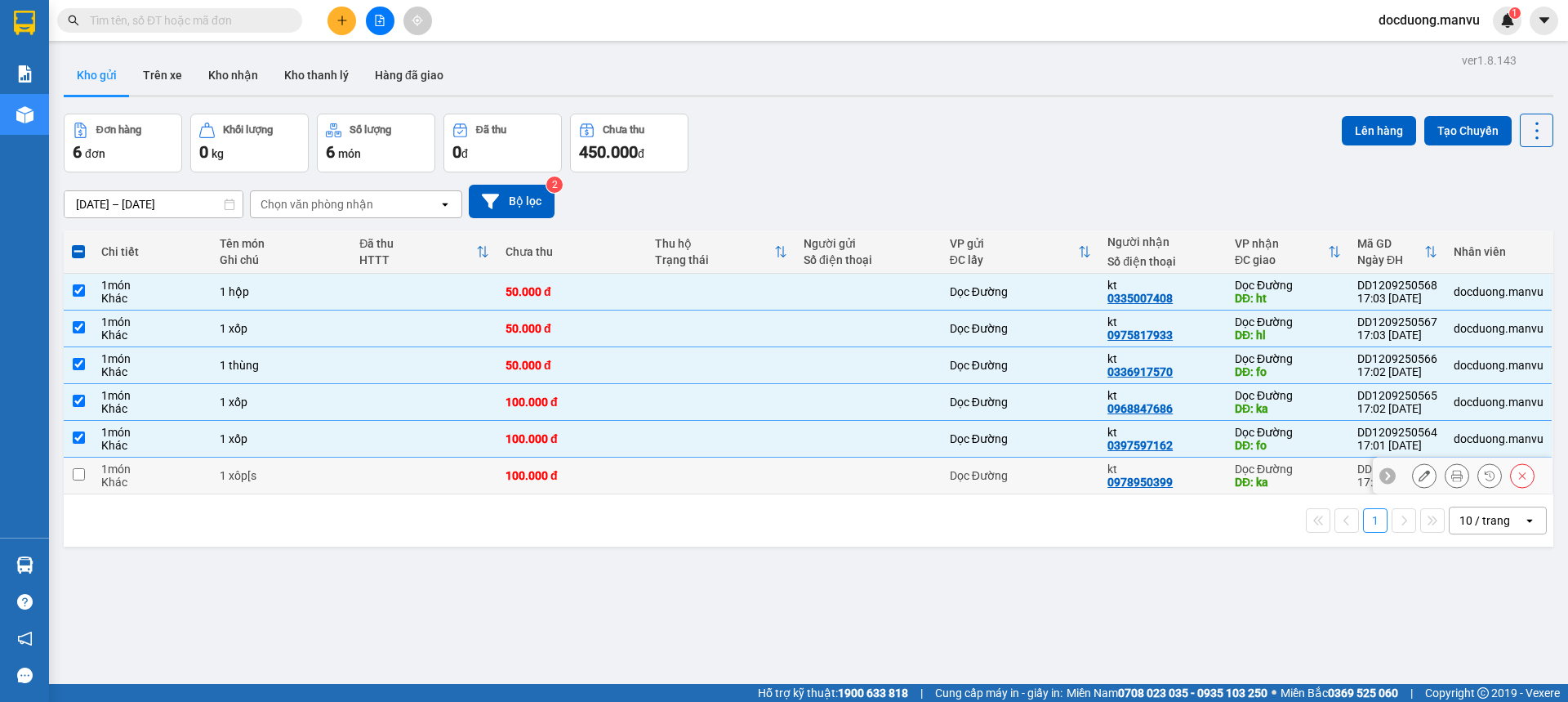
click at [554, 470] on div "100.000 đ" at bounding box center [572, 475] width 132 height 13
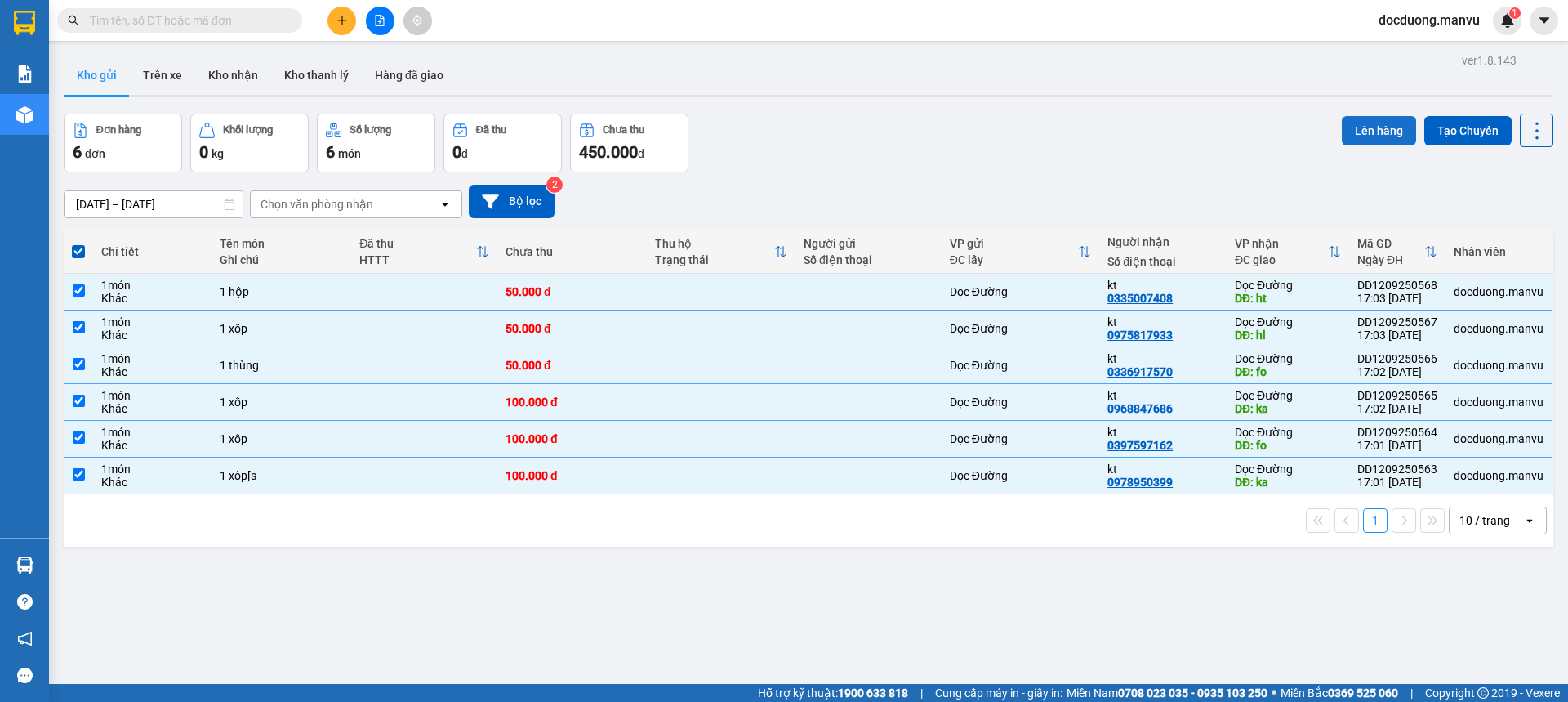
click at [1379, 138] on button "Lên hàng" at bounding box center [1379, 131] width 75 height 30
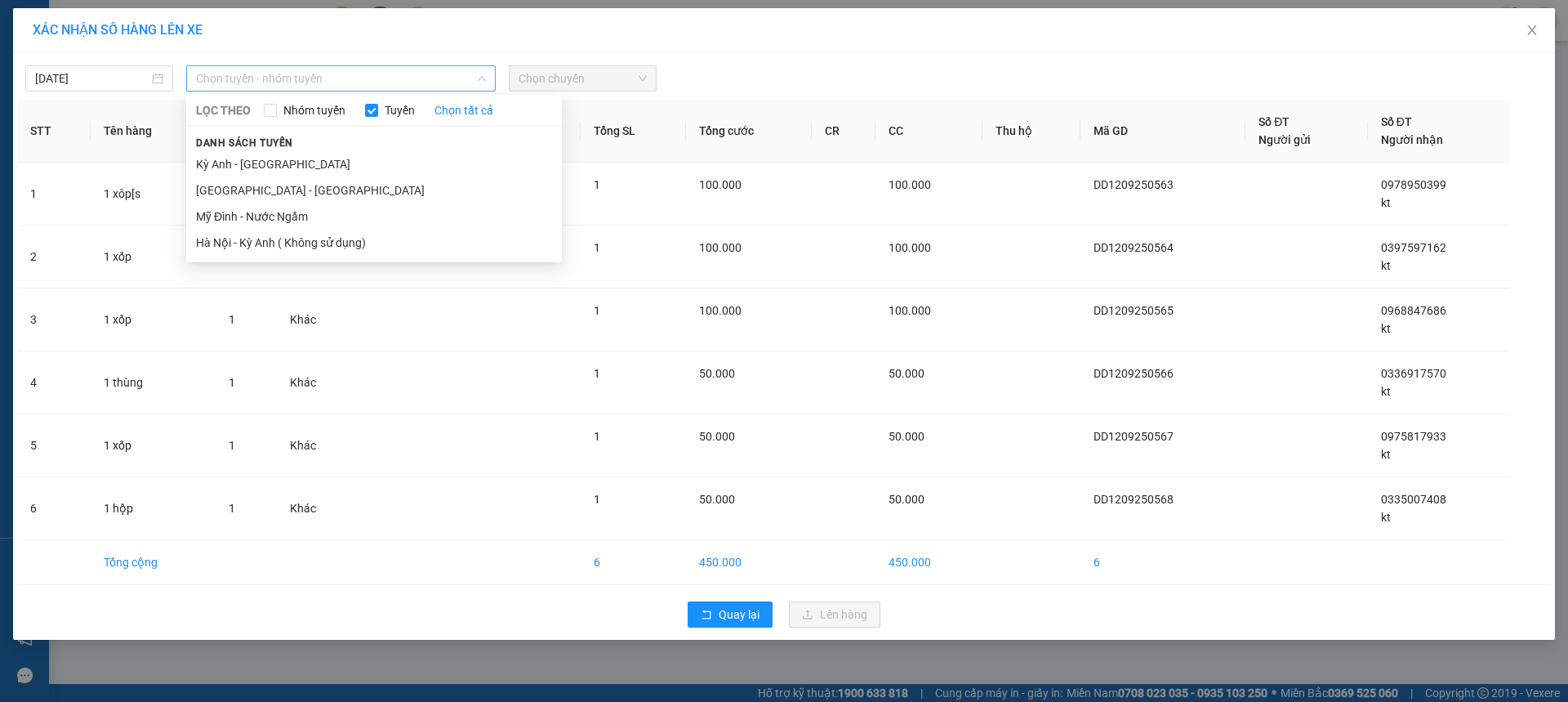
drag, startPoint x: 257, startPoint y: 72, endPoint x: 243, endPoint y: 104, distance: 34.9
click at [256, 73] on span "Chọn tuyến - nhóm tuyến" at bounding box center [341, 78] width 290 height 25
click at [230, 157] on li "Kỳ Anh - [GEOGRAPHIC_DATA]" at bounding box center [373, 164] width 376 height 26
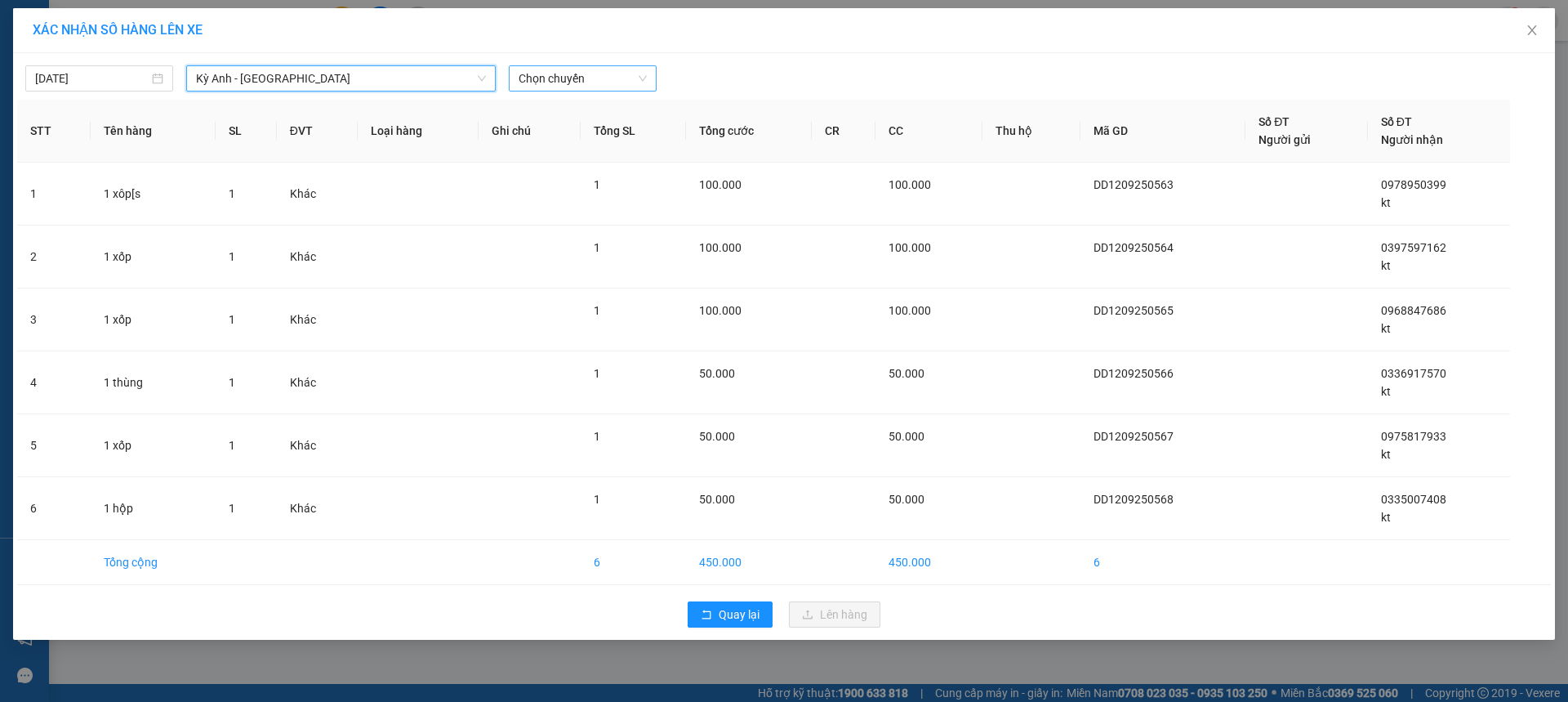
click at [552, 85] on span "Chọn chuyến" at bounding box center [582, 78] width 128 height 25
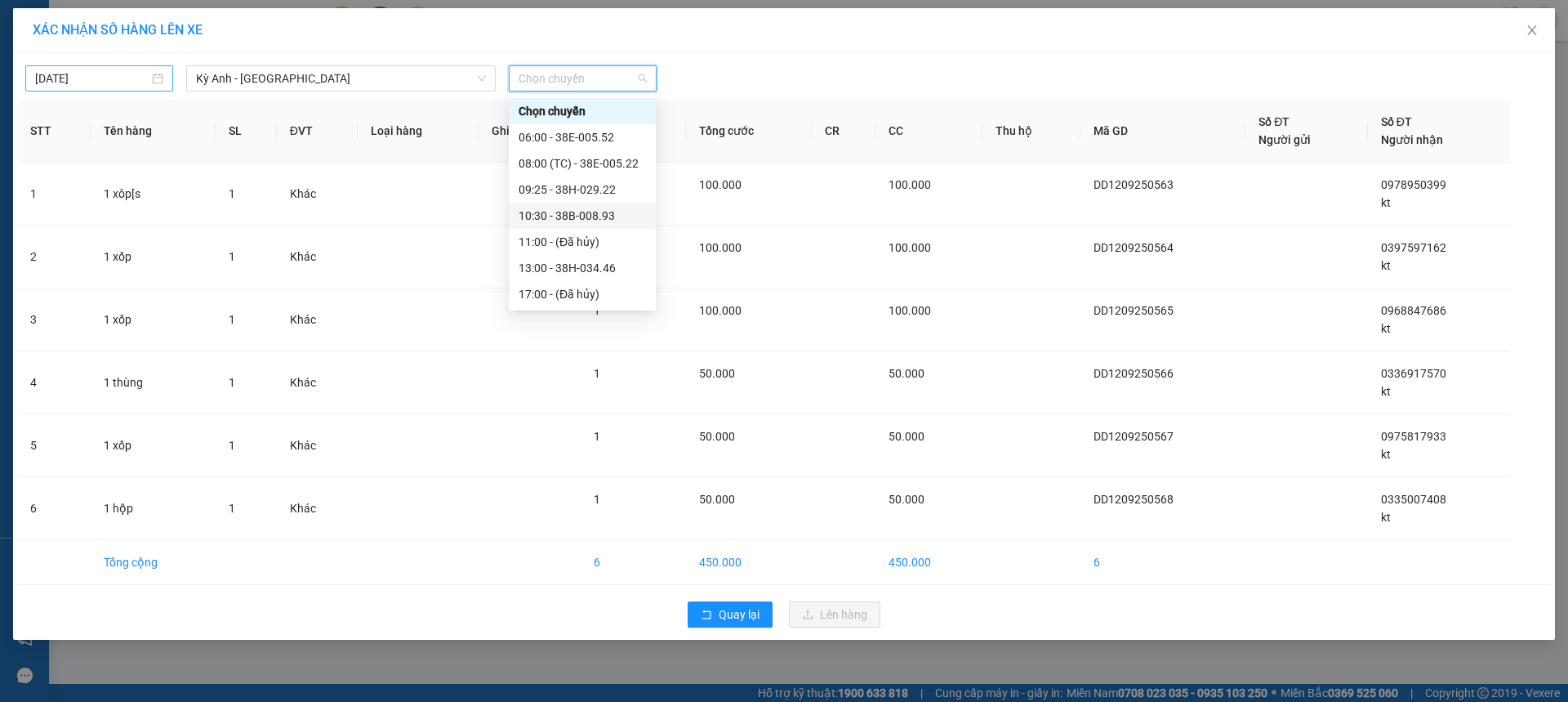
click at [141, 75] on input "[DATE]" at bounding box center [92, 78] width 114 height 18
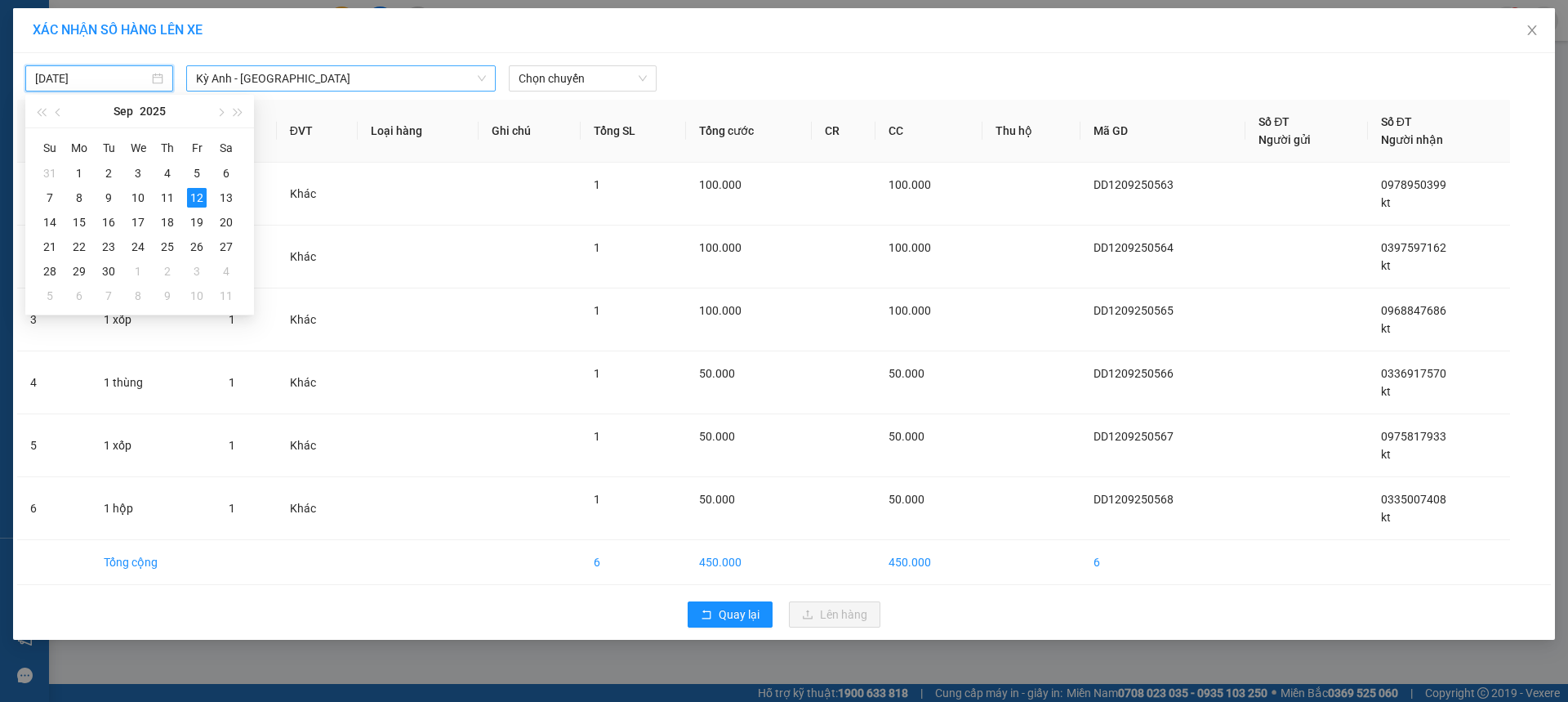
click at [283, 78] on span "Kỳ Anh - [GEOGRAPHIC_DATA]" at bounding box center [341, 78] width 290 height 25
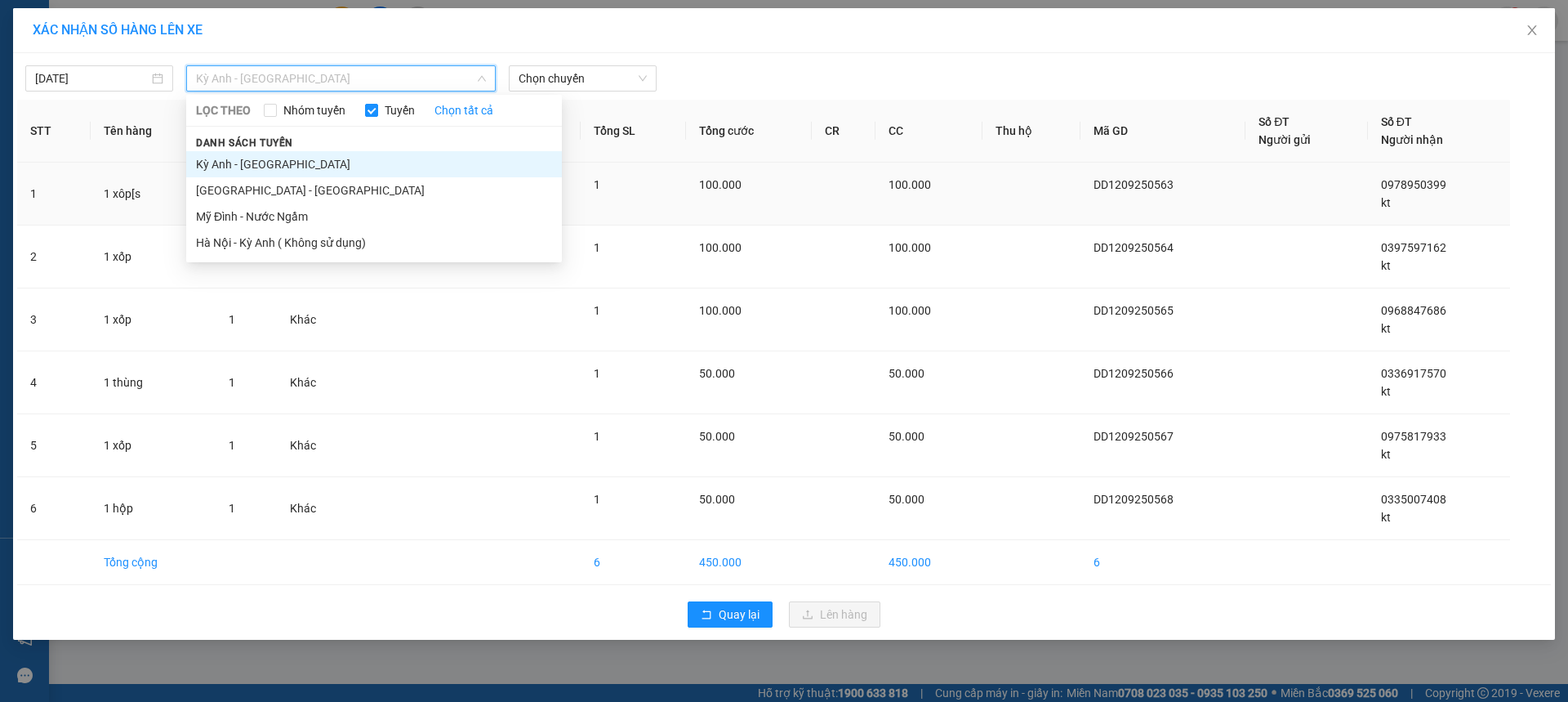
click at [255, 194] on li "[GEOGRAPHIC_DATA] - [GEOGRAPHIC_DATA]" at bounding box center [373, 190] width 376 height 26
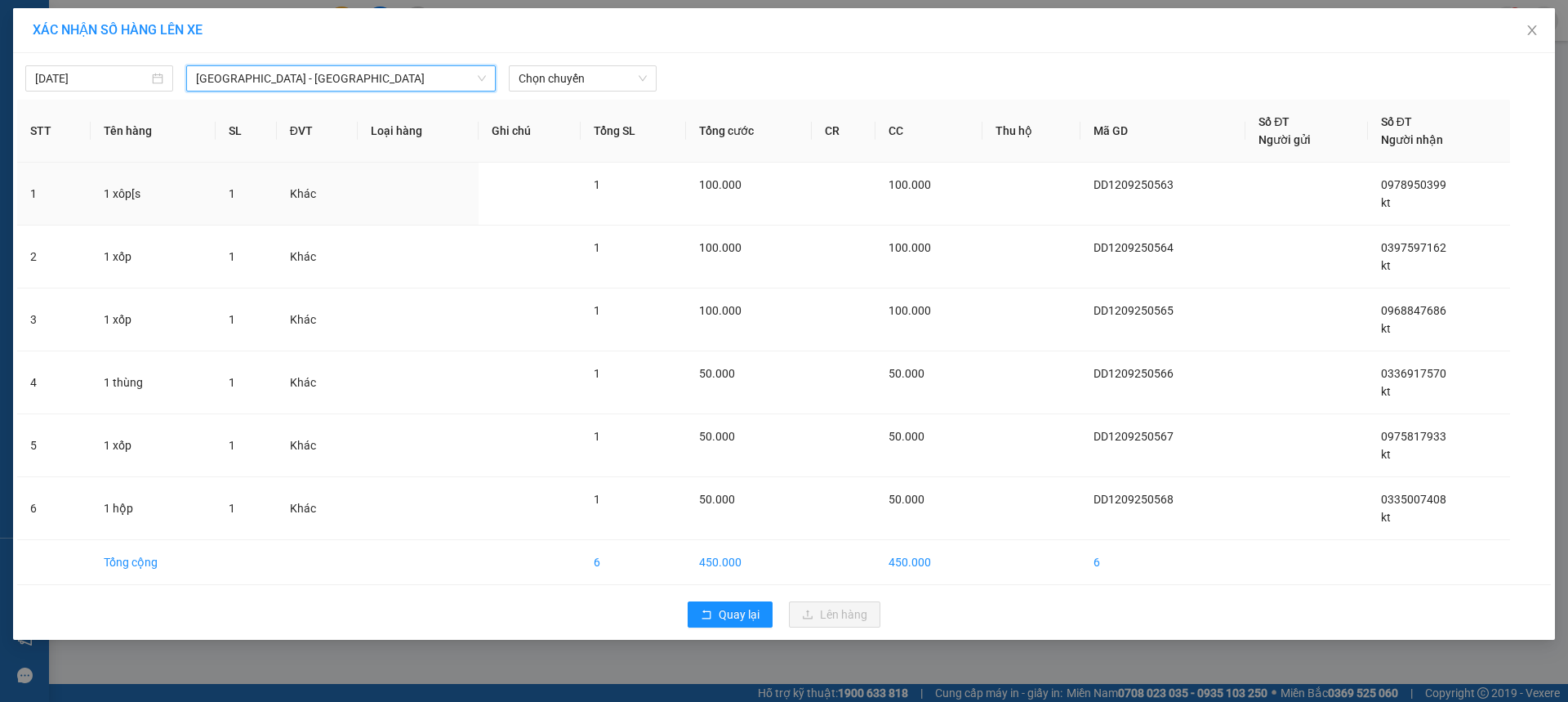
drag, startPoint x: 604, startPoint y: 98, endPoint x: 616, endPoint y: 76, distance: 25.1
click at [606, 96] on div "[DATE] [GEOGRAPHIC_DATA] - [GEOGRAPHIC_DATA] [GEOGRAPHIC_DATA] [GEOGRAPHIC_DATA…" at bounding box center [783, 346] width 1542 height 587
click at [616, 76] on span "Chọn chuyến" at bounding box center [582, 78] width 128 height 25
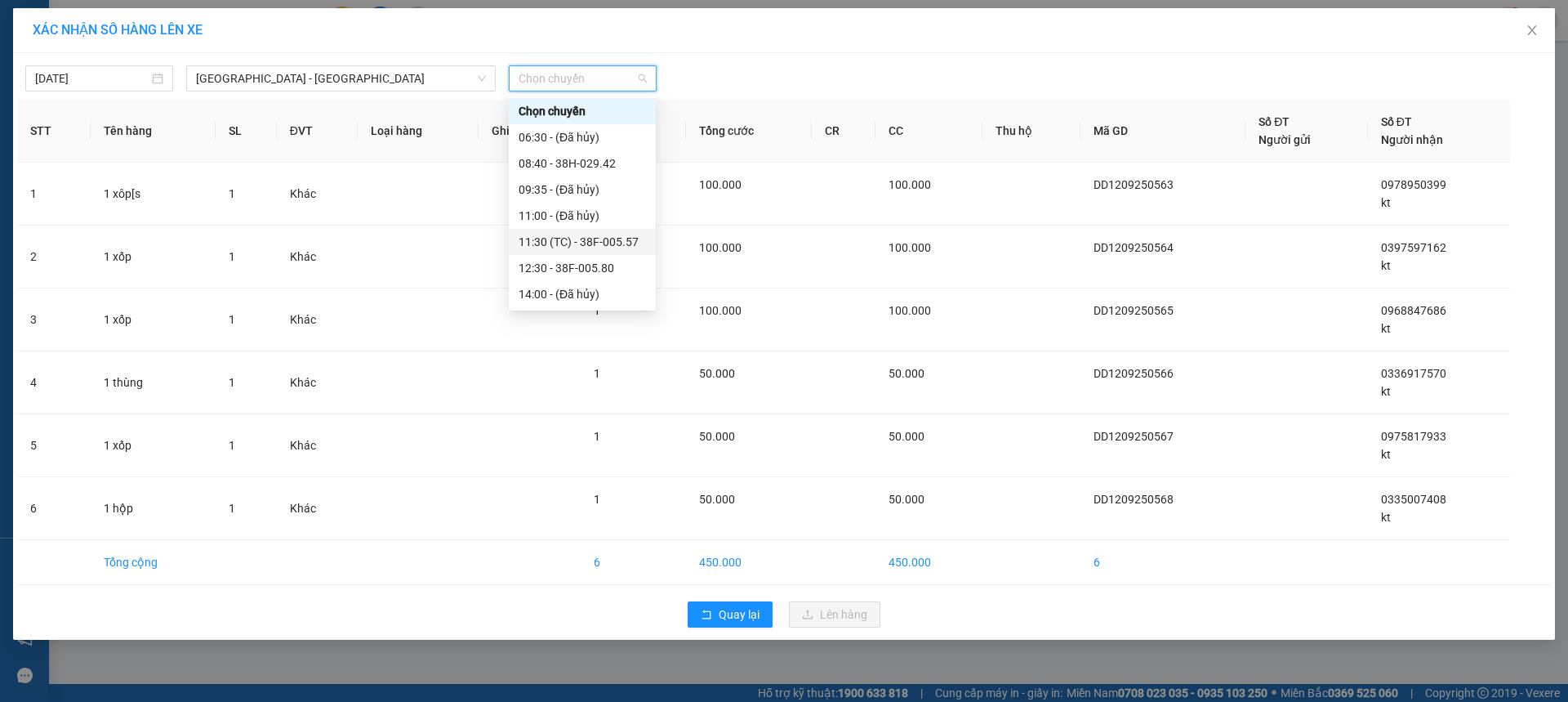
click at [608, 240] on div "11:30 (TC) - 38F-005.57" at bounding box center [582, 241] width 127 height 18
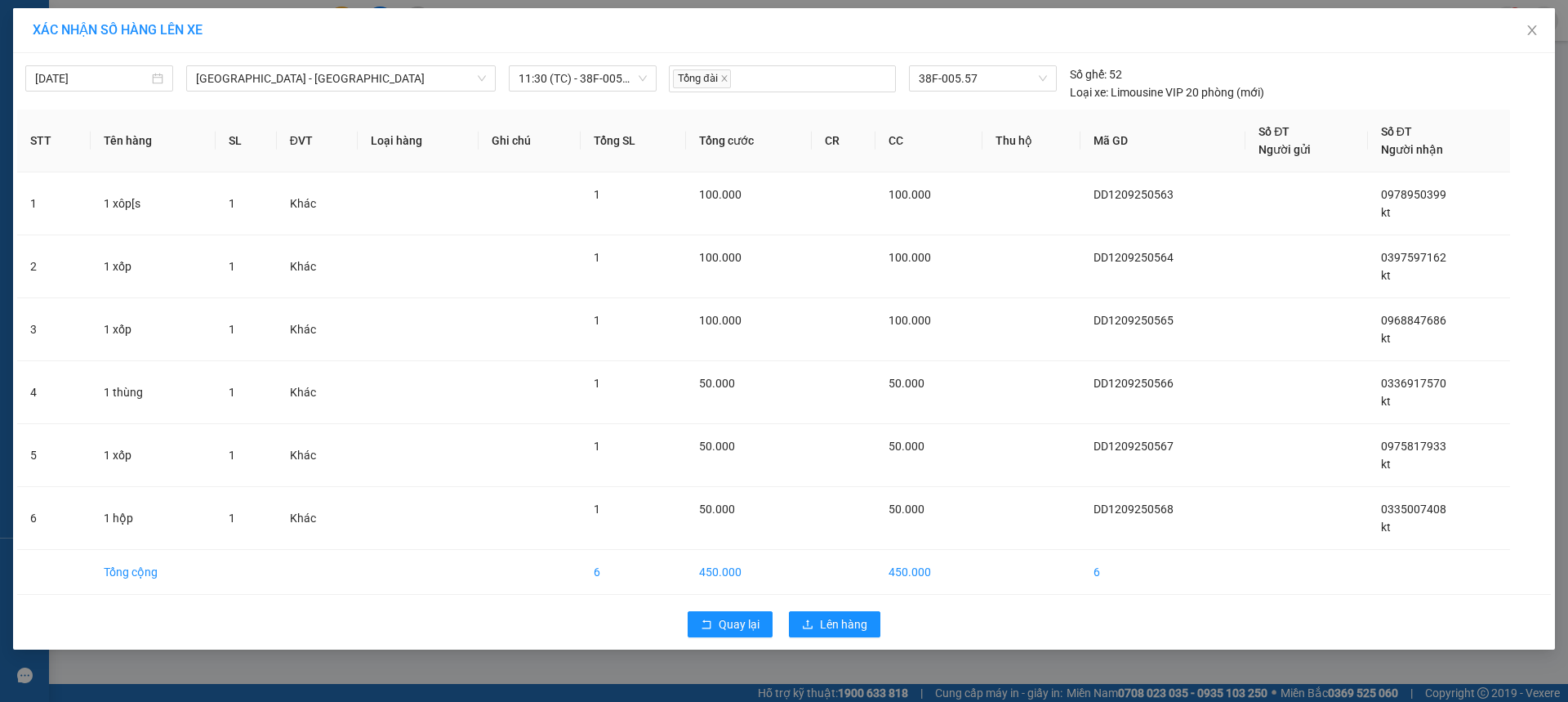
click at [843, 640] on div "Quay lại Lên hàng" at bounding box center [784, 624] width 1534 height 42
click at [848, 623] on span "Lên hàng" at bounding box center [843, 624] width 48 height 18
